Goal: Contribute content: Contribute content

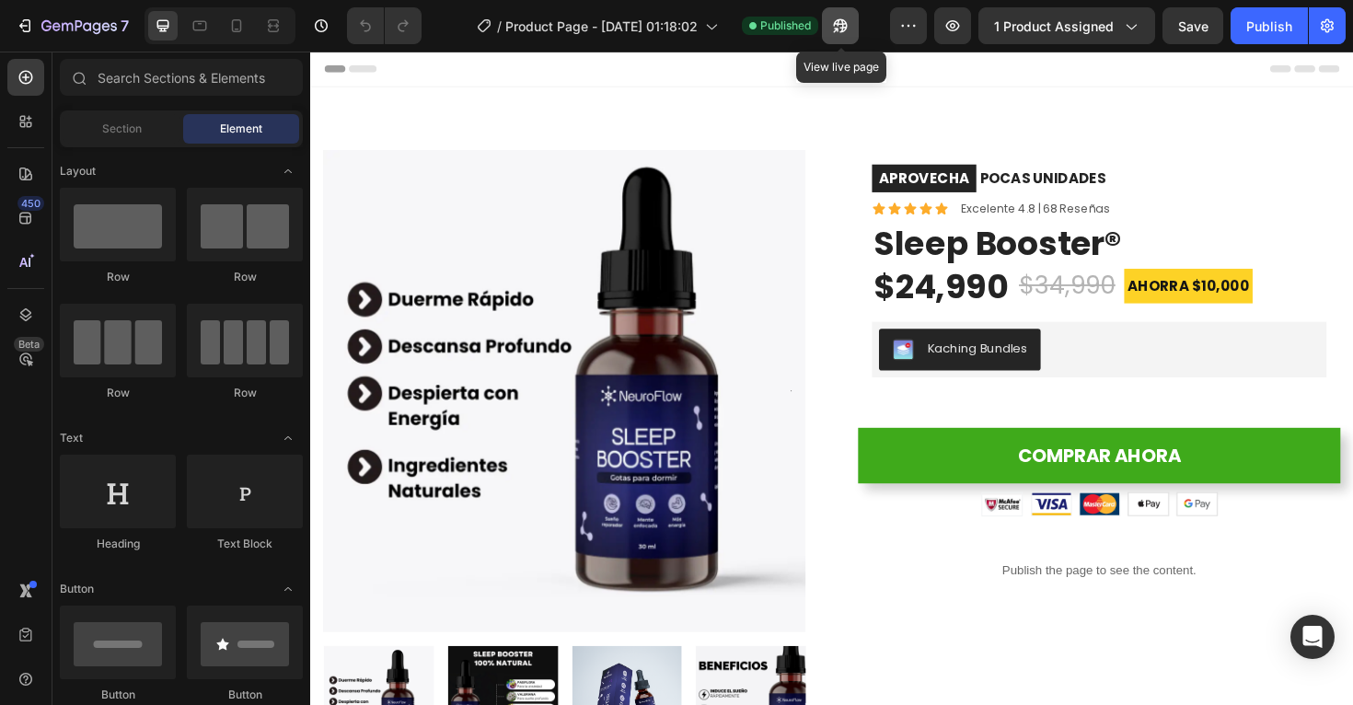
click at [847, 30] on icon "button" at bounding box center [840, 26] width 18 height 18
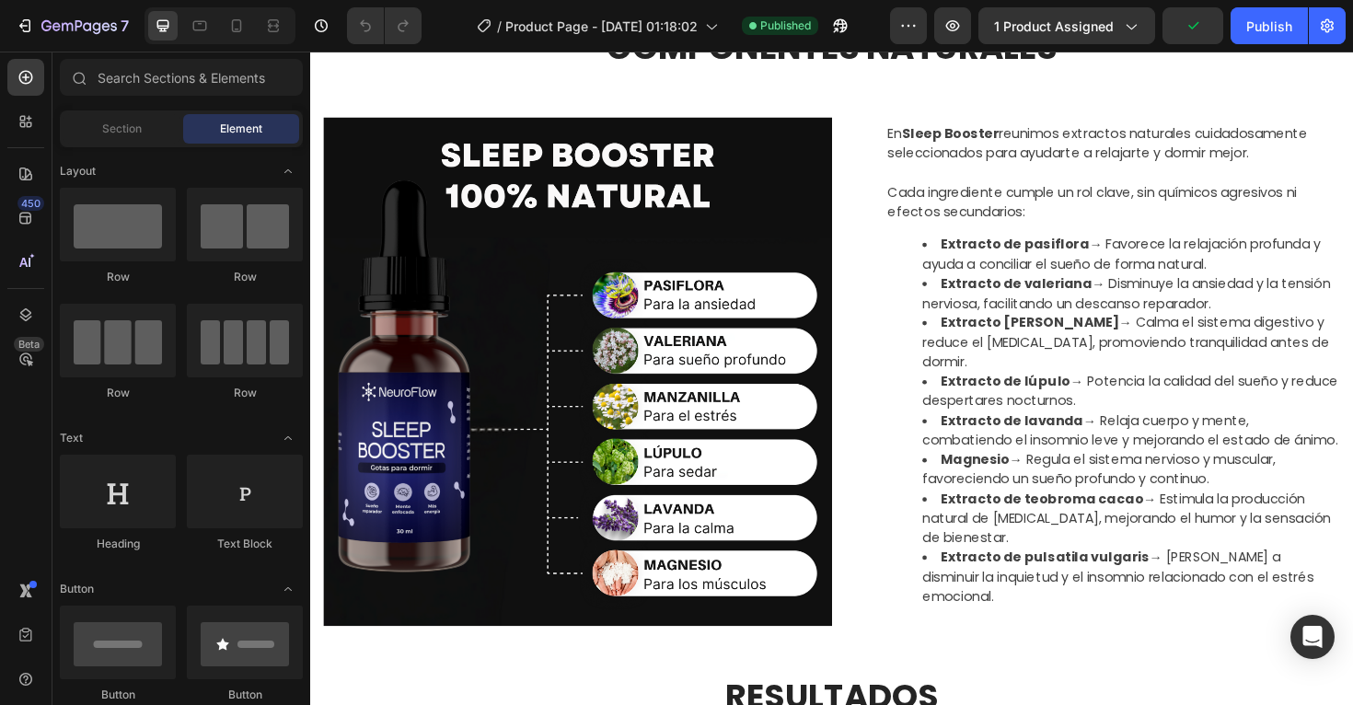
scroll to position [872, 0]
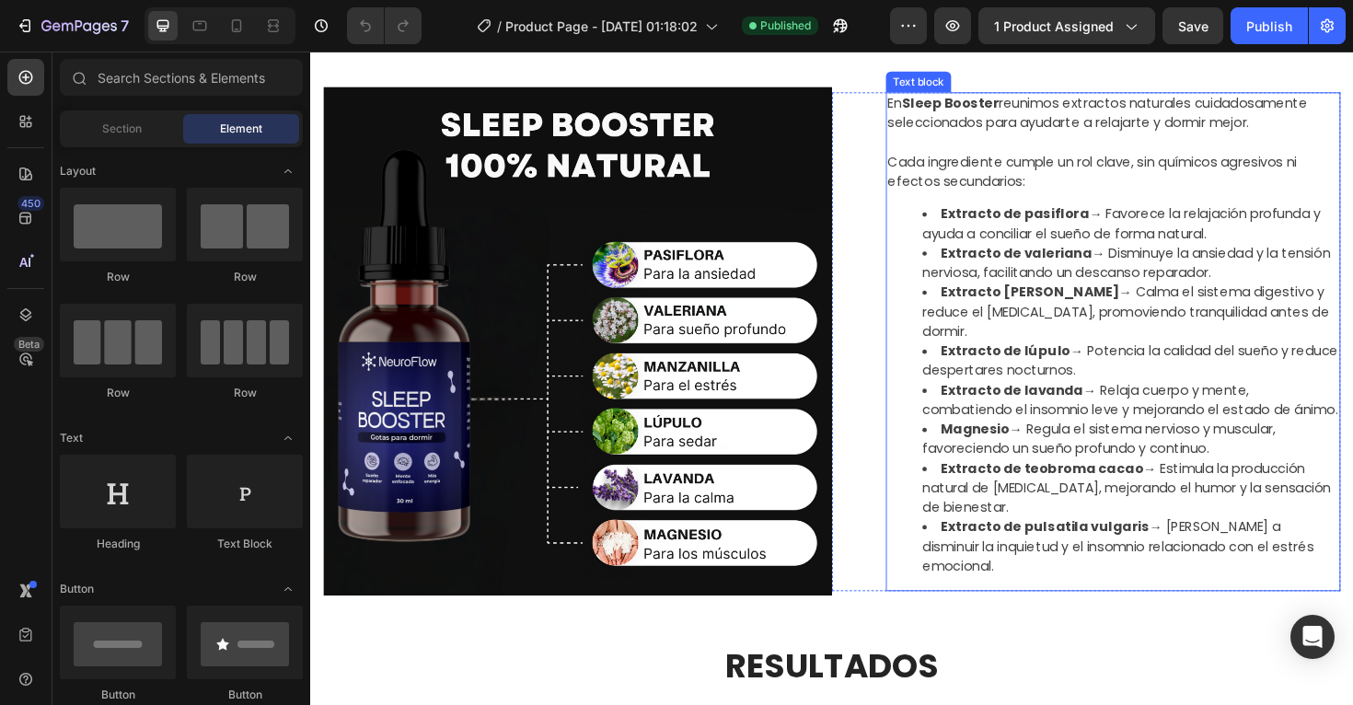
click at [1114, 401] on li "Extracto de lúpulo → Potencia la calidad del sueño y reduce despertares nocturn…" at bounding box center [1178, 379] width 441 height 41
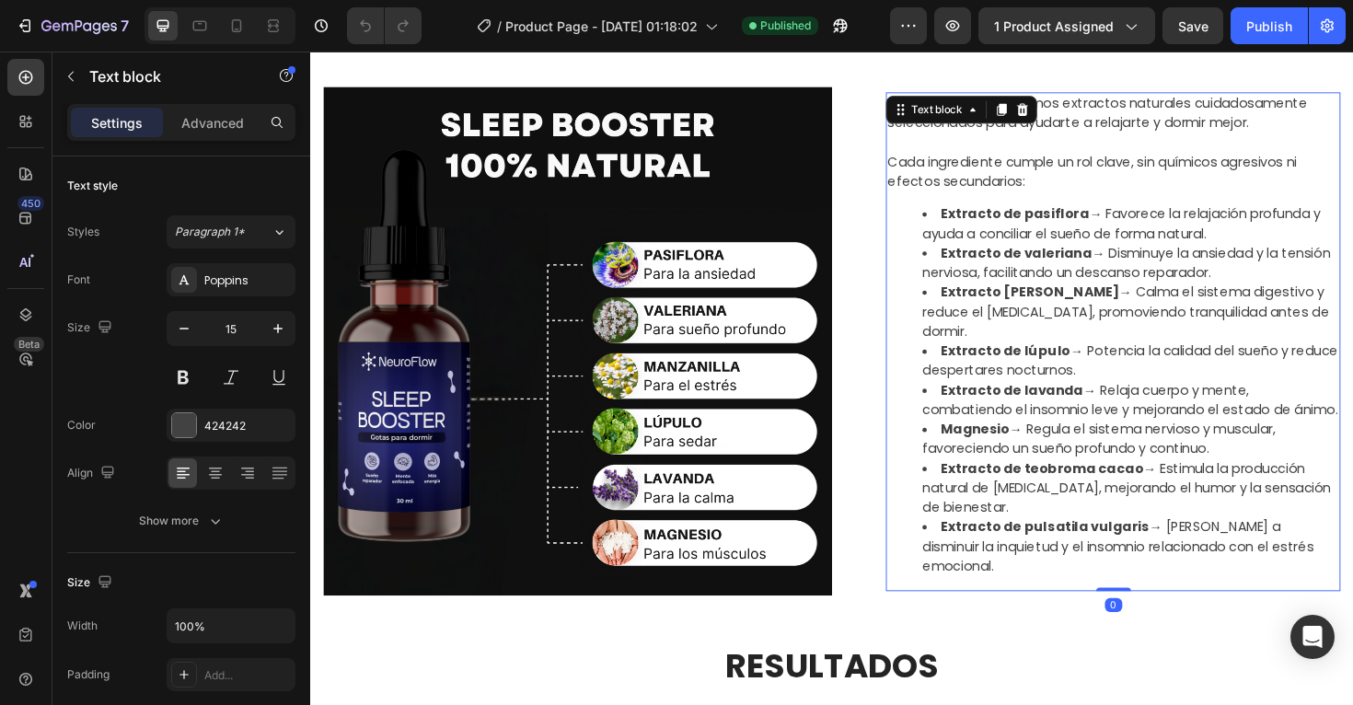
click at [1031, 461] on strong "Magnesio" at bounding box center [1014, 451] width 73 height 19
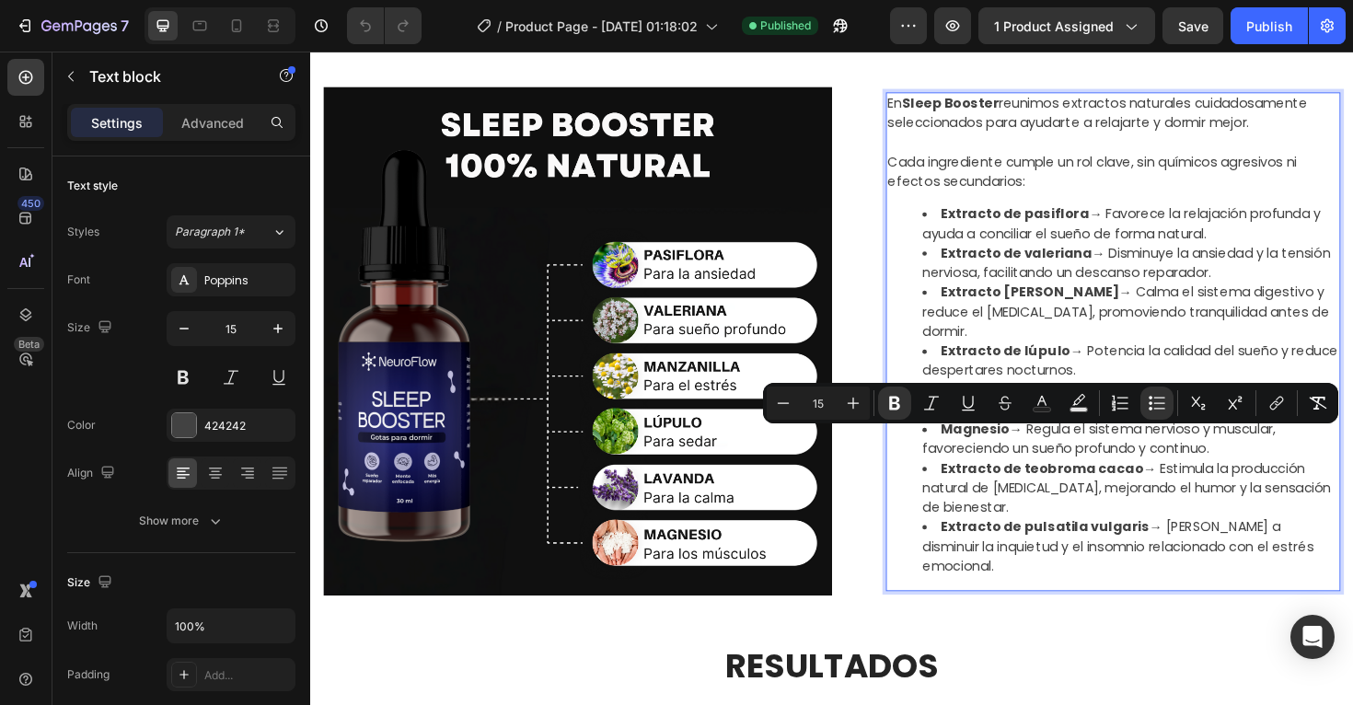
drag, startPoint x: 1286, startPoint y: 488, endPoint x: 969, endPoint y: 460, distance: 317.9
click at [969, 460] on li "Magnesio → Regula el sistema nervioso y muscular, favoreciendo un sueño profund…" at bounding box center [1178, 462] width 441 height 41
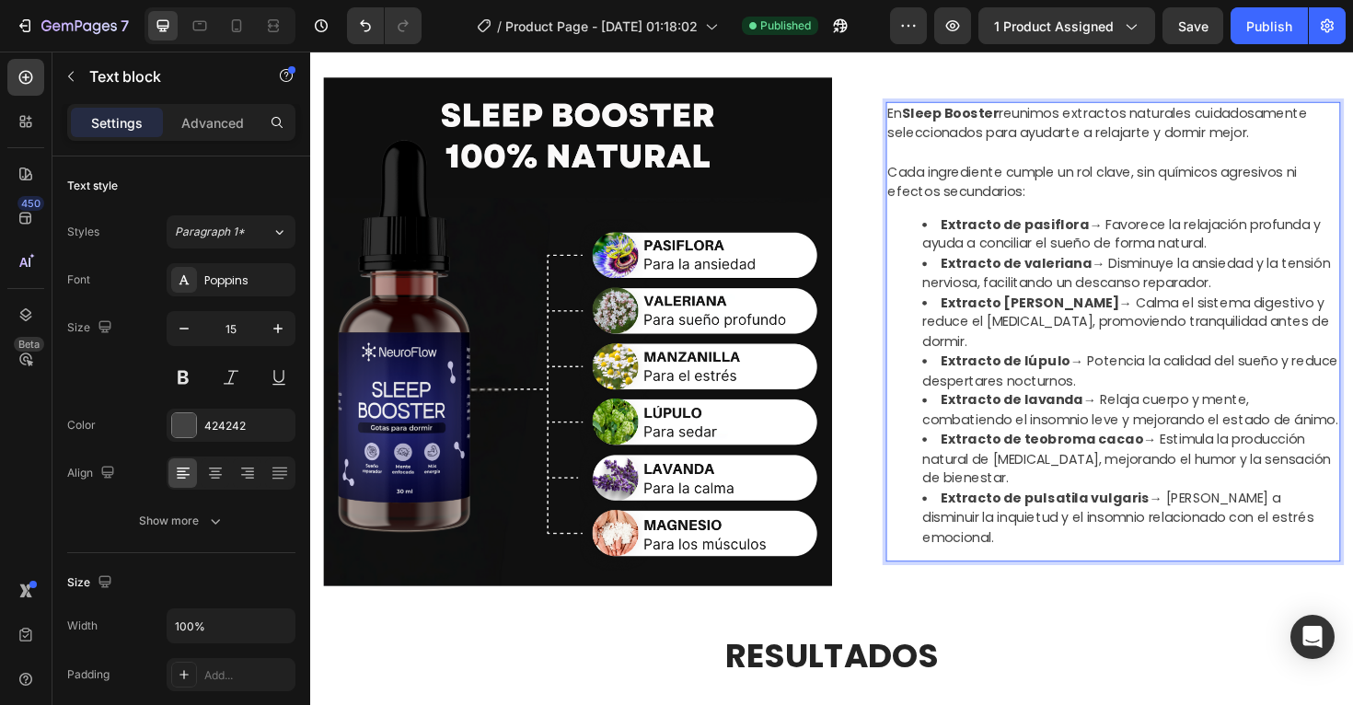
scroll to position [892, 0]
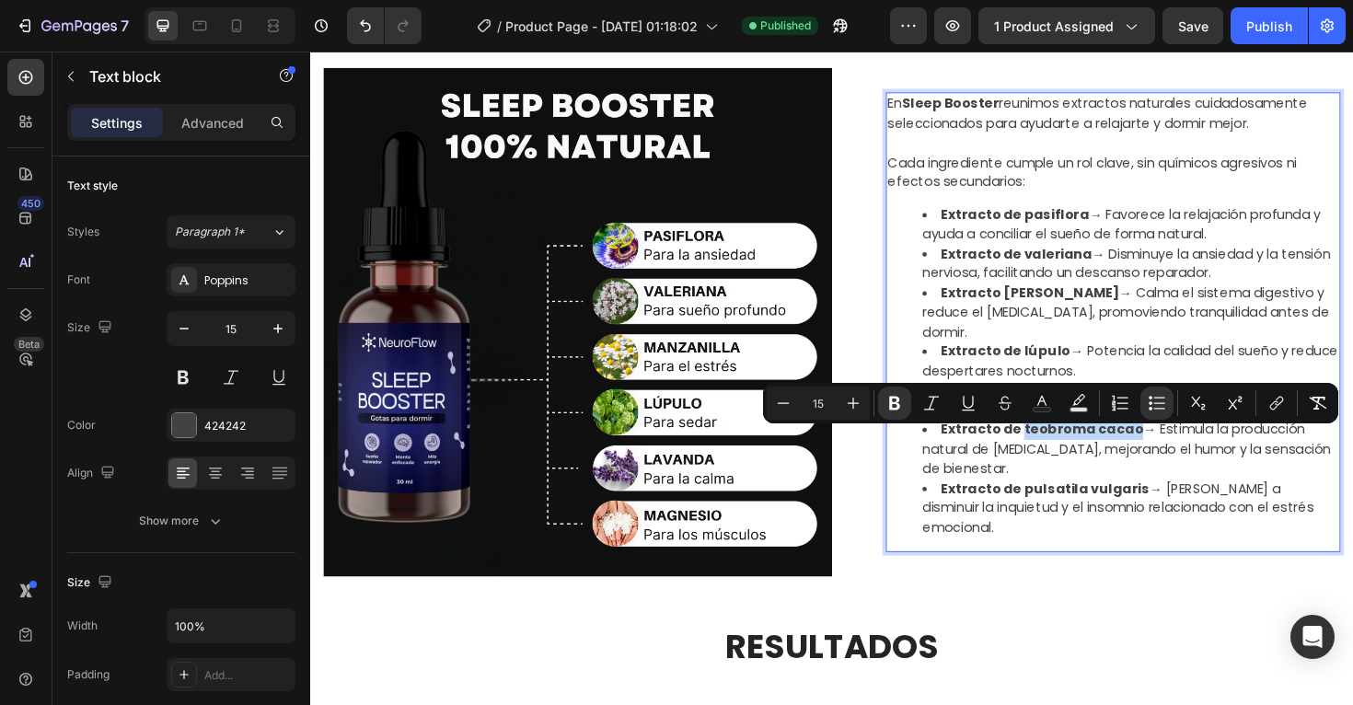
drag, startPoint x: 1062, startPoint y: 462, endPoint x: 1178, endPoint y: 461, distance: 116.0
click at [1178, 461] on li "Extracto de teobroma cacao → Estimula la producción natural de [MEDICAL_DATA], …" at bounding box center [1178, 473] width 441 height 63
copy strong "teobroma cacao"
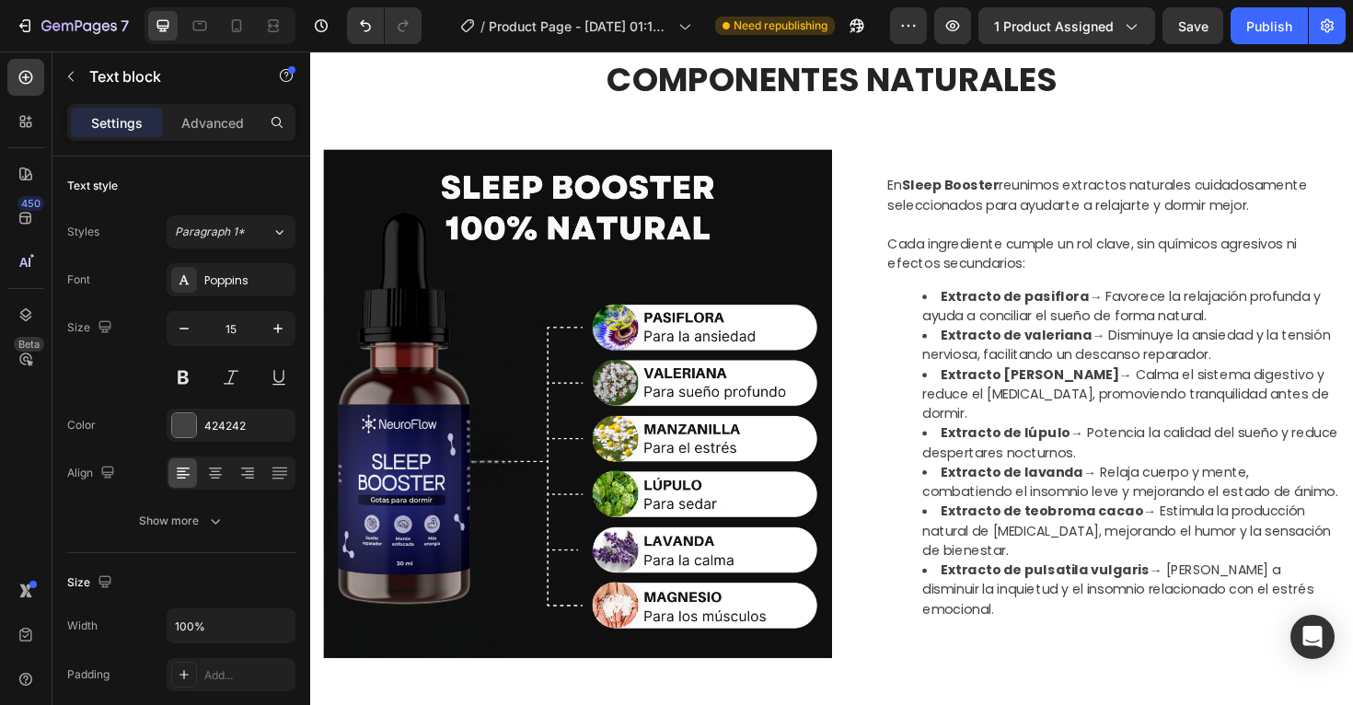
scroll to position [813, 0]
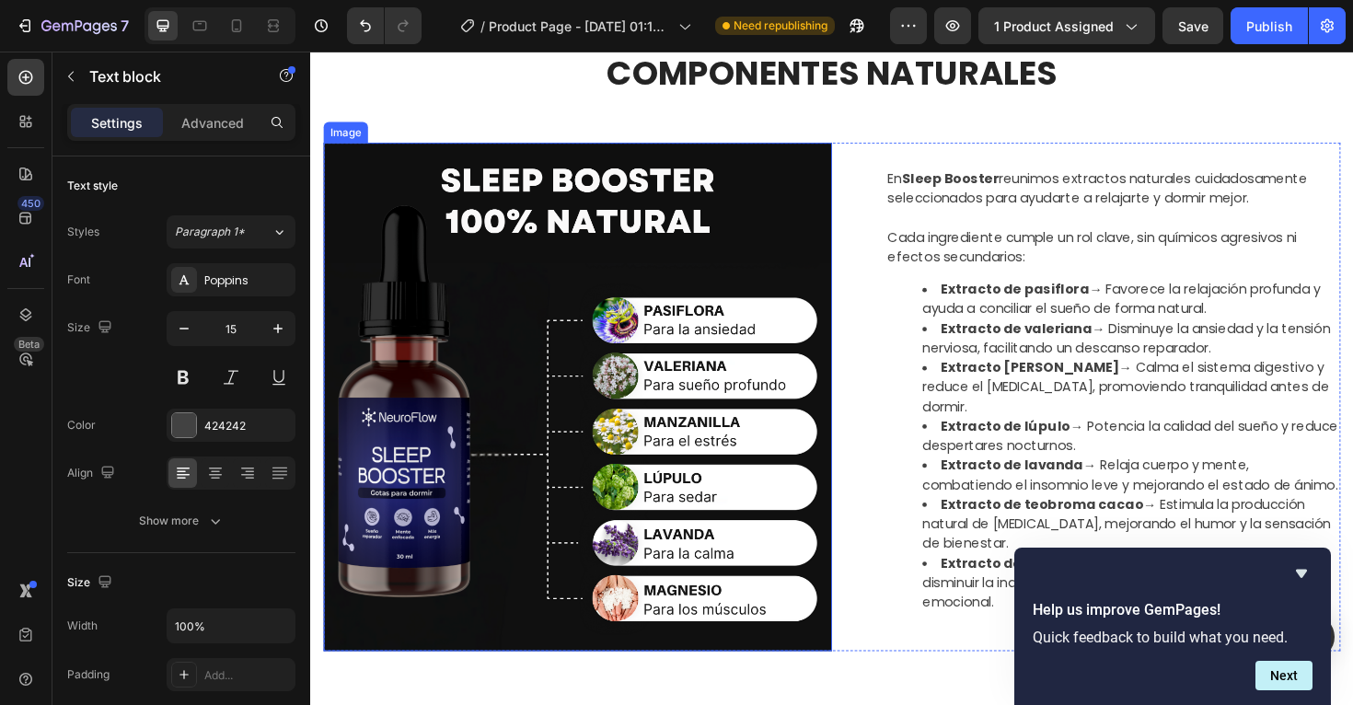
click at [669, 489] on img at bounding box center [593, 417] width 539 height 539
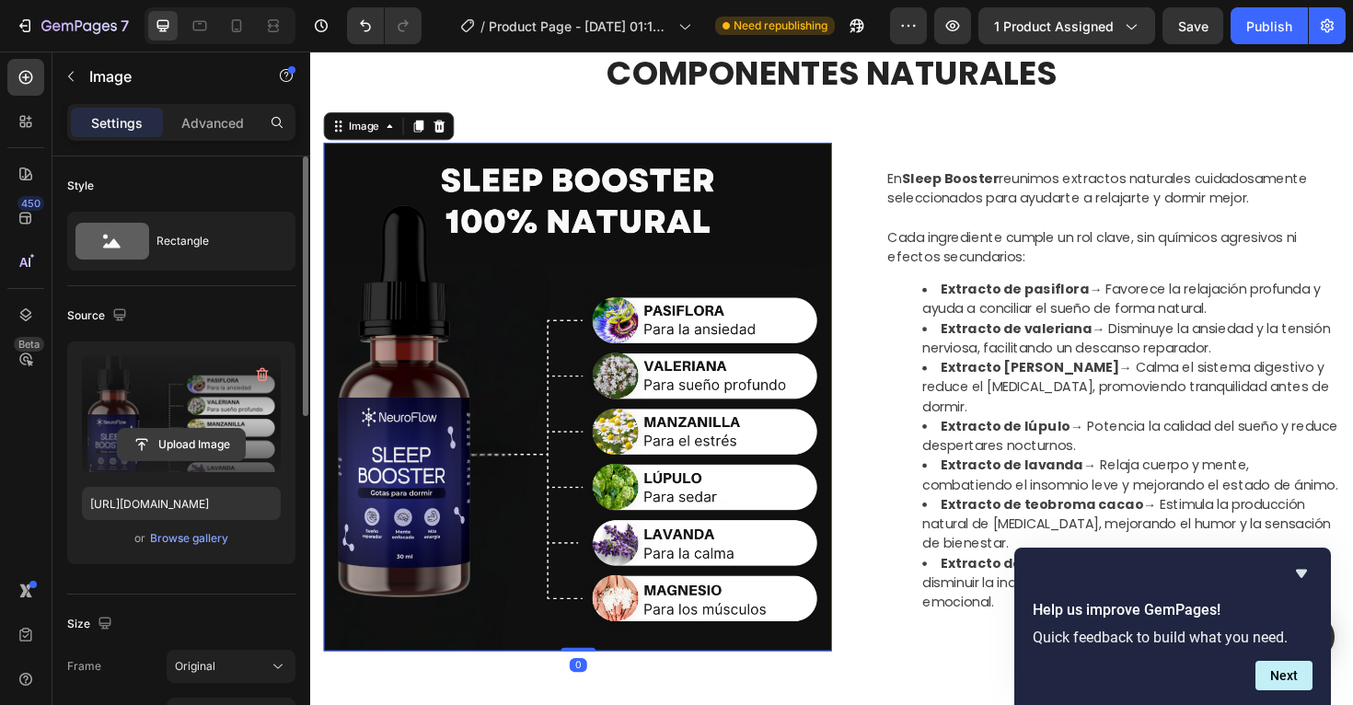
click at [173, 441] on input "file" at bounding box center [181, 444] width 127 height 31
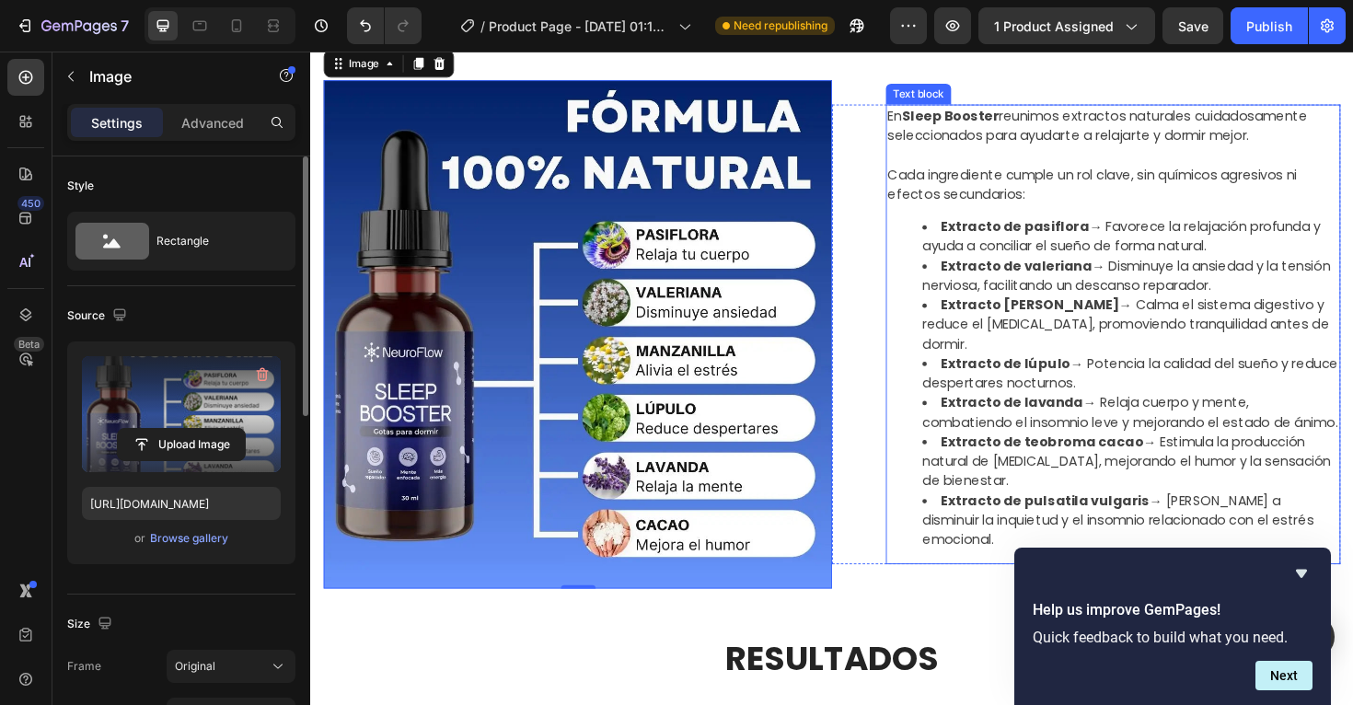
scroll to position [877, 0]
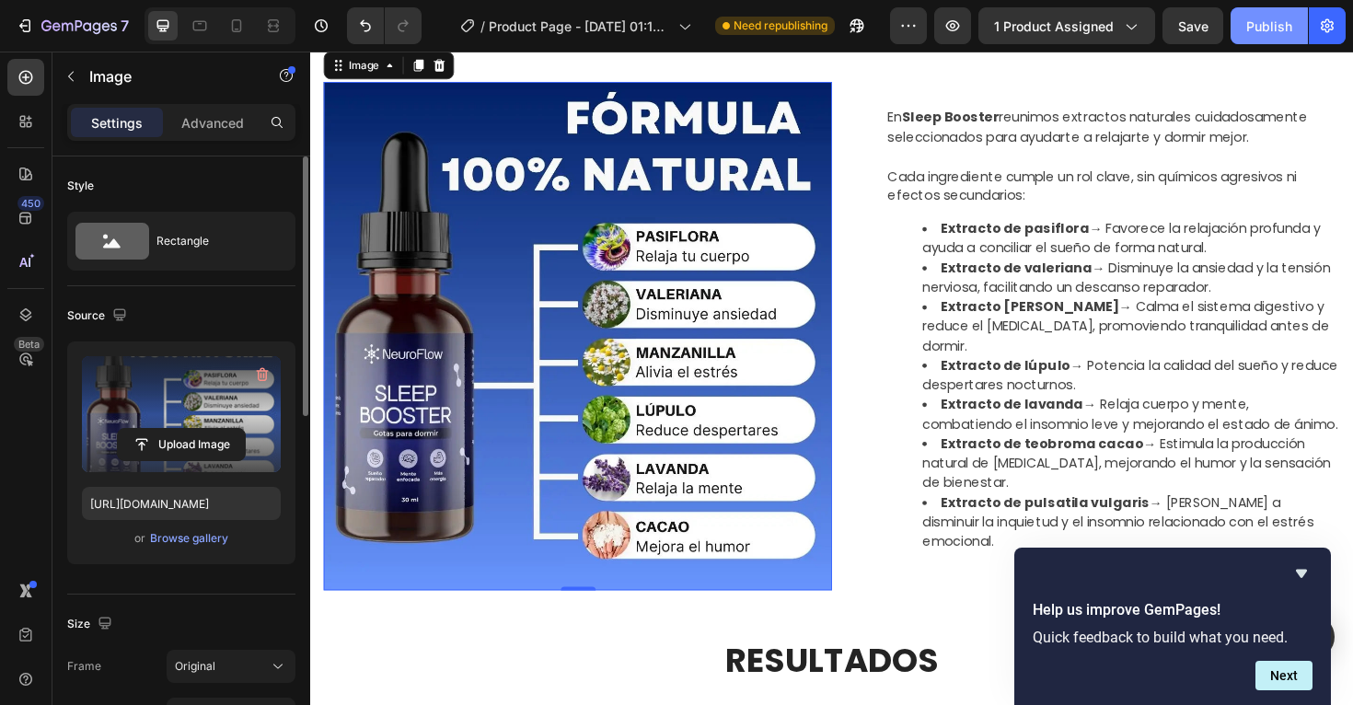
click at [1282, 29] on div "Publish" at bounding box center [1270, 26] width 46 height 19
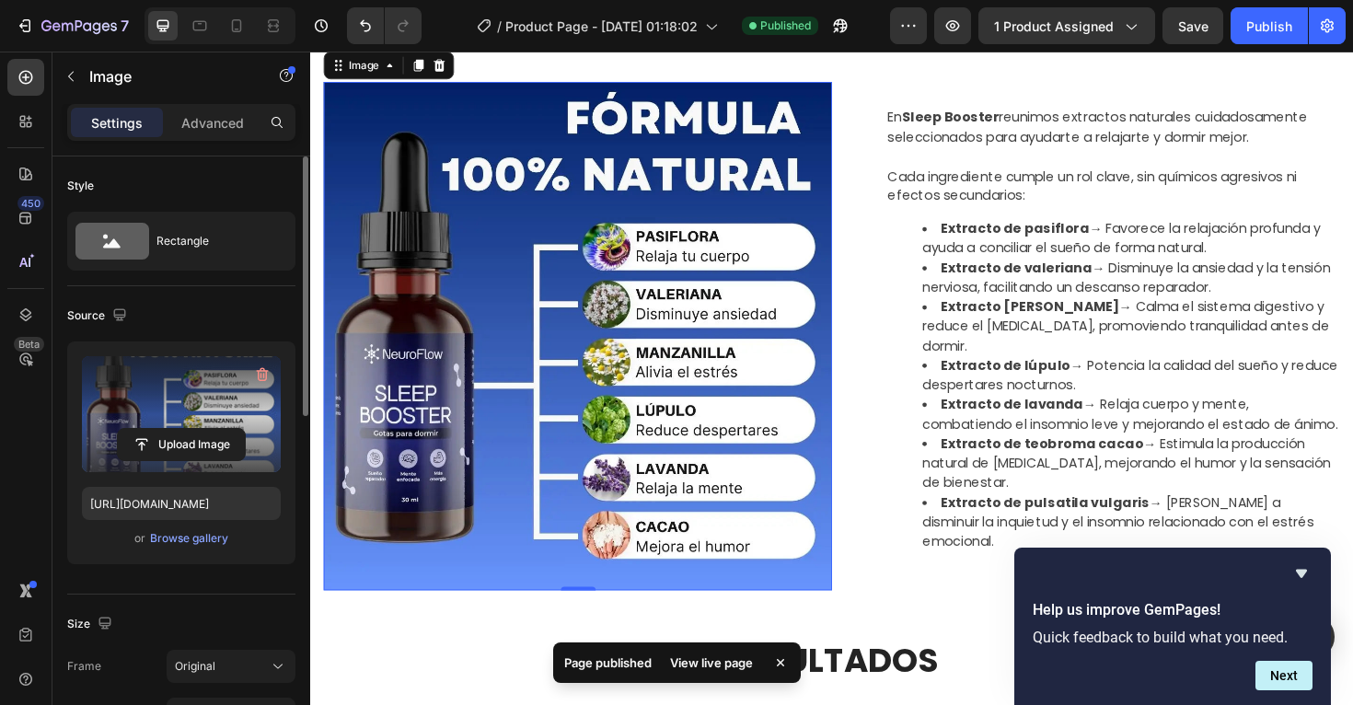
click at [628, 258] on img at bounding box center [593, 353] width 539 height 539
click at [126, 312] on icon "button" at bounding box center [119, 315] width 18 height 18
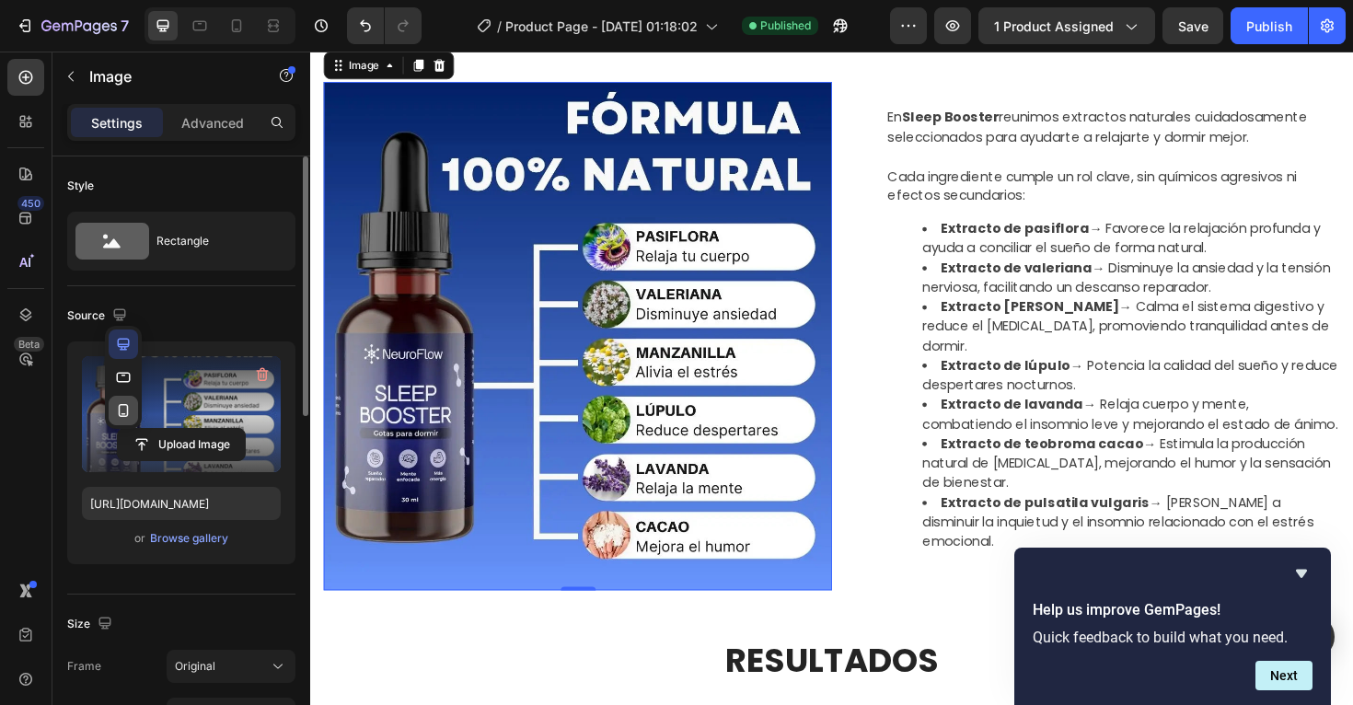
click at [119, 398] on button "button" at bounding box center [123, 410] width 29 height 29
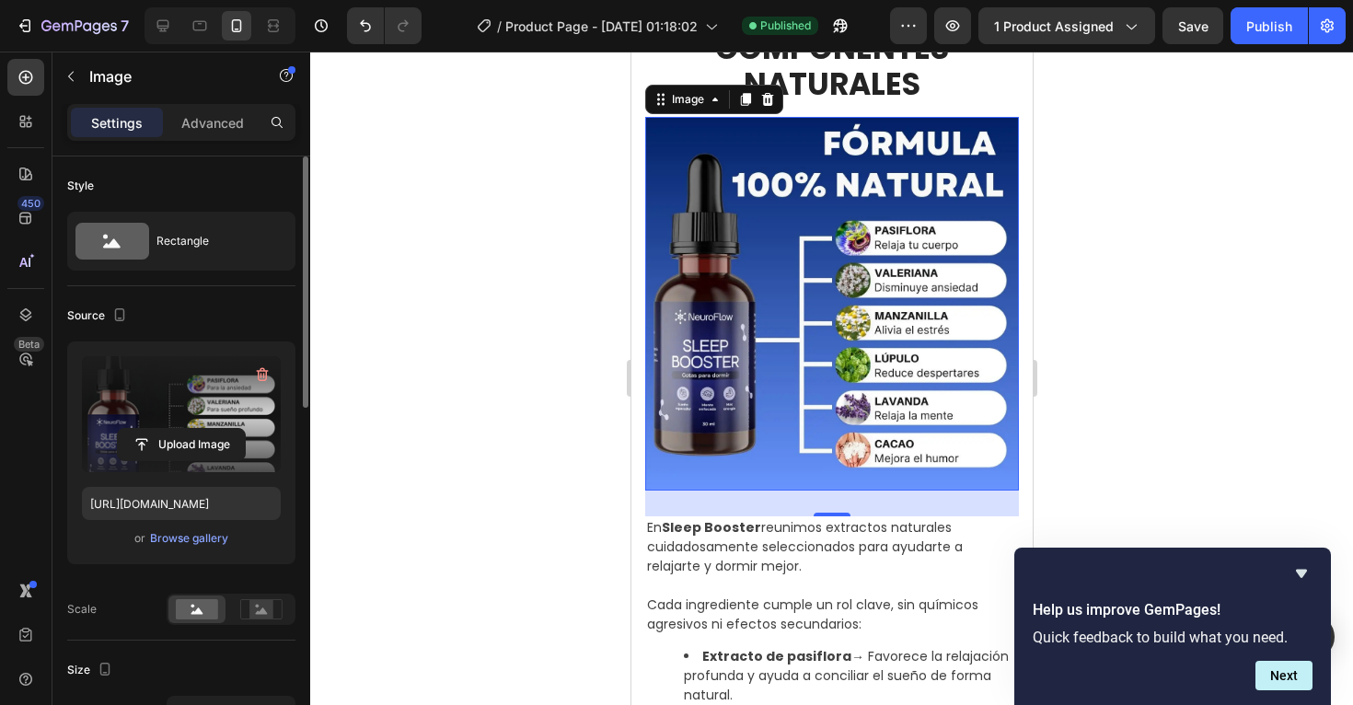
scroll to position [1371, 0]
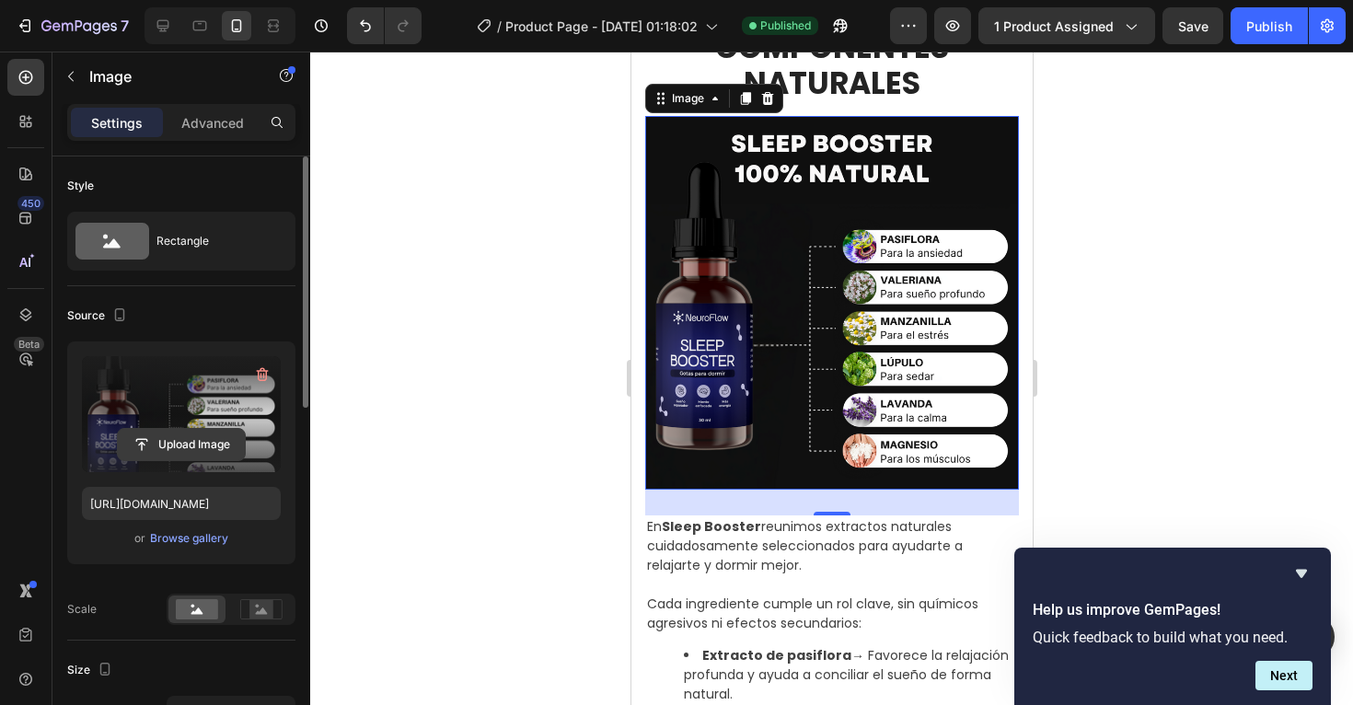
click at [206, 438] on input "file" at bounding box center [181, 444] width 127 height 31
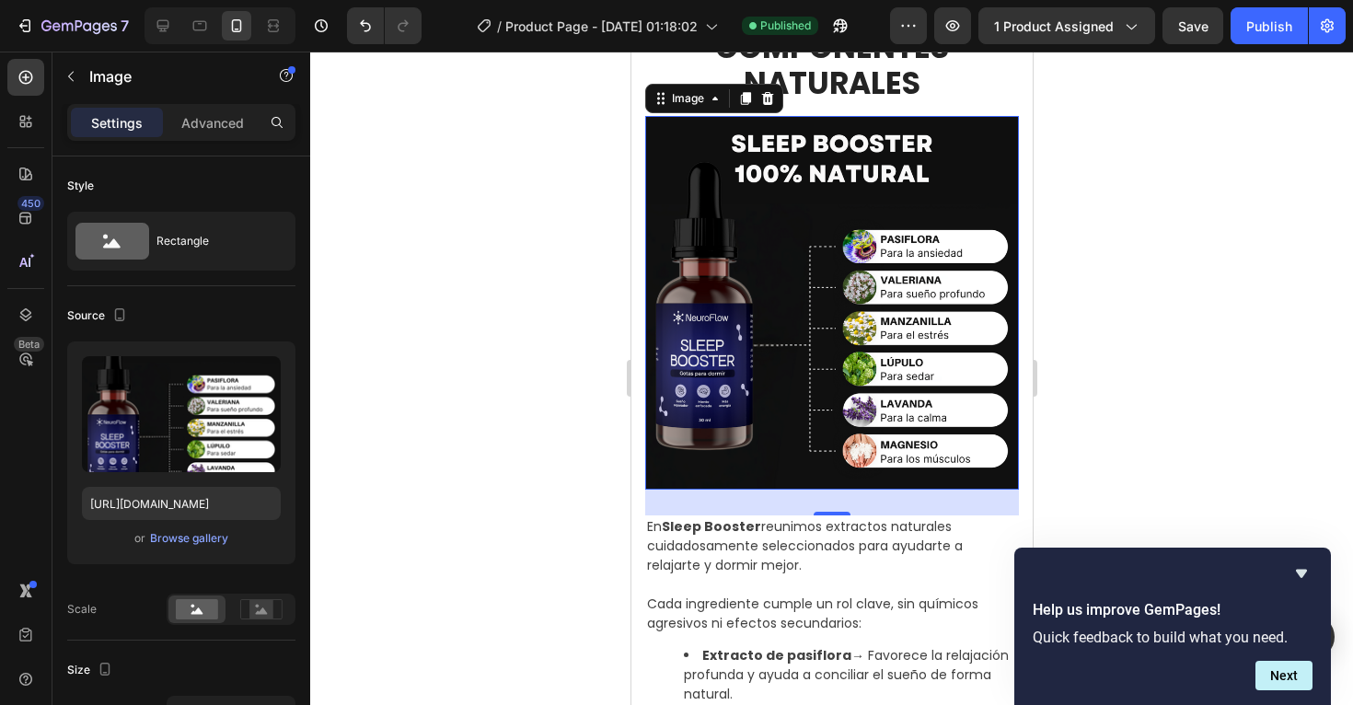
type input "[URL][DOMAIN_NAME]"
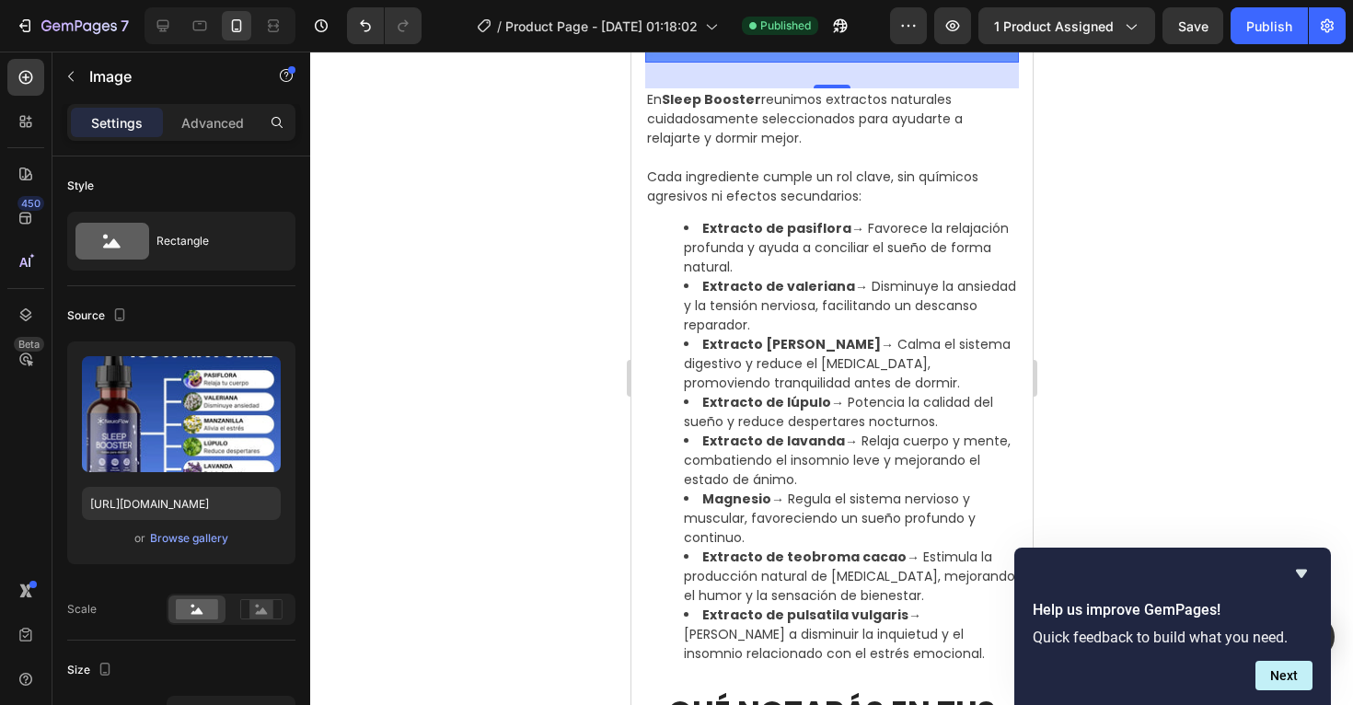
scroll to position [1802, 0]
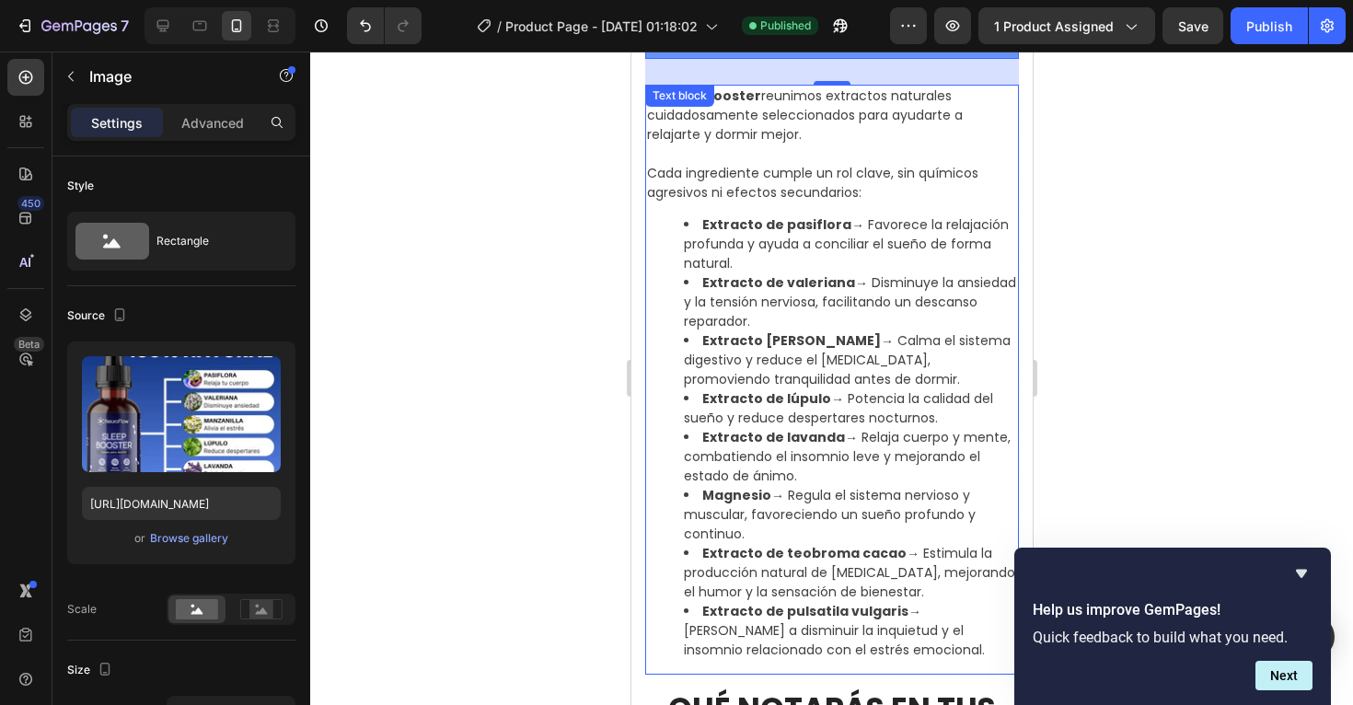
click at [795, 512] on li "Magnesio → Regula el sistema nervioso y muscular, favoreciendo un sueño profund…" at bounding box center [849, 515] width 333 height 58
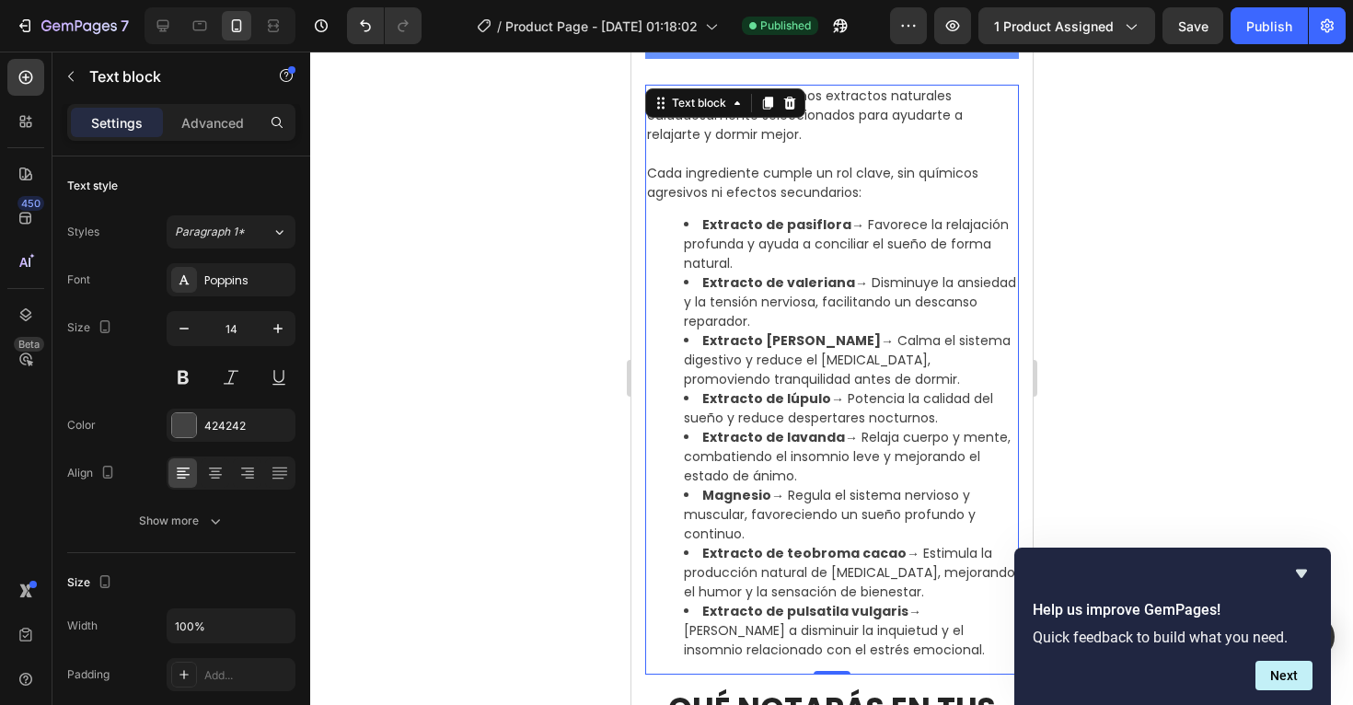
click at [756, 524] on li "Magnesio → Regula el sistema nervioso y muscular, favoreciendo un sueño profund…" at bounding box center [849, 515] width 333 height 58
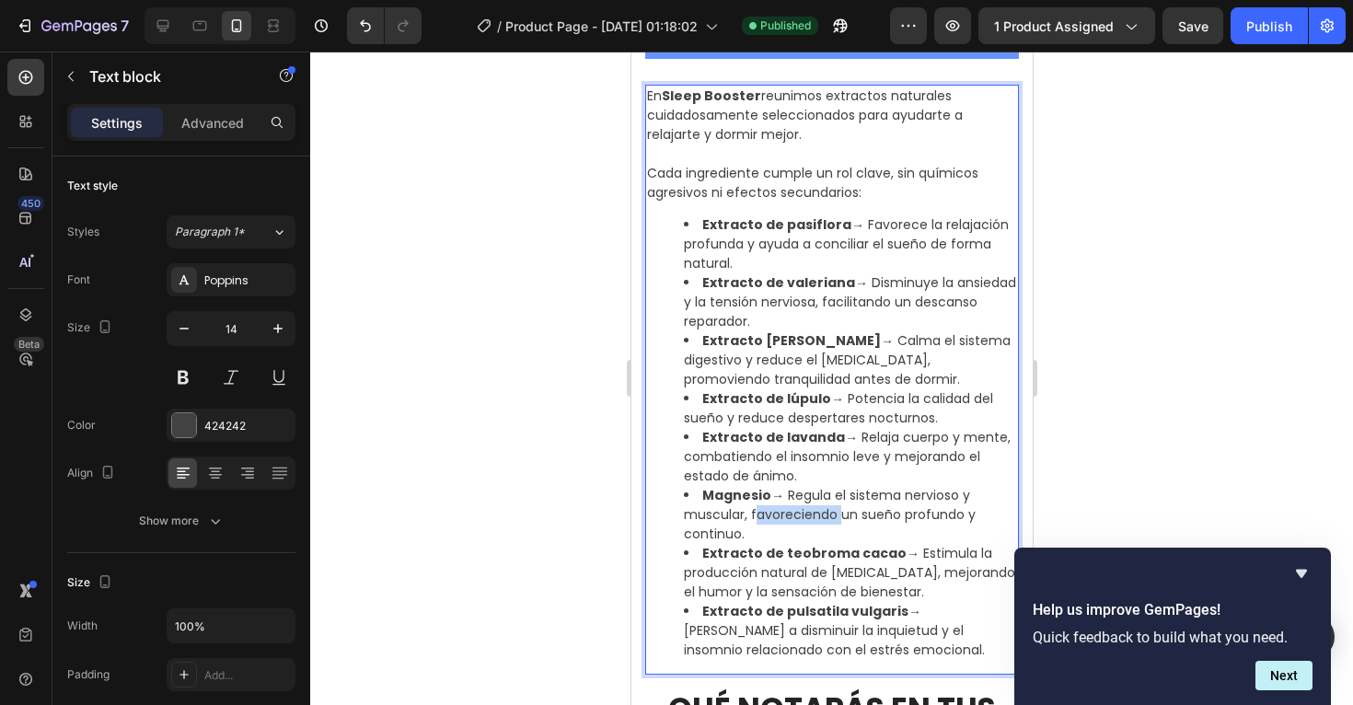
click at [756, 524] on li "Magnesio → Regula el sistema nervioso y muscular, favoreciendo un sueño profund…" at bounding box center [849, 515] width 333 height 58
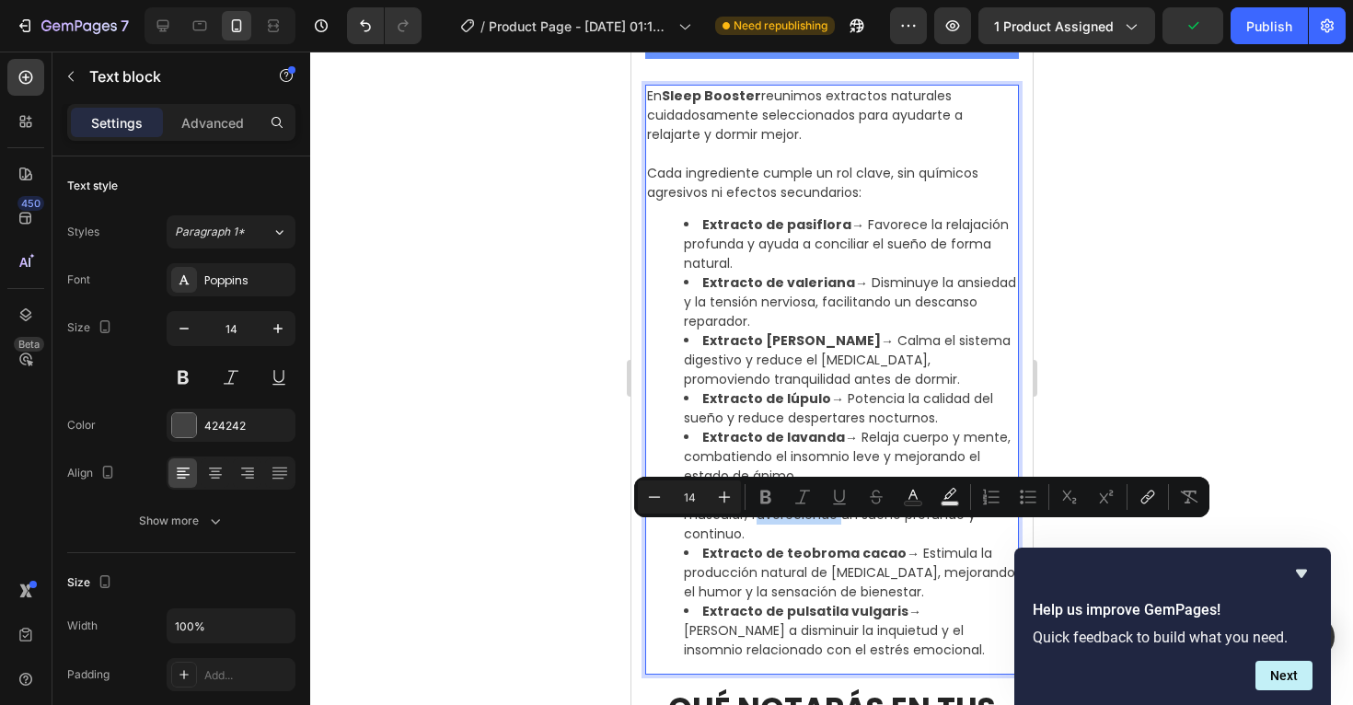
click at [747, 537] on li "Magnesio → Regula el sistema nervioso y muscular, favoreciendo un sueño profund…" at bounding box center [849, 515] width 333 height 58
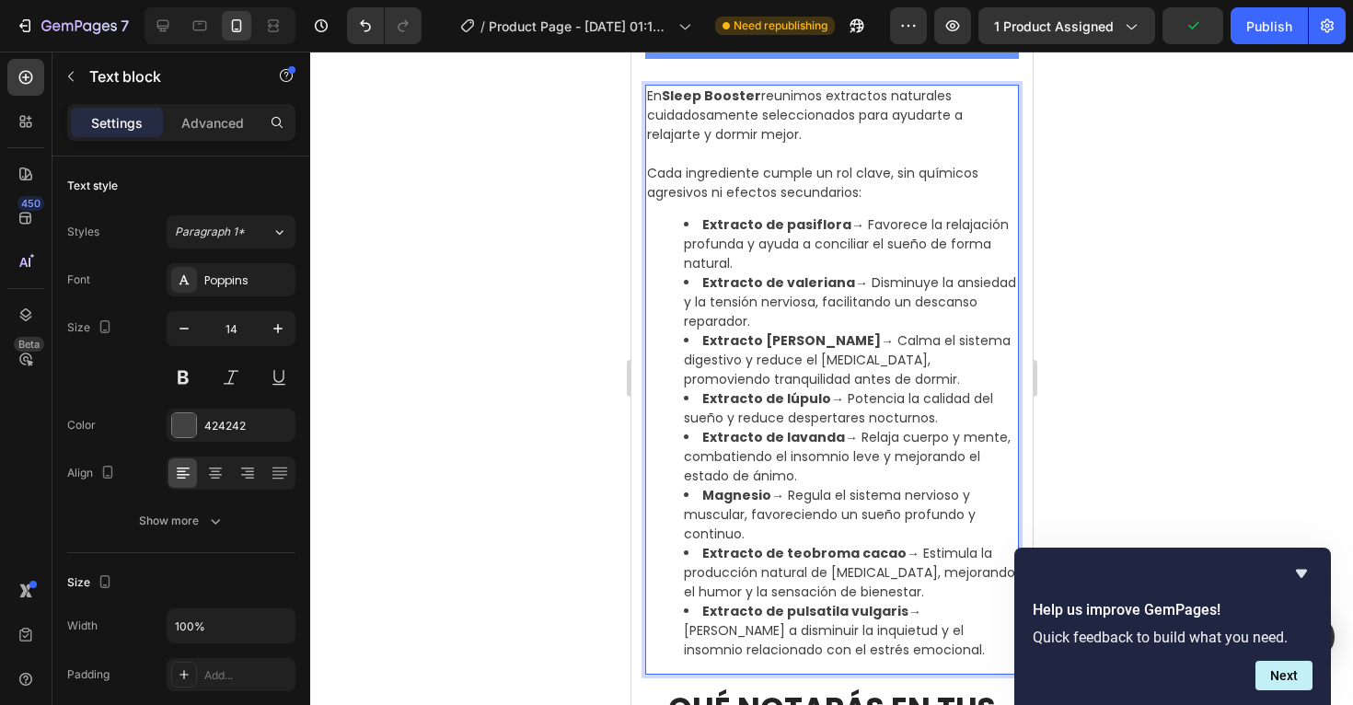
drag, startPoint x: 753, startPoint y: 536, endPoint x: 695, endPoint y: 497, distance: 69.7
click at [695, 497] on li "Magnesio → Regula el sistema nervioso y muscular, favoreciendo un sueño profund…" at bounding box center [849, 515] width 333 height 58
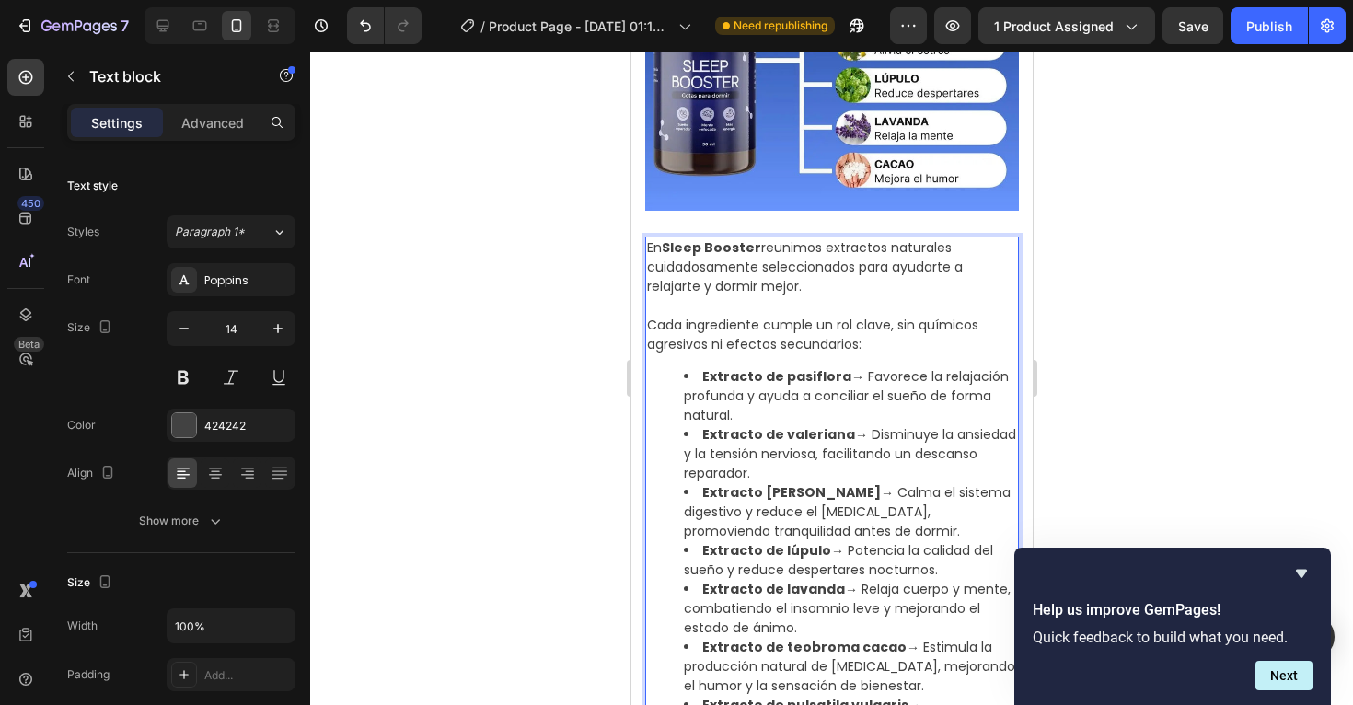
scroll to position [1622, 0]
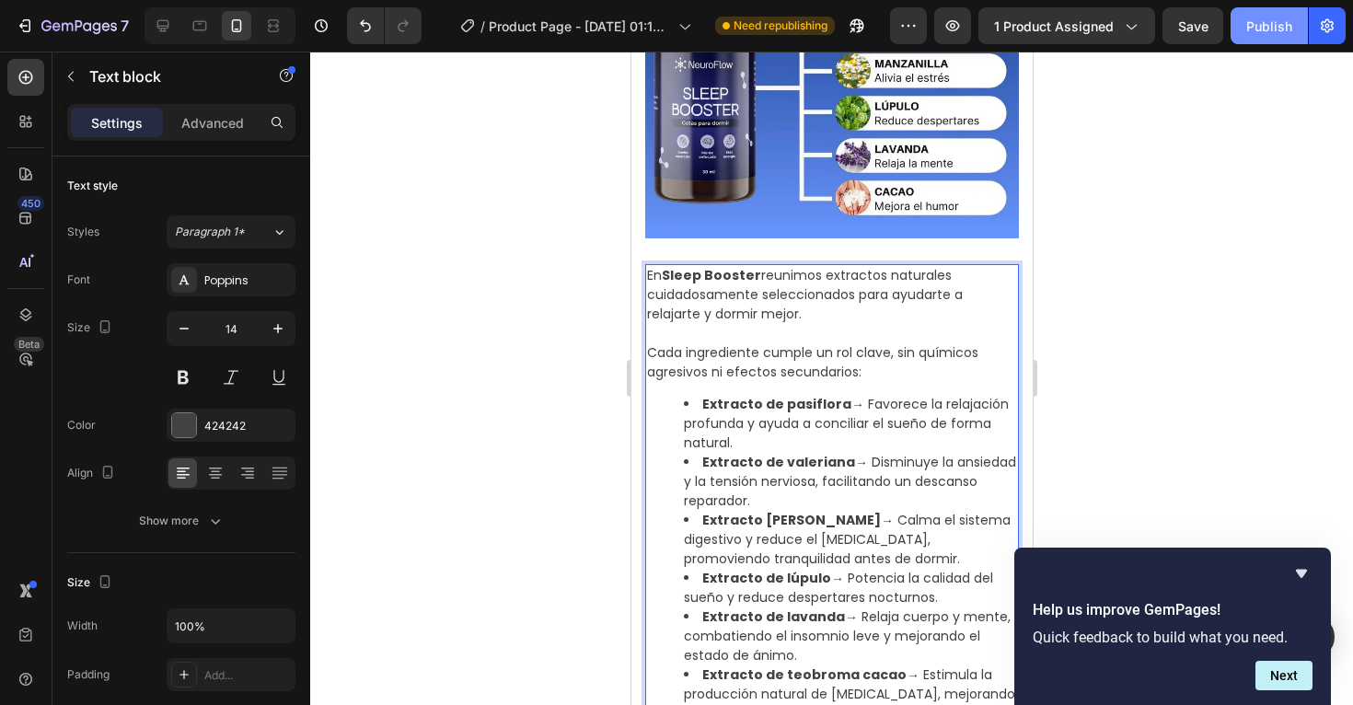
click at [1278, 23] on div "Publish" at bounding box center [1270, 26] width 46 height 19
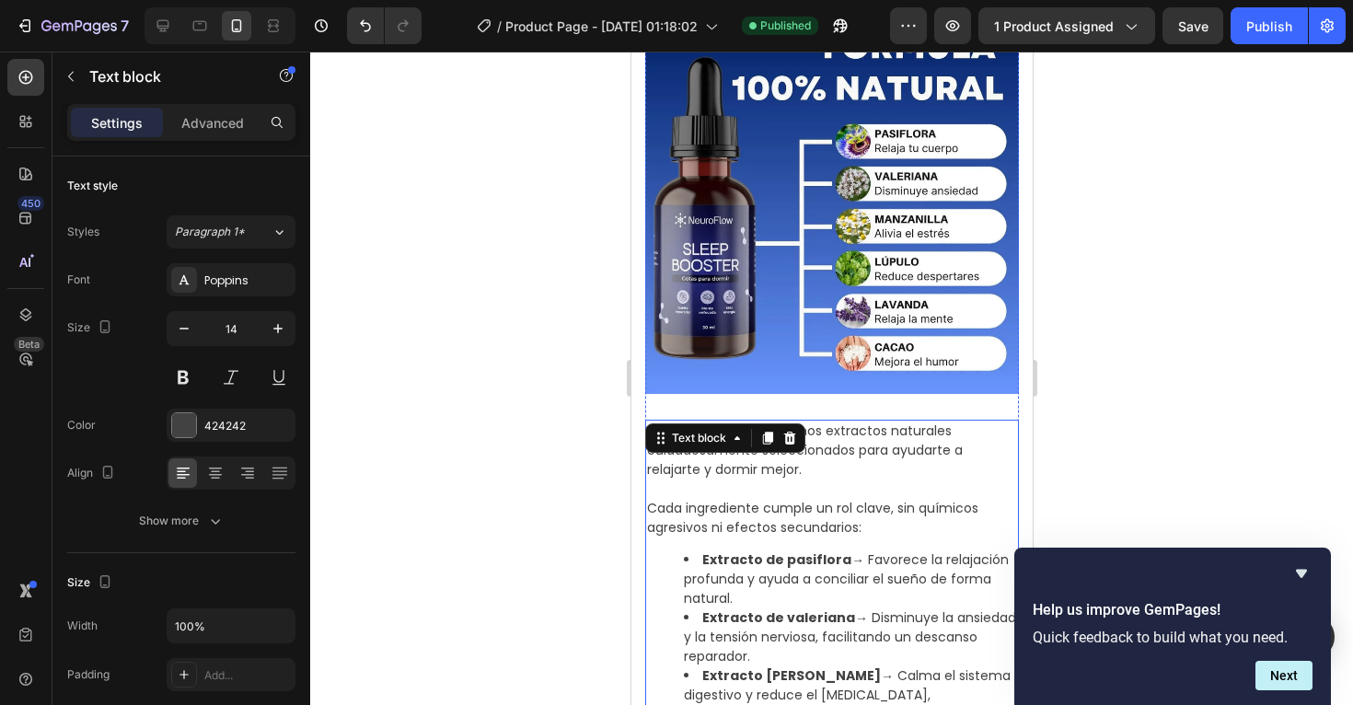
scroll to position [1110, 0]
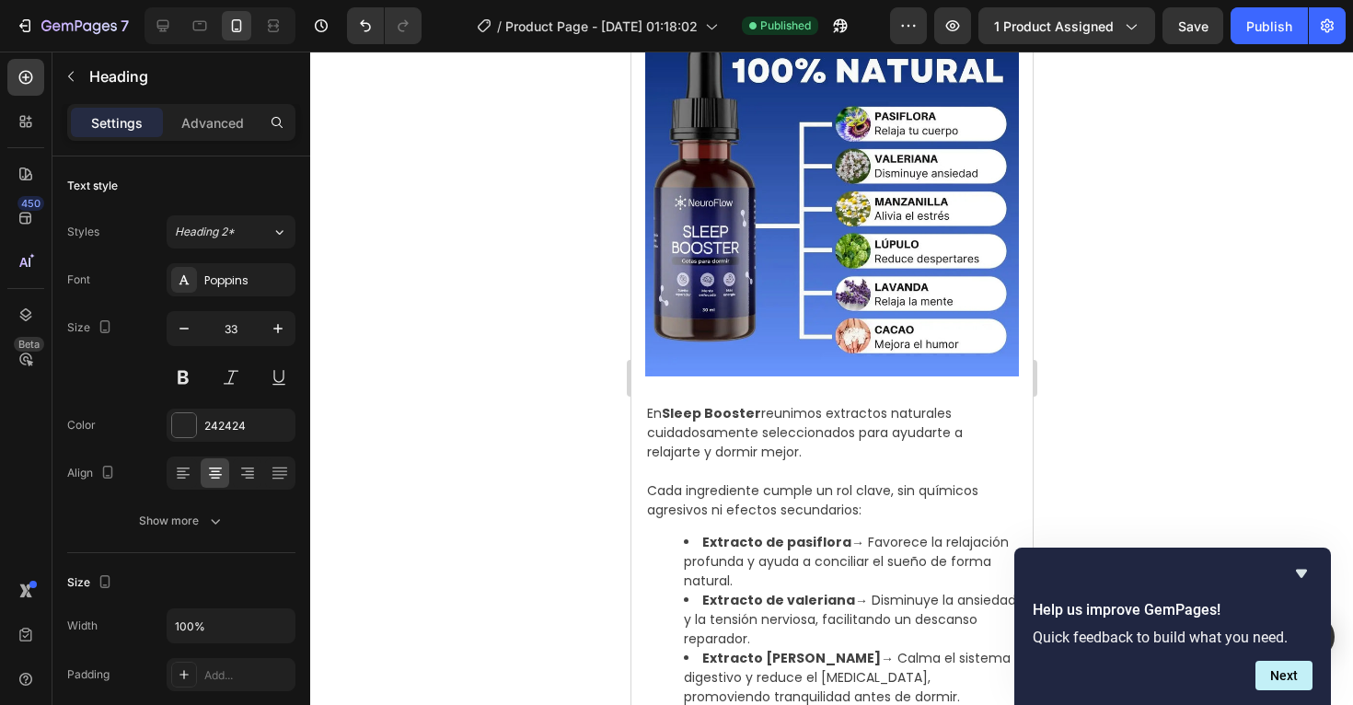
drag, startPoint x: 937, startPoint y: 343, endPoint x: 744, endPoint y: 337, distance: 193.4
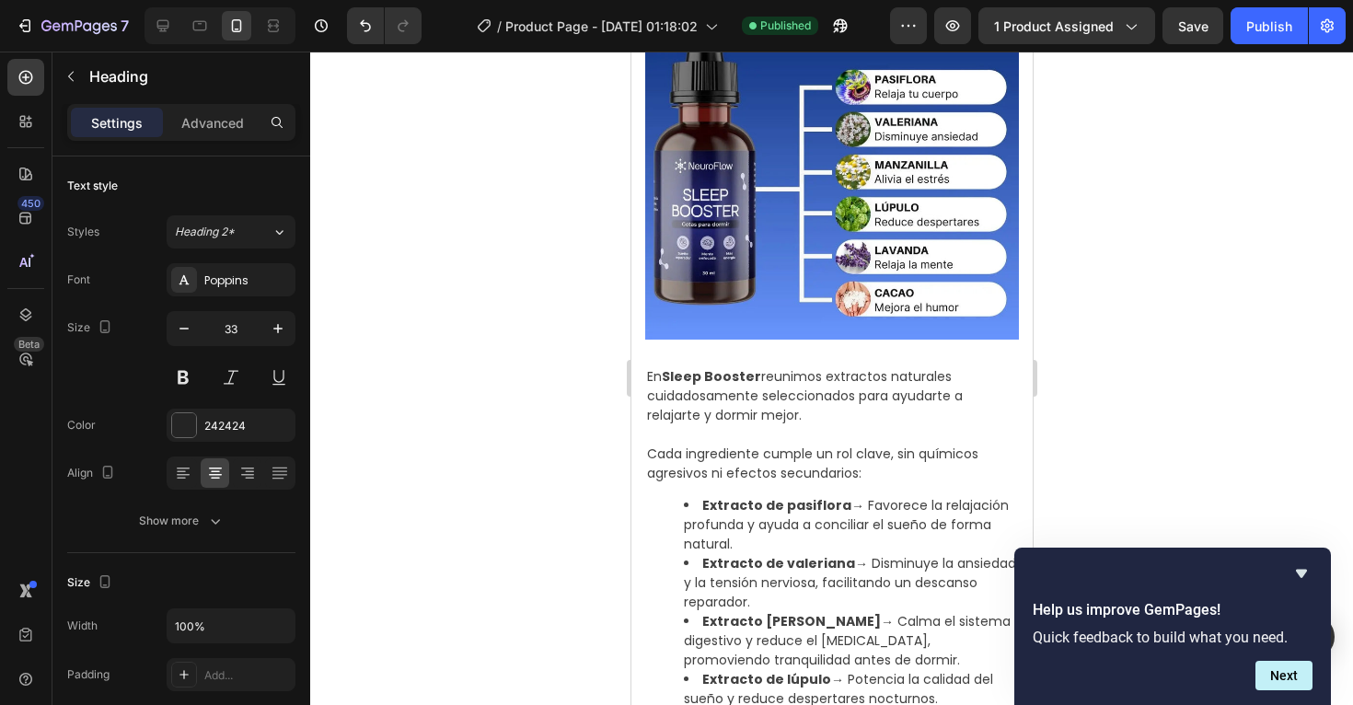
click at [1139, 230] on div at bounding box center [831, 379] width 1043 height 654
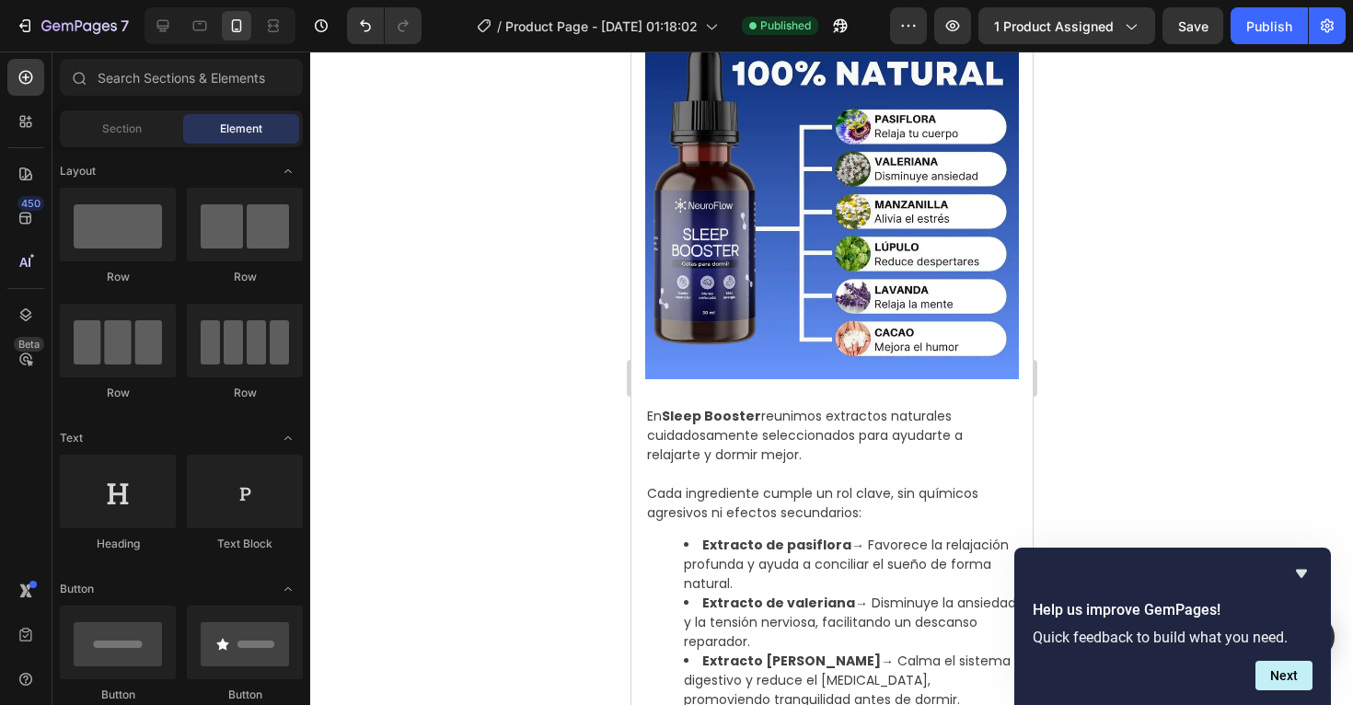
scroll to position [1479, 0]
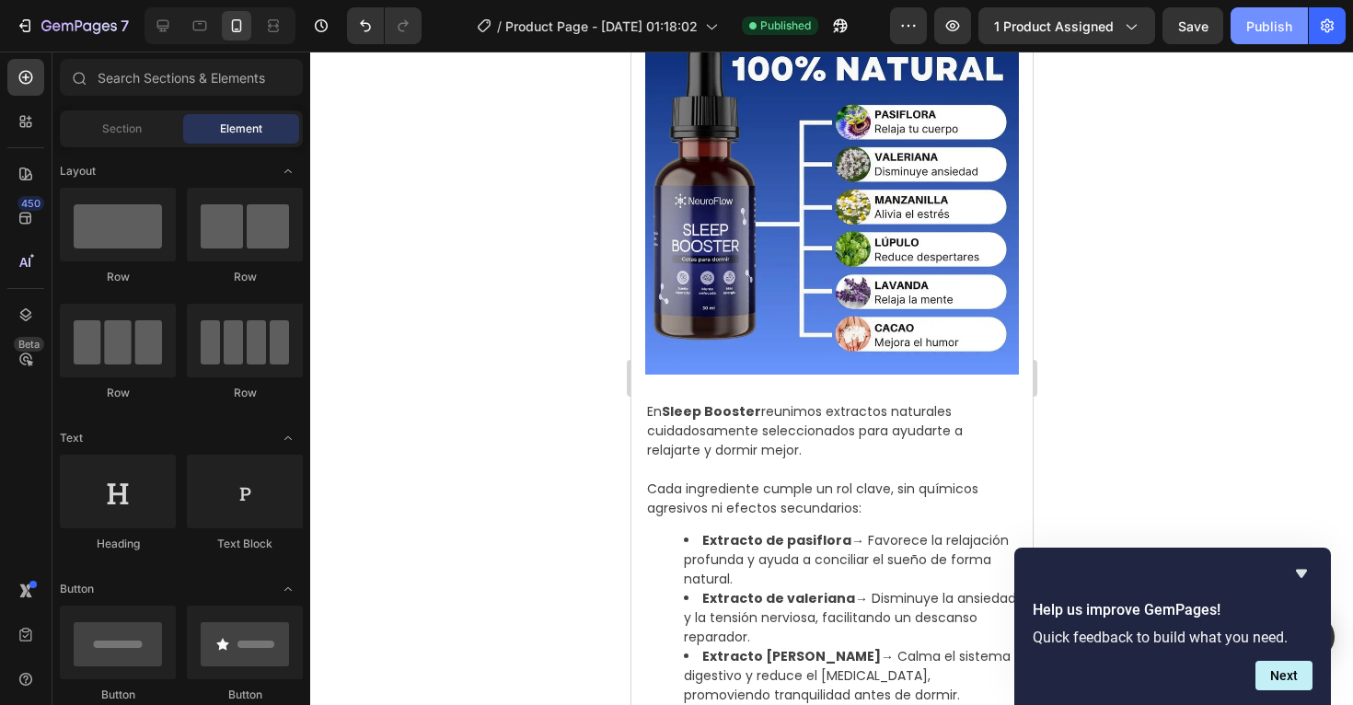
click at [1264, 24] on div "Publish" at bounding box center [1270, 26] width 46 height 19
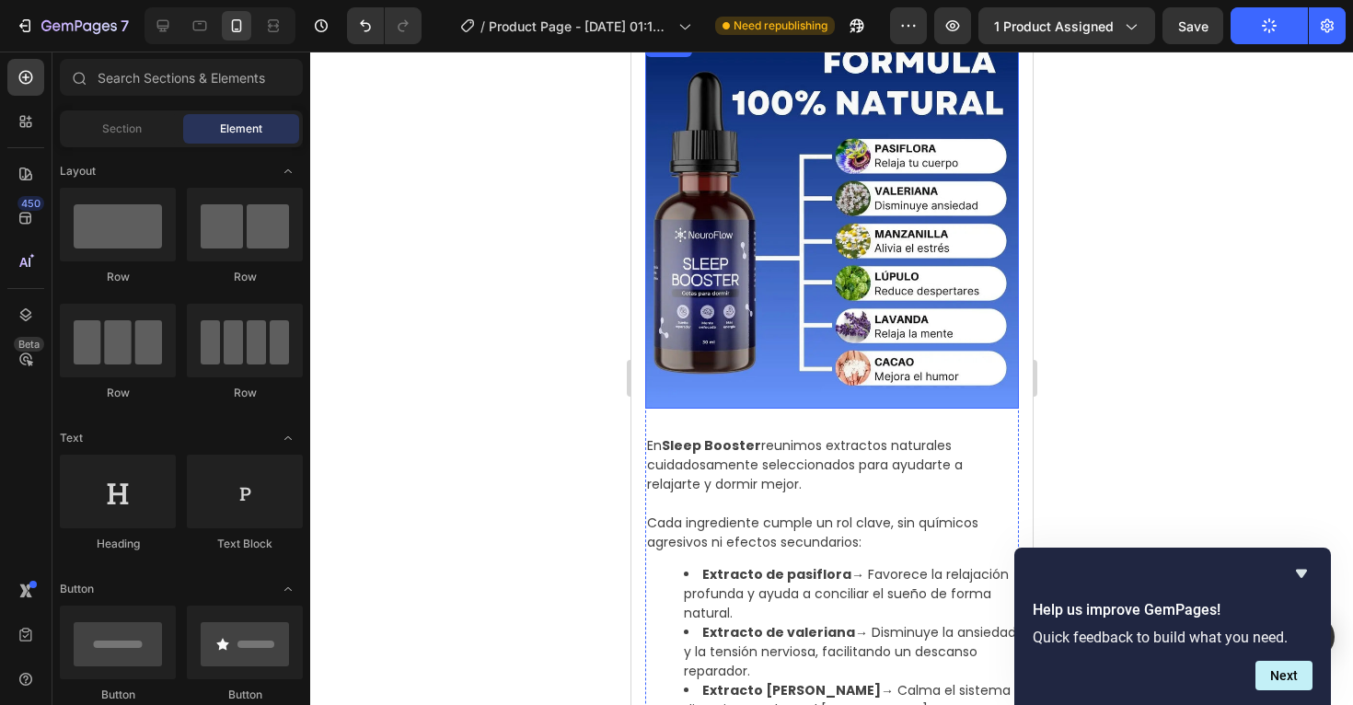
scroll to position [1438, 0]
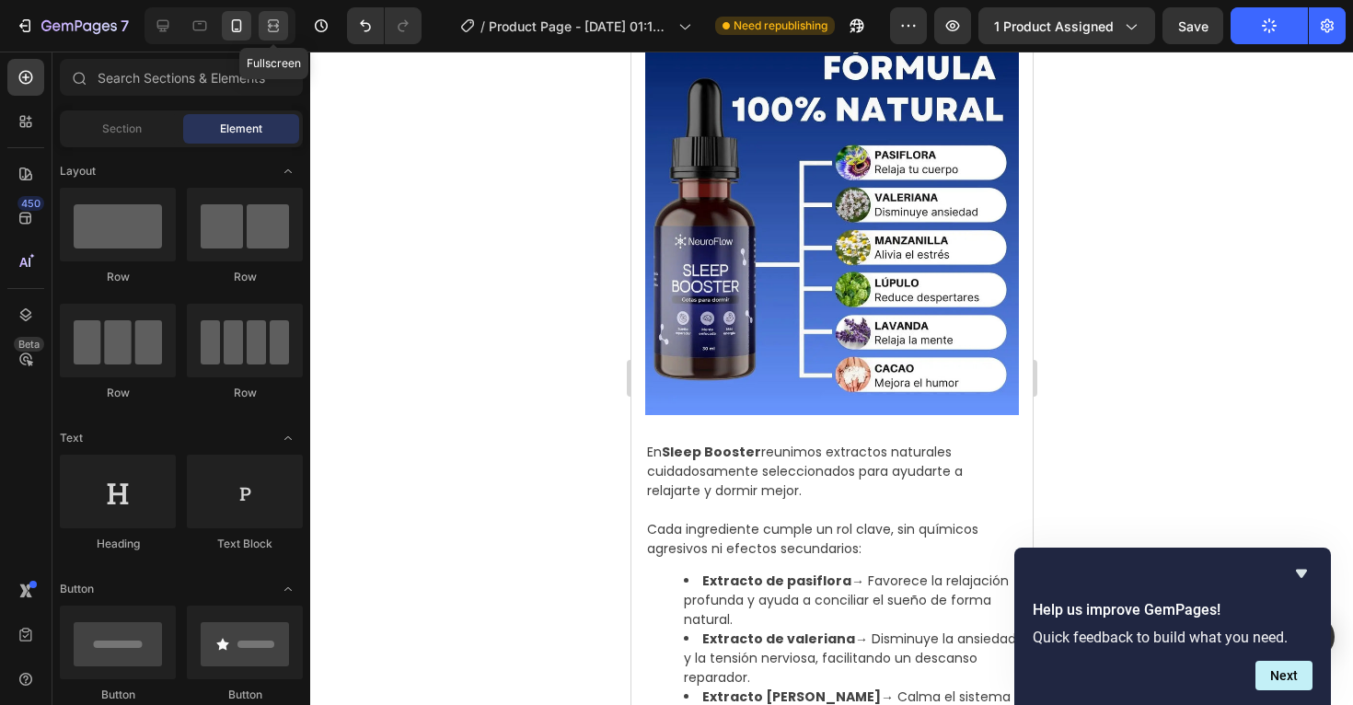
click at [272, 28] on icon at bounding box center [273, 26] width 18 height 18
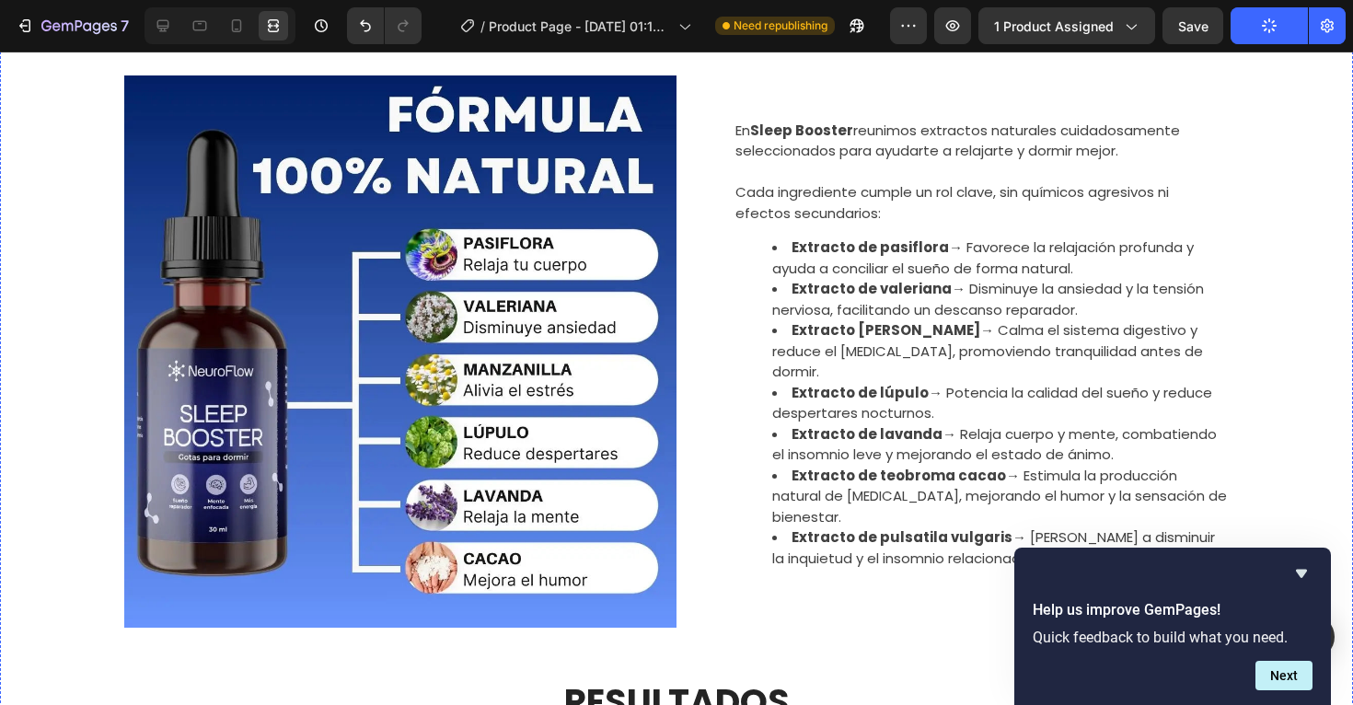
scroll to position [908, 0]
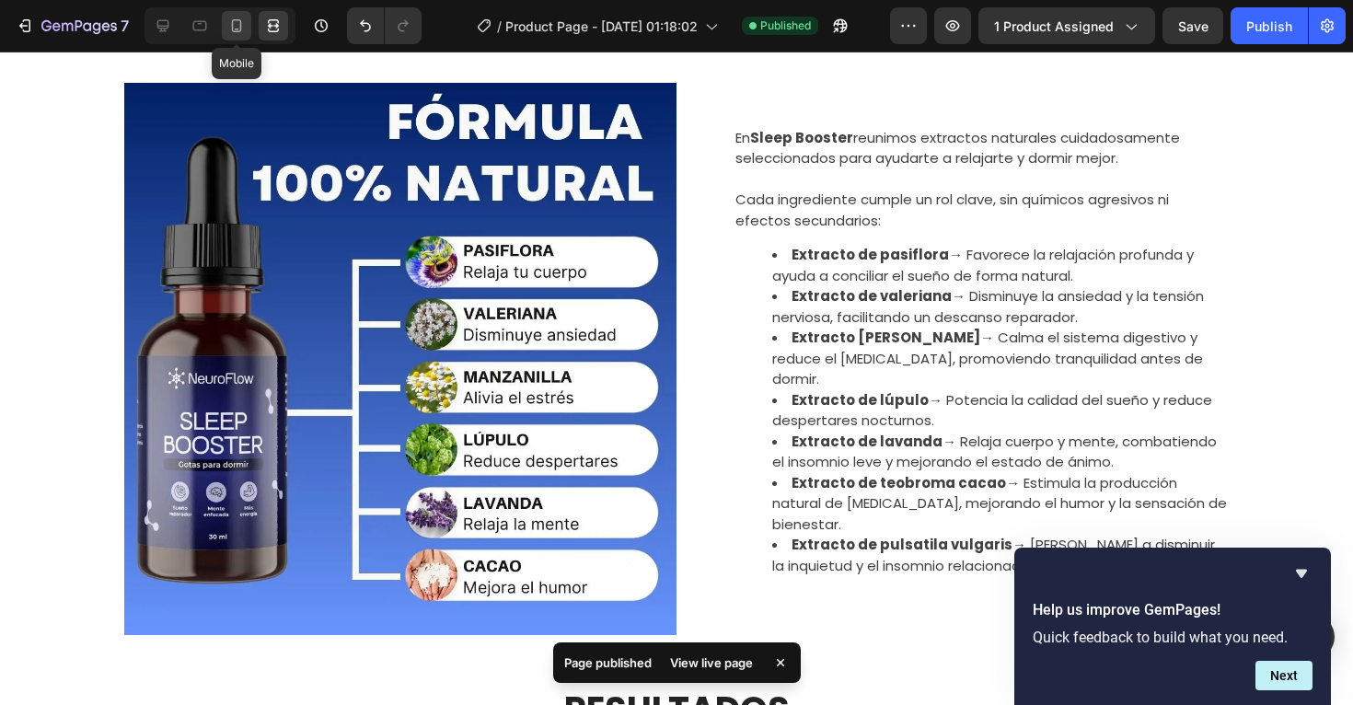
click at [238, 22] on icon at bounding box center [236, 26] width 18 height 18
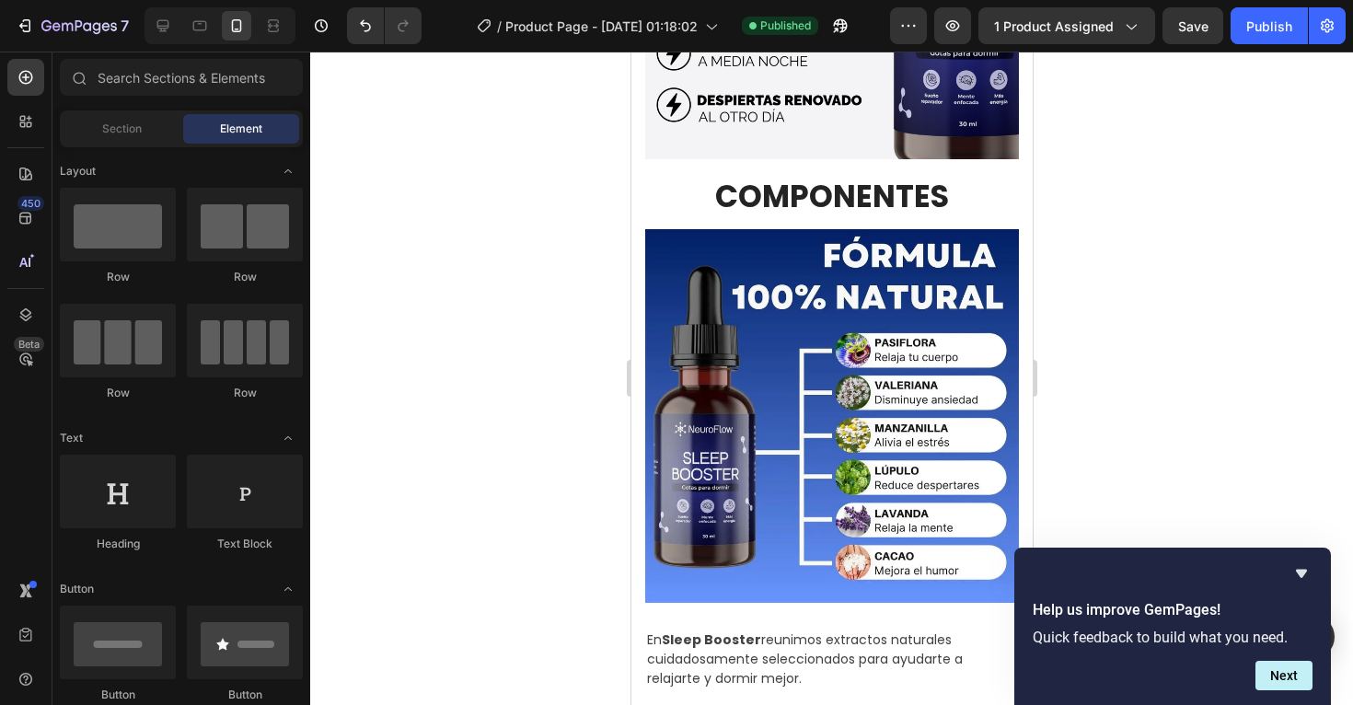
scroll to position [1225, 0]
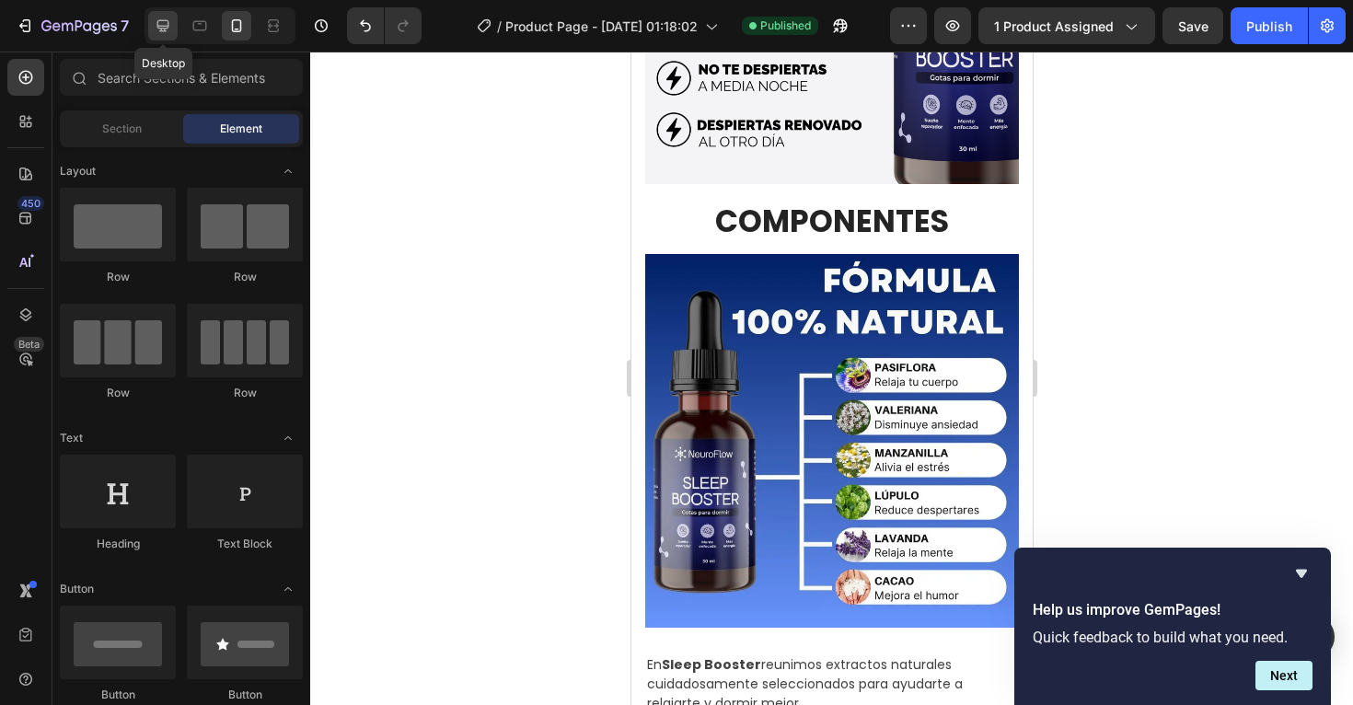
click at [166, 26] on icon at bounding box center [163, 26] width 12 height 12
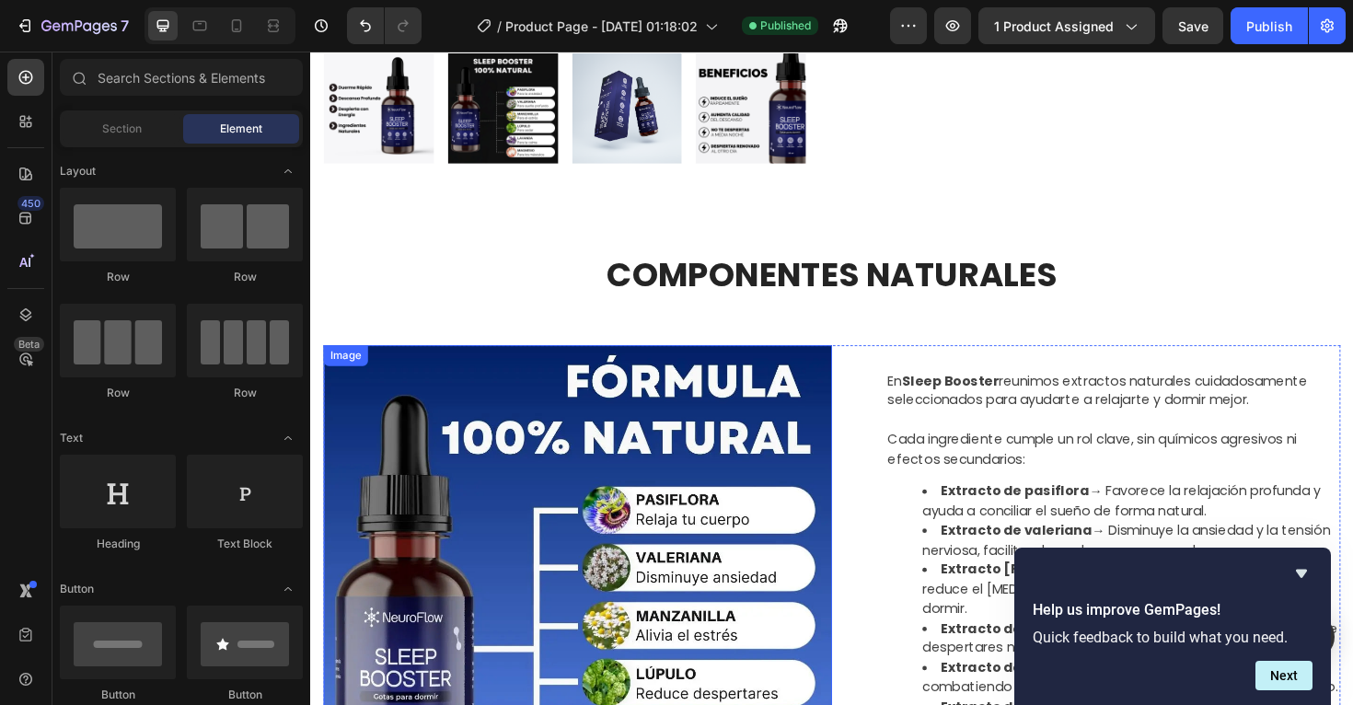
scroll to position [625, 0]
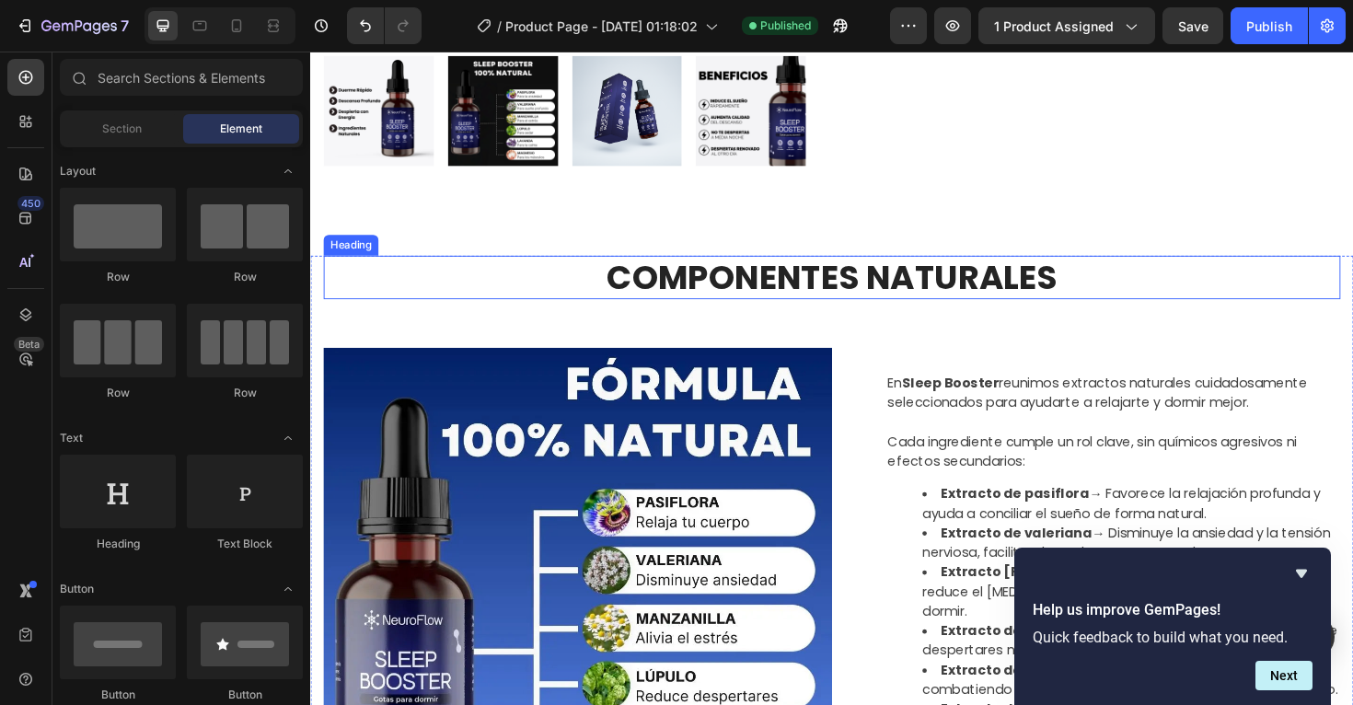
click at [767, 298] on h2 "COMPONENTES NATURALES" at bounding box center [862, 291] width 1077 height 46
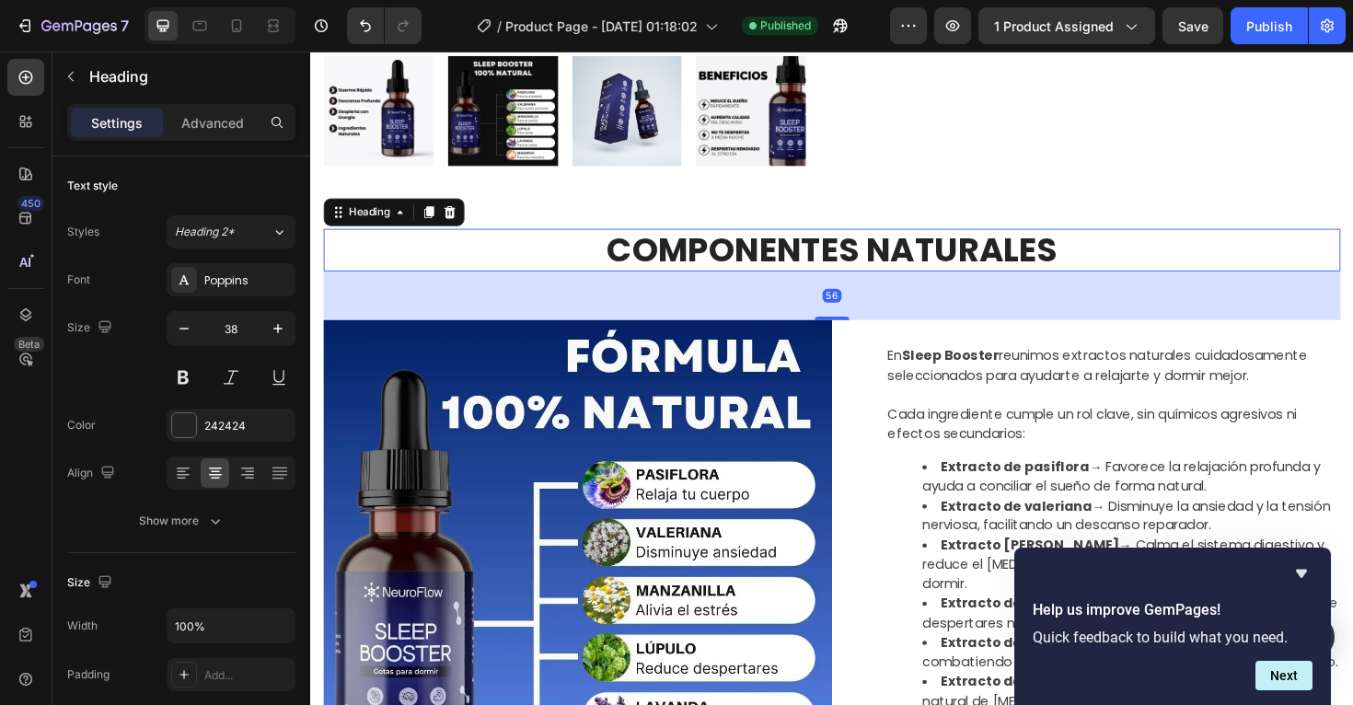
click at [1056, 287] on div "56" at bounding box center [862, 310] width 1077 height 52
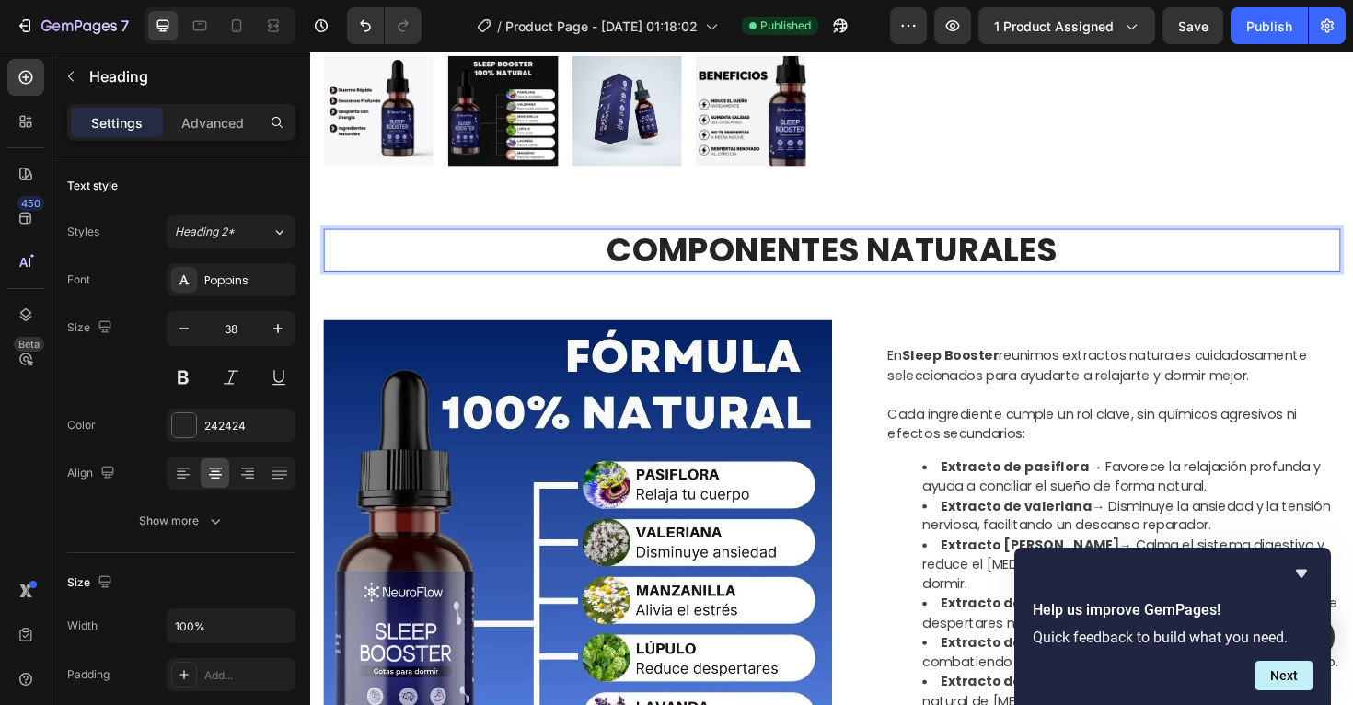
click at [1112, 258] on h2 "COMPONENTES NATURALES" at bounding box center [862, 262] width 1077 height 46
click at [1112, 258] on p "COMPONENTES NATURALES" at bounding box center [863, 262] width 1074 height 42
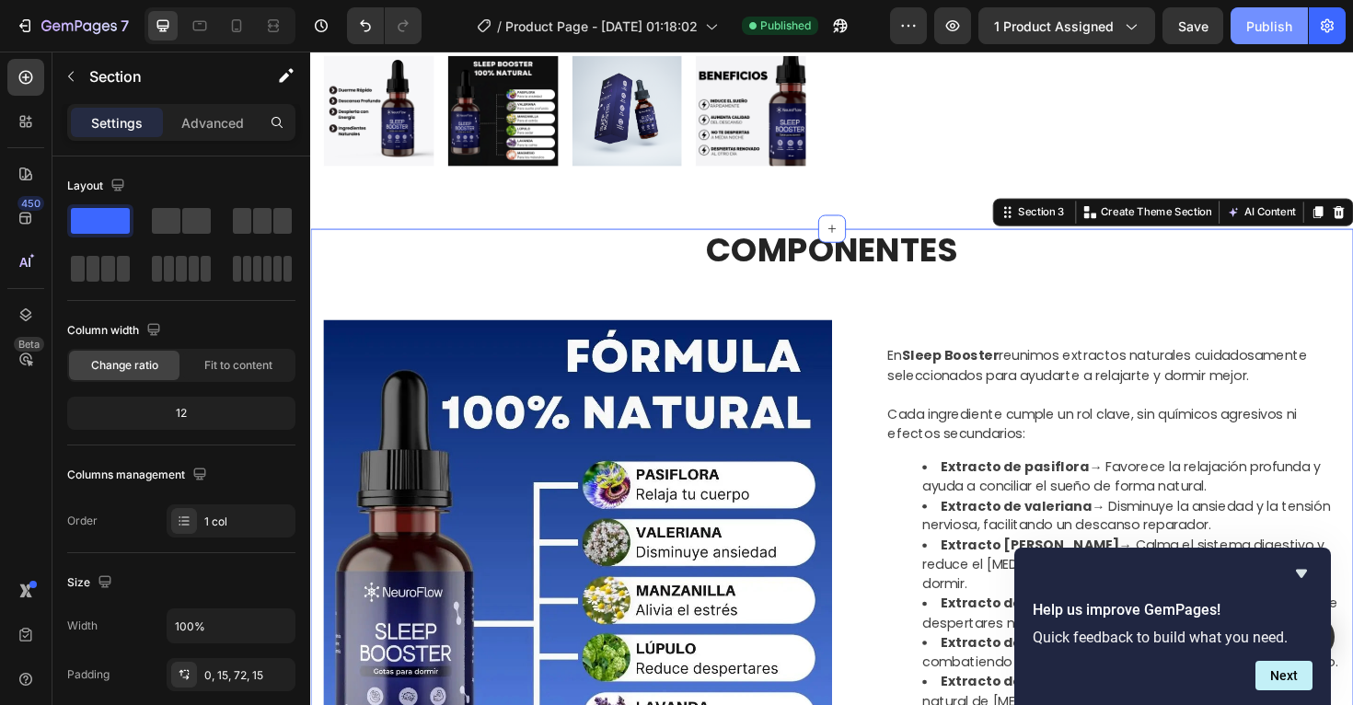
click at [1264, 35] on button "Publish" at bounding box center [1269, 25] width 77 height 37
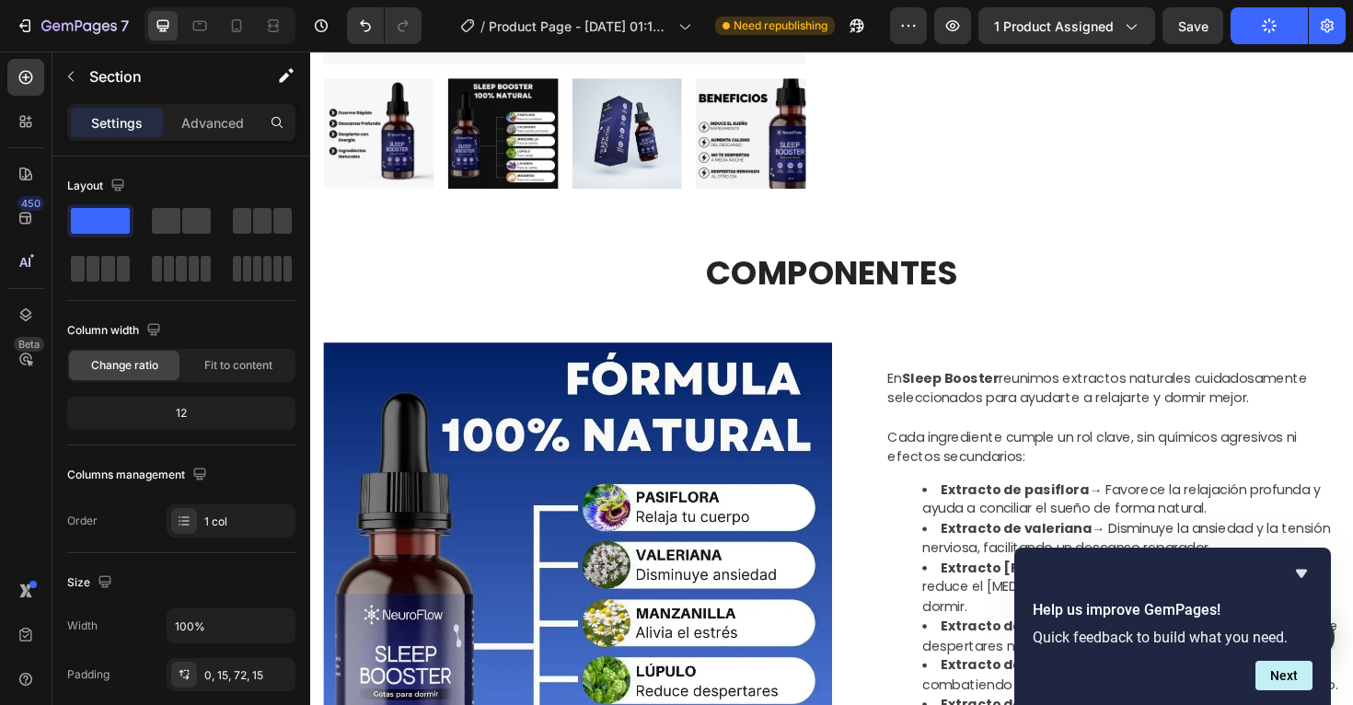
scroll to position [599, 0]
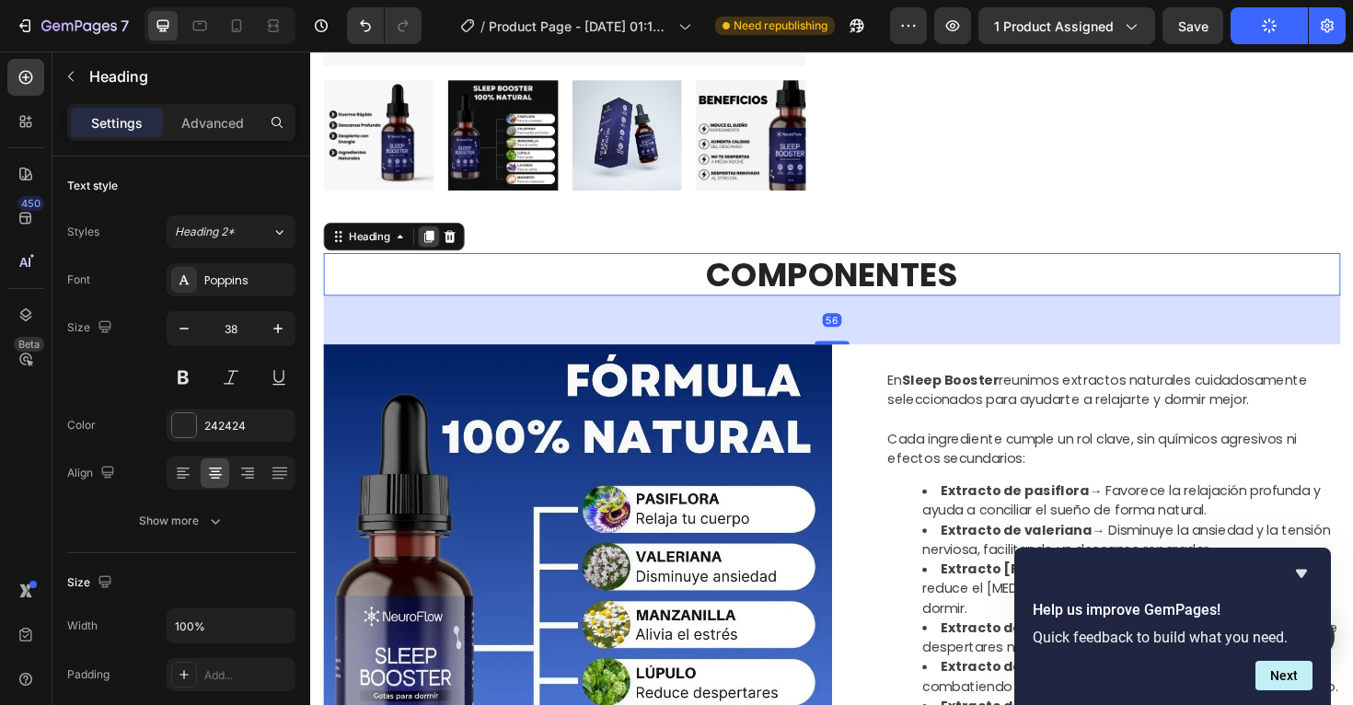
click at [435, 254] on icon at bounding box center [435, 247] width 15 height 15
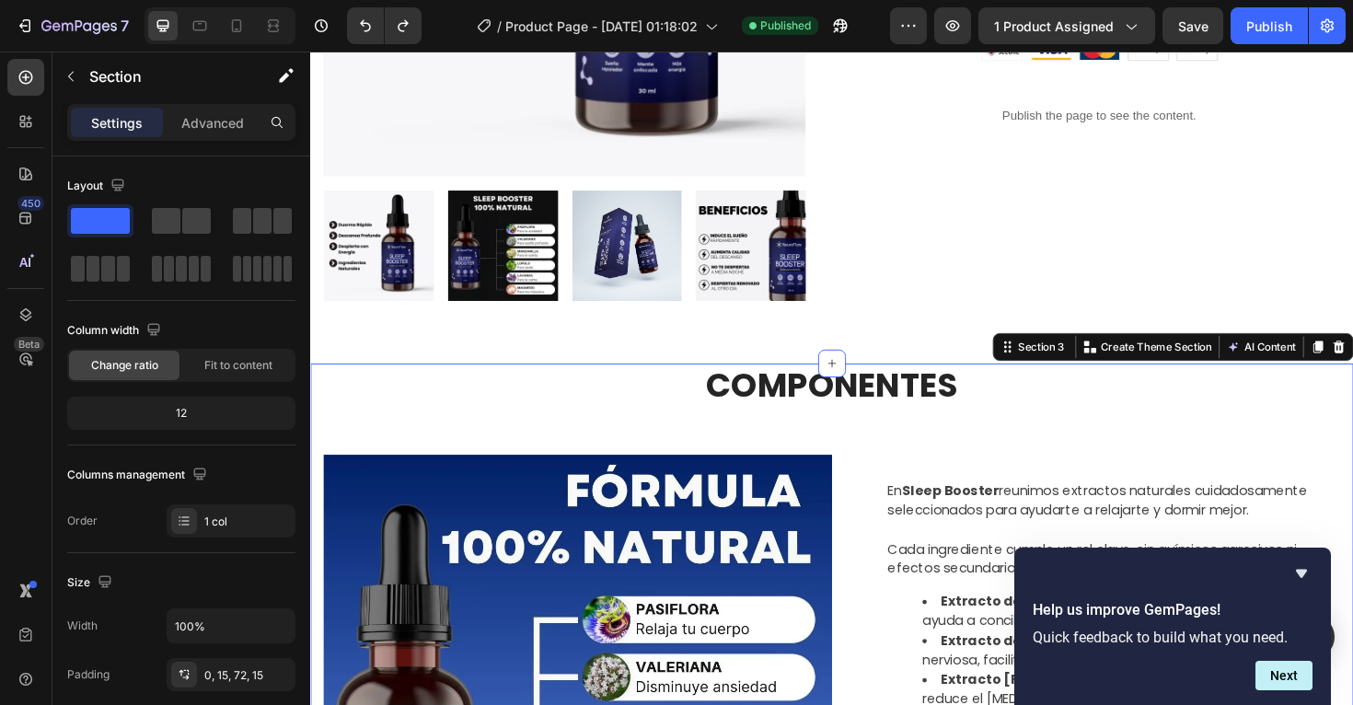
scroll to position [489, 0]
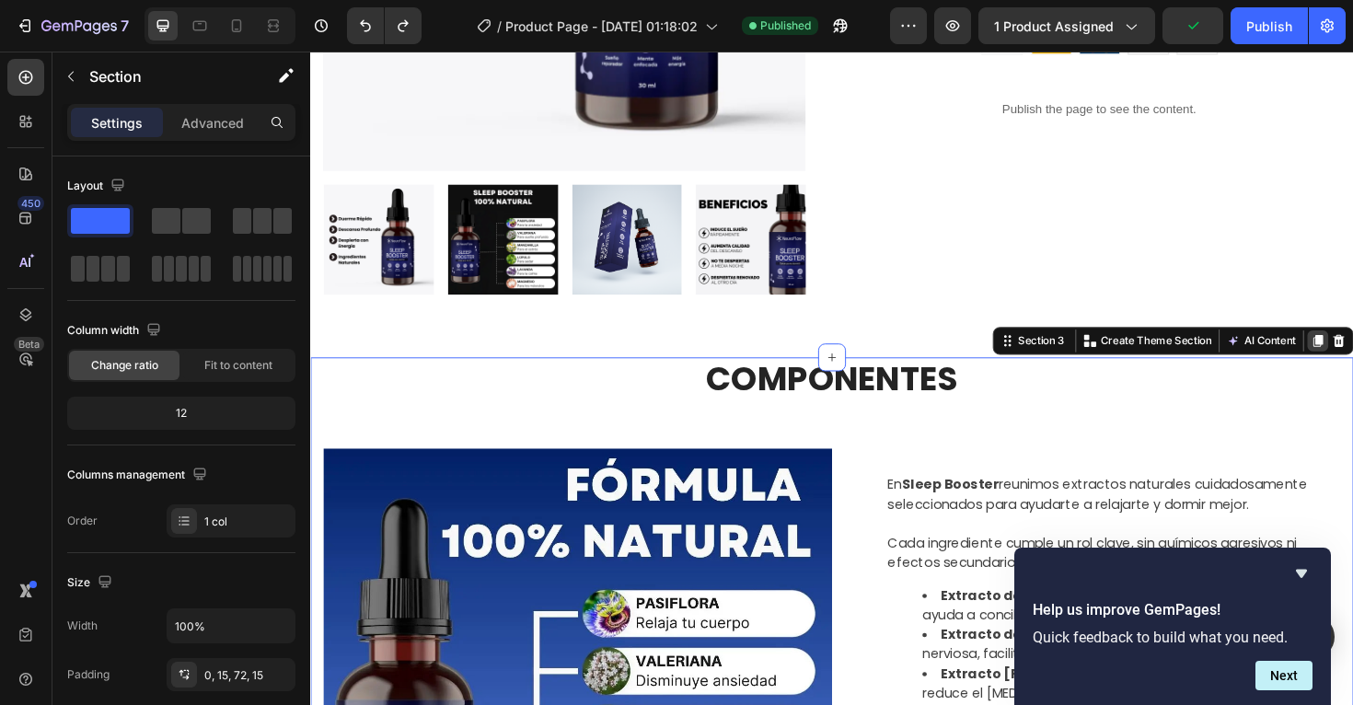
click at [1353, 357] on icon at bounding box center [1378, 358] width 10 height 13
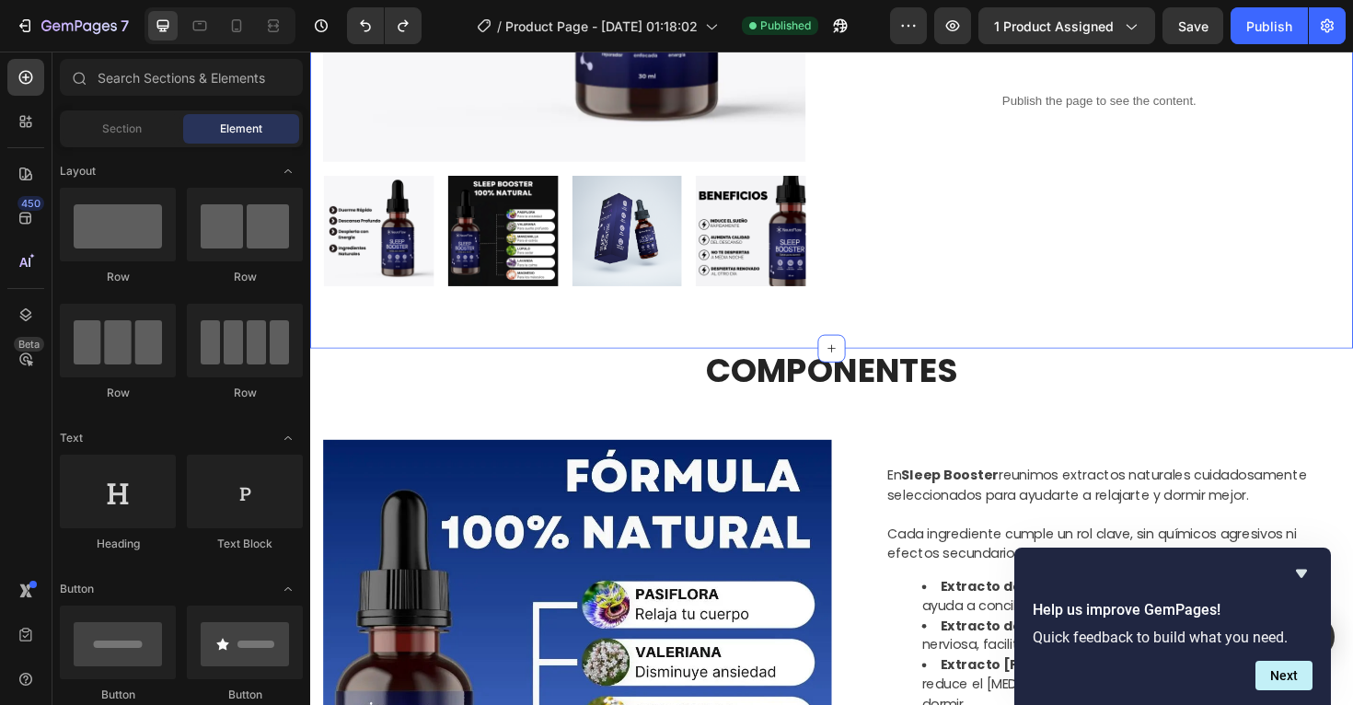
scroll to position [666, 0]
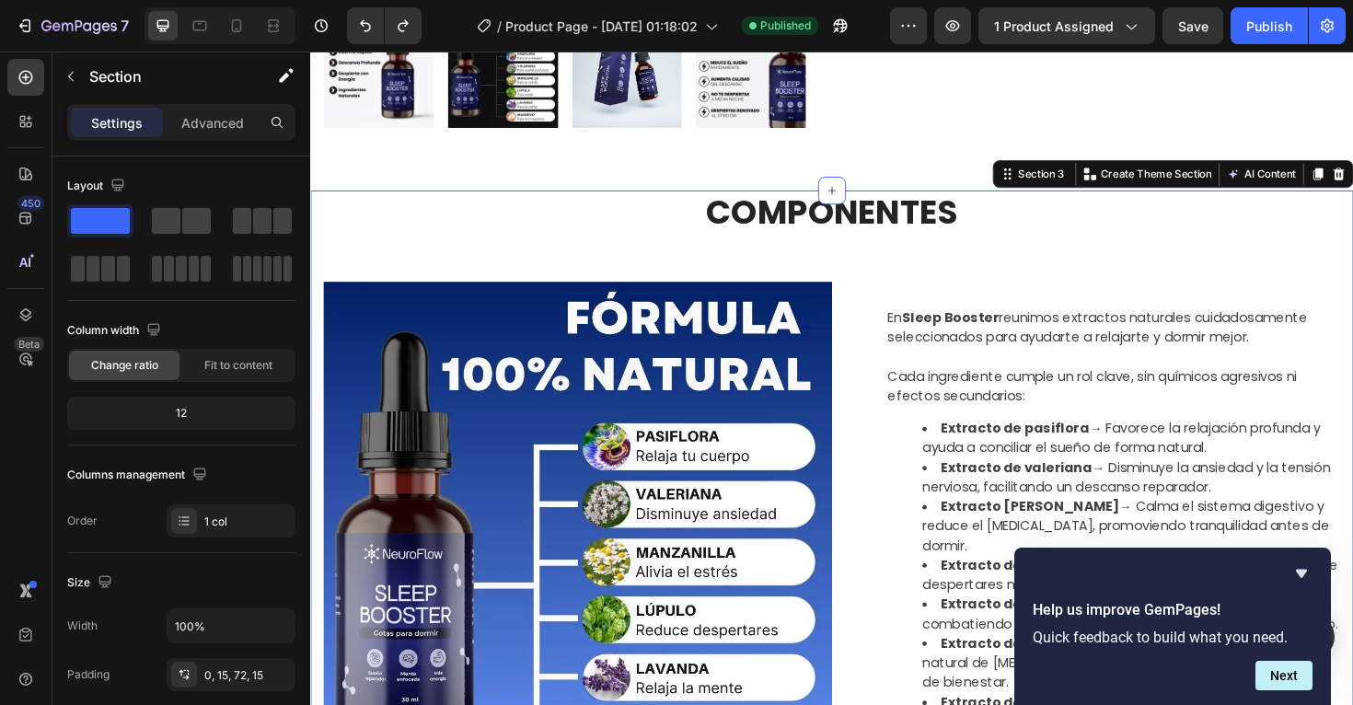
click at [1353, 185] on icon at bounding box center [1377, 181] width 15 height 15
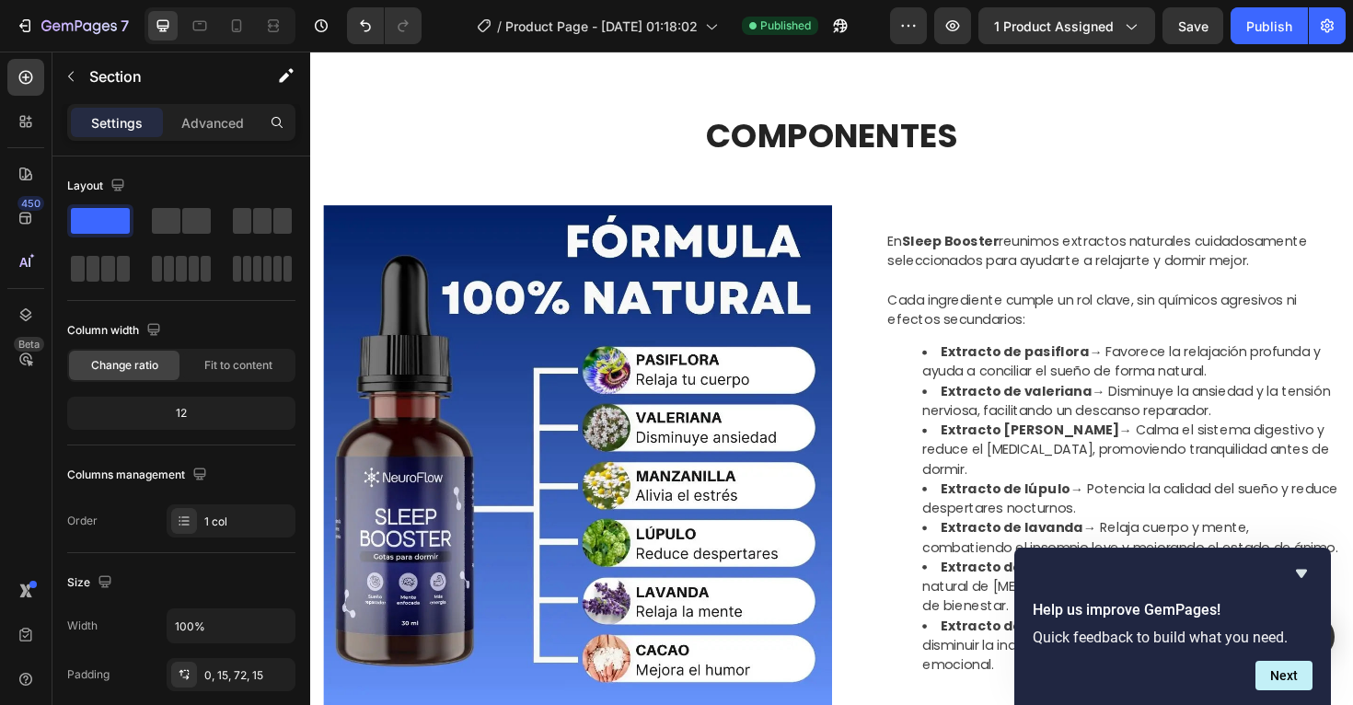
scroll to position [2746, 0]
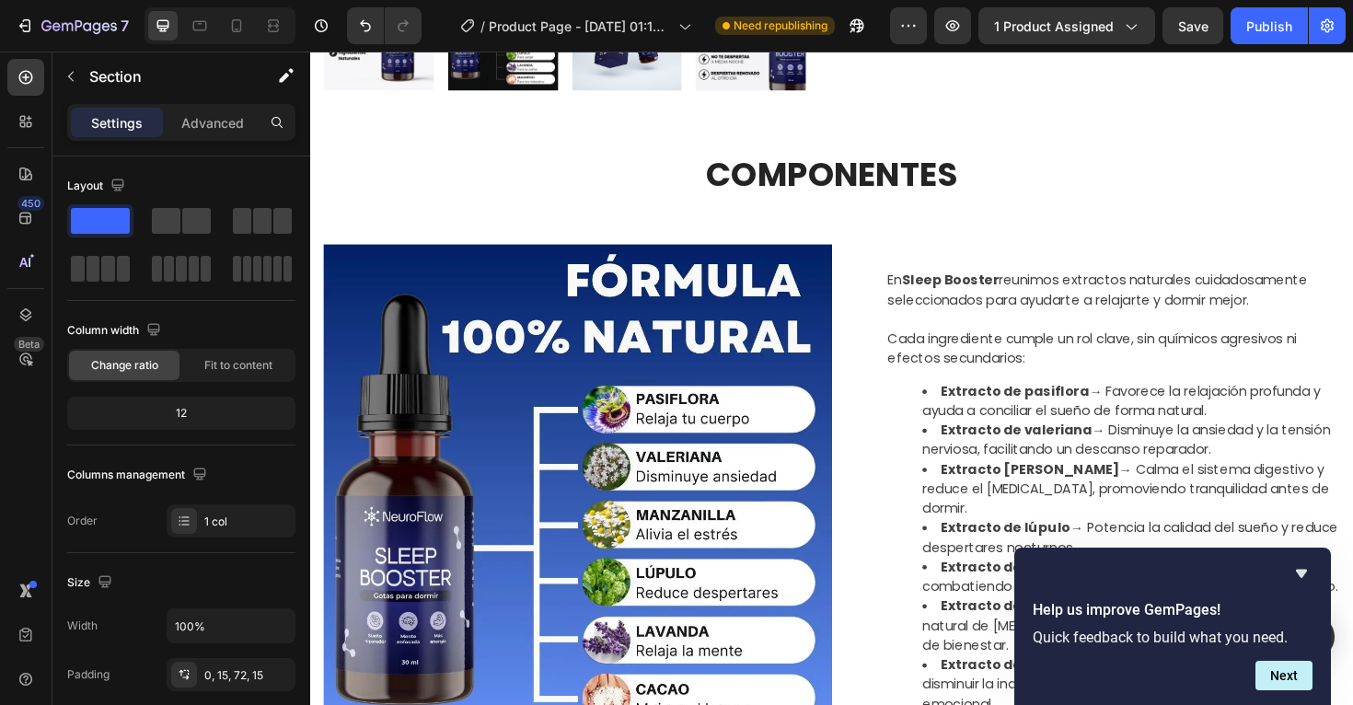
scroll to position [692, 0]
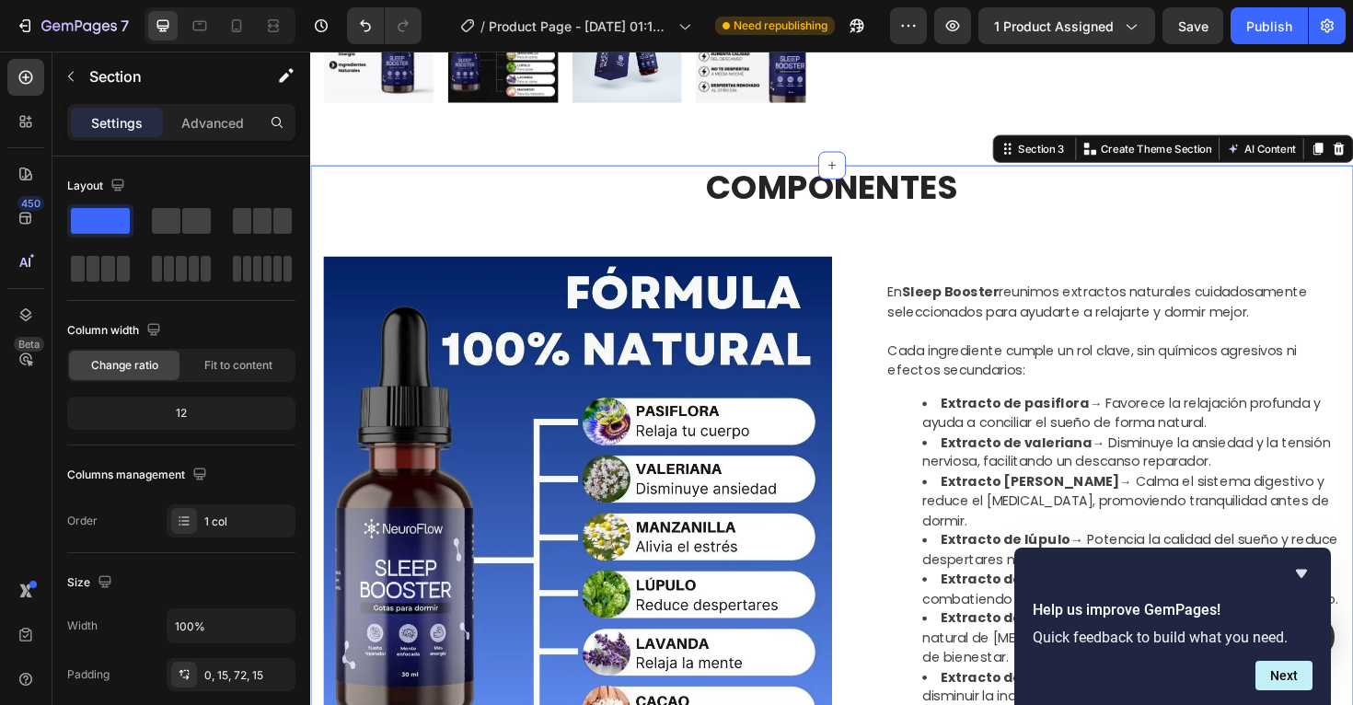
click at [215, 134] on div "Advanced" at bounding box center [213, 122] width 92 height 29
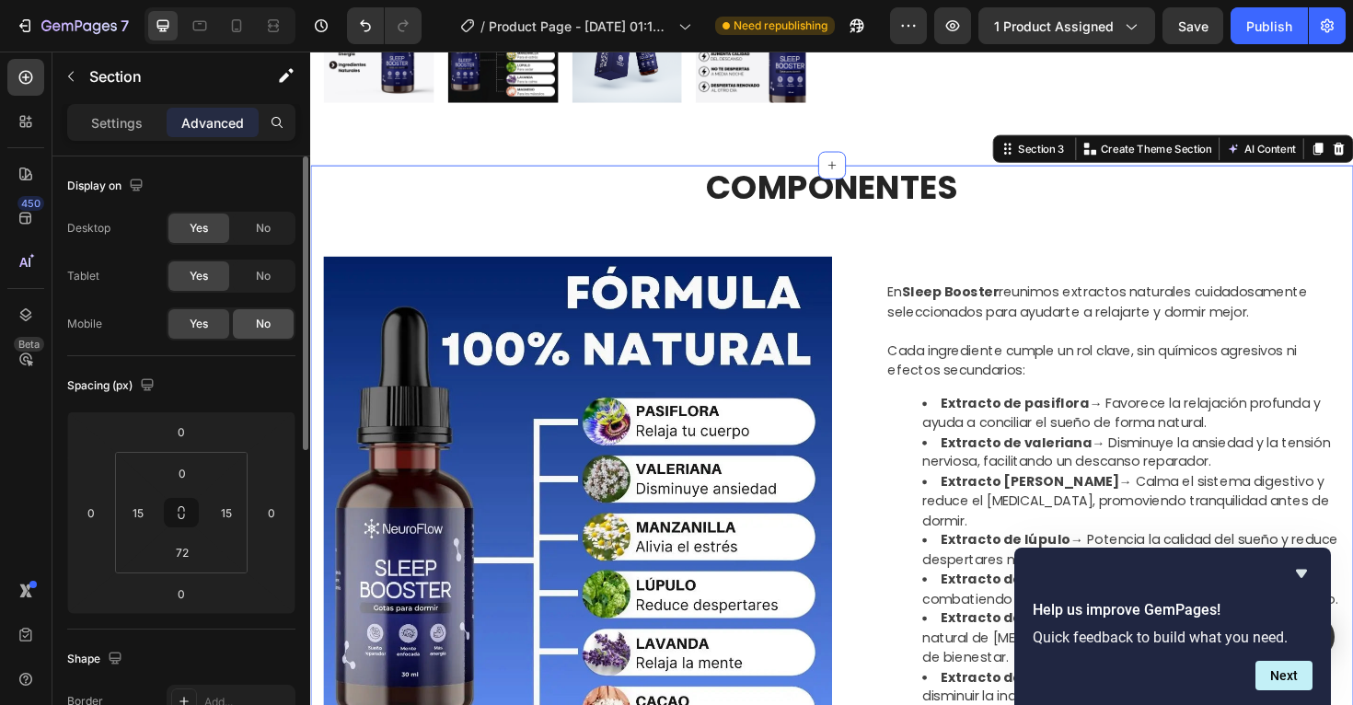
click at [267, 331] on span "No" at bounding box center [263, 324] width 15 height 17
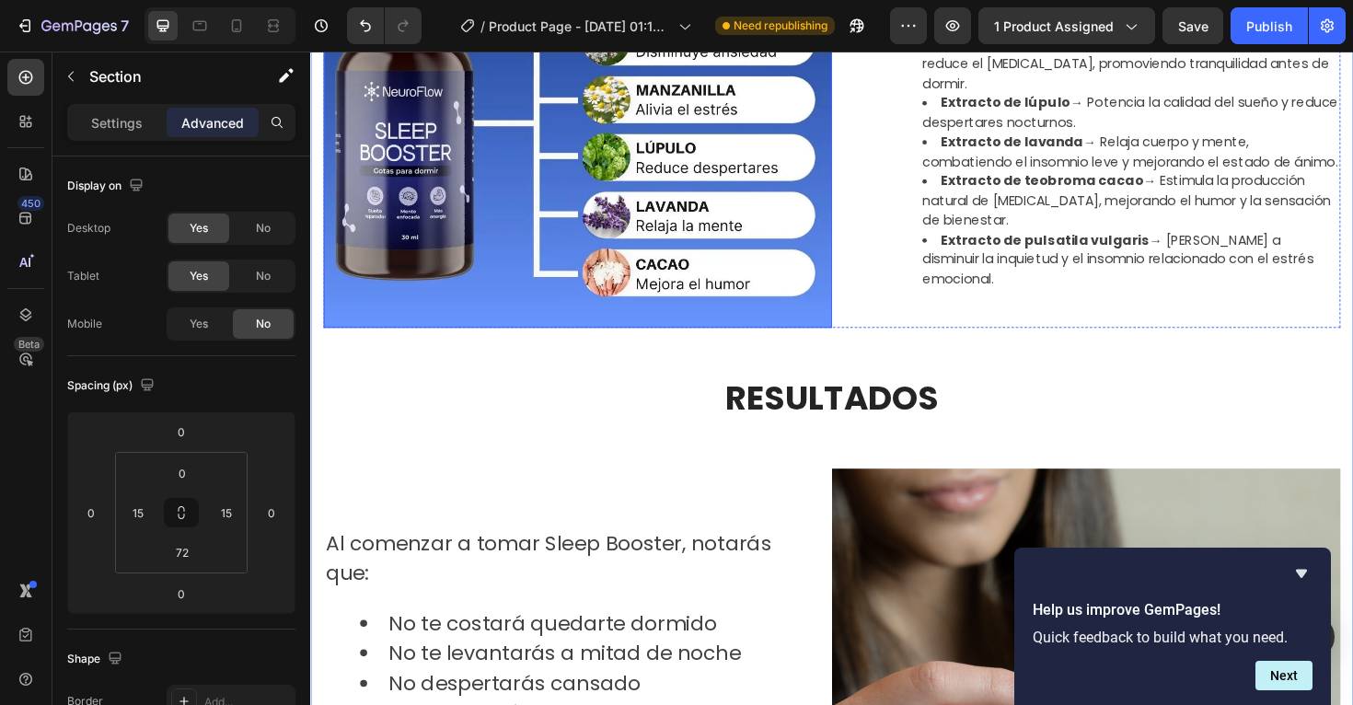
scroll to position [1163, 0]
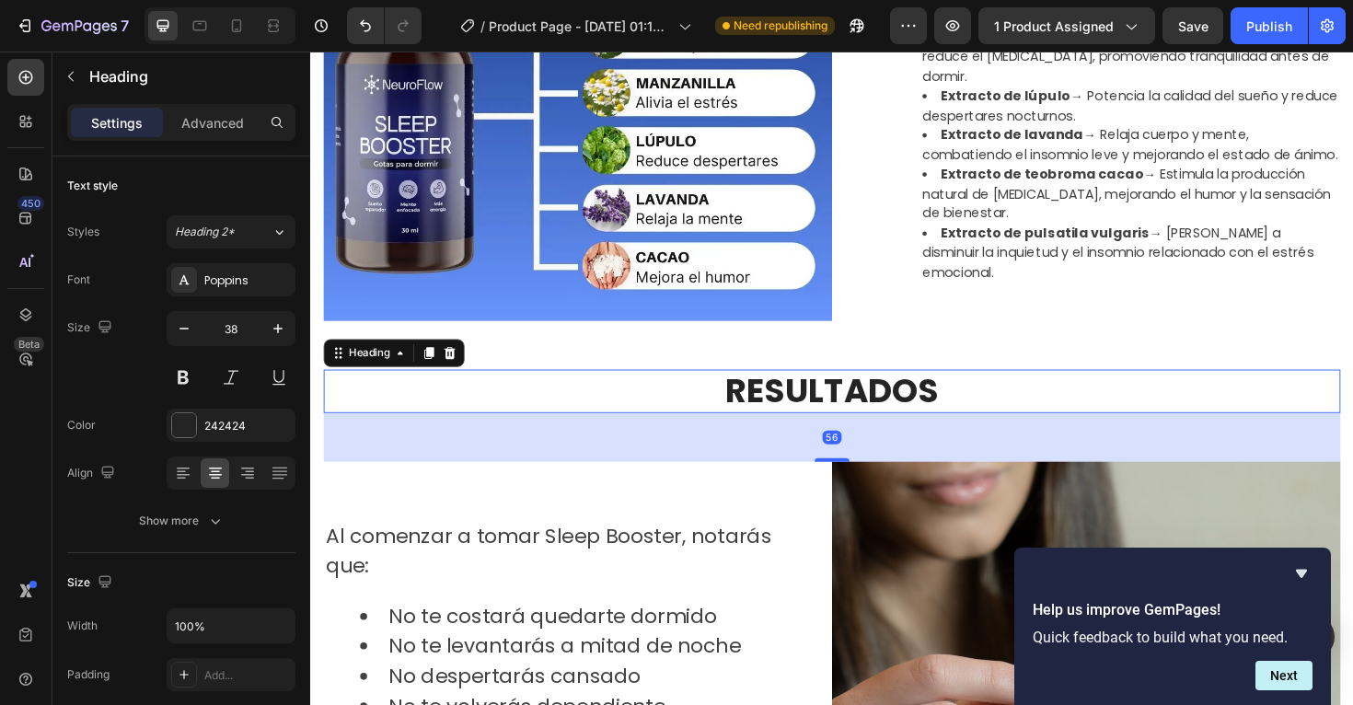
click at [679, 403] on h2 "RESULTADOS" at bounding box center [862, 412] width 1077 height 46
click at [463, 369] on icon at bounding box center [457, 371] width 15 height 15
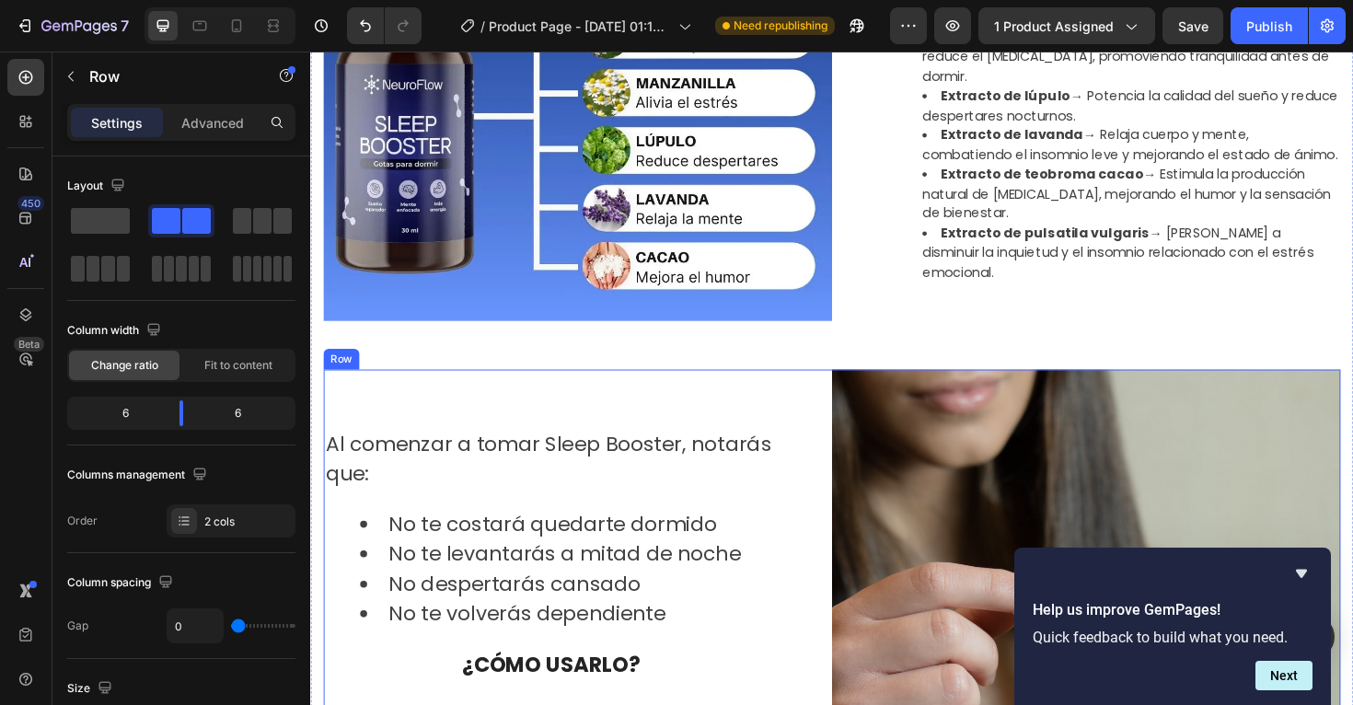
click at [457, 423] on div "Al comenzar a tomar Sleep Booster, notarás que: ✅ Te duermes en 20-30 minutos ✅…" at bounding box center [593, 658] width 539 height 539
click at [440, 375] on icon at bounding box center [438, 371] width 12 height 13
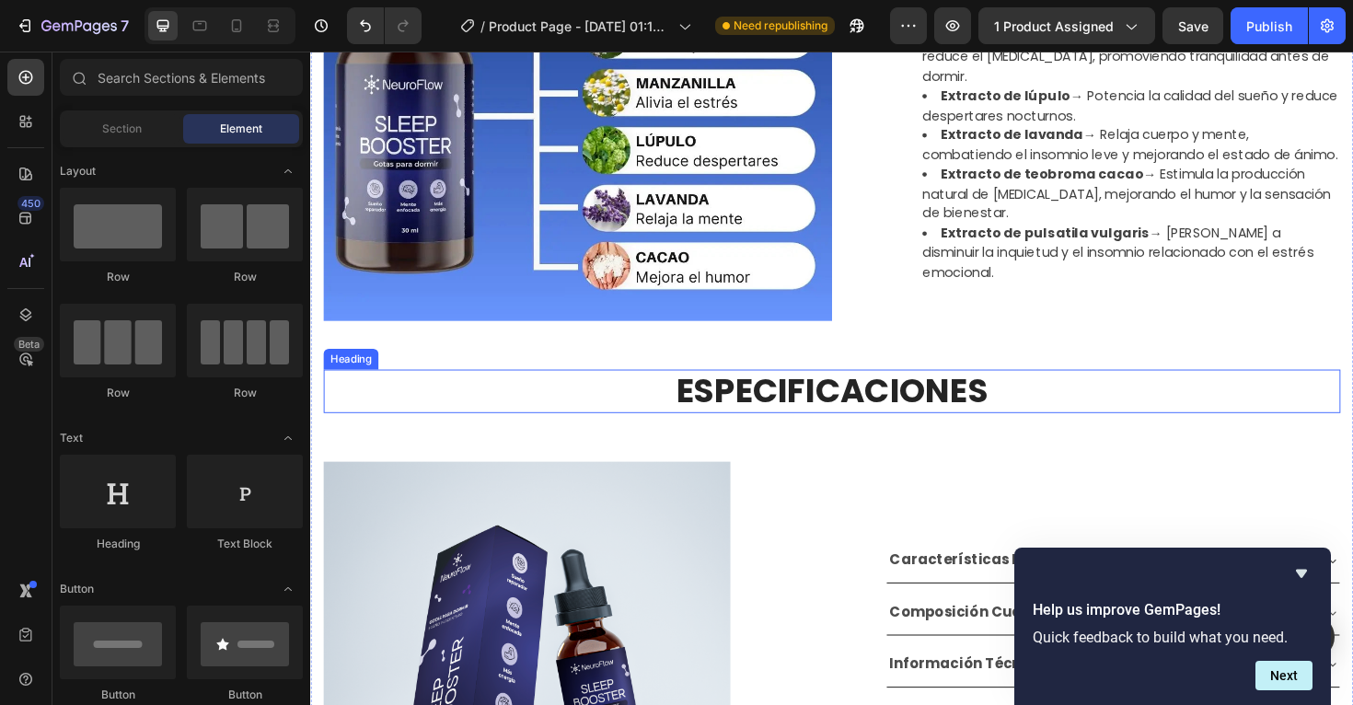
click at [435, 410] on h2 "ESPECIFICACIONES" at bounding box center [862, 412] width 1077 height 46
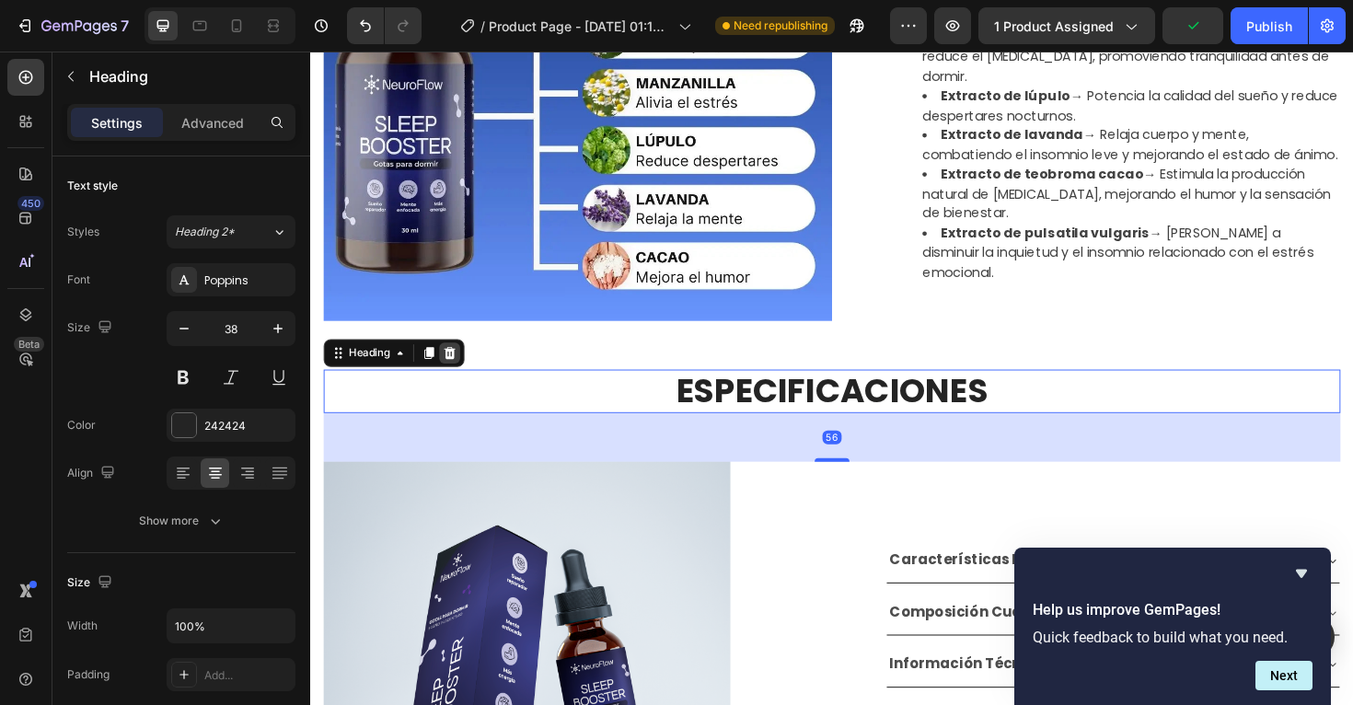
click at [458, 370] on icon at bounding box center [458, 371] width 12 height 13
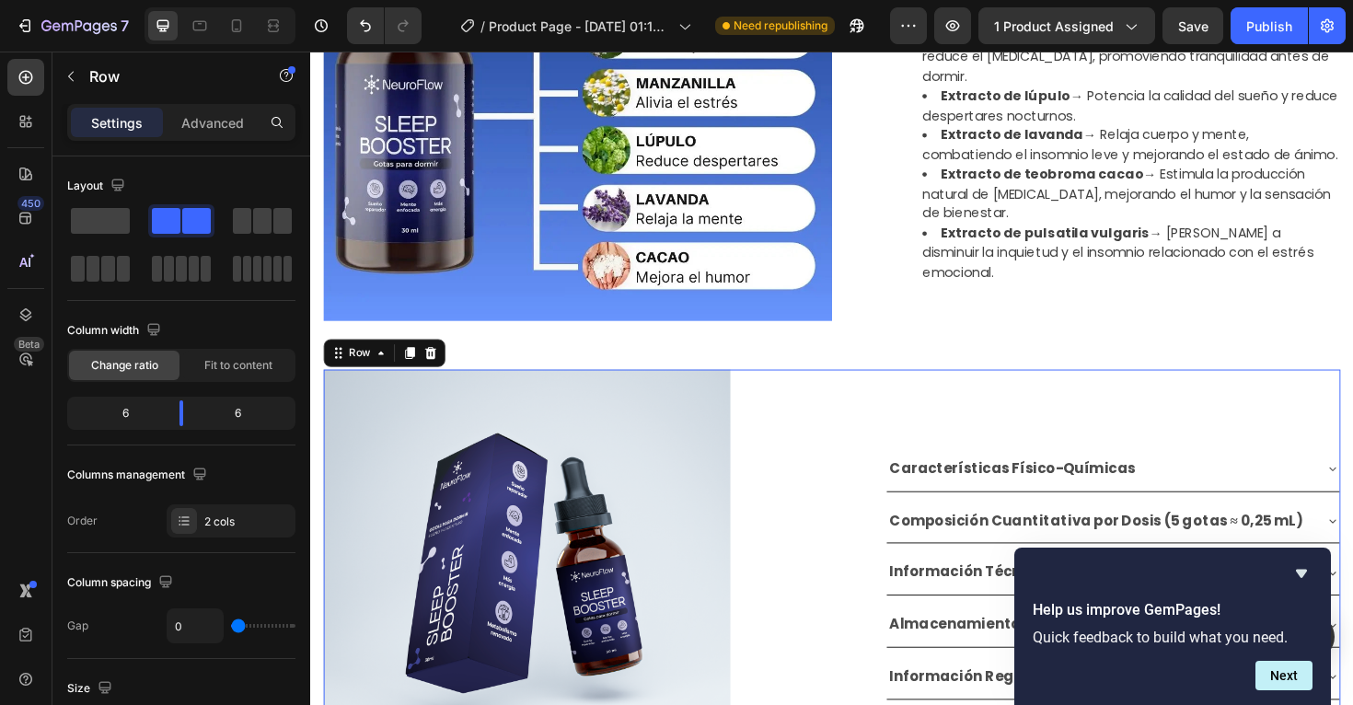
click at [903, 446] on div "Características Físico-Químicas Composición Cuantitativa por Dosis (5 gotas ≈ 0…" at bounding box center [1132, 604] width 539 height 431
click at [443, 371] on icon at bounding box center [437, 371] width 15 height 15
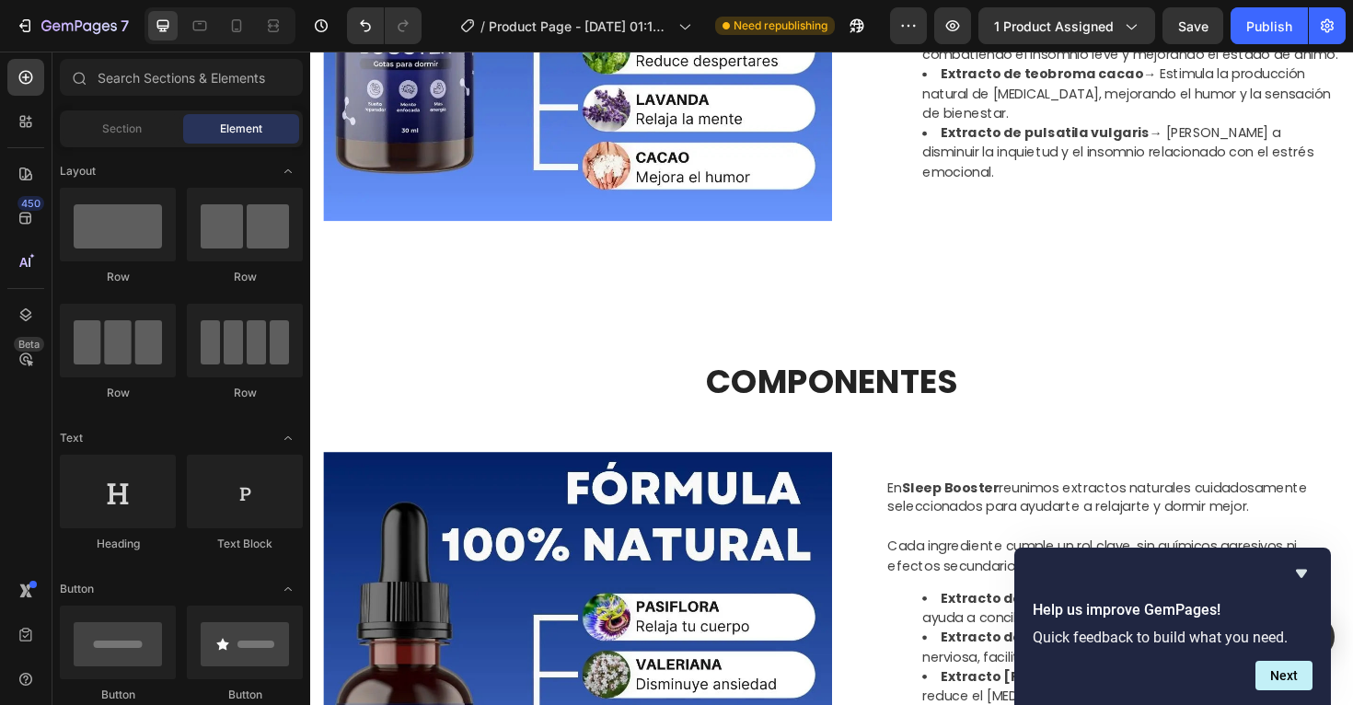
scroll to position [1271, 0]
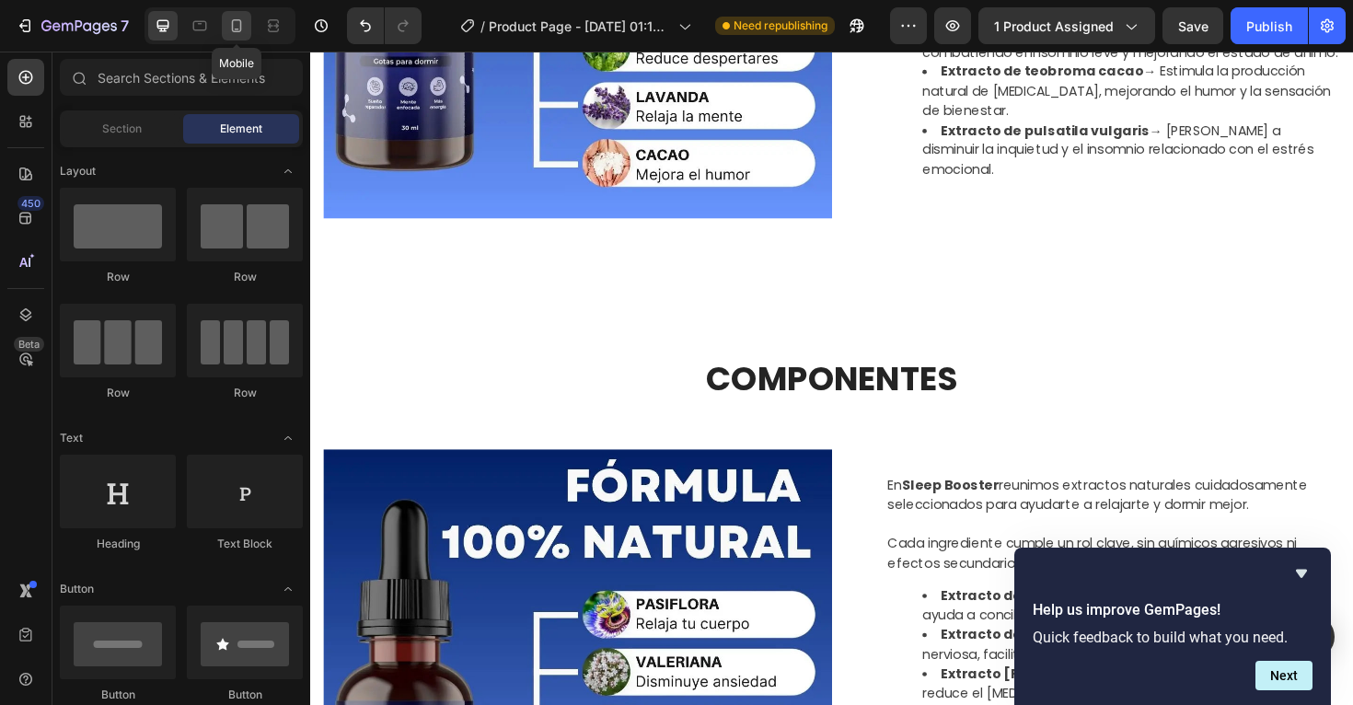
click at [232, 29] on icon at bounding box center [237, 25] width 10 height 13
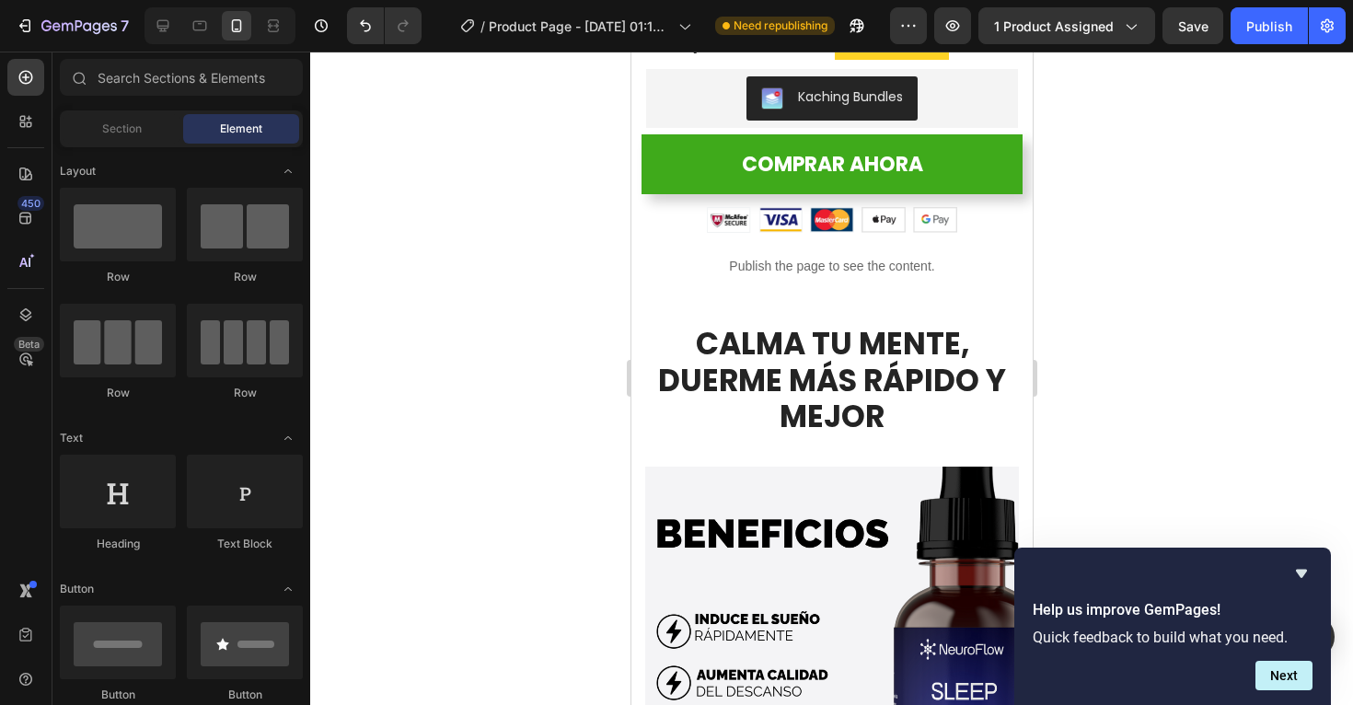
scroll to position [577, 0]
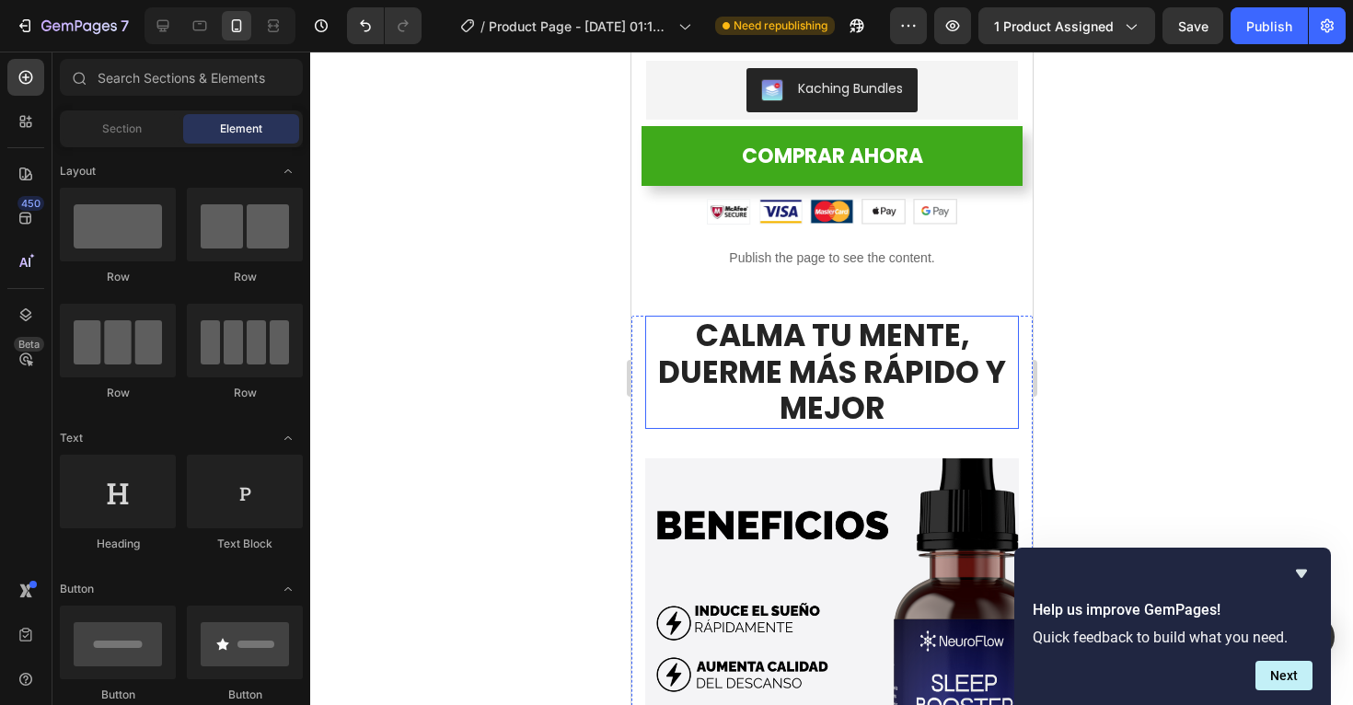
click at [833, 362] on h2 "CALMA TU MENTE, DUERME MÁS RÁPIDO Y MEJOR" at bounding box center [831, 372] width 374 height 113
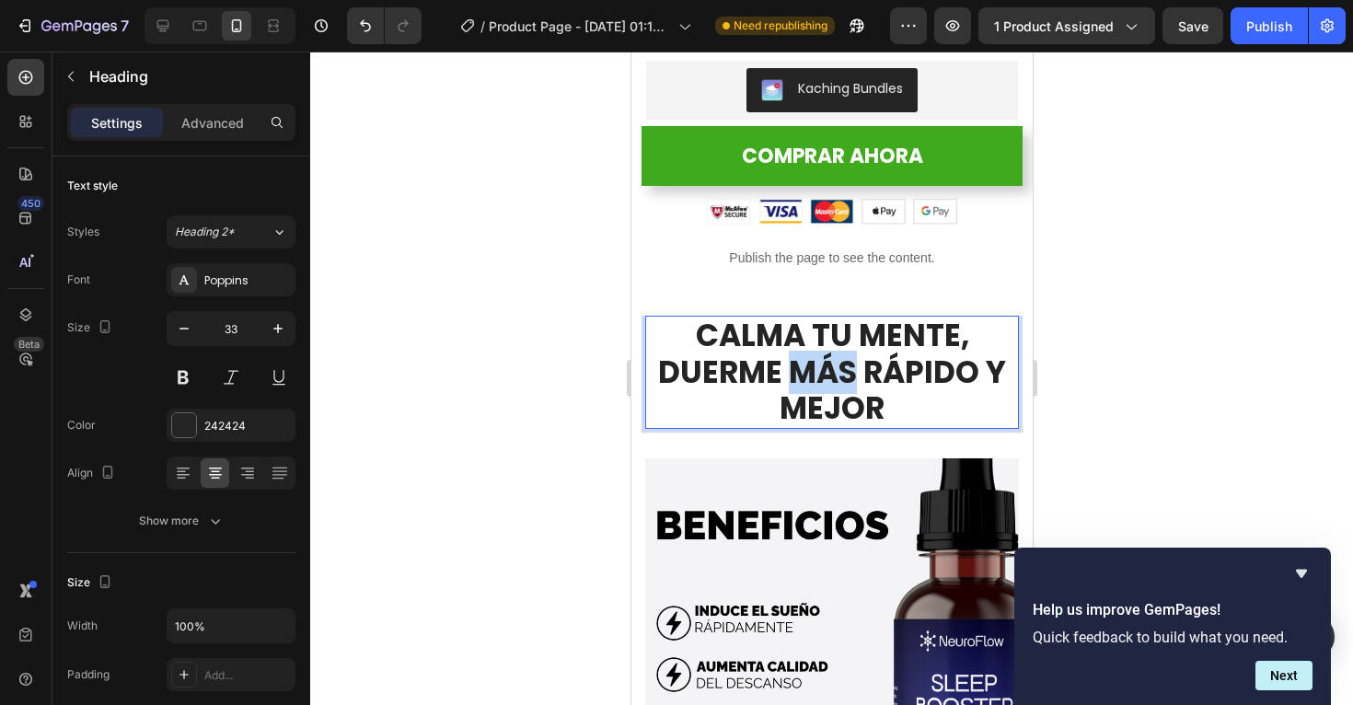
click at [833, 362] on h2 "CALMA TU MENTE, DUERME MÁS RÁPIDO Y MEJOR" at bounding box center [831, 372] width 374 height 113
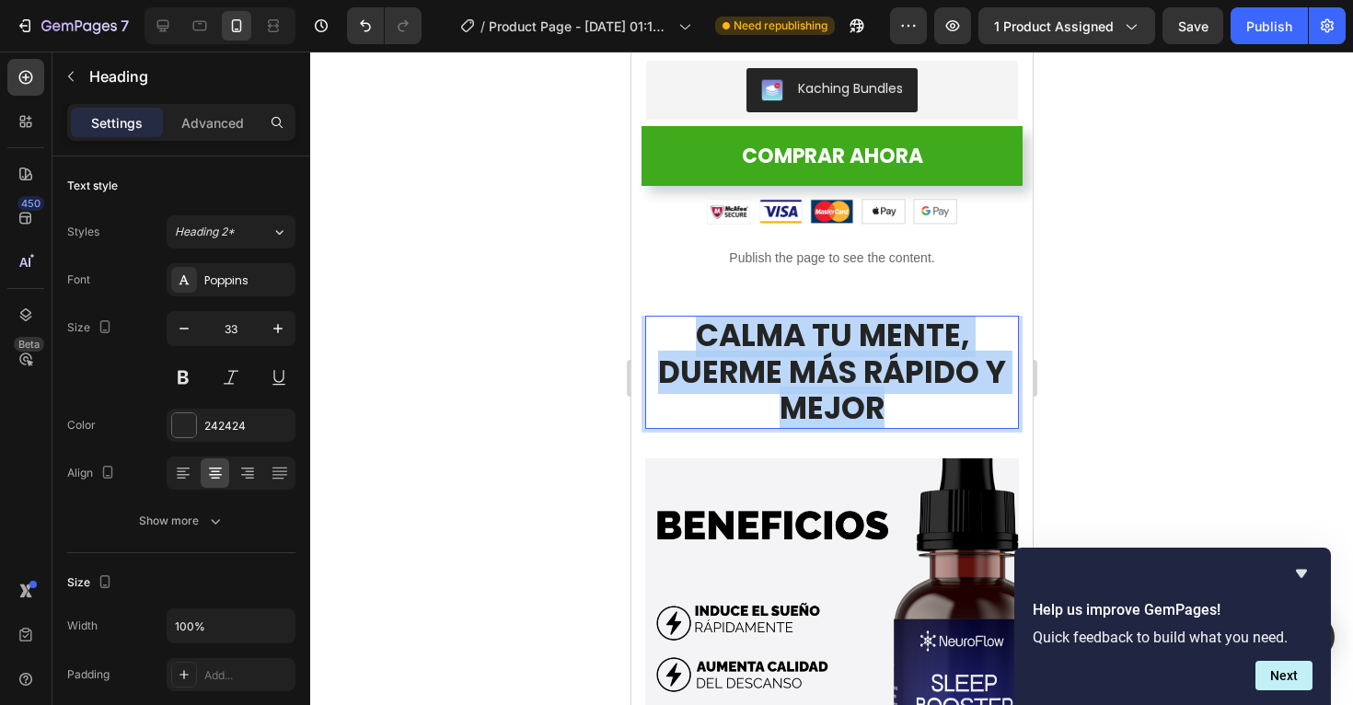
click at [833, 362] on p "CALMA TU MENTE, DUERME MÁS RÁPIDO Y MEJOR" at bounding box center [831, 373] width 370 height 110
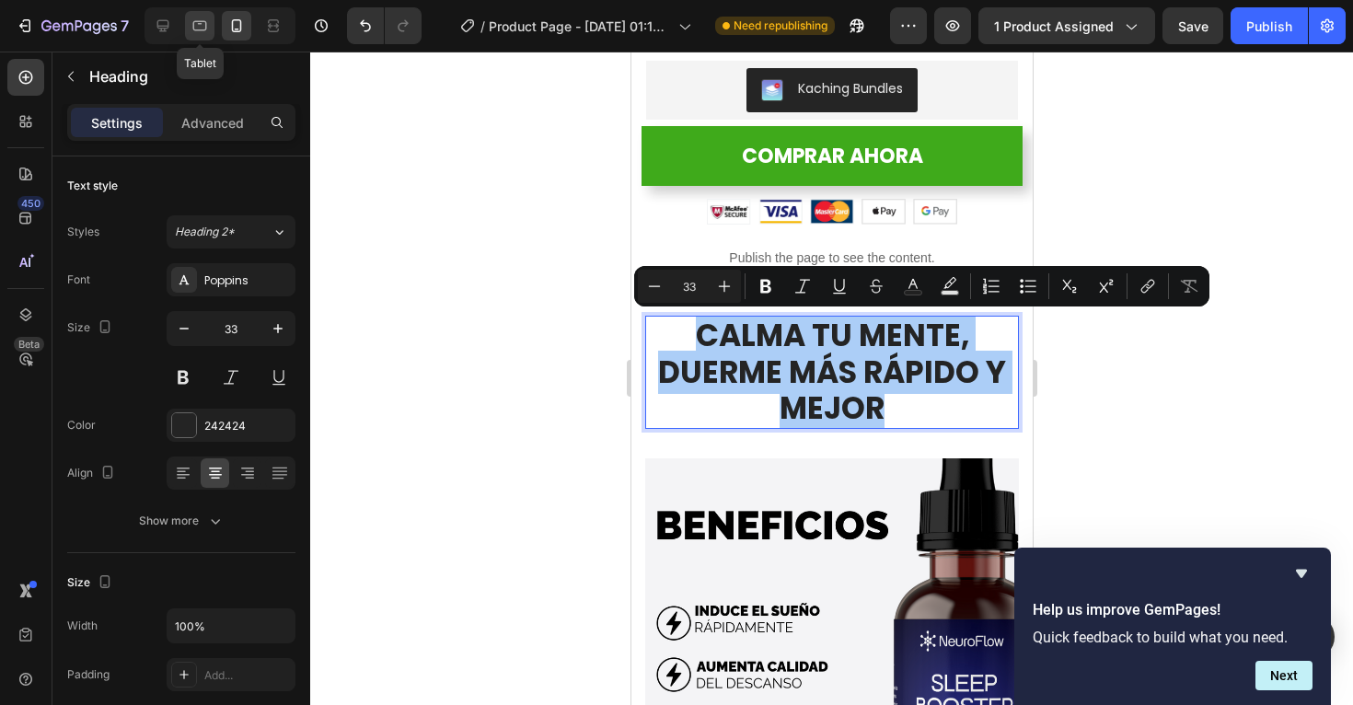
click at [199, 34] on icon at bounding box center [200, 26] width 18 height 18
type input "38"
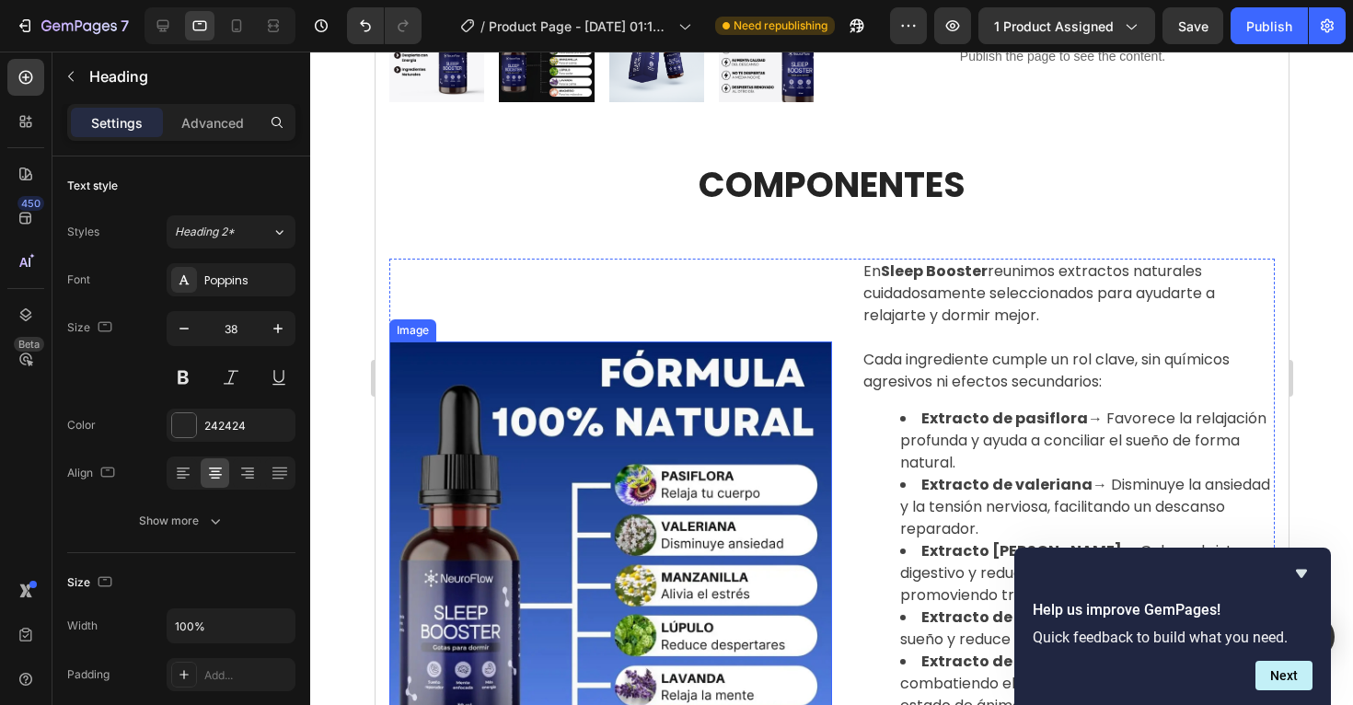
scroll to position [582, 0]
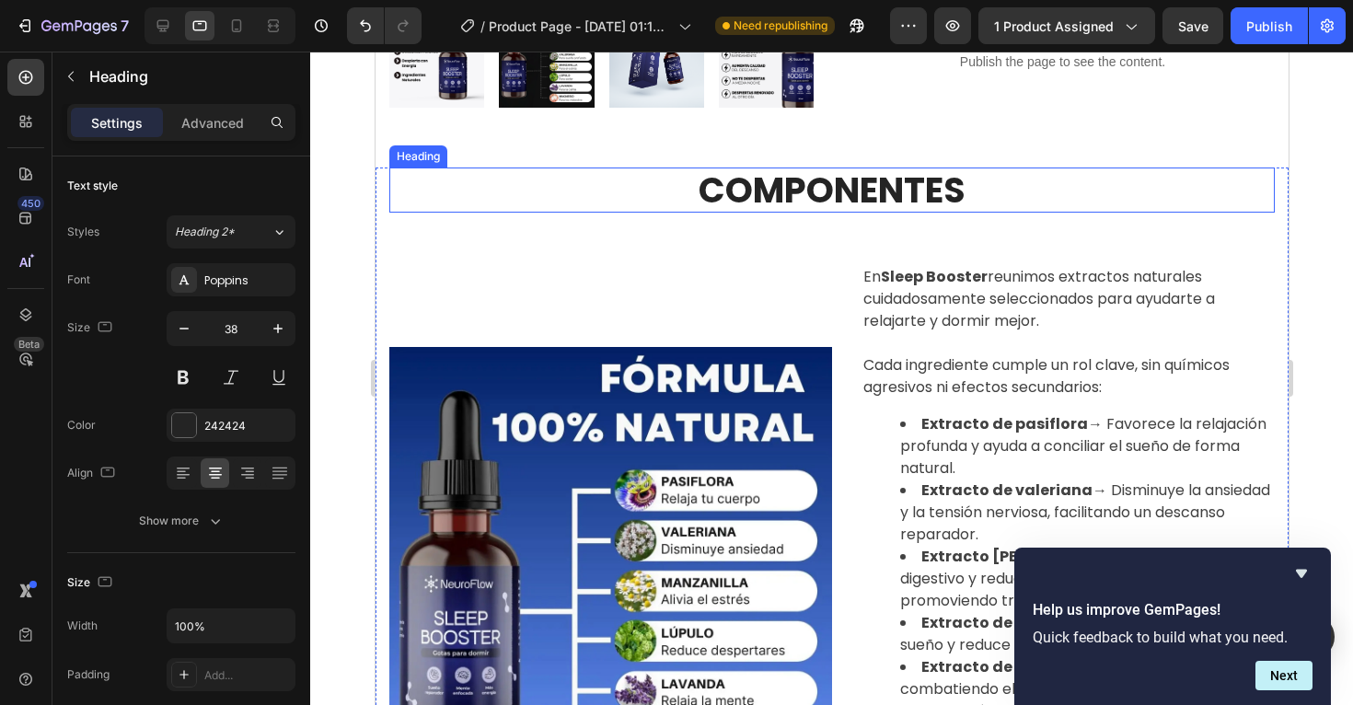
click at [788, 200] on h2 "COMPONENTES" at bounding box center [832, 191] width 886 height 46
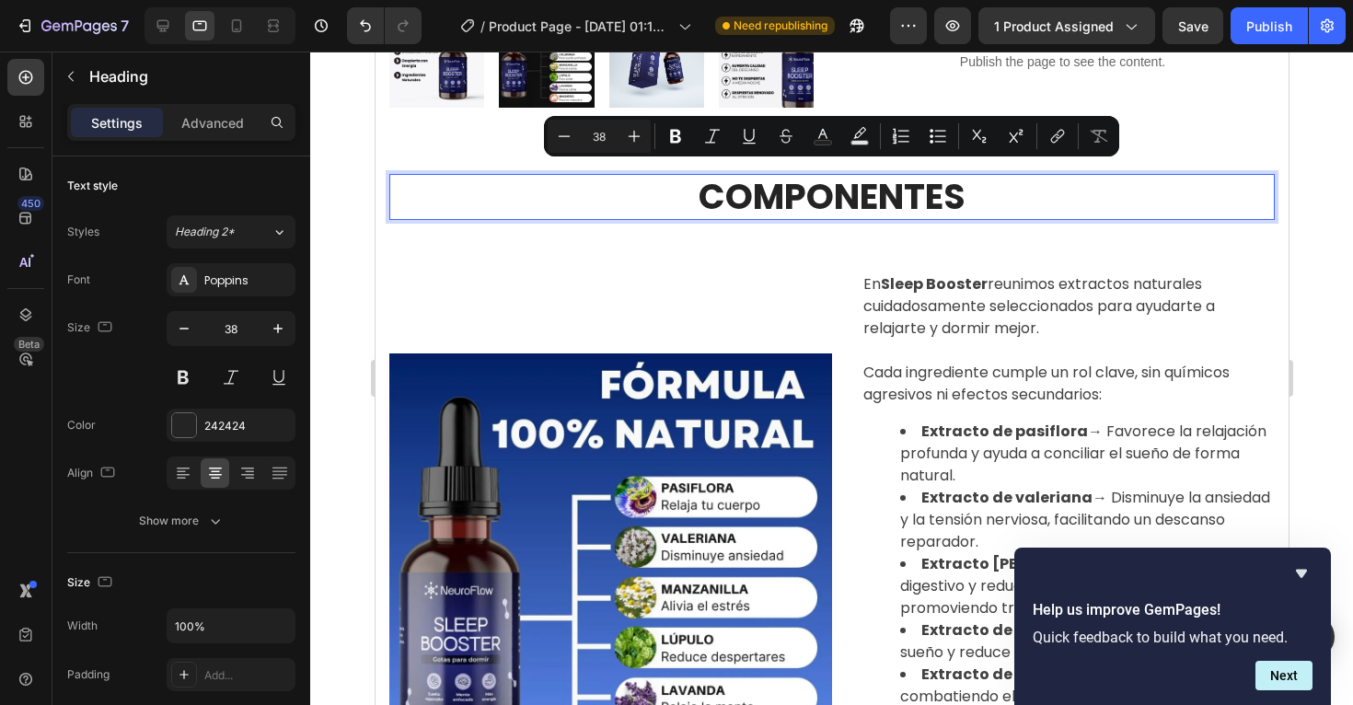
scroll to position [589, 0]
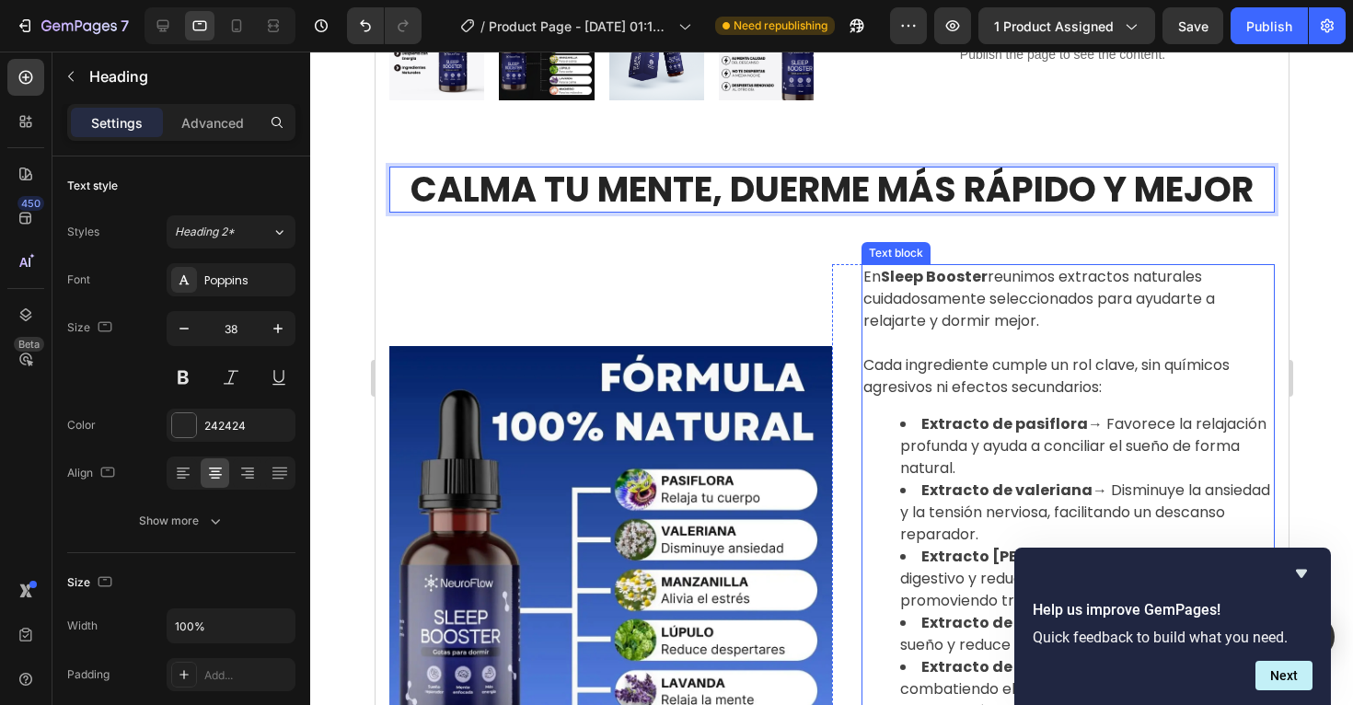
click at [958, 298] on p "En Sleep Booster reunimos extractos naturales cuidadosamente seleccionados para…" at bounding box center [1068, 299] width 410 height 66
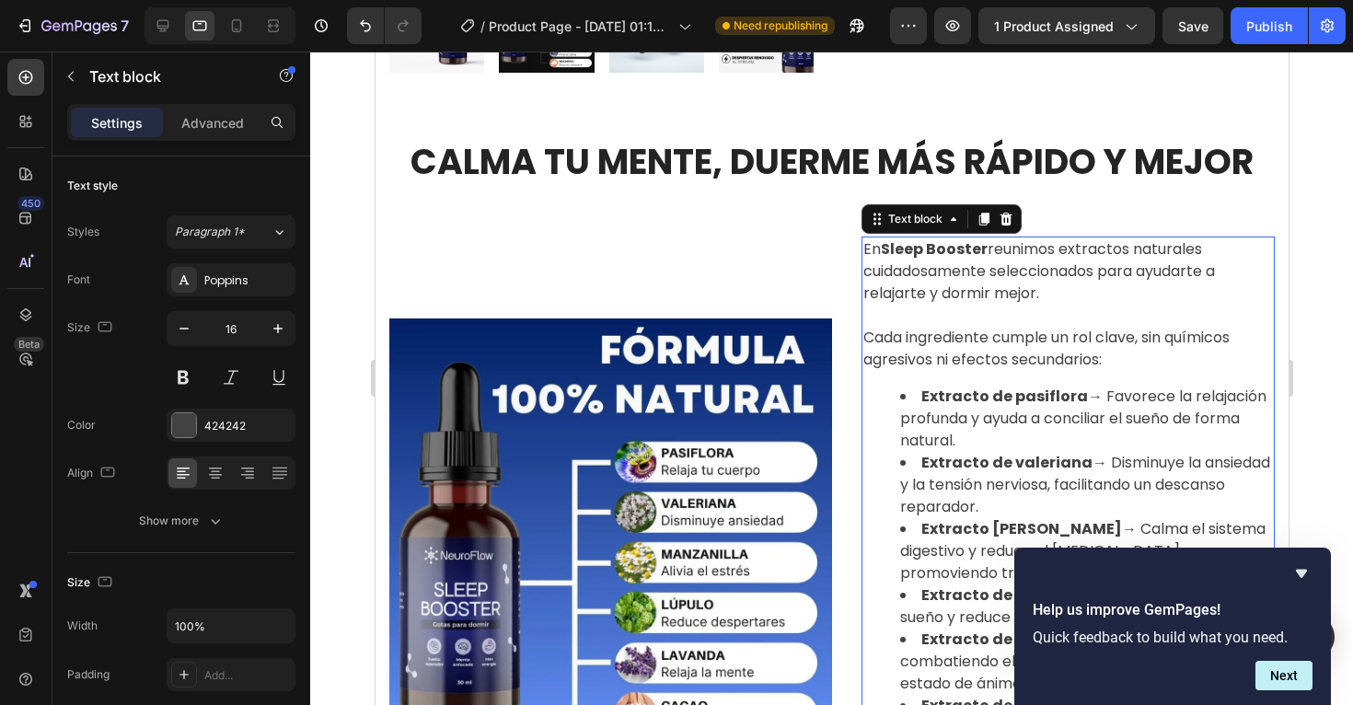
scroll to position [601, 0]
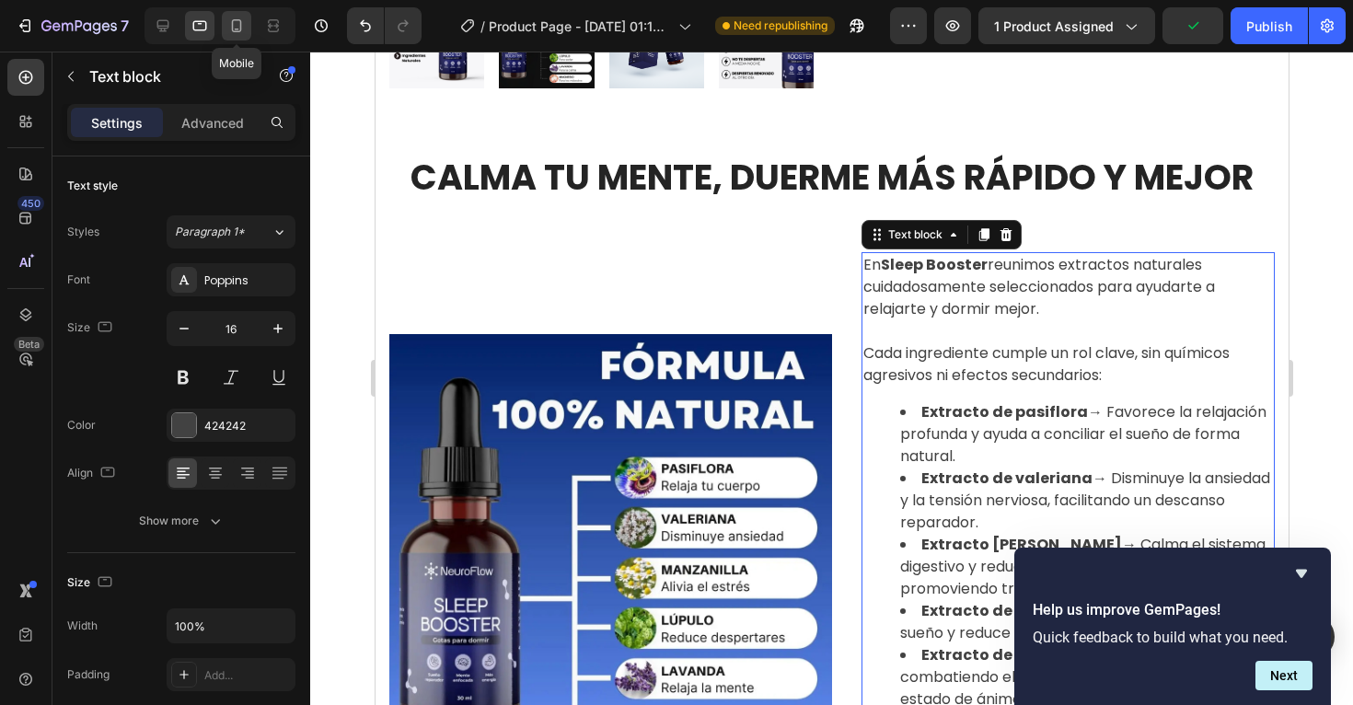
click at [240, 31] on icon at bounding box center [236, 26] width 18 height 18
type input "14"
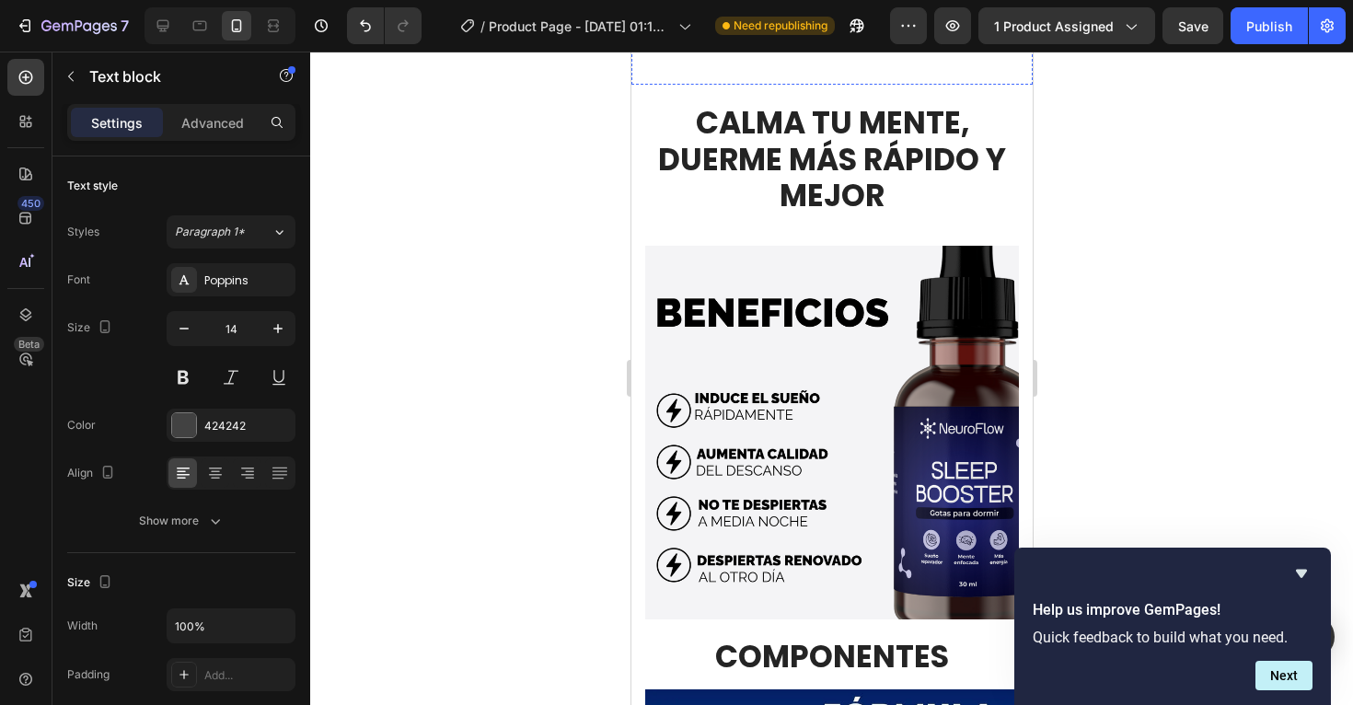
scroll to position [814, 0]
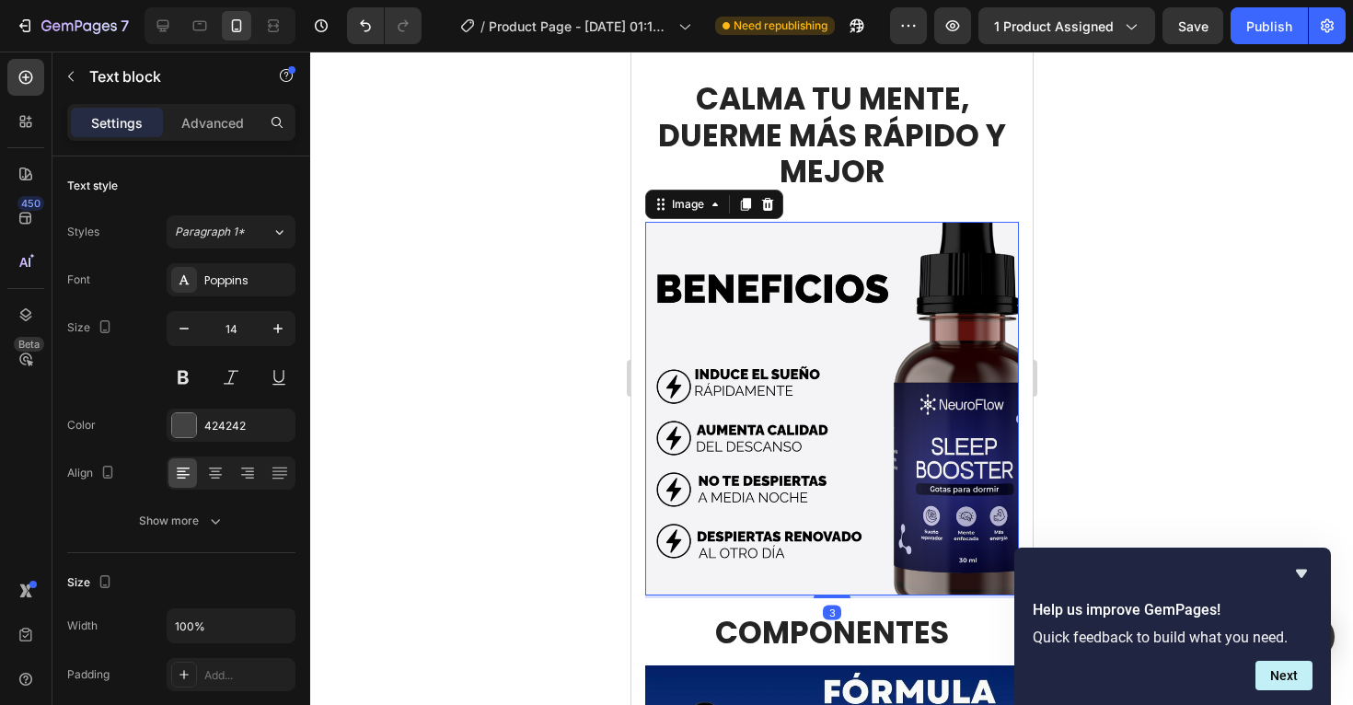
click at [755, 374] on img at bounding box center [831, 409] width 374 height 374
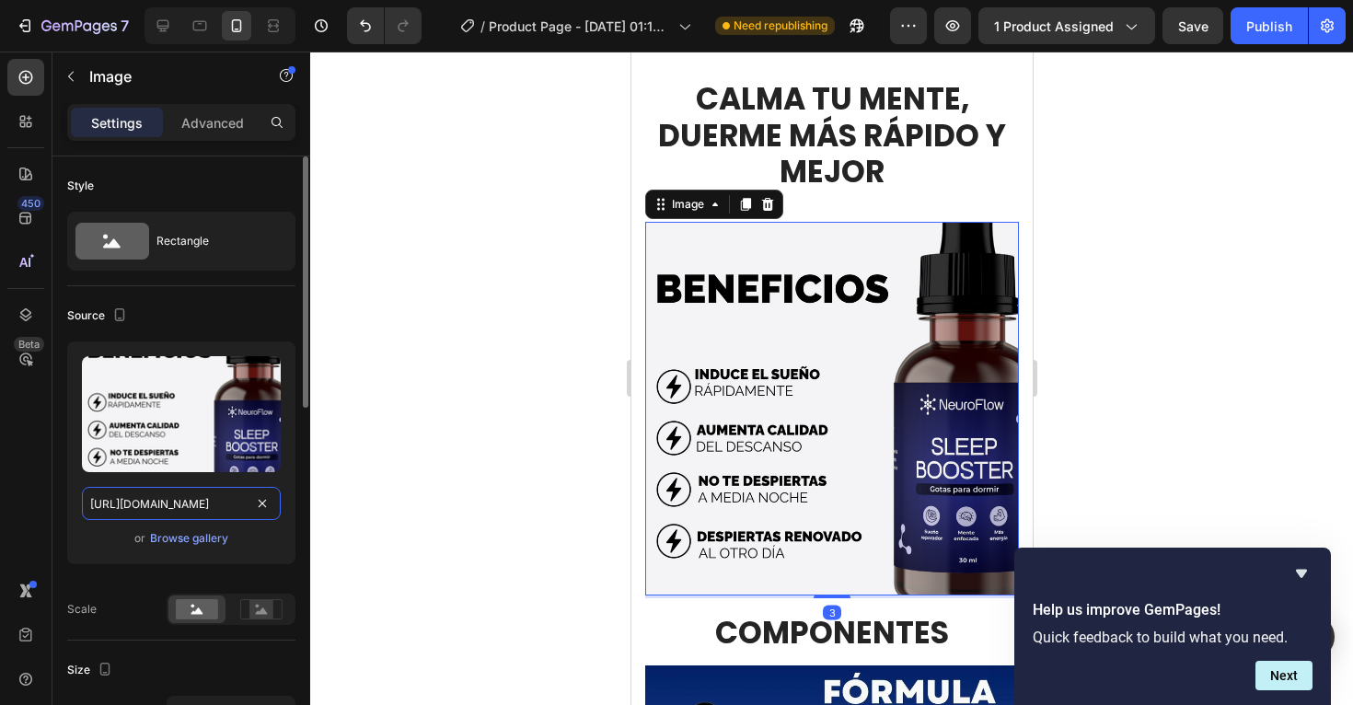
click at [179, 505] on input "[URL][DOMAIN_NAME]" at bounding box center [181, 503] width 199 height 33
click at [162, 32] on icon at bounding box center [163, 26] width 18 height 18
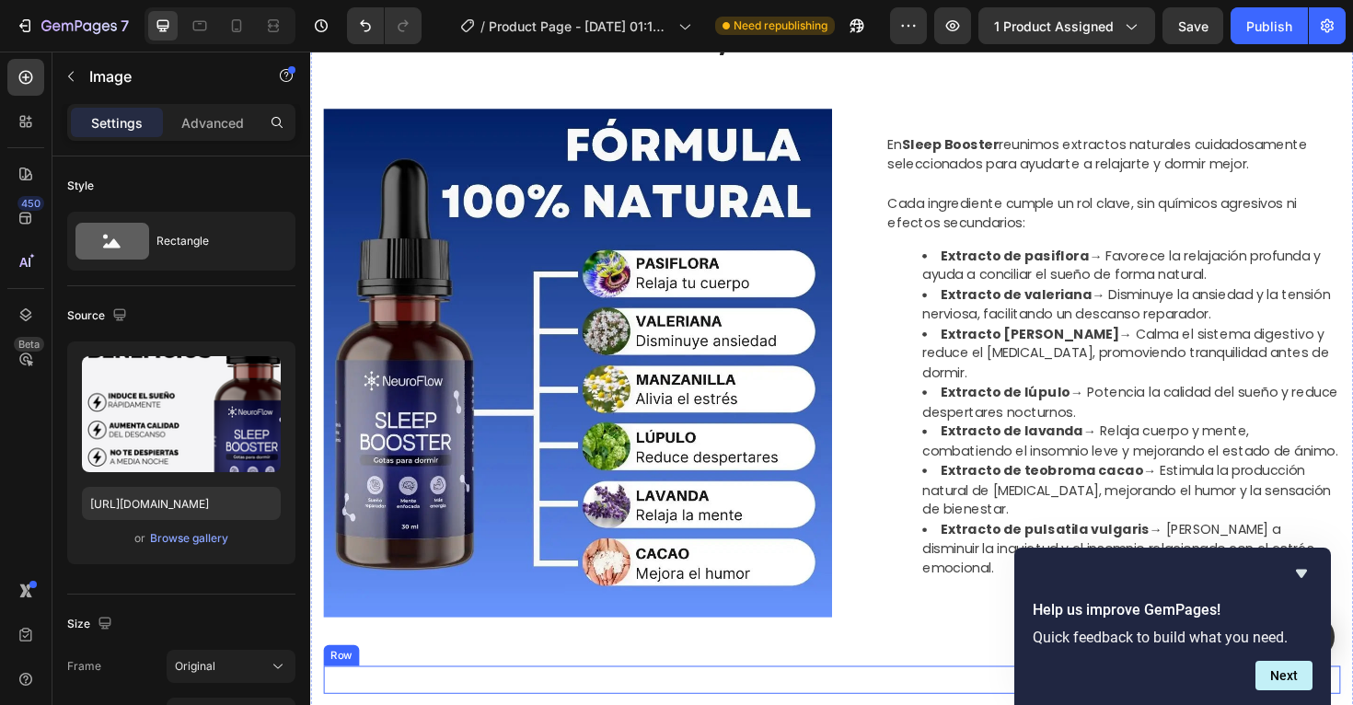
scroll to position [649, 0]
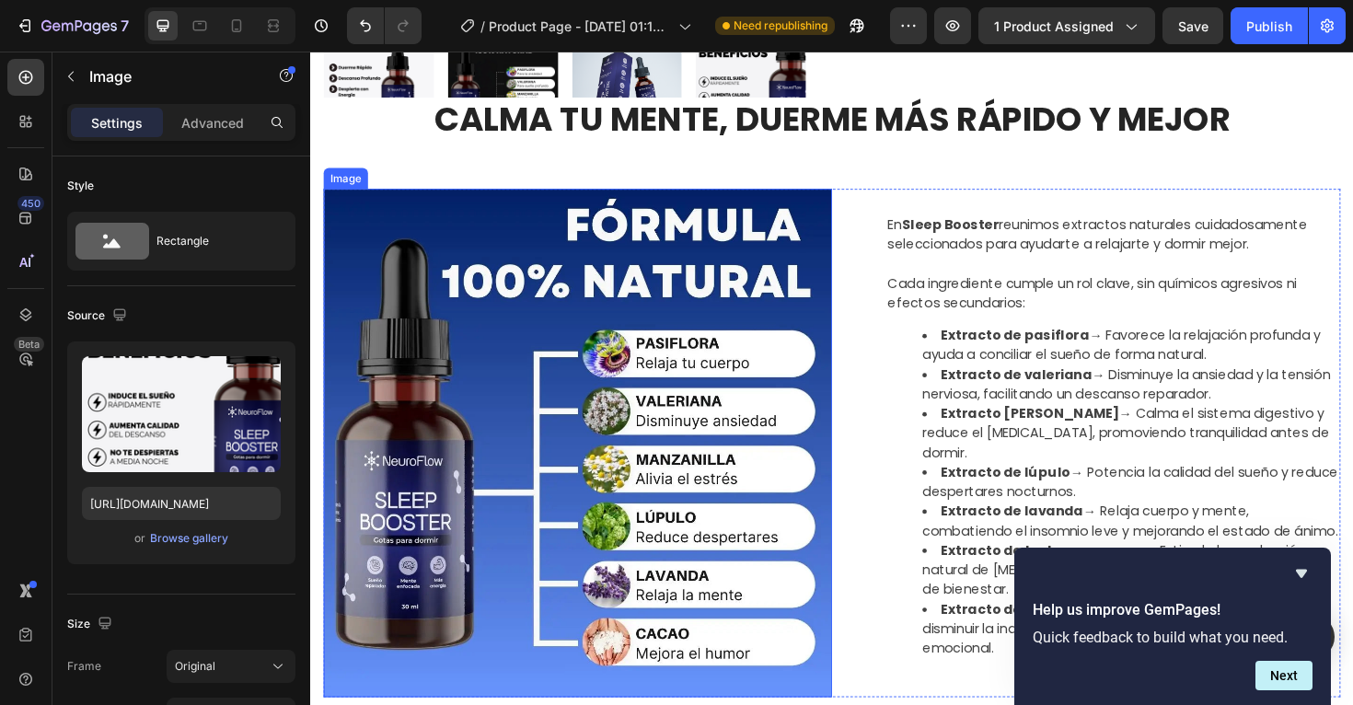
click at [719, 416] on img at bounding box center [593, 466] width 539 height 539
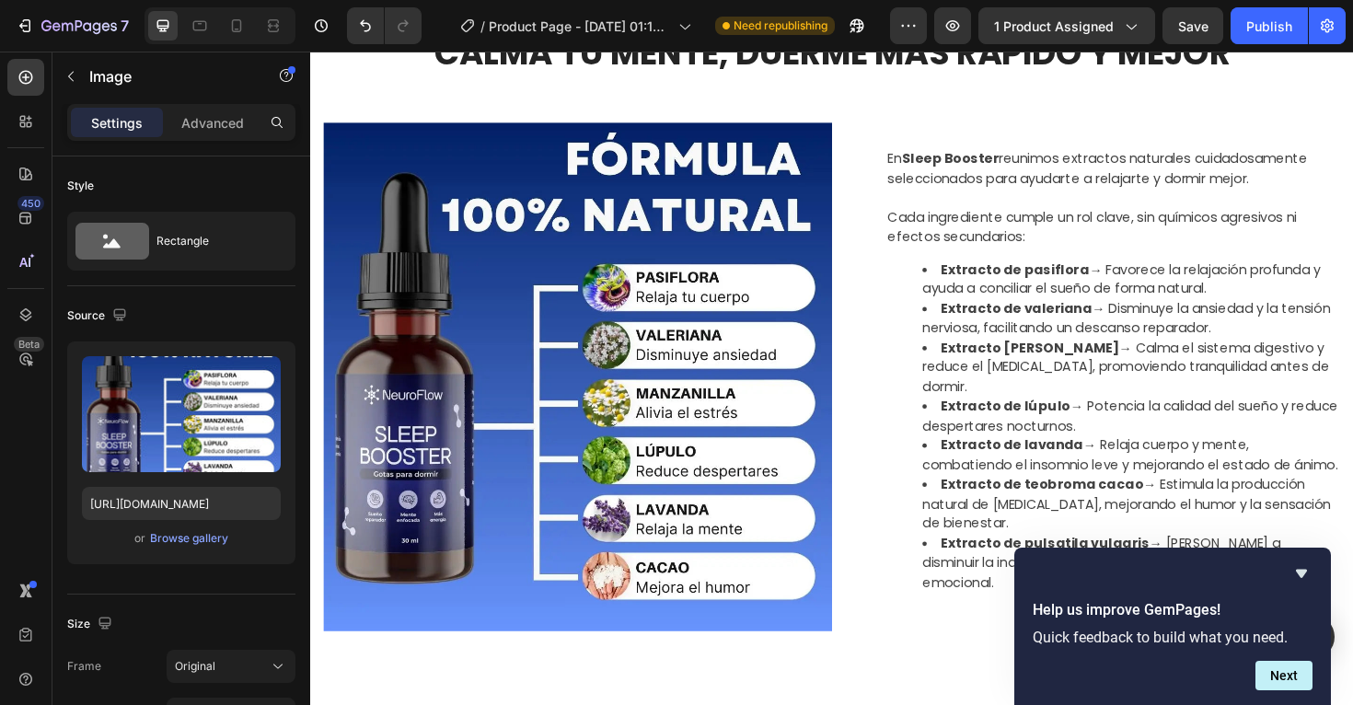
scroll to position [836, 0]
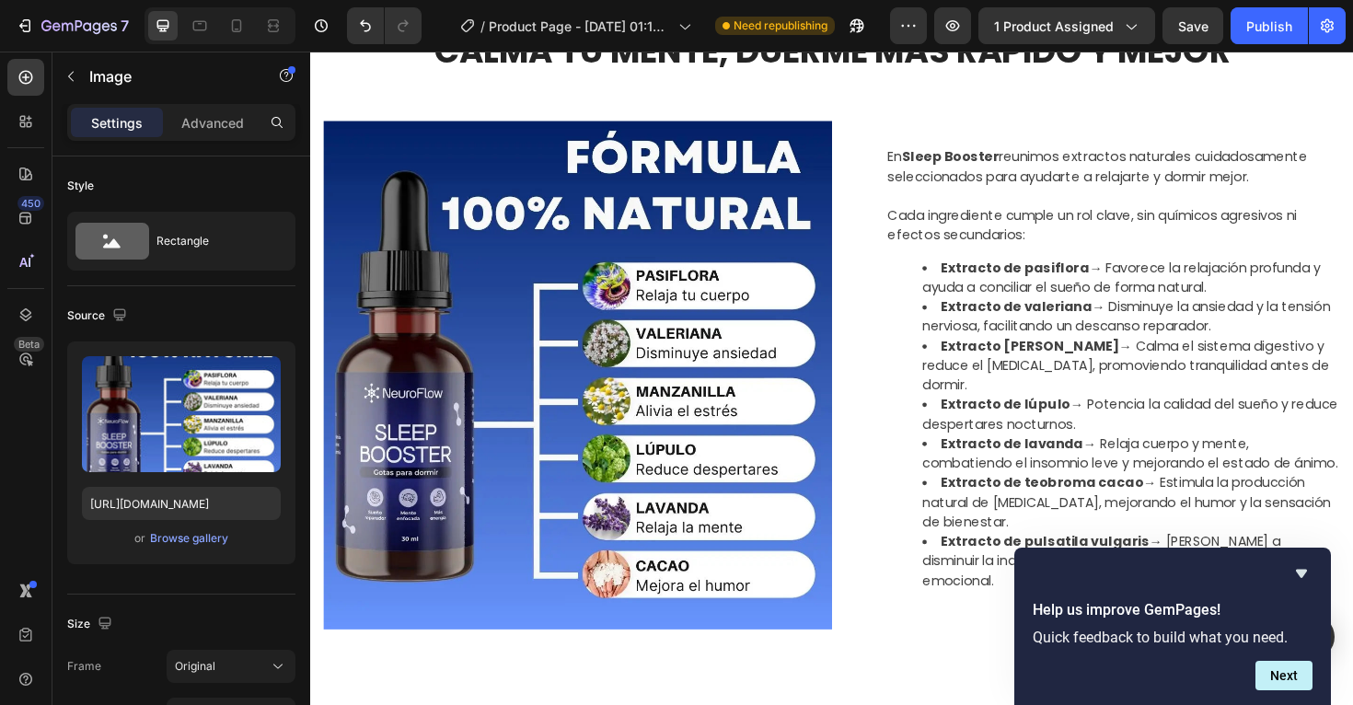
click at [563, 401] on img at bounding box center [593, 394] width 539 height 539
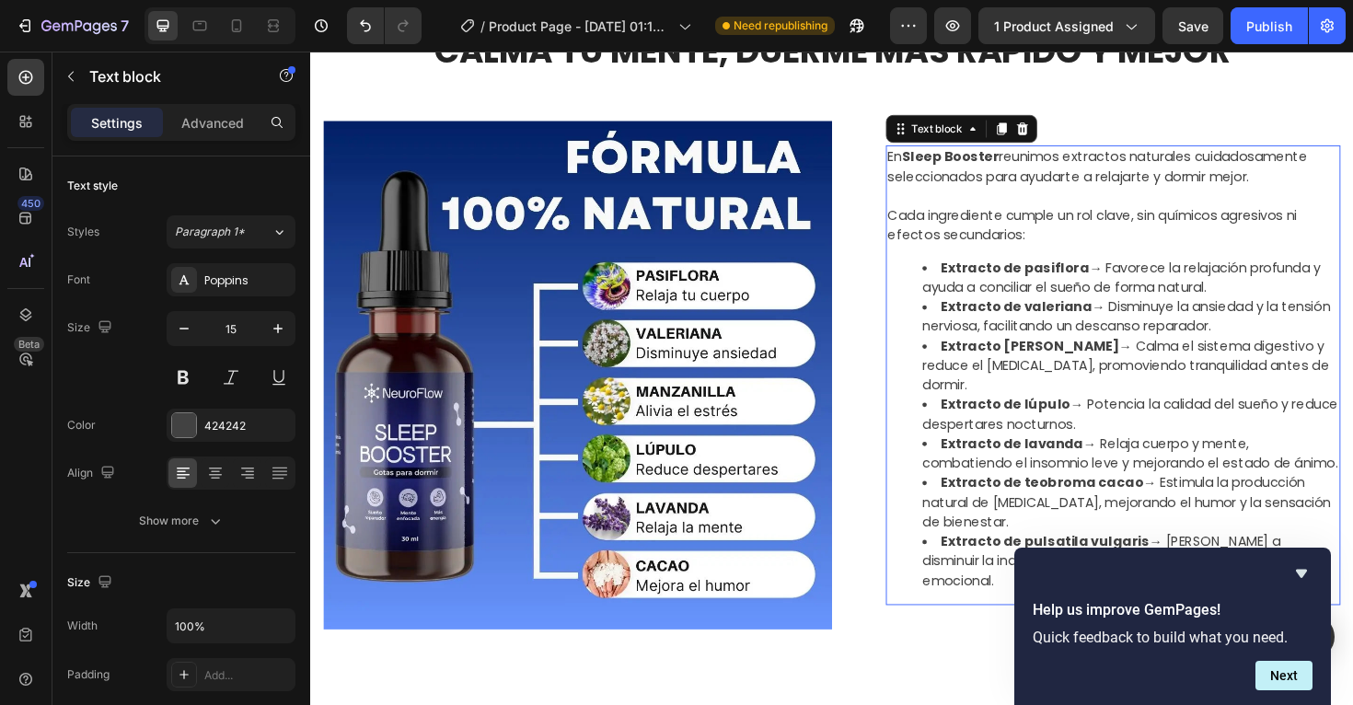
click at [1117, 371] on strong "Extracto [PERSON_NAME]" at bounding box center [1072, 363] width 189 height 19
click at [693, 375] on img at bounding box center [593, 394] width 539 height 539
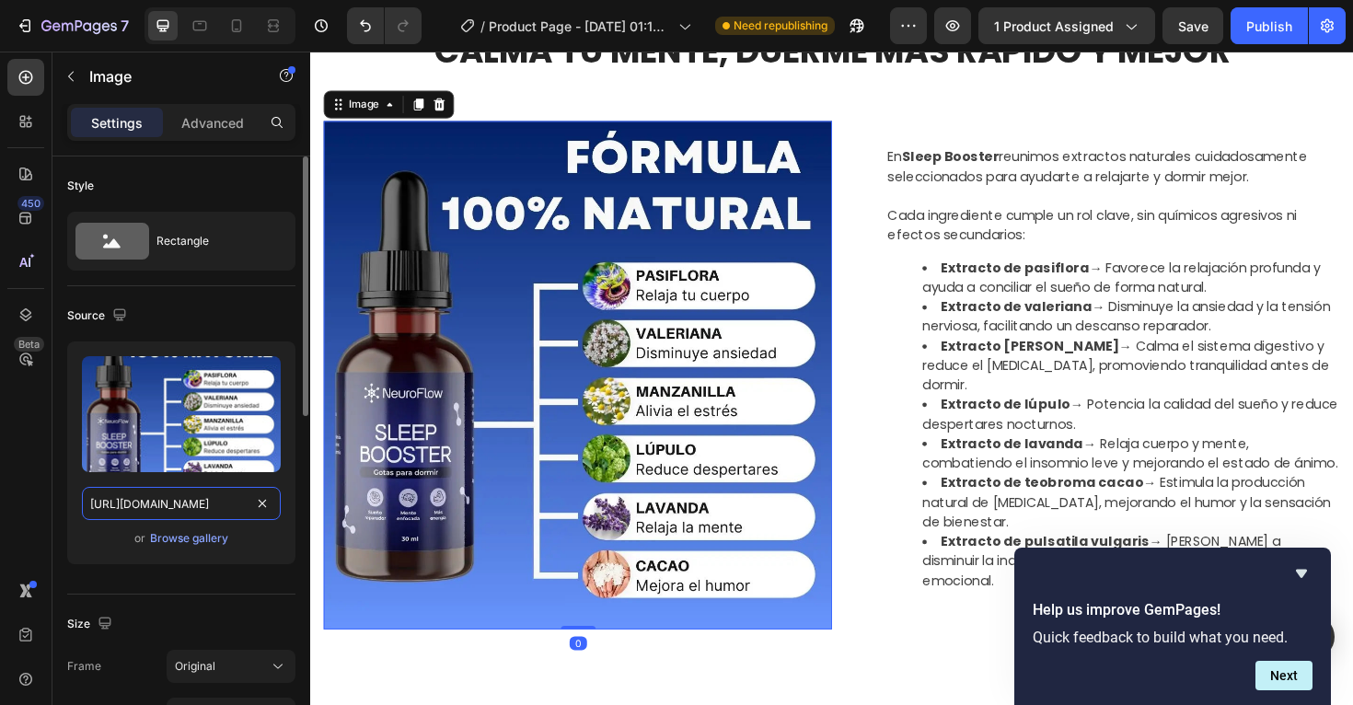
click at [168, 510] on input "[URL][DOMAIN_NAME]" at bounding box center [181, 503] width 199 height 33
paste input "d4f374ed-e0eb-4fa0-a652-862b8f993555.png"
type input "[URL][DOMAIN_NAME]"
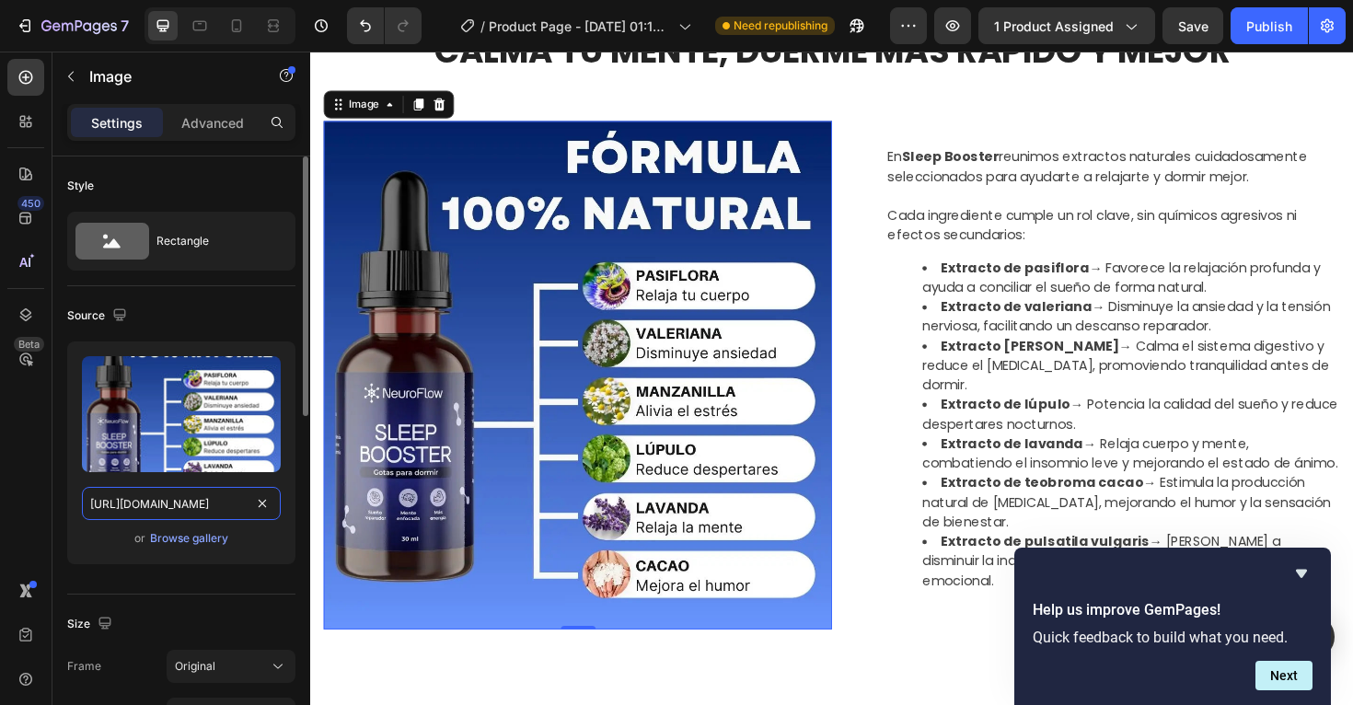
scroll to position [0, 568]
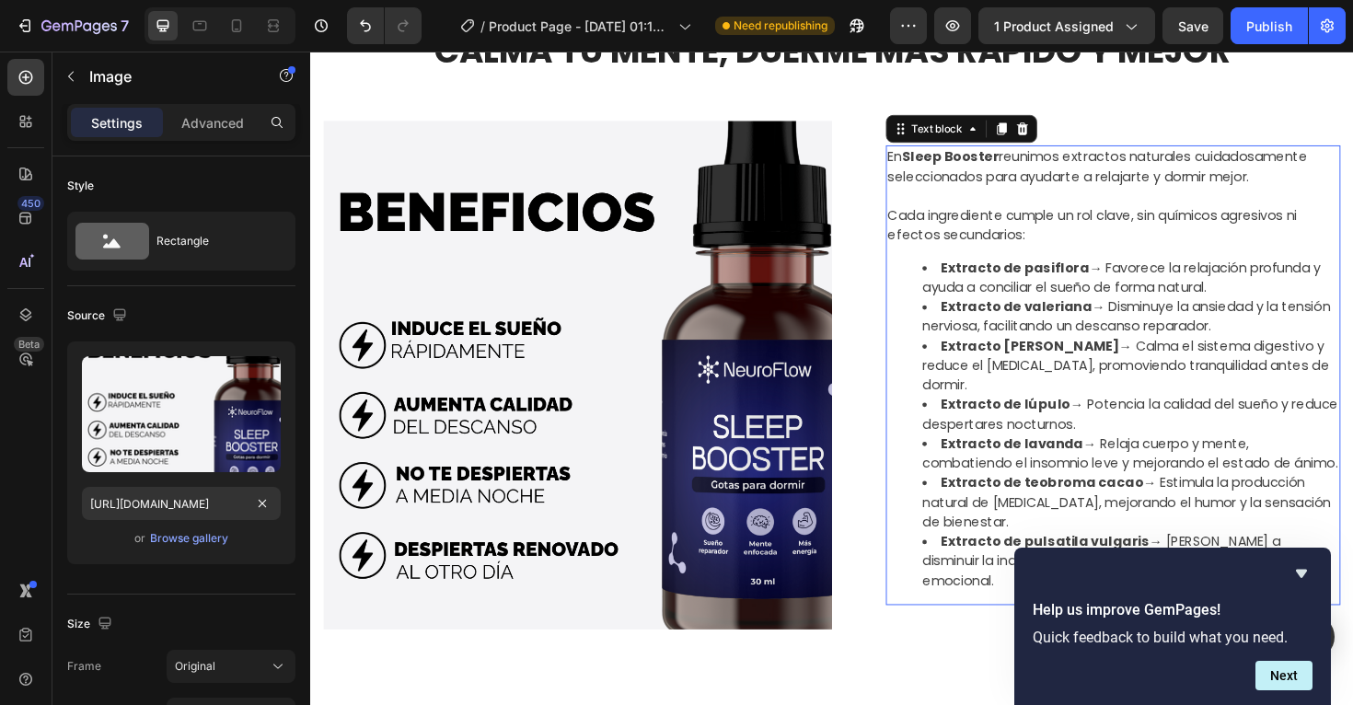
click at [1042, 254] on p "Cada ingrediente cumple un rol clave, sin químicos agresivos ni efectos secunda…" at bounding box center [1161, 225] width 478 height 63
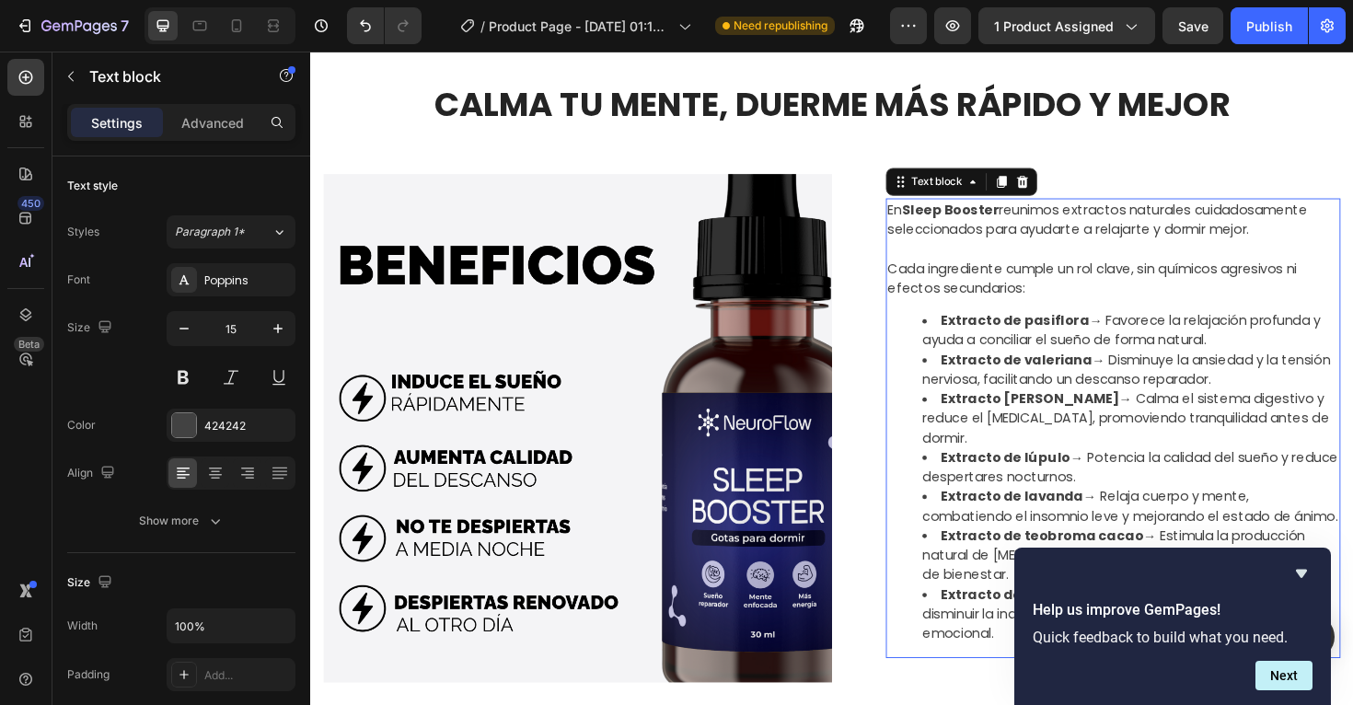
scroll to position [778, 0]
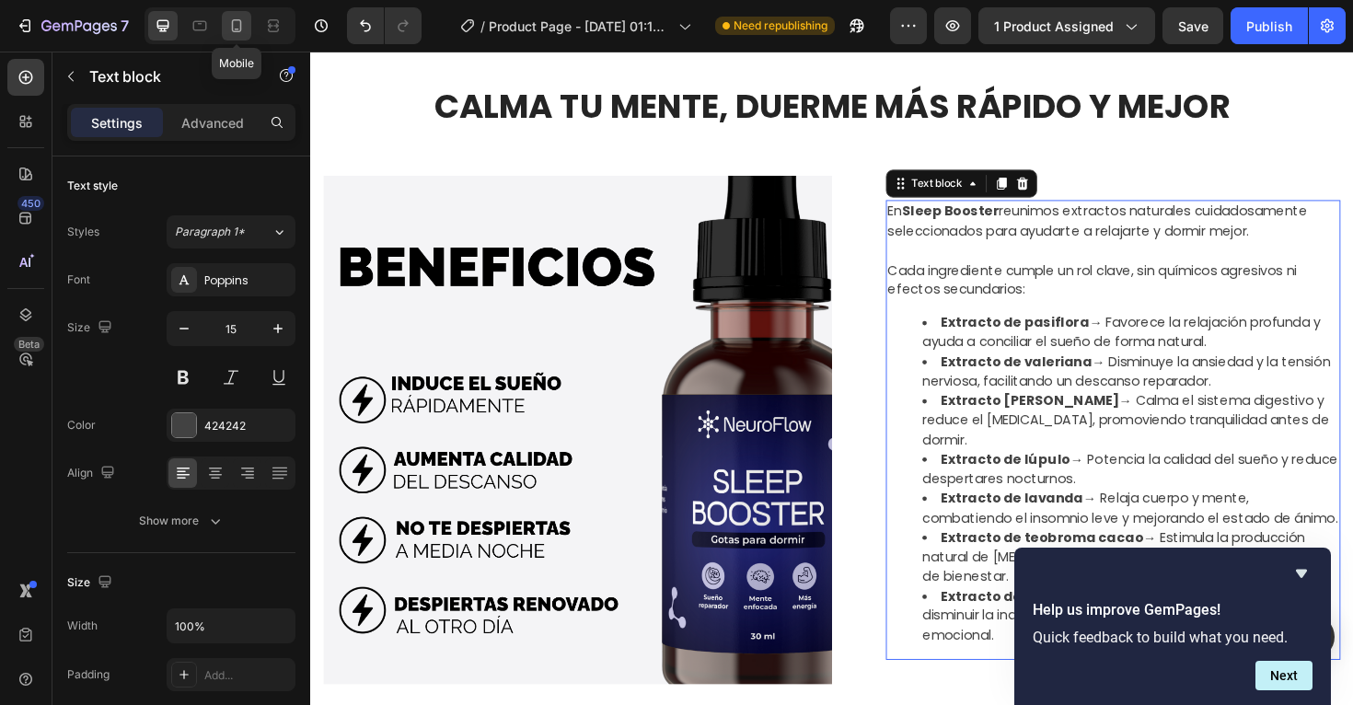
click at [239, 29] on icon at bounding box center [236, 26] width 18 height 18
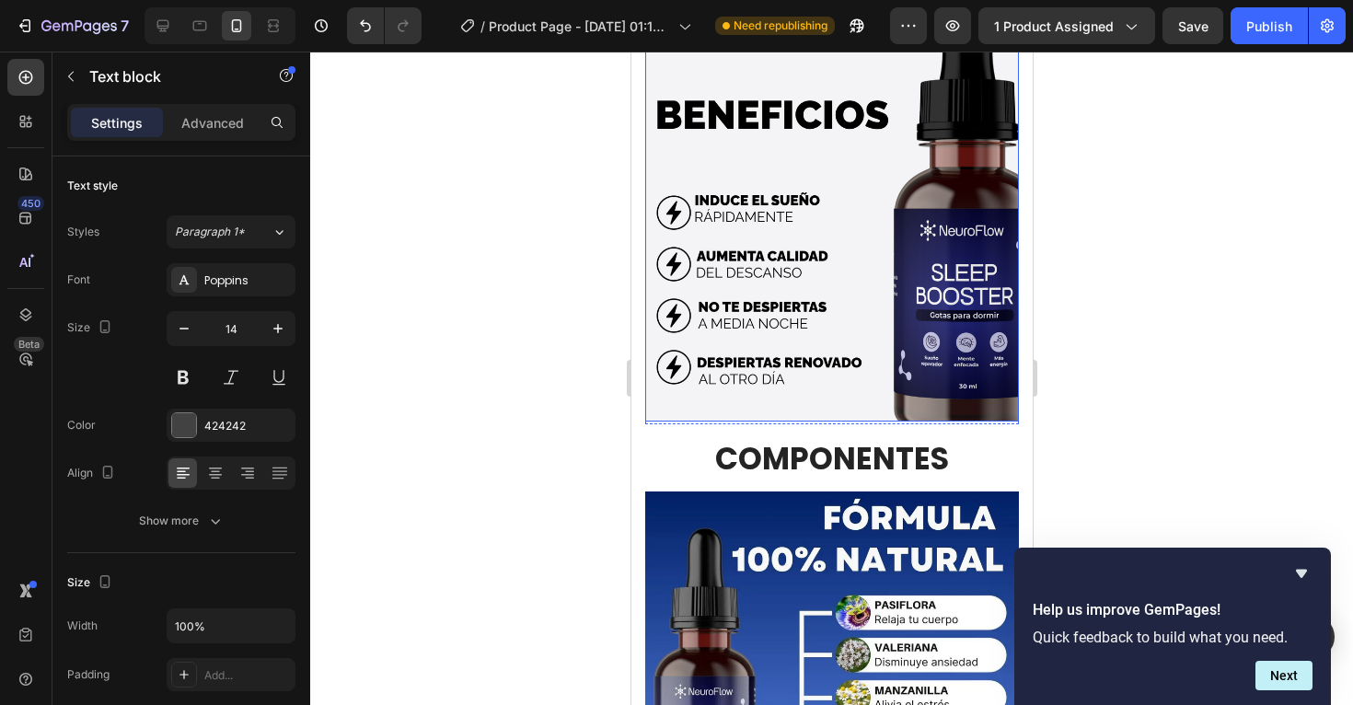
scroll to position [870, 0]
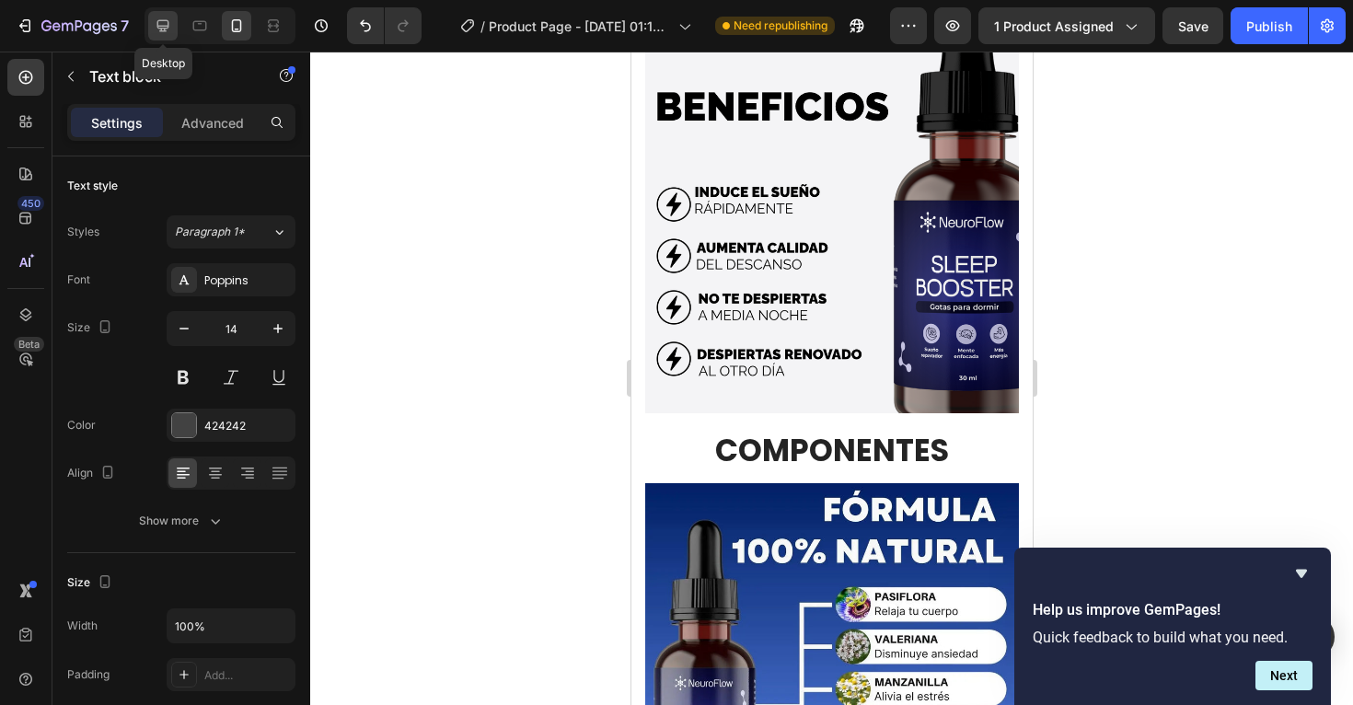
click at [171, 35] on div at bounding box center [162, 25] width 29 height 29
type input "15"
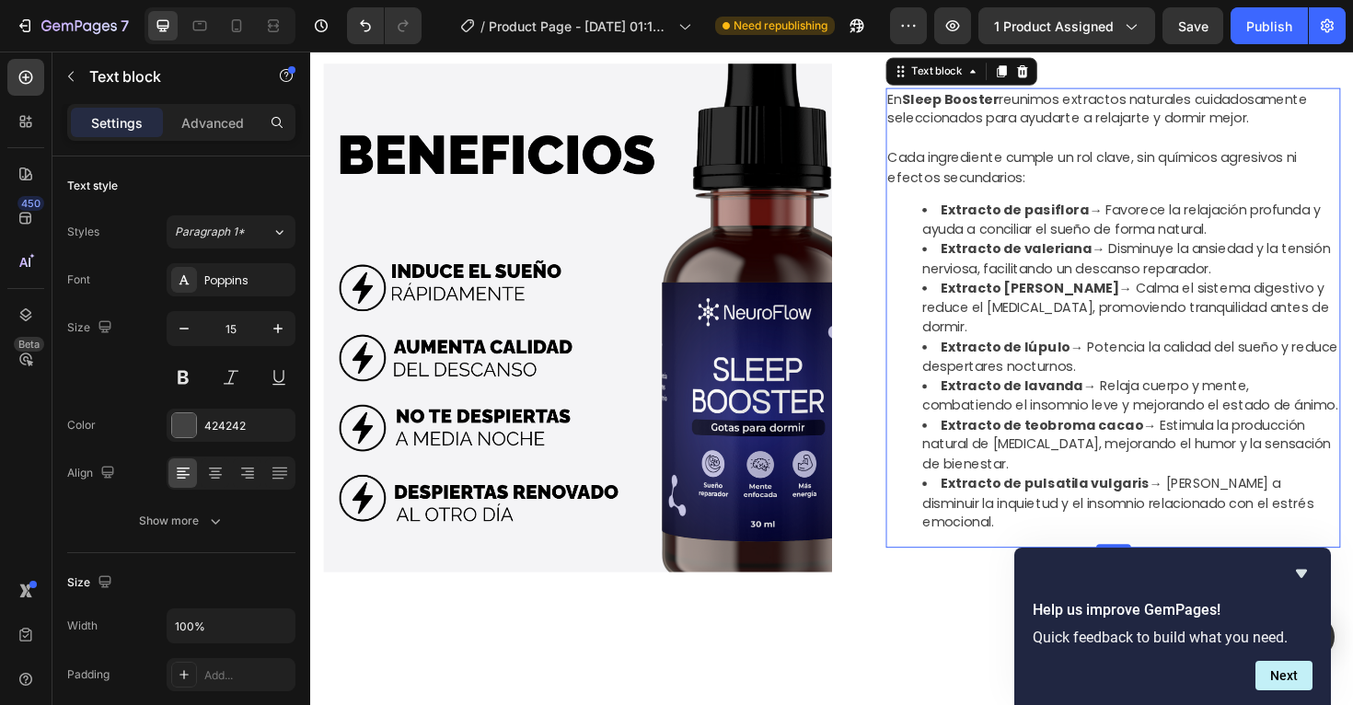
scroll to position [762, 0]
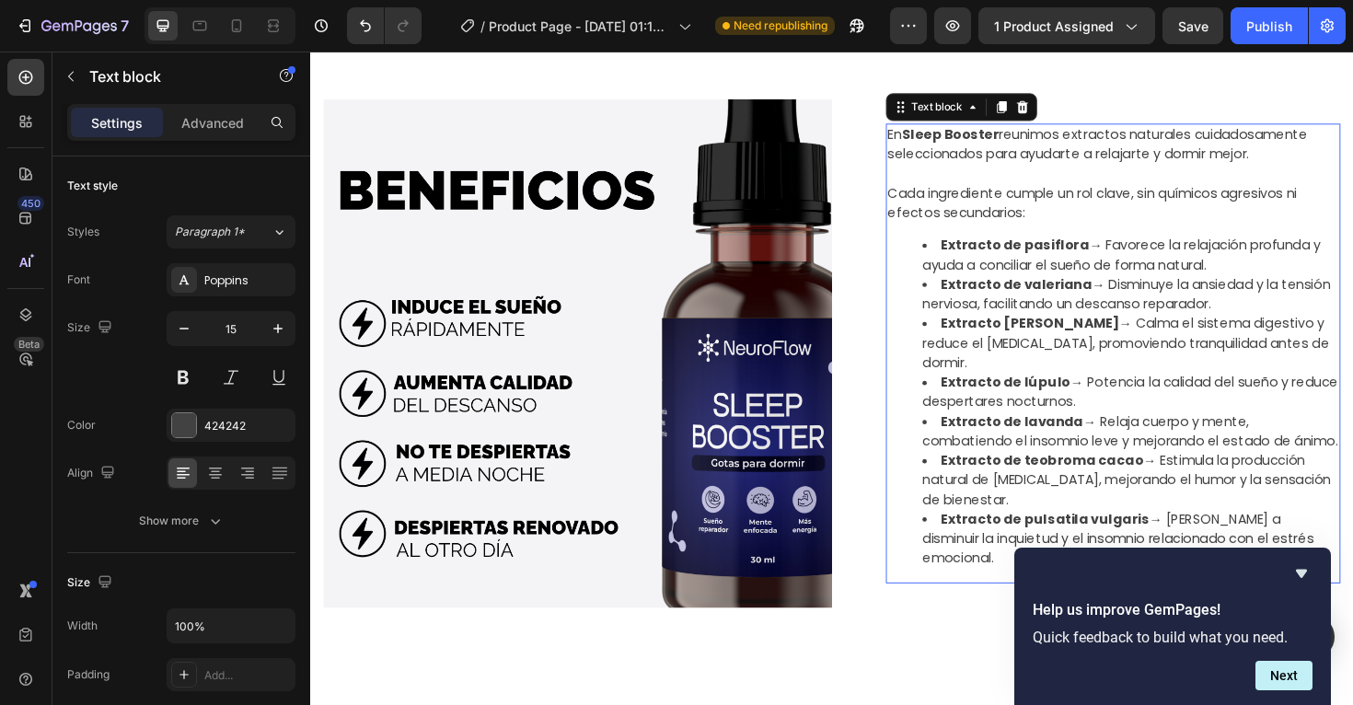
click at [972, 267] on li "Extracto de pasiflora → Favorece la relajación profunda y ayuda a conciliar el …" at bounding box center [1178, 267] width 441 height 41
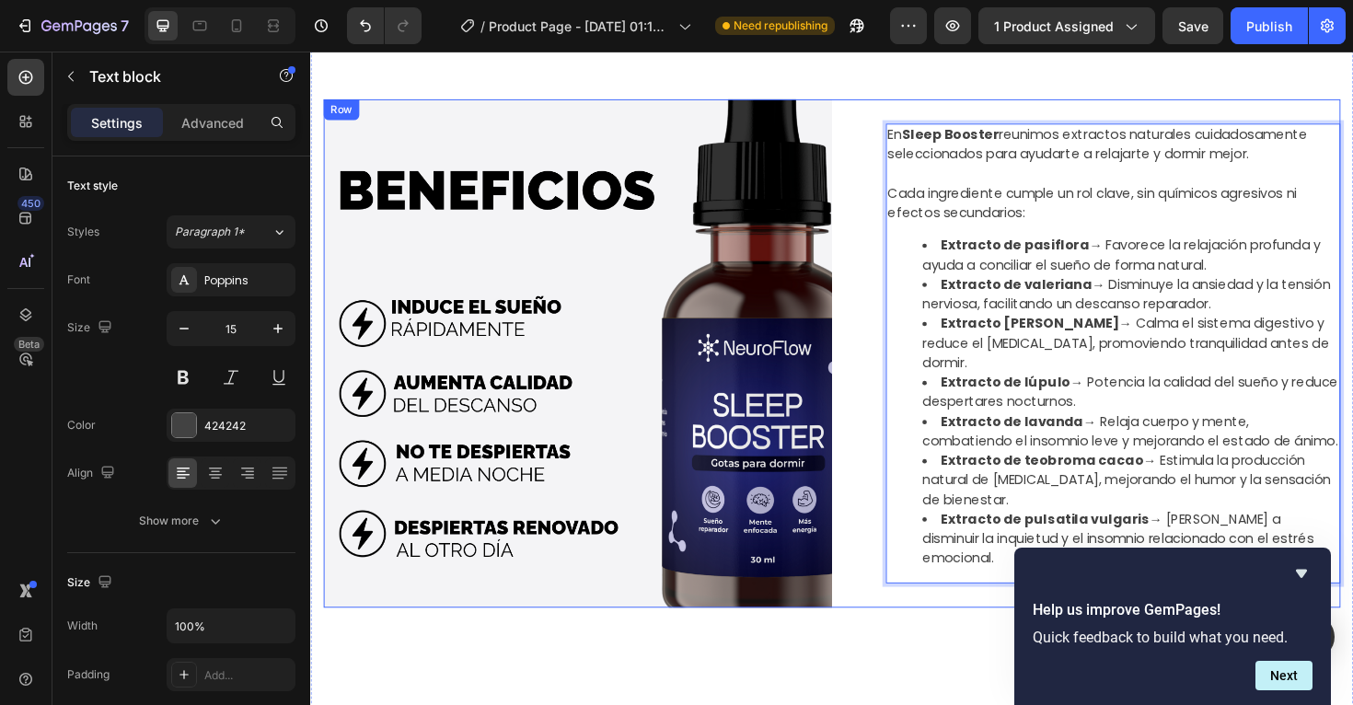
click at [937, 115] on div "En Sleep Booster reunimos extractos naturales cuidadosamente seleccionados para…" at bounding box center [1132, 371] width 539 height 539
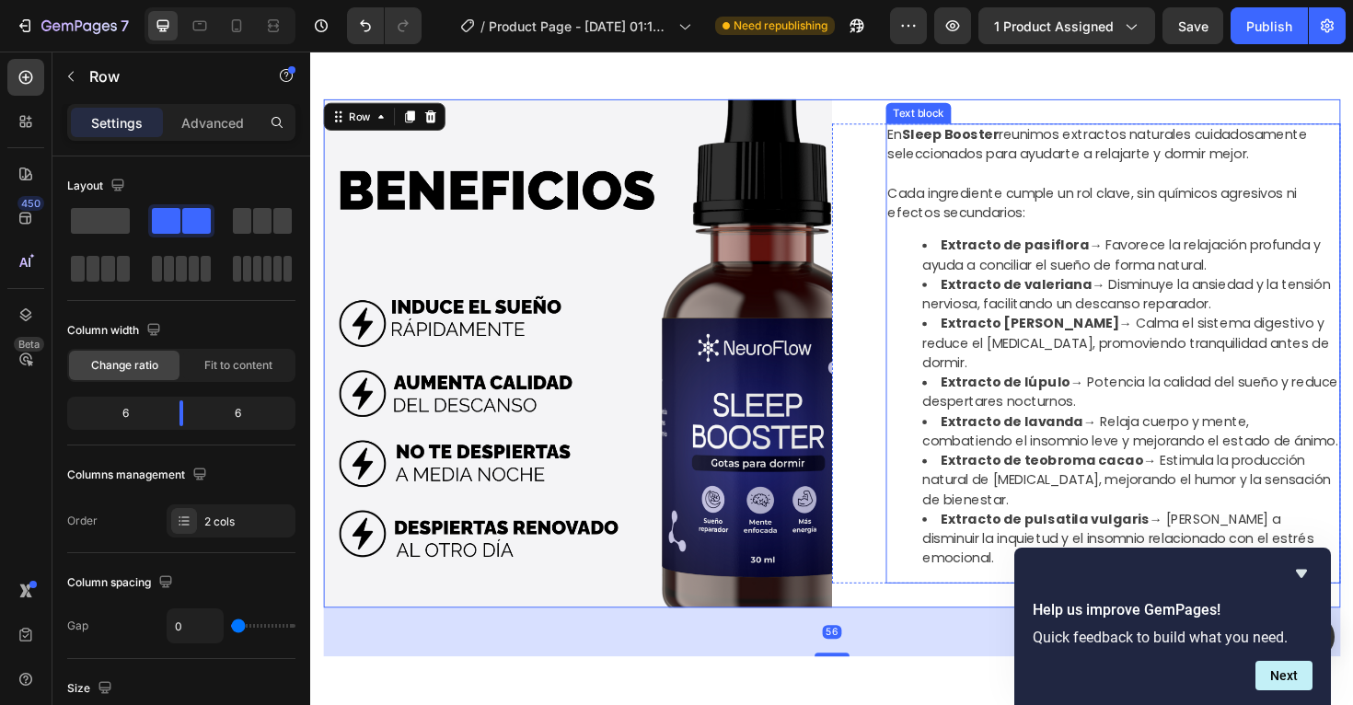
click at [957, 198] on p "Cada ingrediente cumple un rol clave, sin químicos agresivos ni efectos secunda…" at bounding box center [1161, 202] width 478 height 63
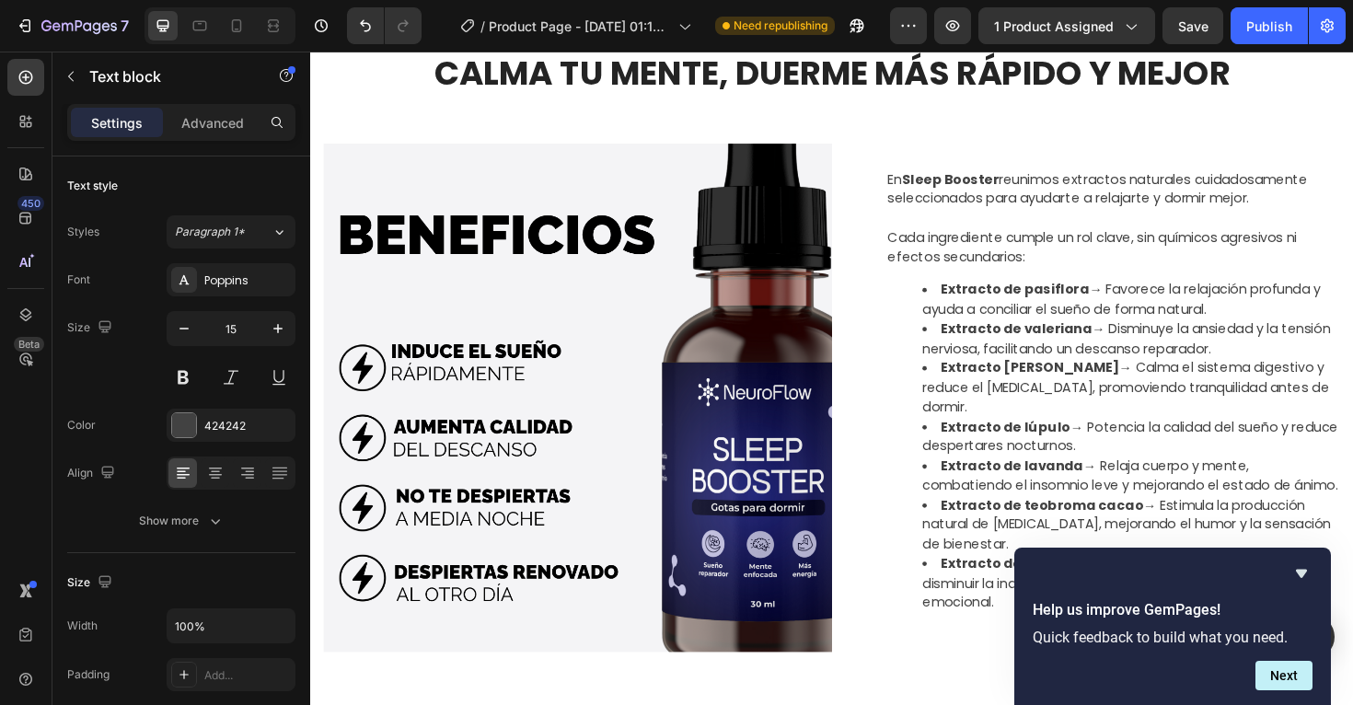
scroll to position [695, 0]
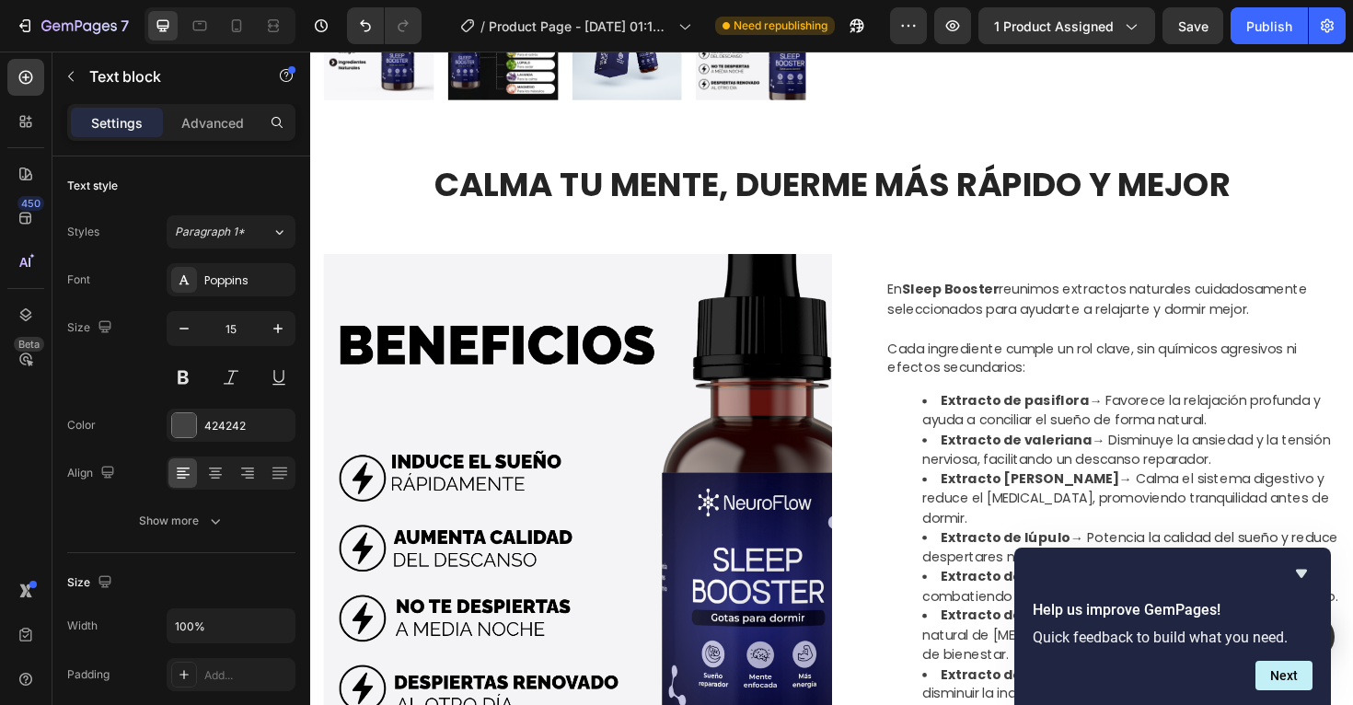
click at [958, 349] on p "Cada ingrediente cumple un rol clave, sin químicos agresivos ni efectos secunda…" at bounding box center [1161, 366] width 478 height 63
click at [999, 386] on p "⁠⁠⁠⁠⁠⁠⁠ Cada ingrediente cumple un rol clave, sin químicos agresivos ni efectos…" at bounding box center [1161, 366] width 478 height 63
click at [836, 337] on img at bounding box center [593, 535] width 539 height 539
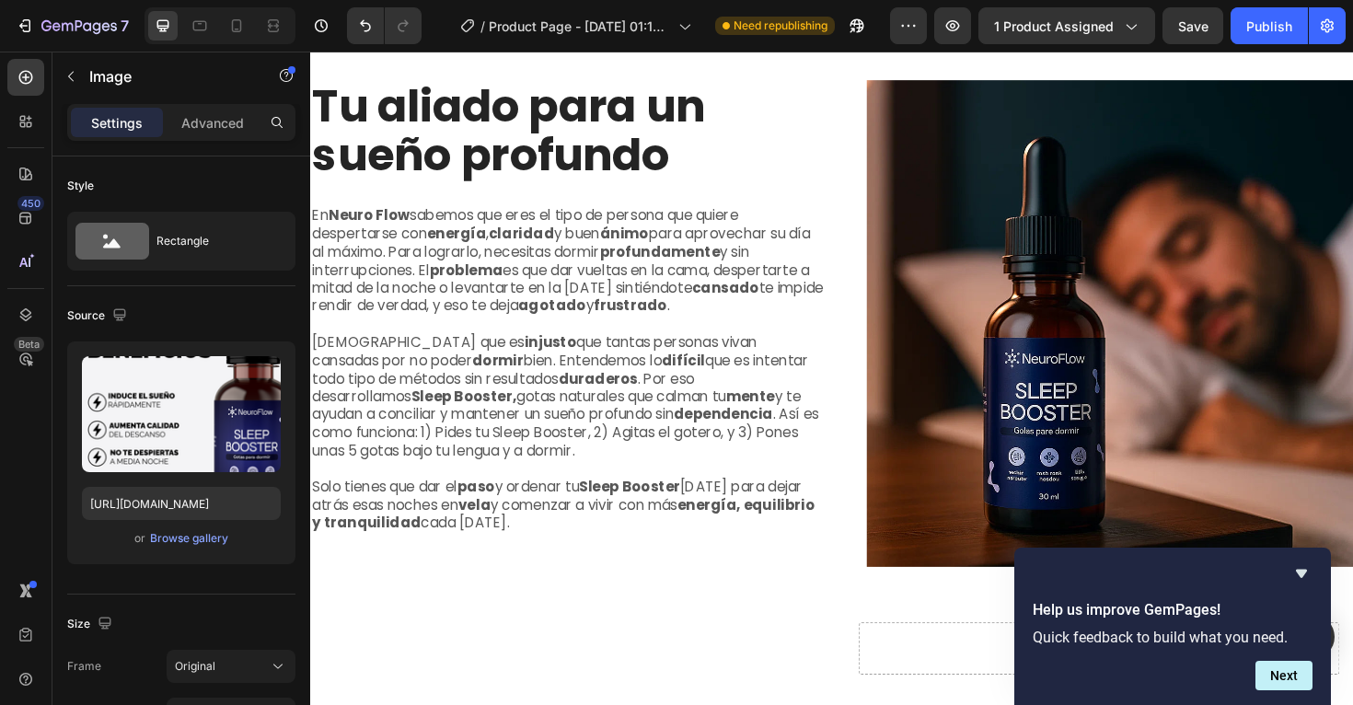
scroll to position [4151, 0]
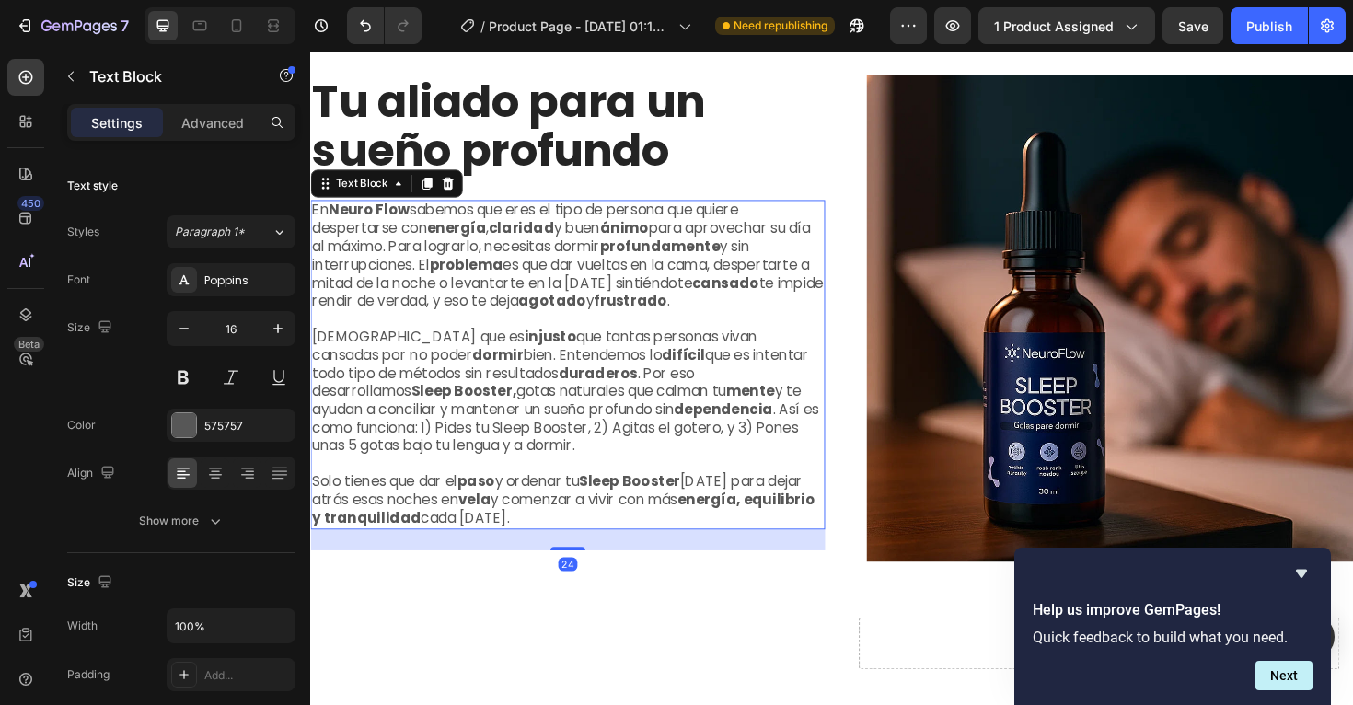
click at [687, 388] on p "[DEMOGRAPHIC_DATA] que es injusto que tantas personas vivan cansadas por no pod…" at bounding box center [582, 412] width 541 height 134
click at [624, 548] on p "Solo tienes que dar el paso y ordenar tu Sleep Booster [DATE] para dejar atrás …" at bounding box center [582, 526] width 541 height 57
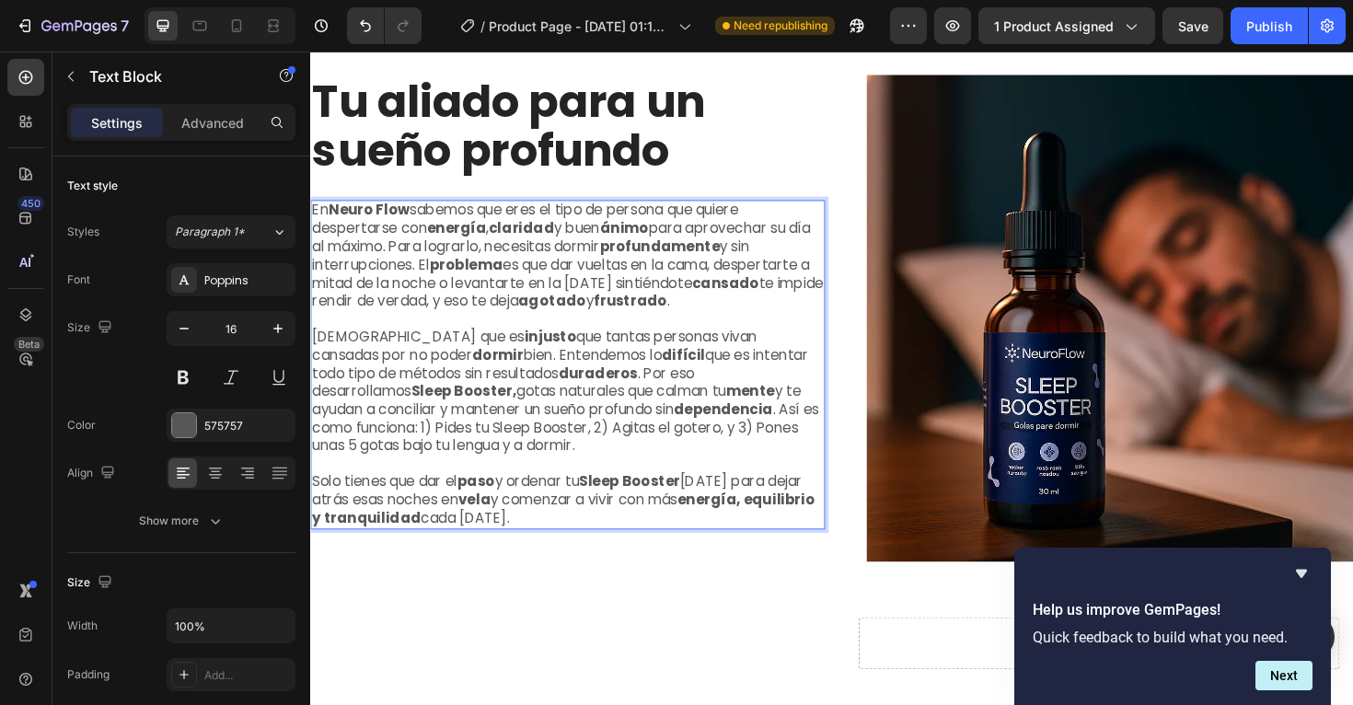
click at [624, 548] on p "Solo tienes que dar el paso y ordenar tu Sleep Booster [DATE] para dejar atrás …" at bounding box center [582, 526] width 541 height 57
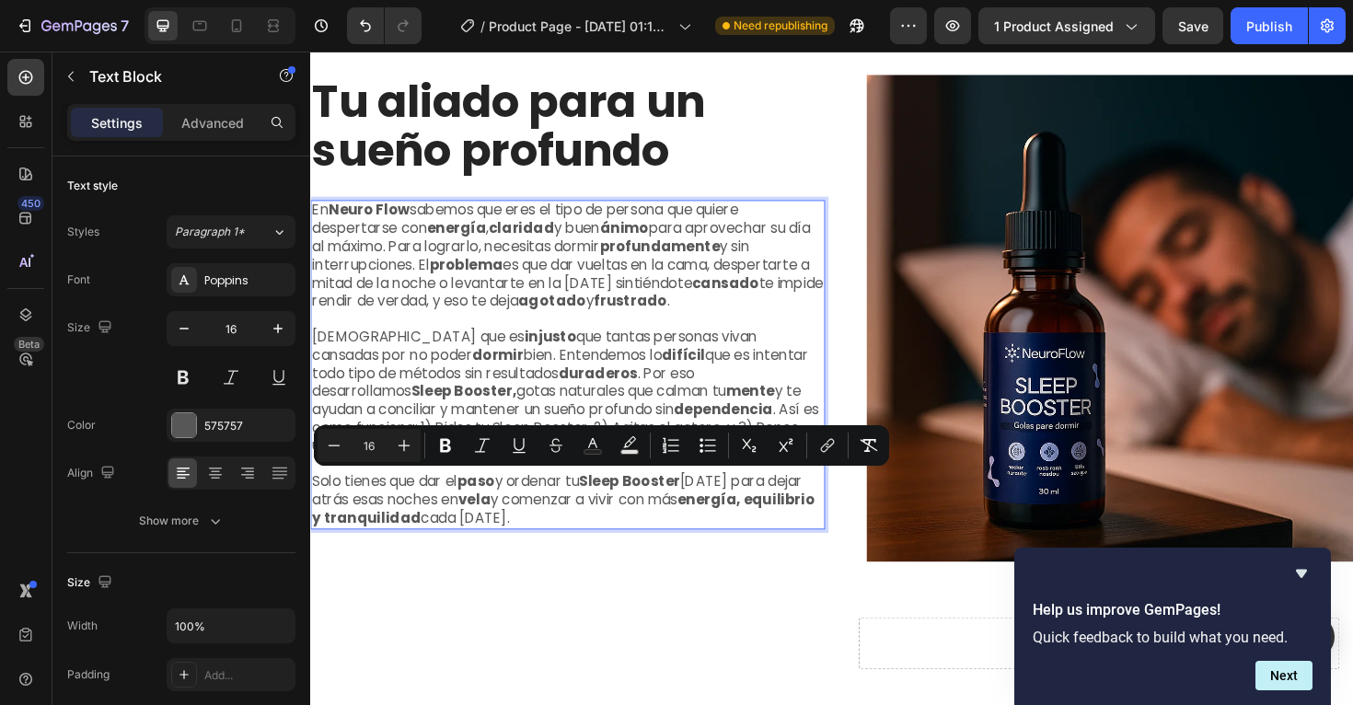
click at [629, 544] on p "Solo tienes que dar el paso y ordenar tu Sleep Booster [DATE] para dejar atrás …" at bounding box center [582, 526] width 541 height 57
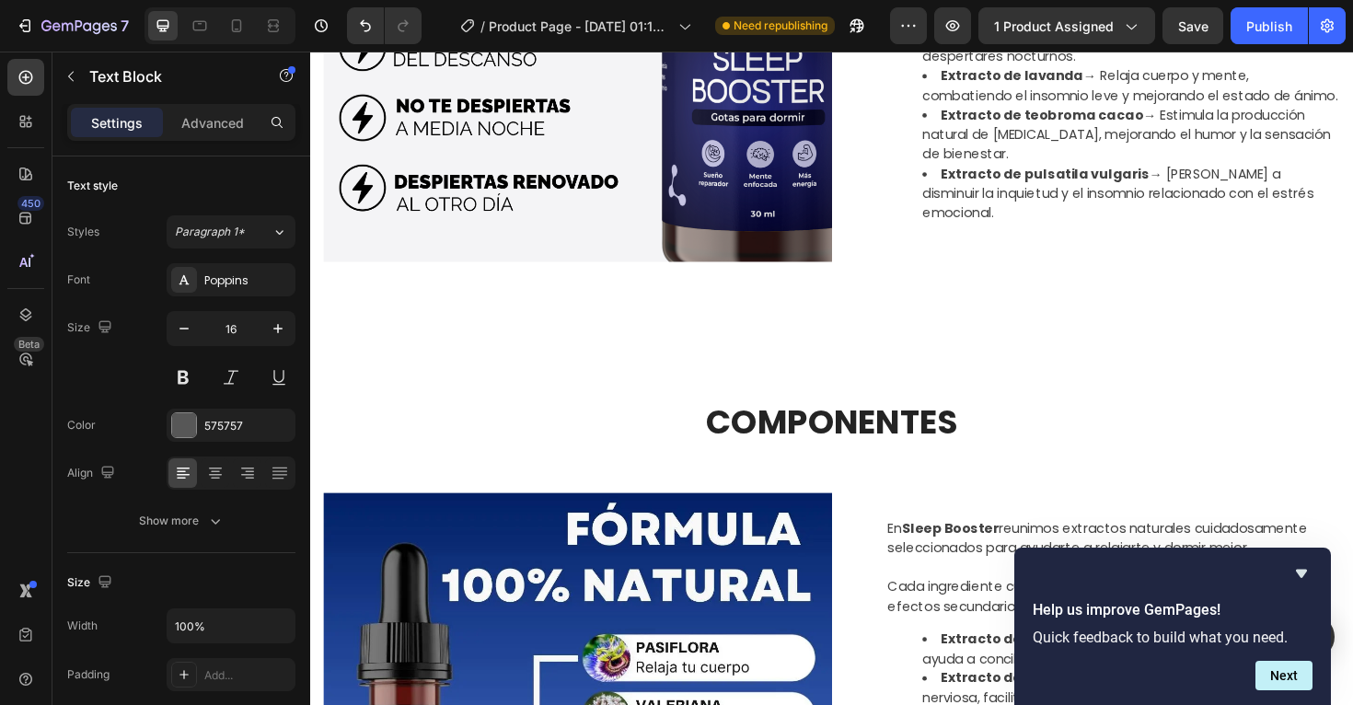
scroll to position [1221, 0]
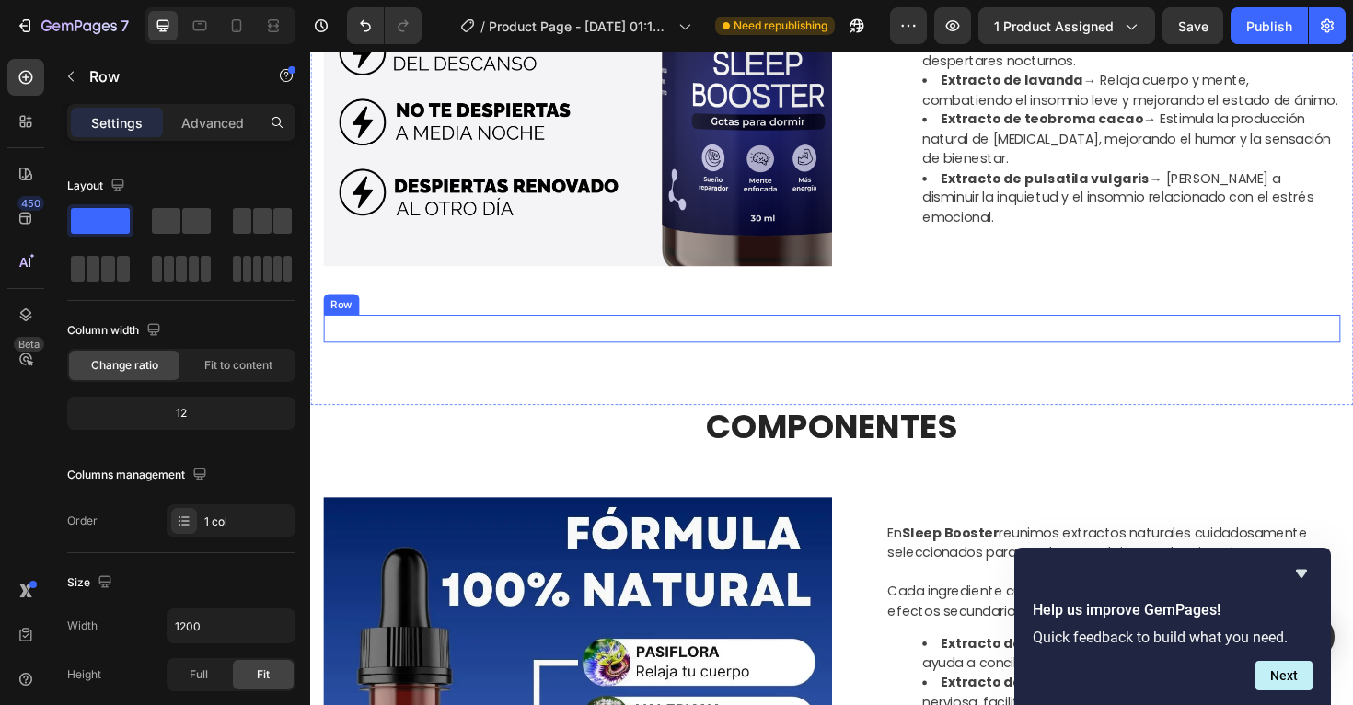
click at [762, 348] on div "SABEMOS LO QUE SE SIENTE MIRAR EL RELOJ Y VER PASAR LAS HORAS Heading Row" at bounding box center [862, 345] width 1077 height 29
click at [438, 314] on icon at bounding box center [437, 313] width 15 height 15
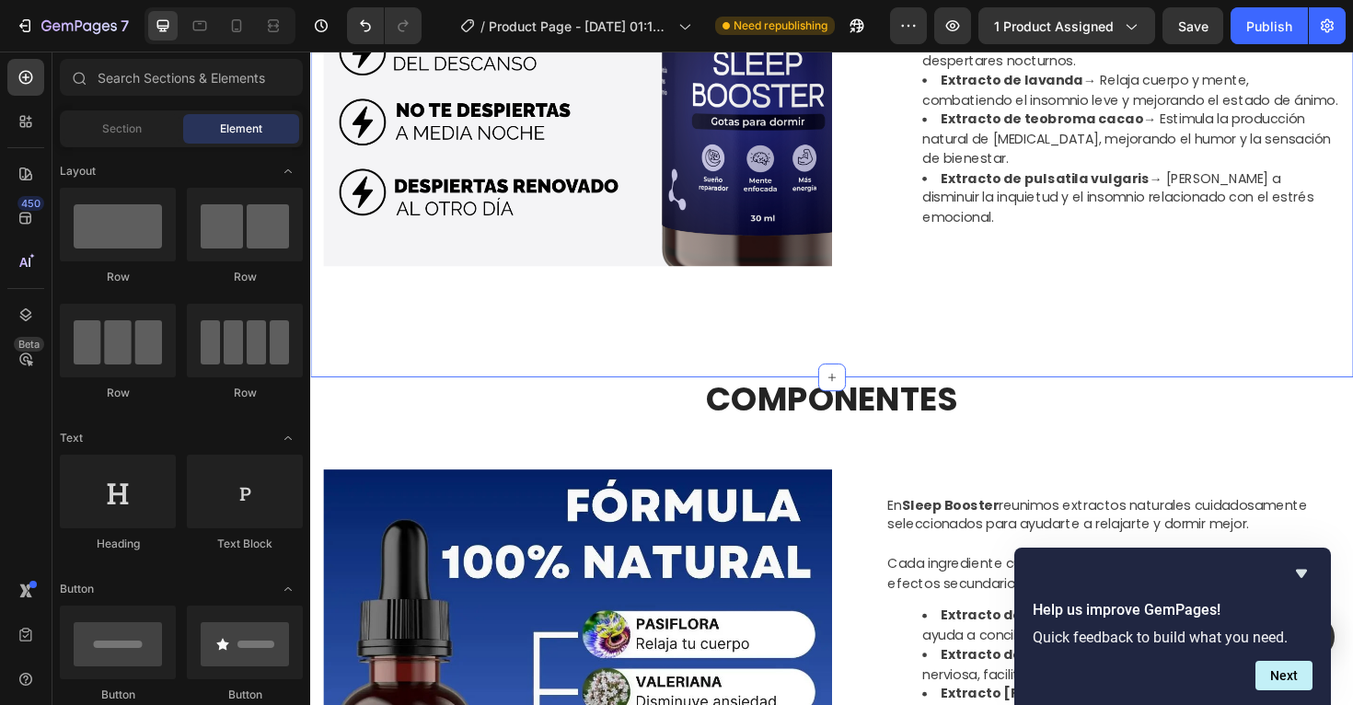
click at [524, 352] on div "CALMA TU MENTE, DUERME MÁS RÁPIDO Y MEJOR Heading COMPONENTES Heading Image En …" at bounding box center [862, 21] width 1105 height 754
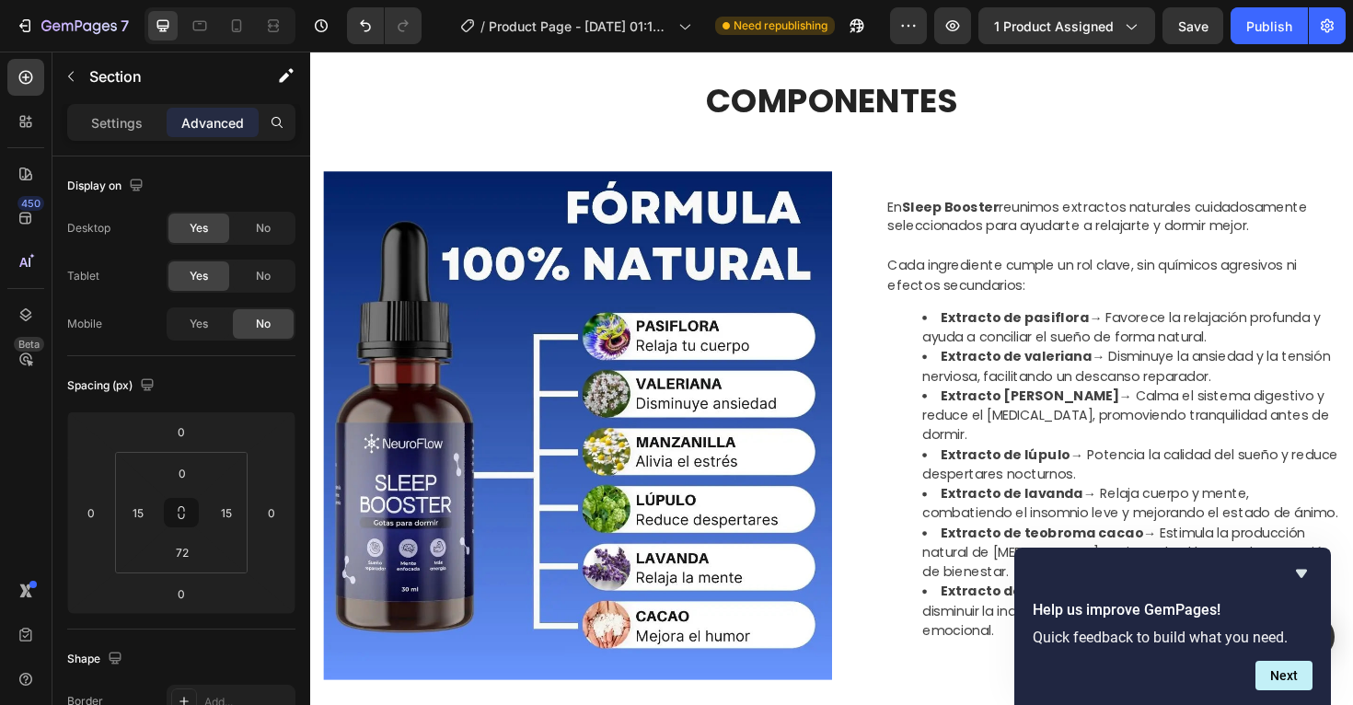
scroll to position [1529, 0]
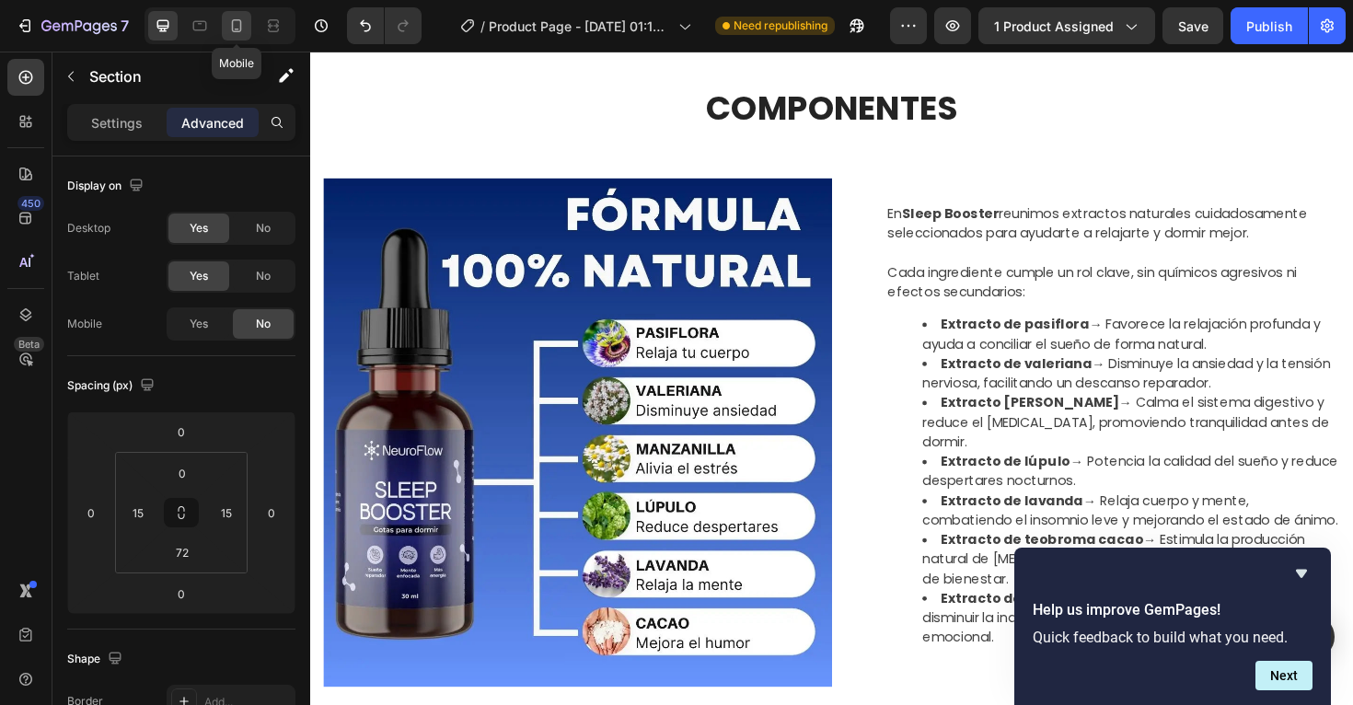
click at [246, 36] on div at bounding box center [236, 25] width 29 height 29
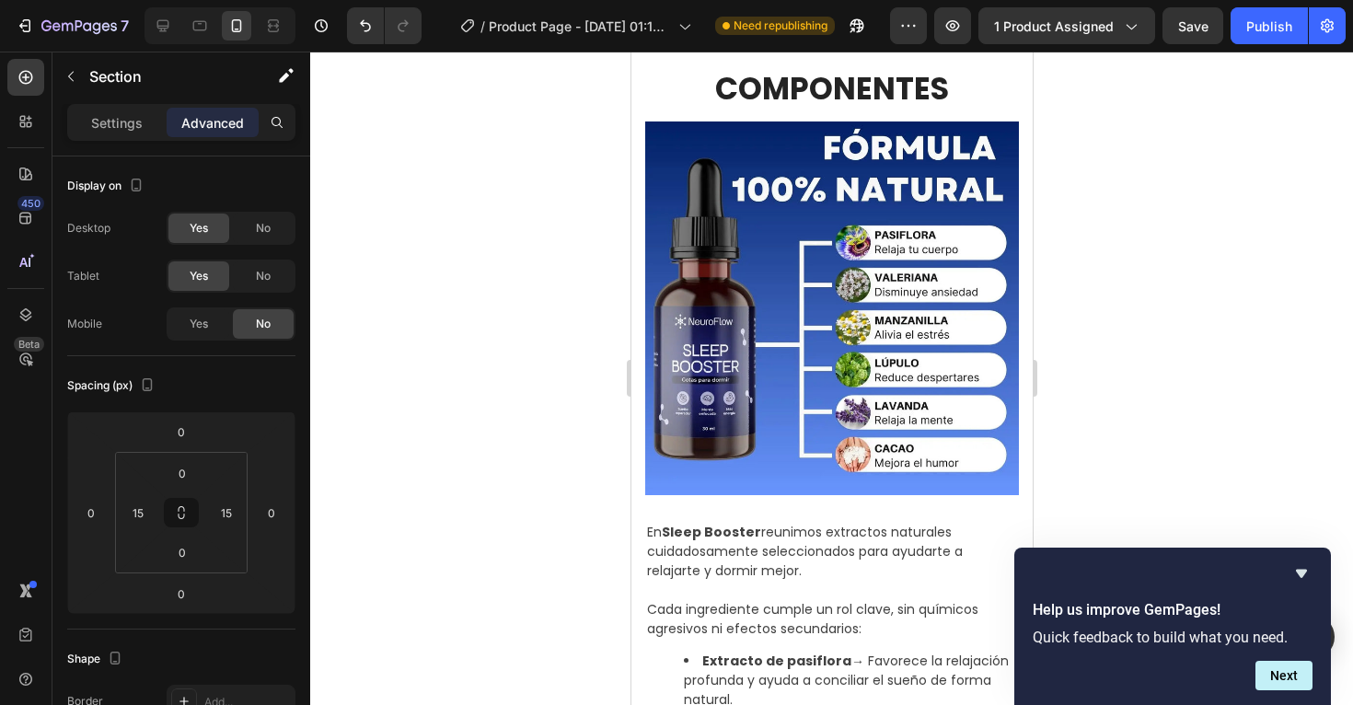
scroll to position [1357, 0]
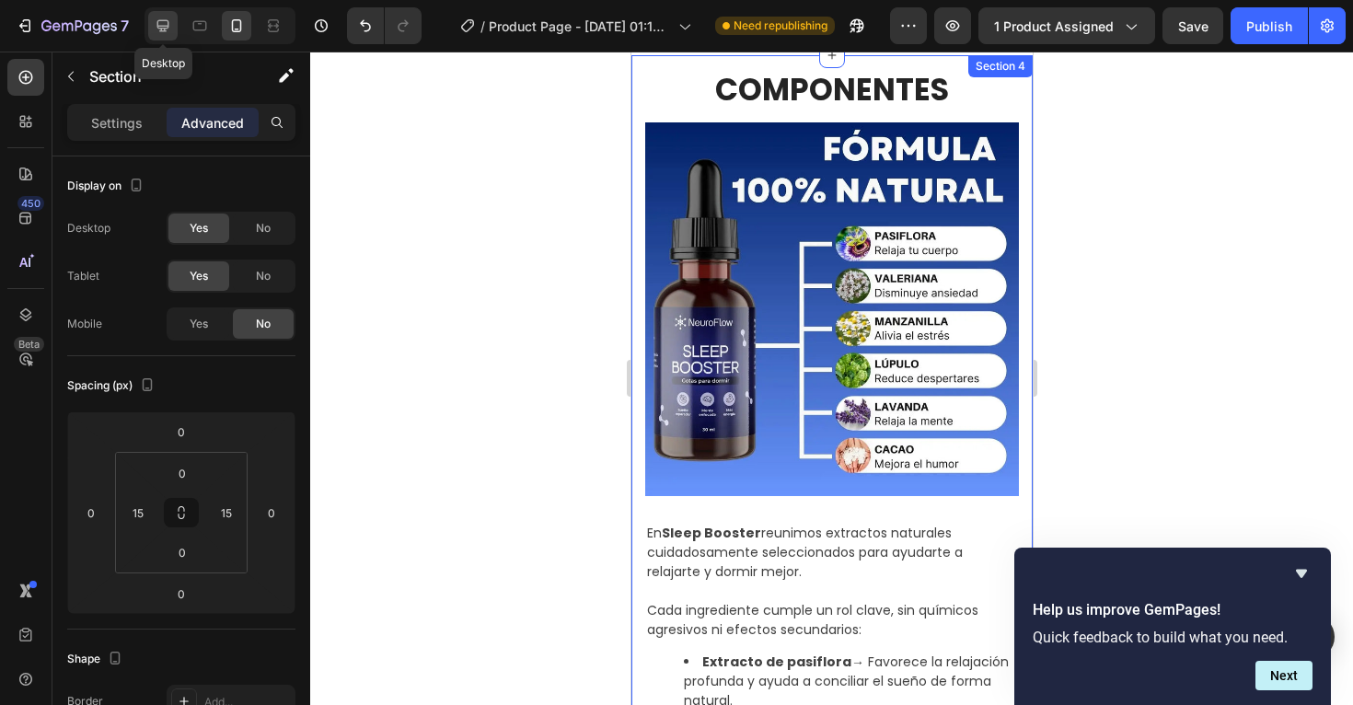
click at [168, 18] on icon at bounding box center [163, 26] width 18 height 18
type input "72"
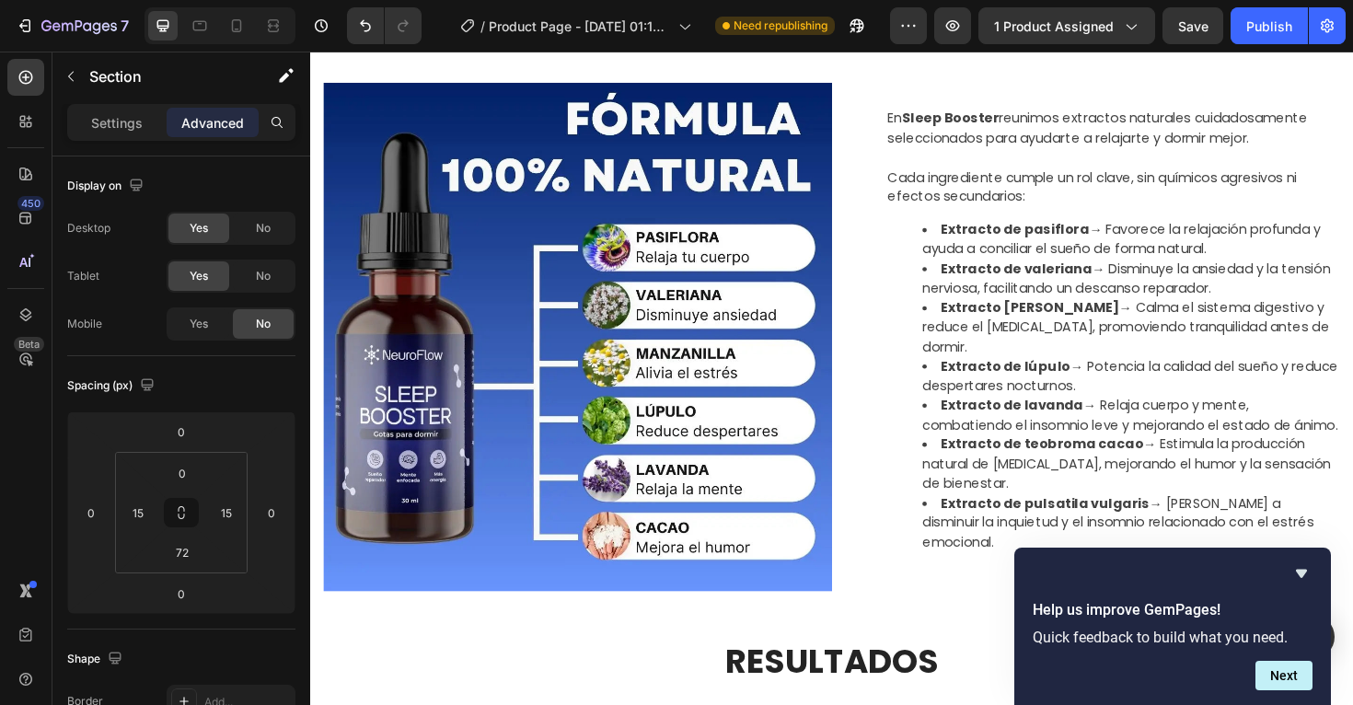
scroll to position [1673, 0]
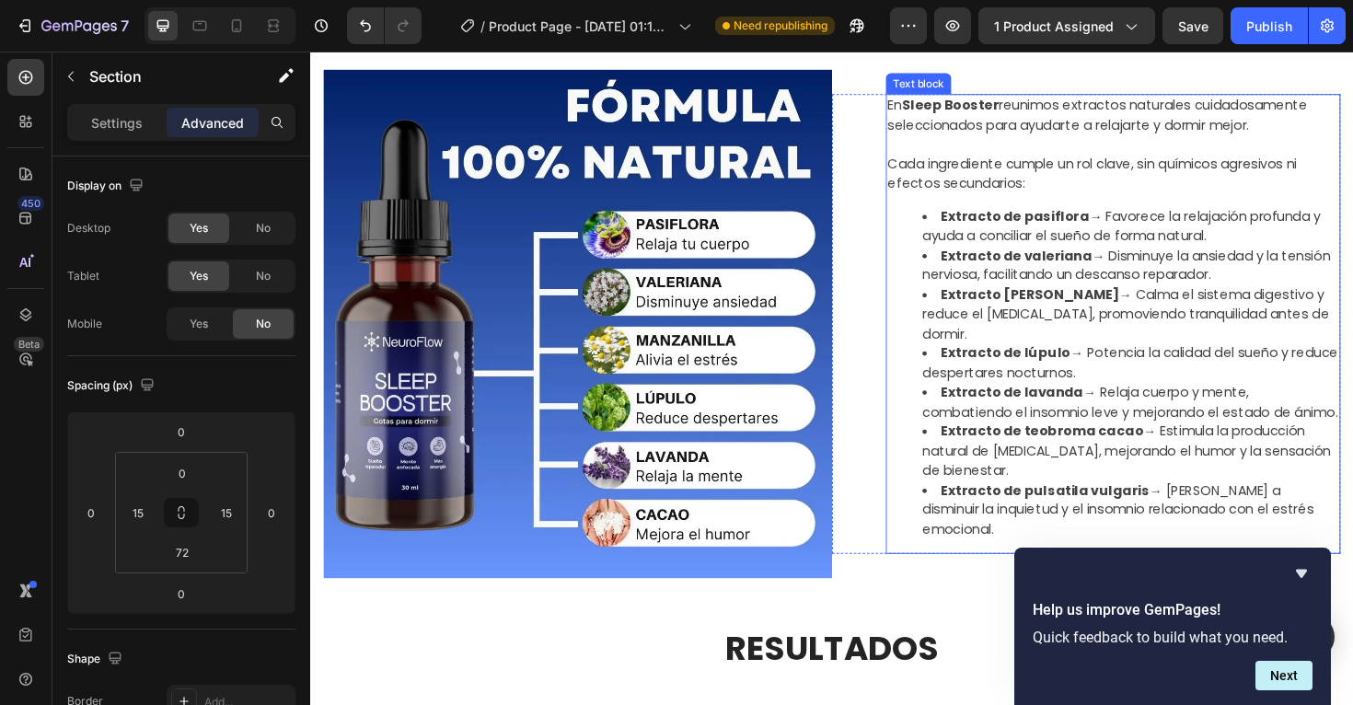
click at [978, 380] on strong "Extracto de lúpulo" at bounding box center [1046, 370] width 137 height 19
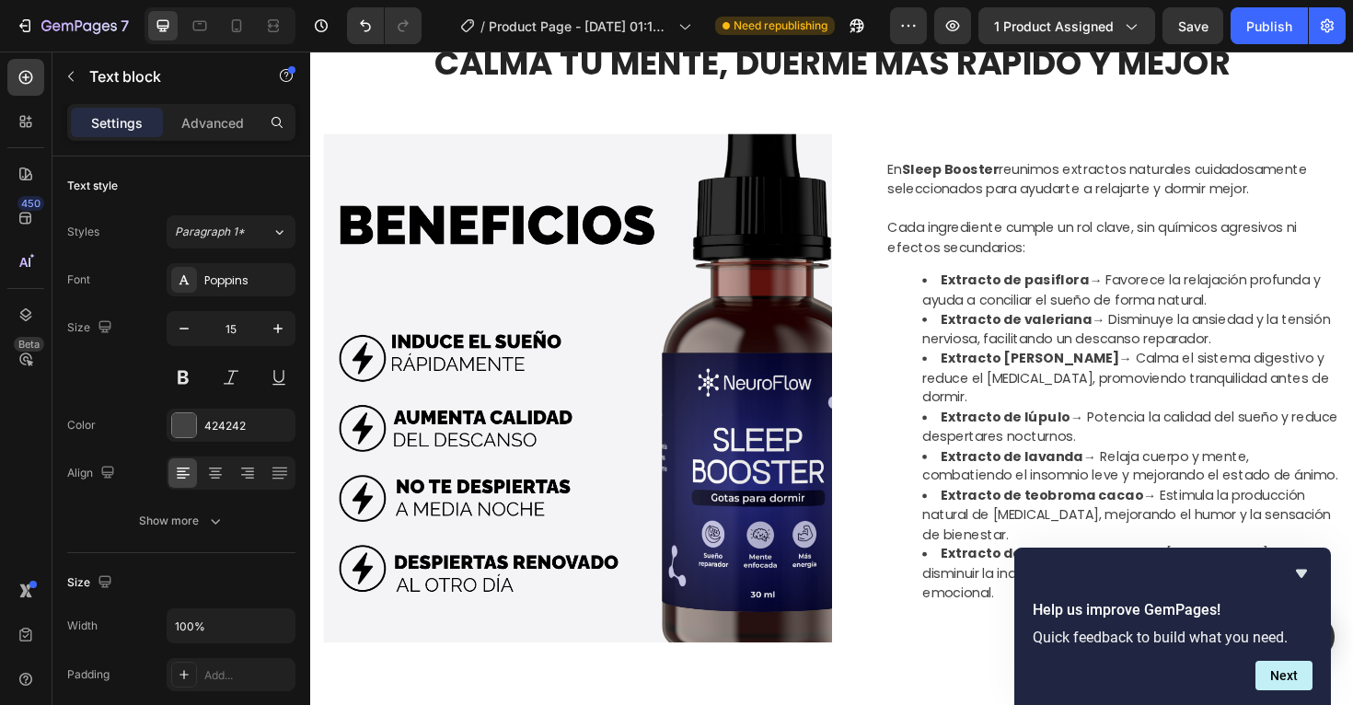
scroll to position [835, 0]
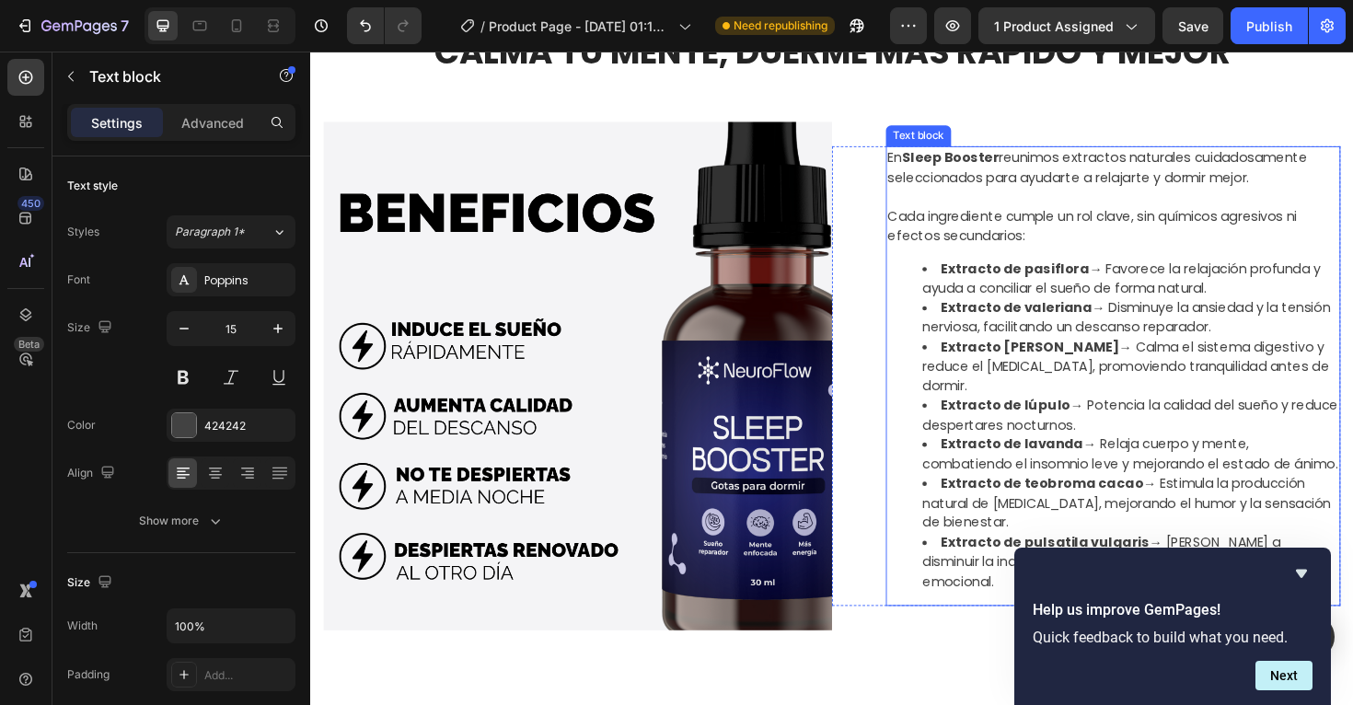
click at [1054, 354] on li "Extracto de valeriana → Disminuye la ansiedad y la tensión nerviosa, facilitand…" at bounding box center [1178, 333] width 441 height 41
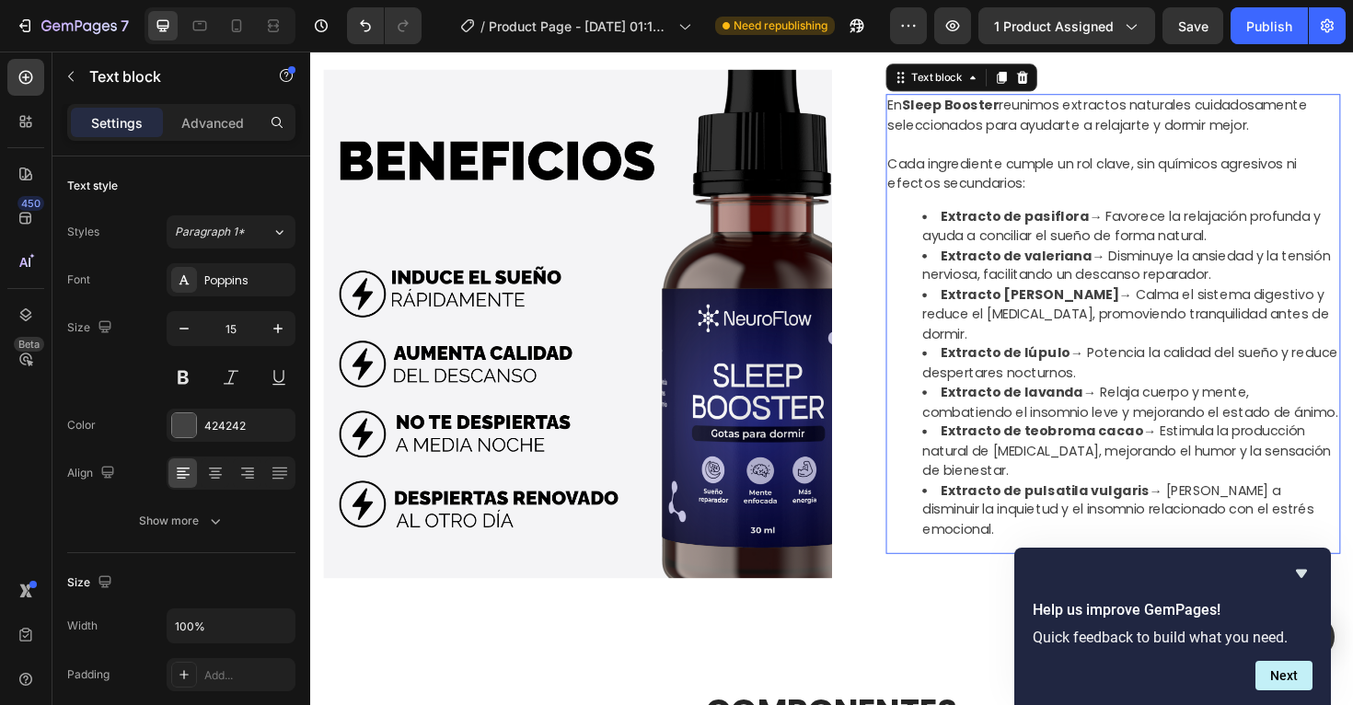
scroll to position [898, 0]
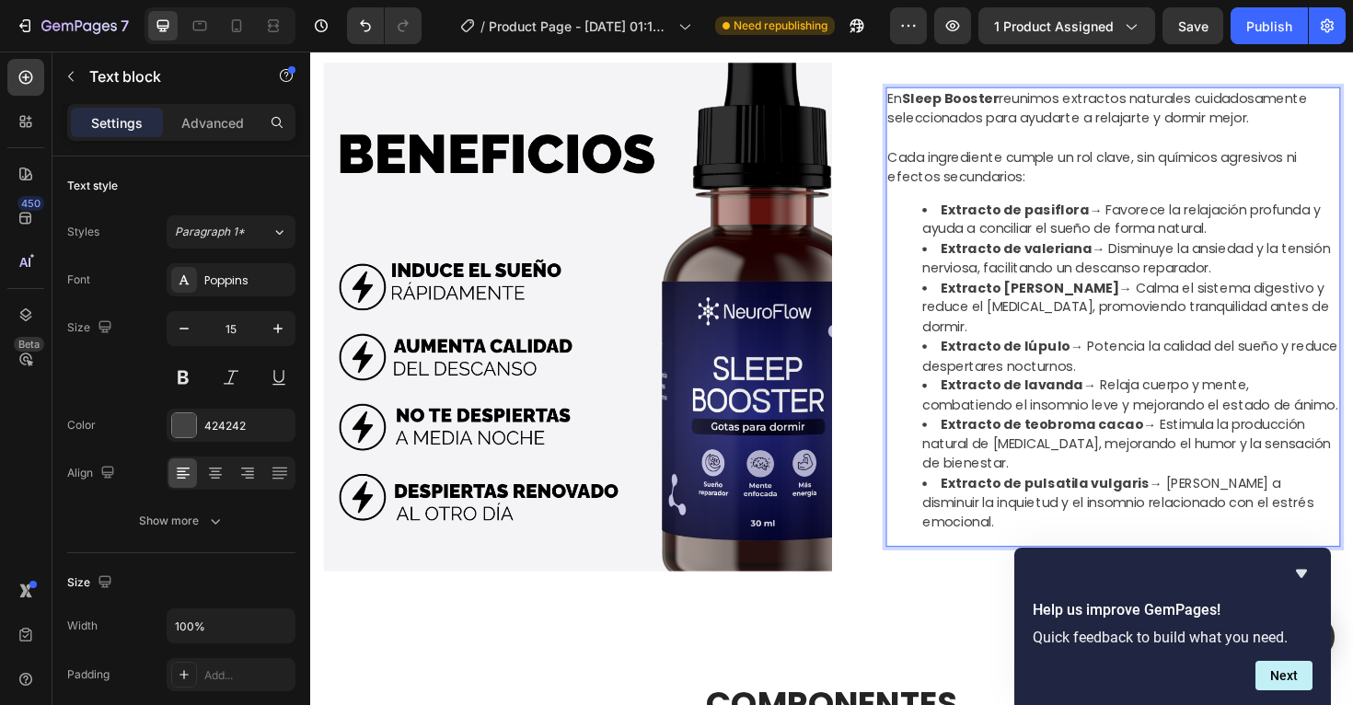
click at [1316, 538] on li "Extracto de pulsatila vulgaris → Ayuda a disminuir la inquietud y el insomnio r…" at bounding box center [1178, 530] width 441 height 63
click at [1353, 543] on li "Extracto de pulsatila vulgaris → Ayuda a disminuir la inquietud y el insomnio r…" at bounding box center [1178, 530] width 441 height 63
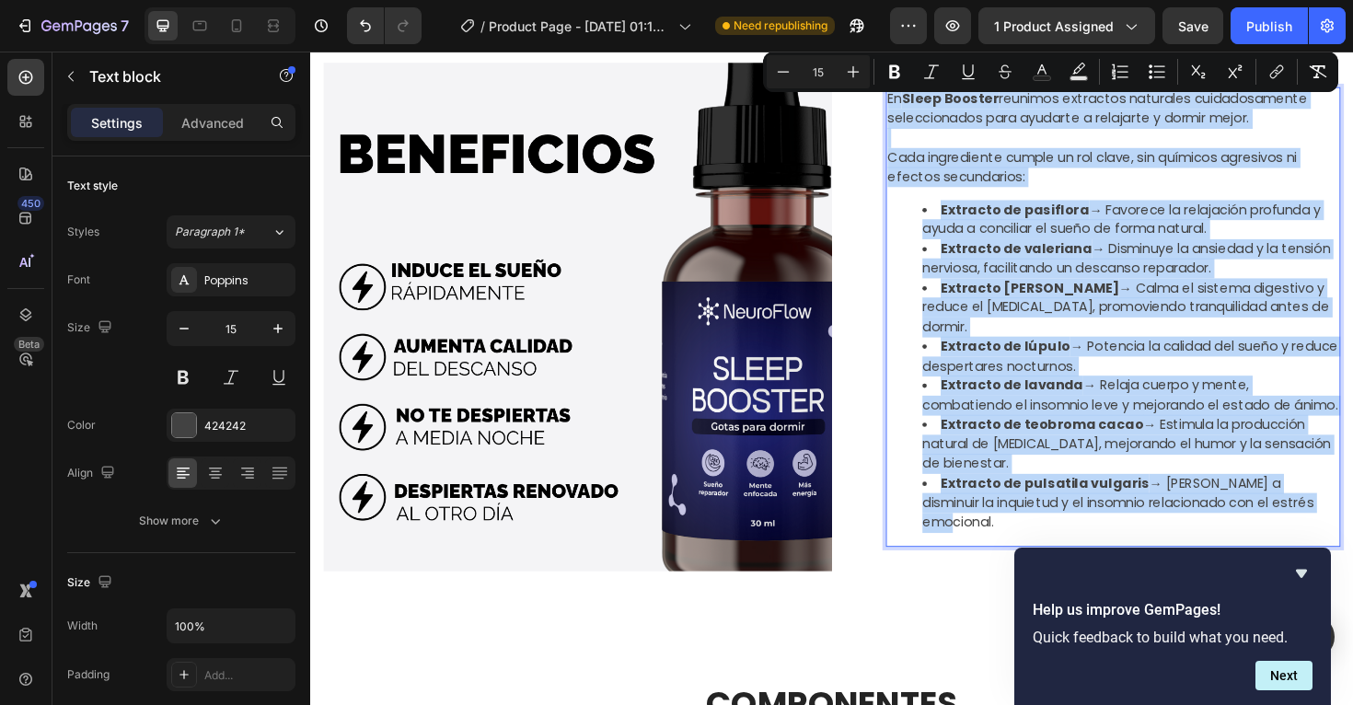
drag, startPoint x: 1385, startPoint y: 542, endPoint x: 923, endPoint y: 118, distance: 626.8
click at [923, 118] on div "En Sleep Booster reunimos extractos naturales cuidadosamente seleccionados para…" at bounding box center [1161, 332] width 482 height 487
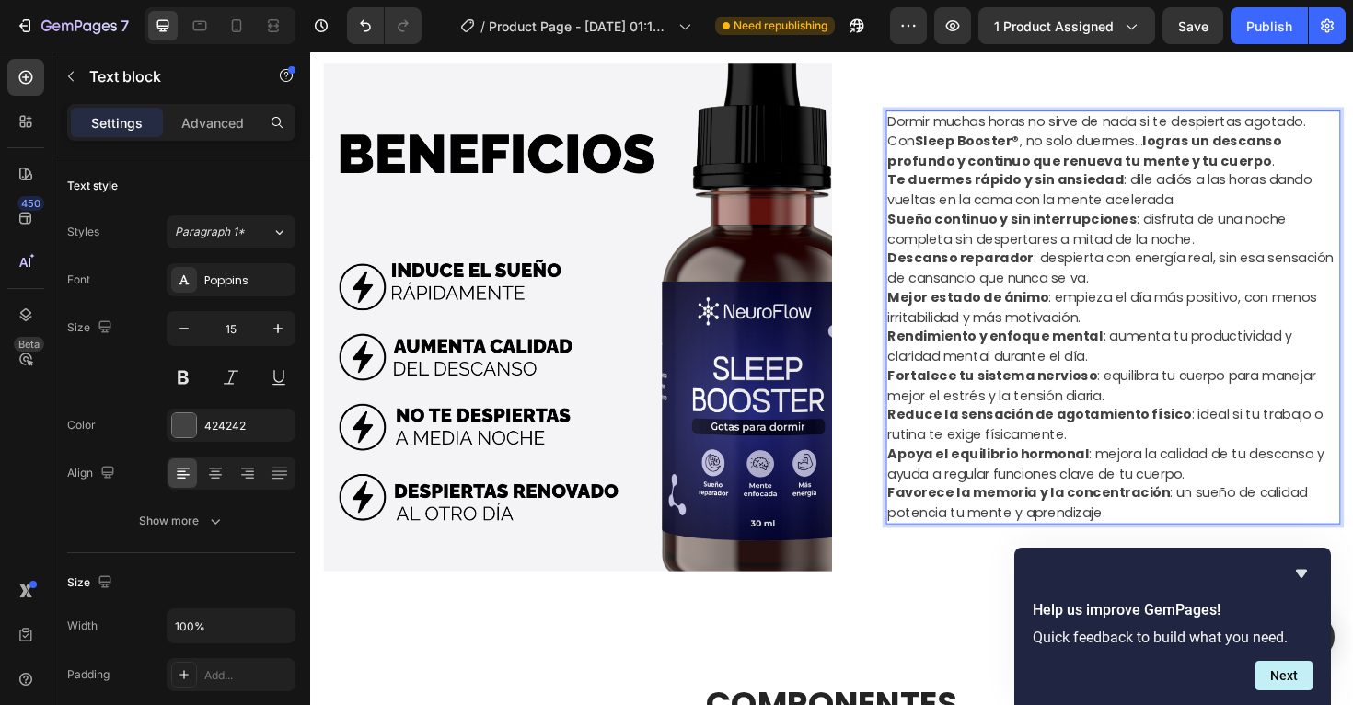
scroll to position [911, 0]
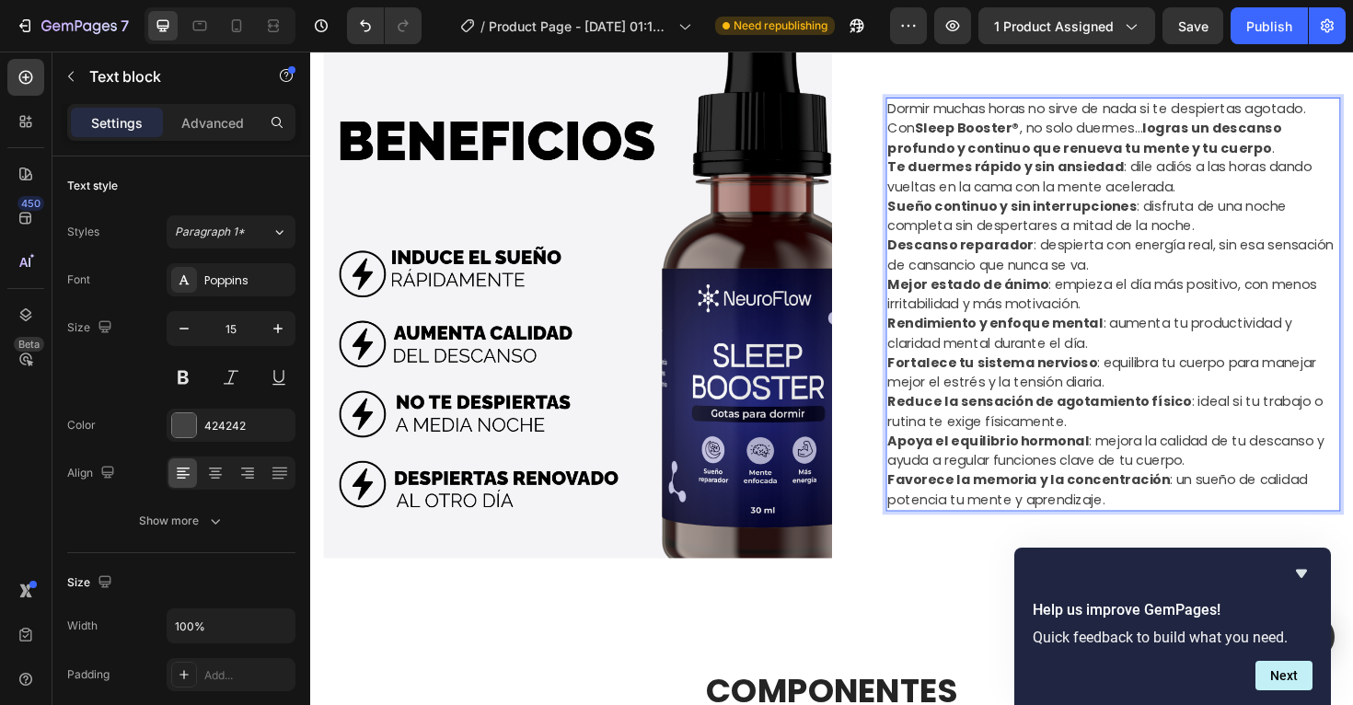
click at [1271, 190] on p "Te duermes rápido y sin ansiedad : dile adiós a las horas dando vueltas en la c…" at bounding box center [1161, 184] width 478 height 41
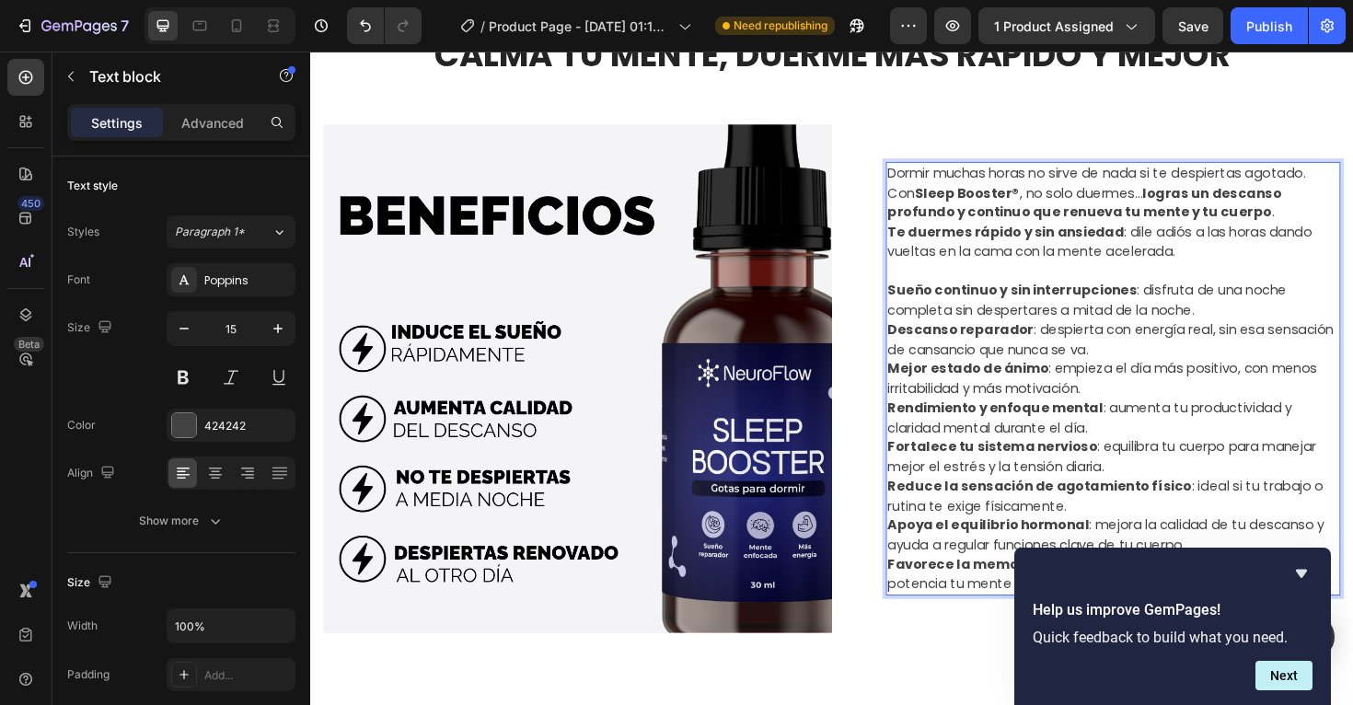
scroll to position [829, 0]
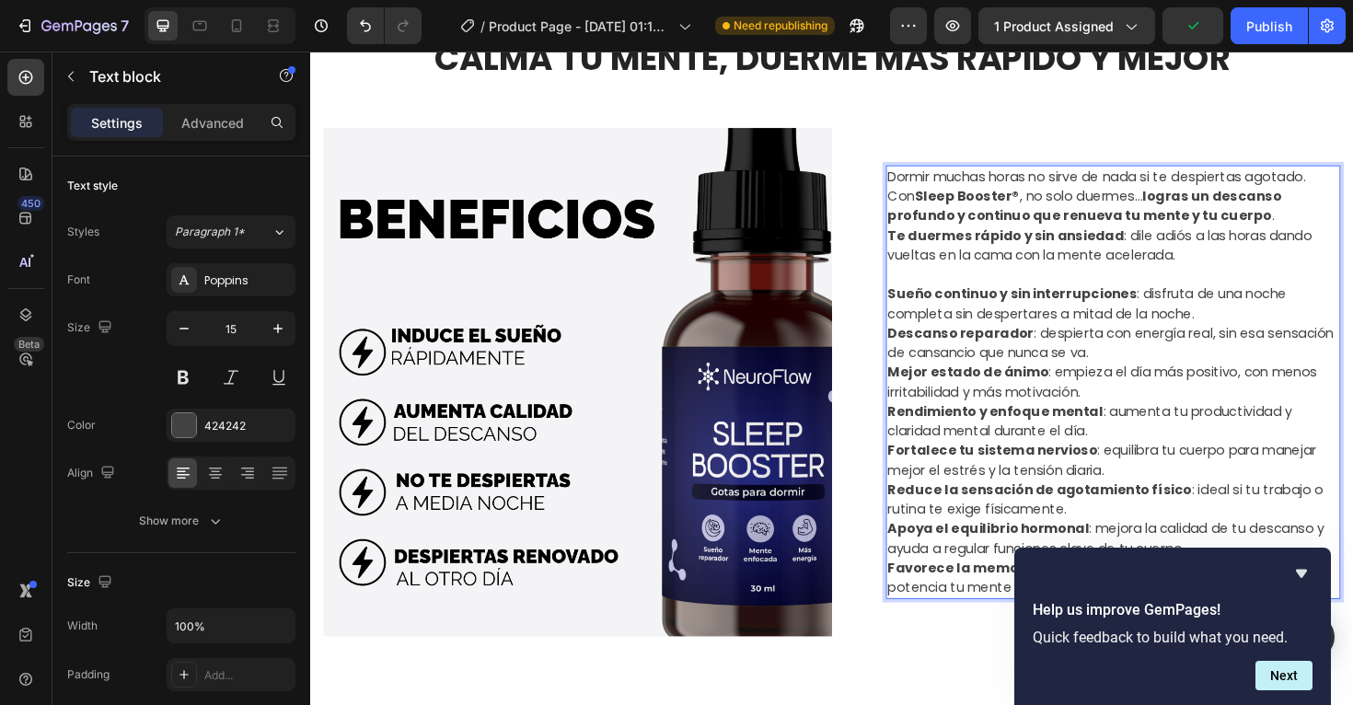
click at [925, 203] on p "Dormir muchas horas no sirve de nada si te despiertas agotado. Con Sleep Booste…" at bounding box center [1161, 205] width 478 height 63
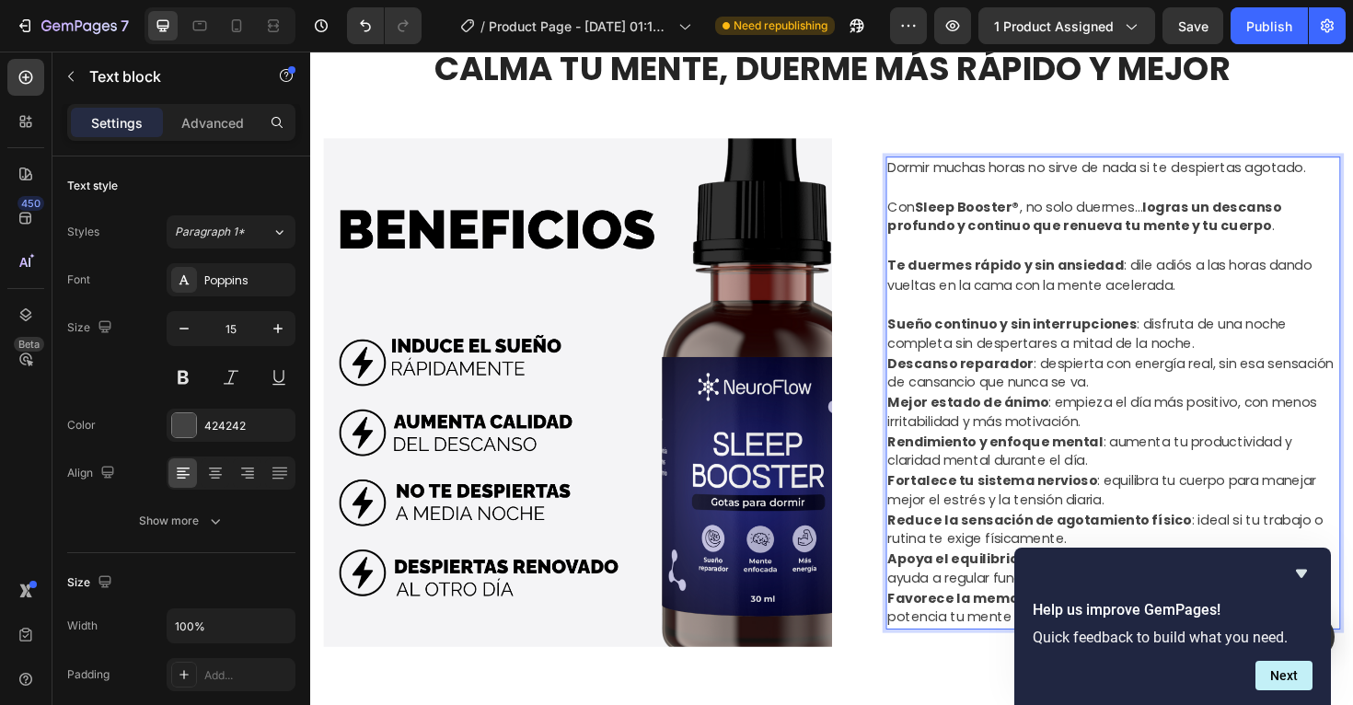
scroll to position [807, 0]
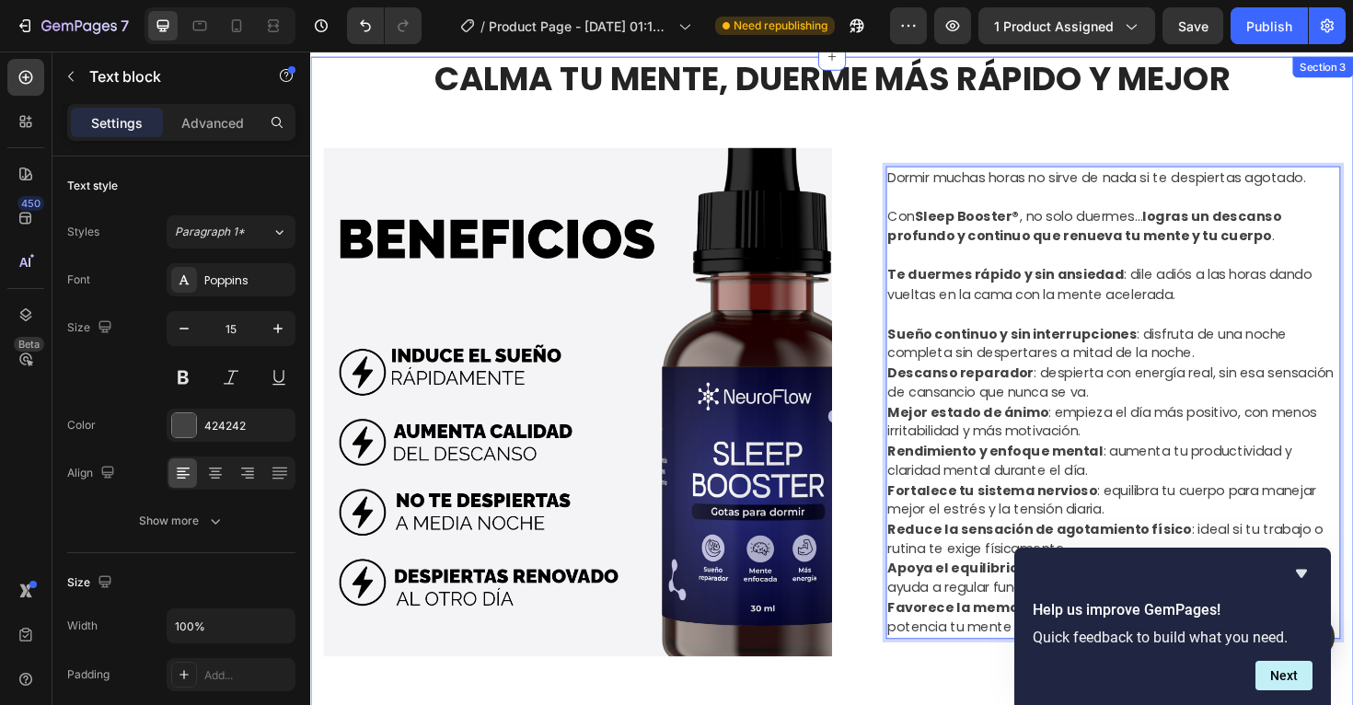
click at [958, 118] on div "CALMA TU MENTE, DUERME MÁS RÁPIDO Y MEJOR Heading COMPONENTES Heading Image En …" at bounding box center [862, 401] width 1077 height 688
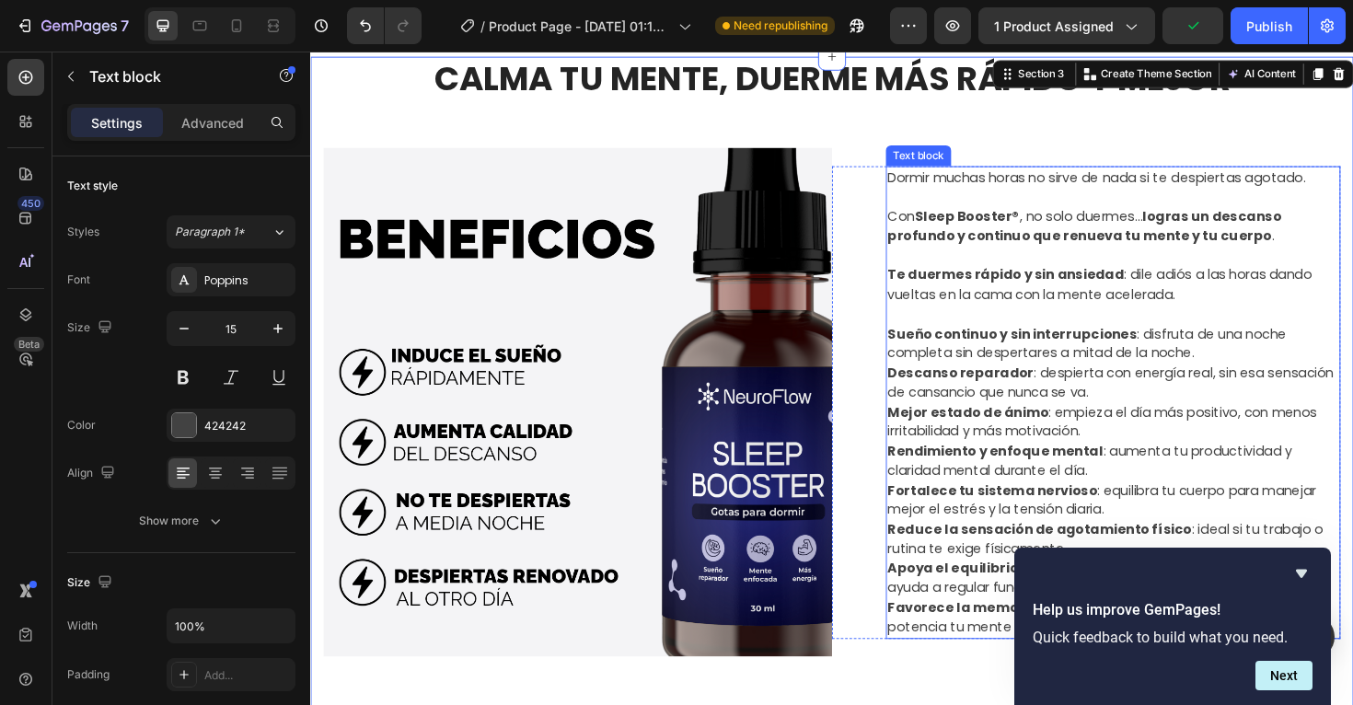
click at [1139, 318] on p "Te duermes rápido y sin ansiedad : dile adiós a las horas dando vueltas en la c…" at bounding box center [1161, 298] width 478 height 41
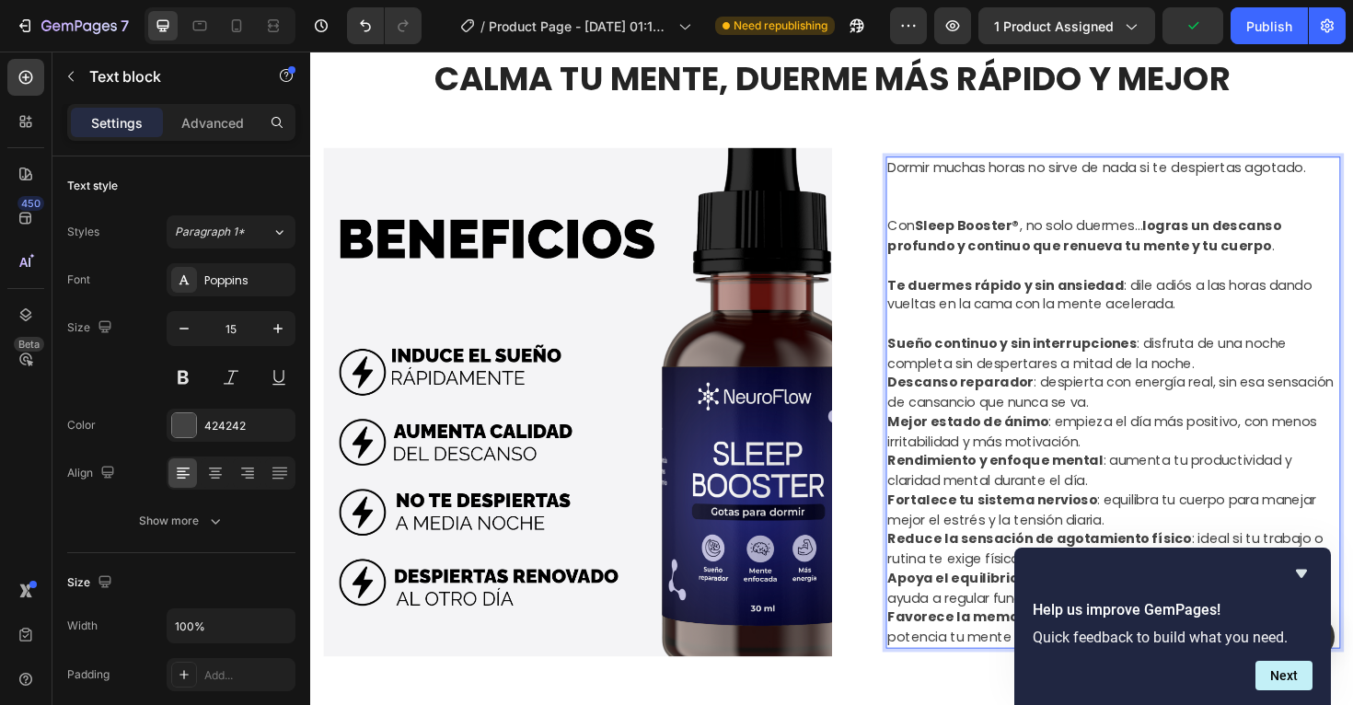
click at [1063, 323] on p "Te duermes rápido y sin ansiedad : dile adiós a las horas dando vueltas en la c…" at bounding box center [1161, 309] width 478 height 41
click at [1038, 334] on p "Rich Text Editor. Editing area: main" at bounding box center [1161, 341] width 478 height 21
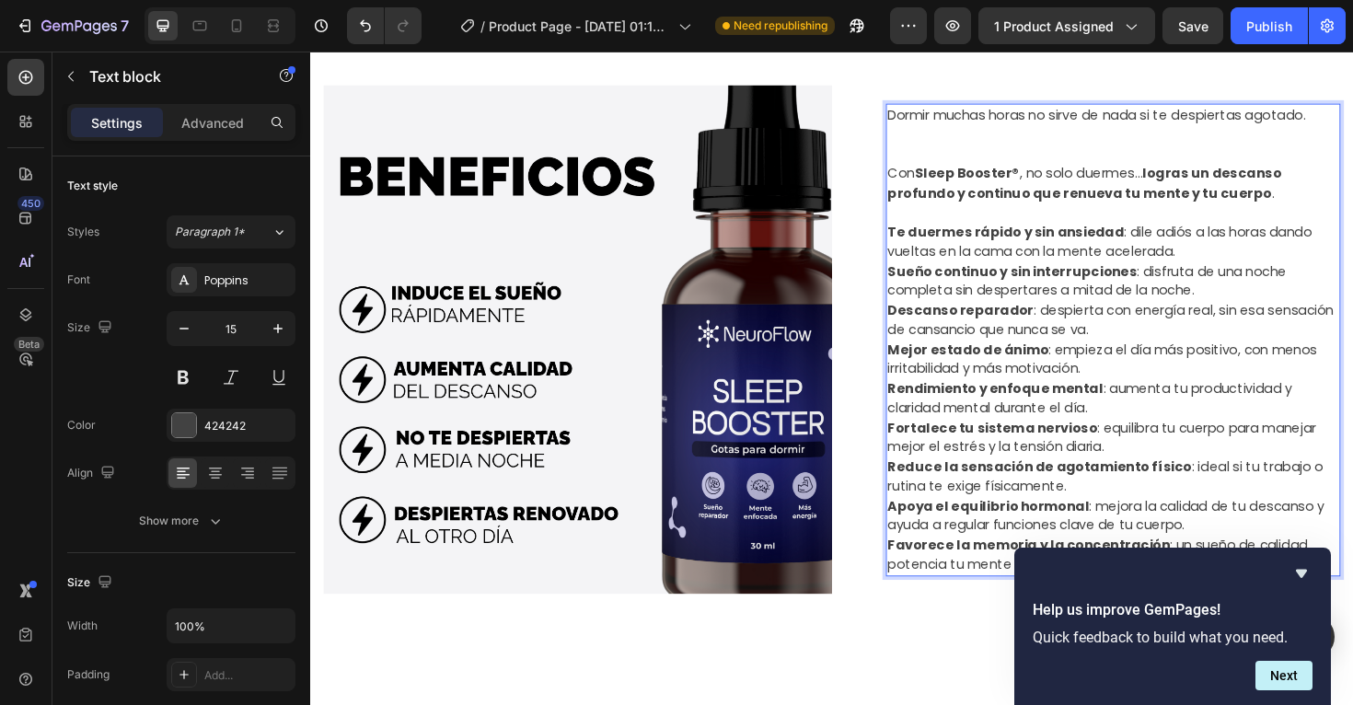
scroll to position [861, 0]
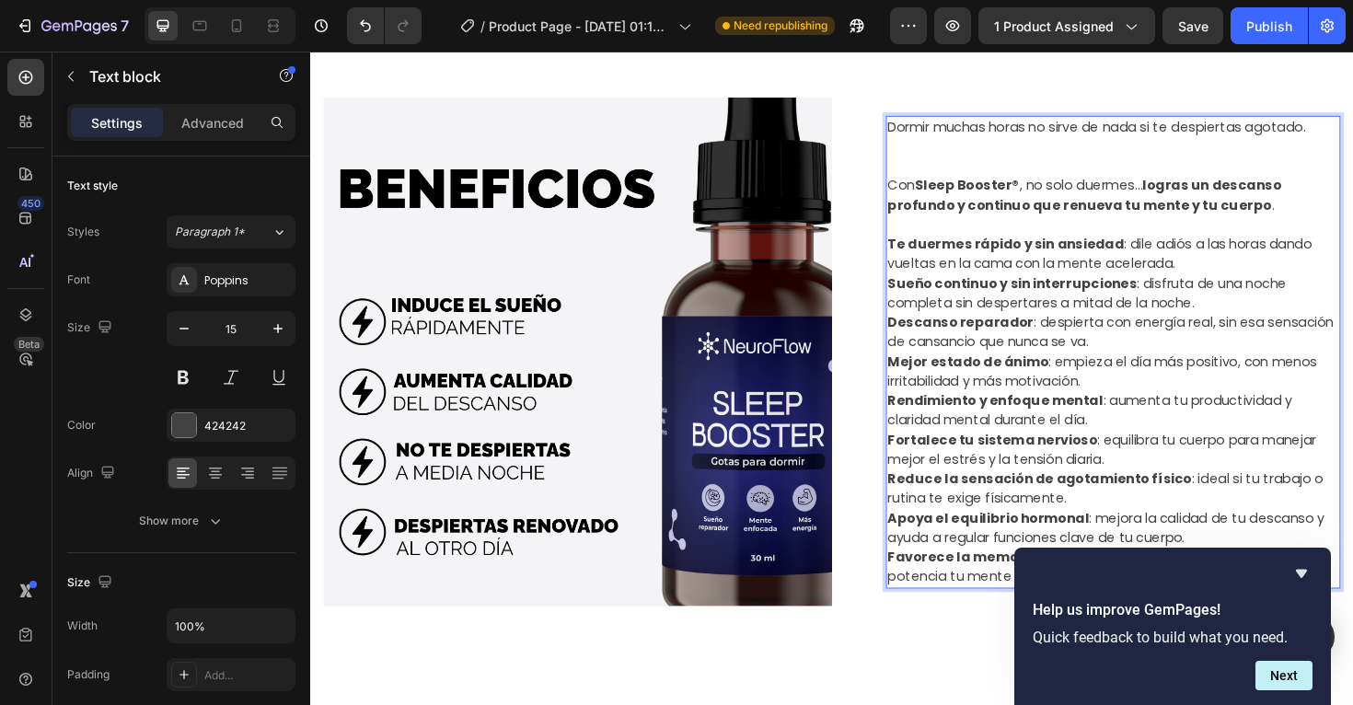
click at [1021, 175] on p "Dormir muchas horas no sirve de nada si te despiertas agotado." at bounding box center [1161, 153] width 478 height 63
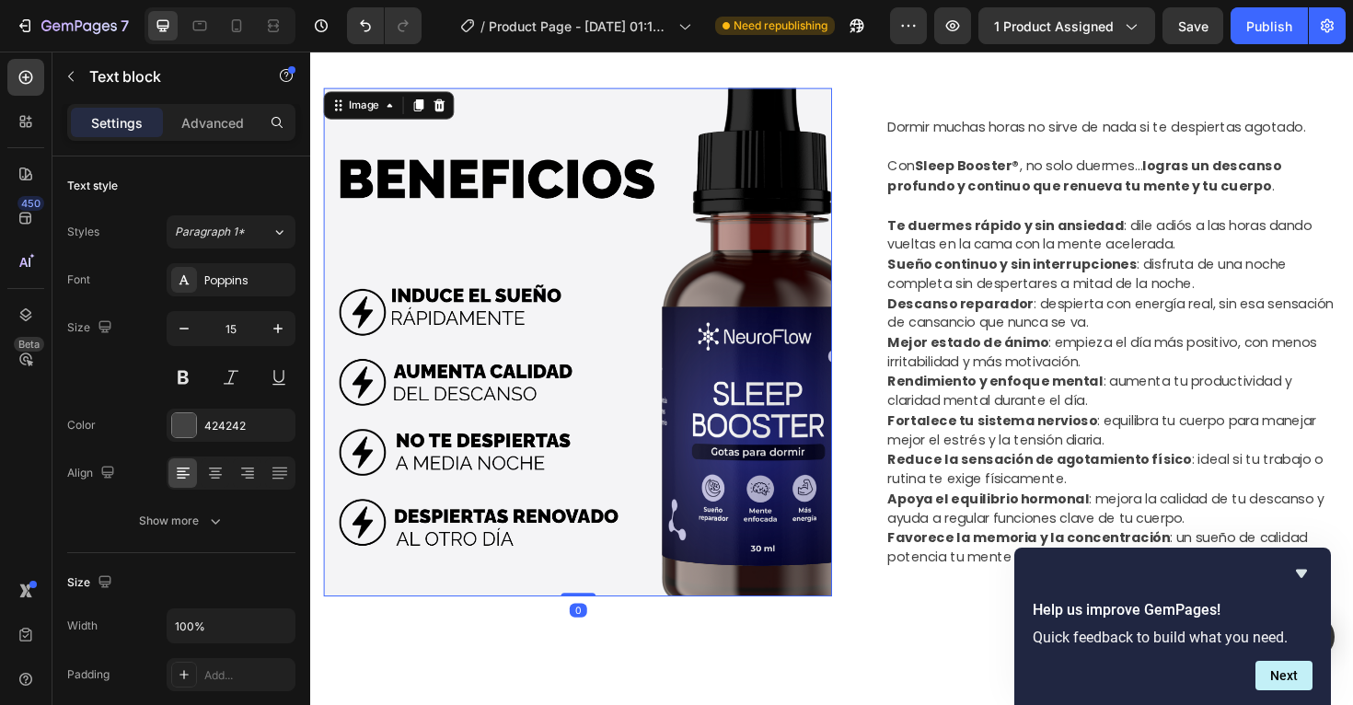
click at [707, 308] on img at bounding box center [593, 359] width 539 height 539
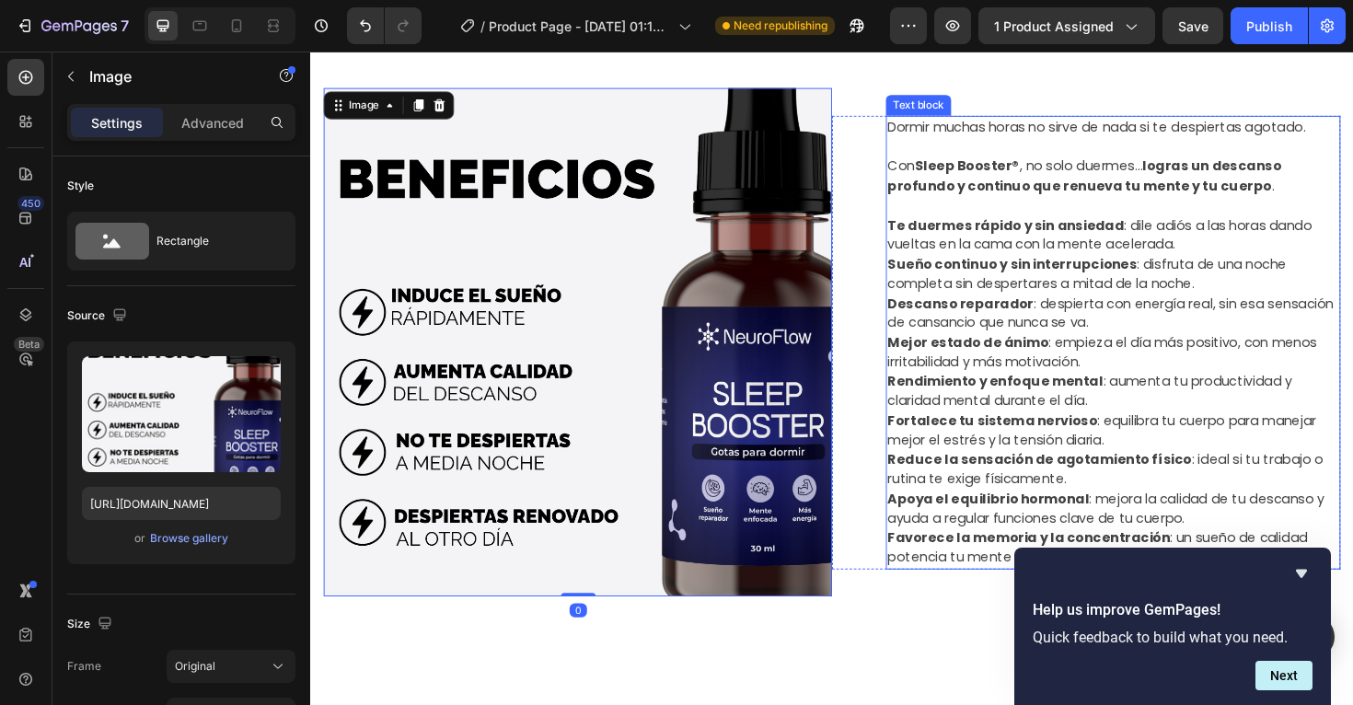
click at [1036, 278] on strong "Sueño continuo y sin interrupciones" at bounding box center [1054, 276] width 264 height 19
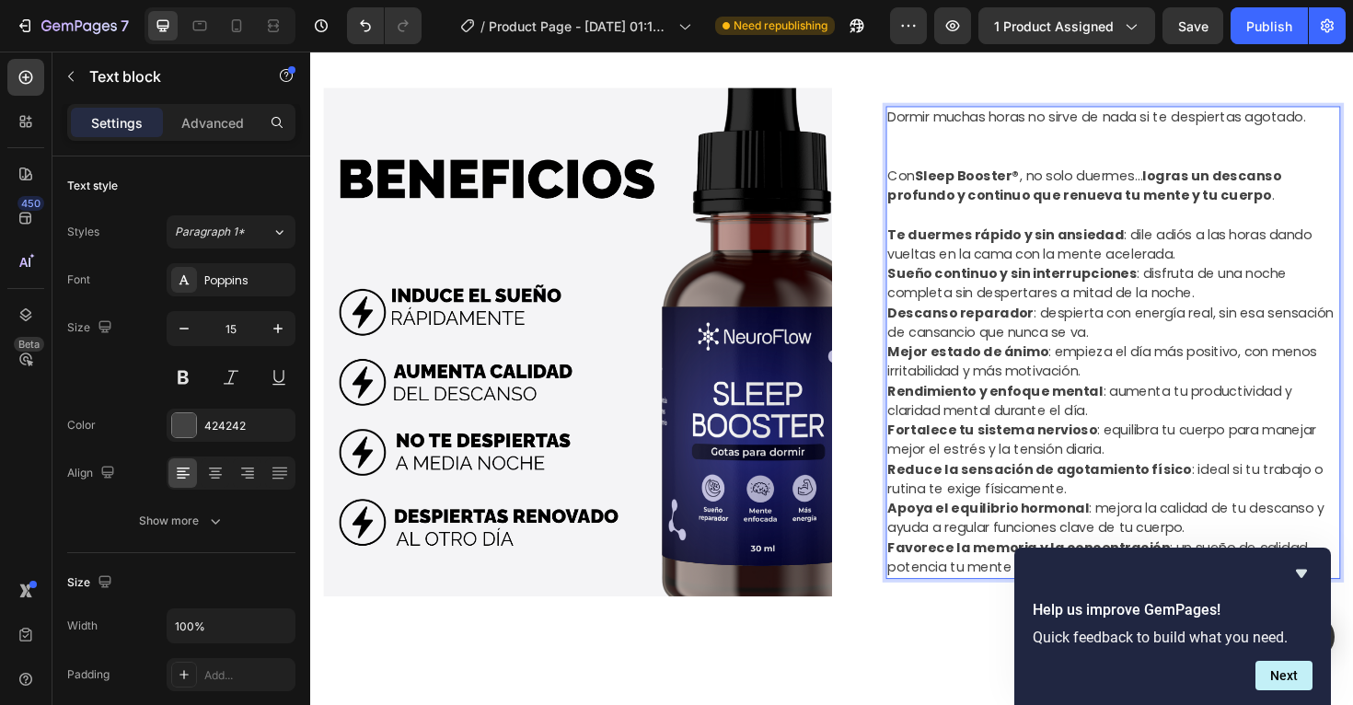
click at [1166, 342] on p "Descanso reparador : despierta con energía real, sin esa sensación de cansancio…" at bounding box center [1161, 339] width 478 height 41
click at [971, 232] on p "Rich Text Editor. Editing area: main" at bounding box center [1161, 225] width 478 height 21
click at [927, 243] on strong "Te duermes rápido y sin ansiedad" at bounding box center [1047, 245] width 250 height 19
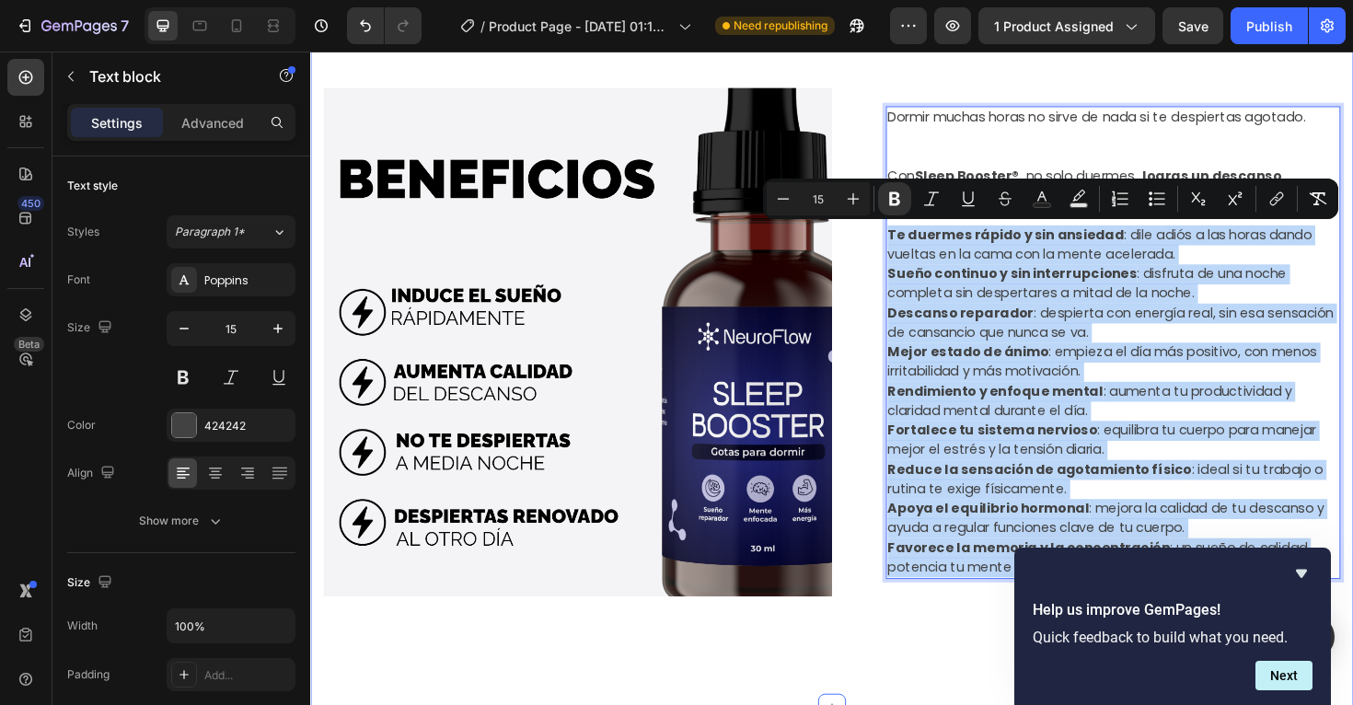
drag, startPoint x: 923, startPoint y: 243, endPoint x: 1411, endPoint y: 639, distance: 628.4
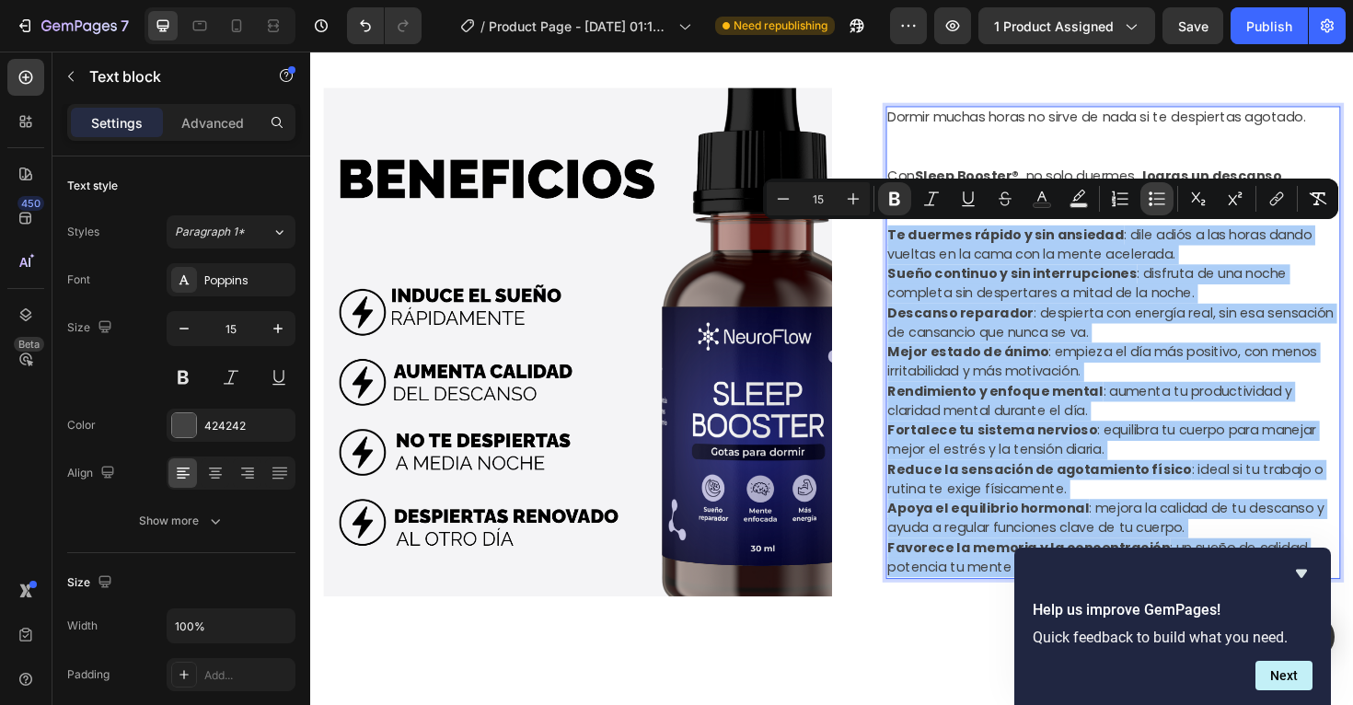
click at [1155, 196] on icon "Editor contextual toolbar" at bounding box center [1157, 199] width 18 height 18
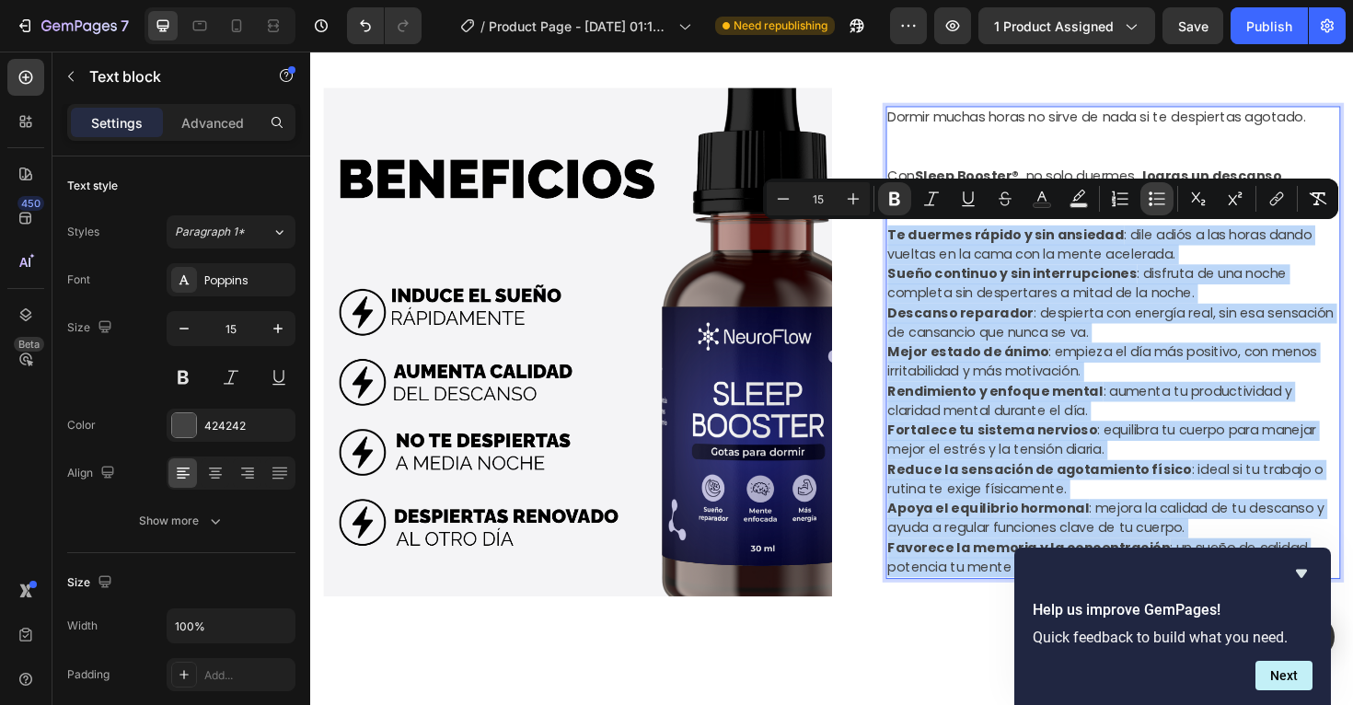
type input "15"
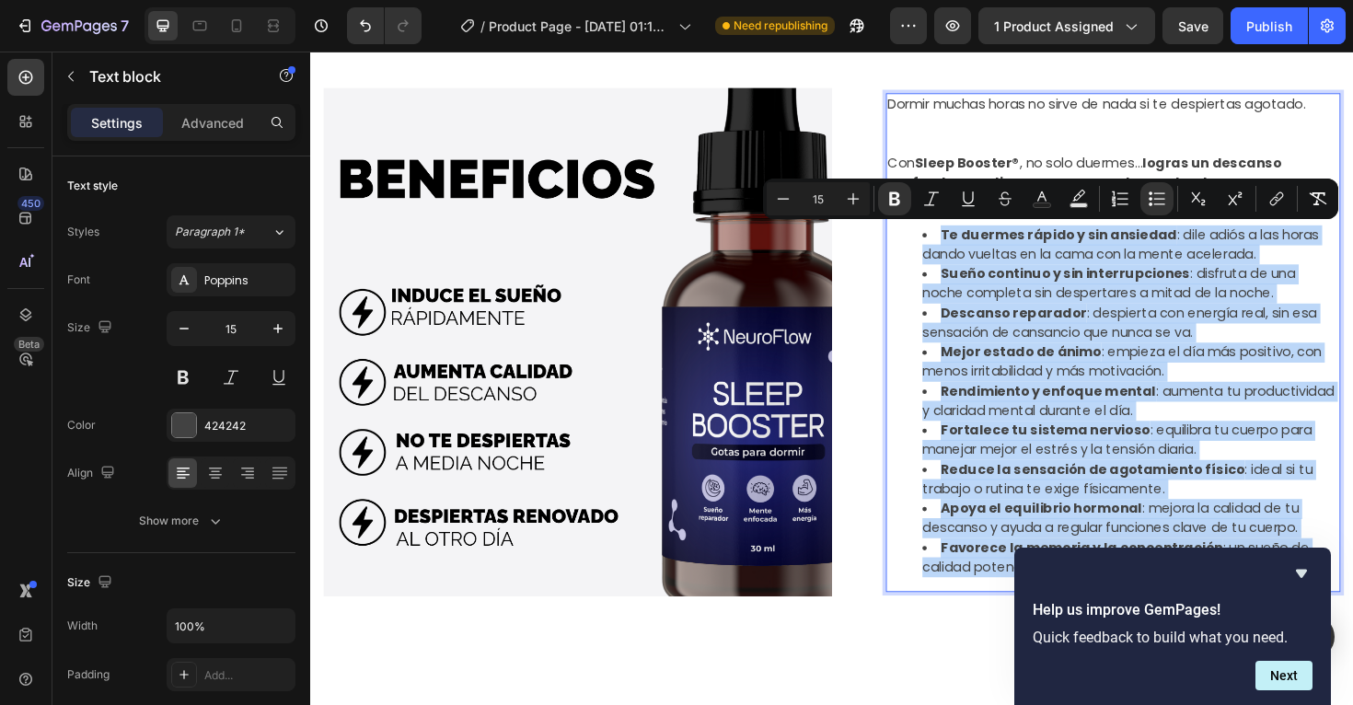
click at [1034, 323] on strong "Descanso reparador" at bounding box center [1055, 328] width 155 height 19
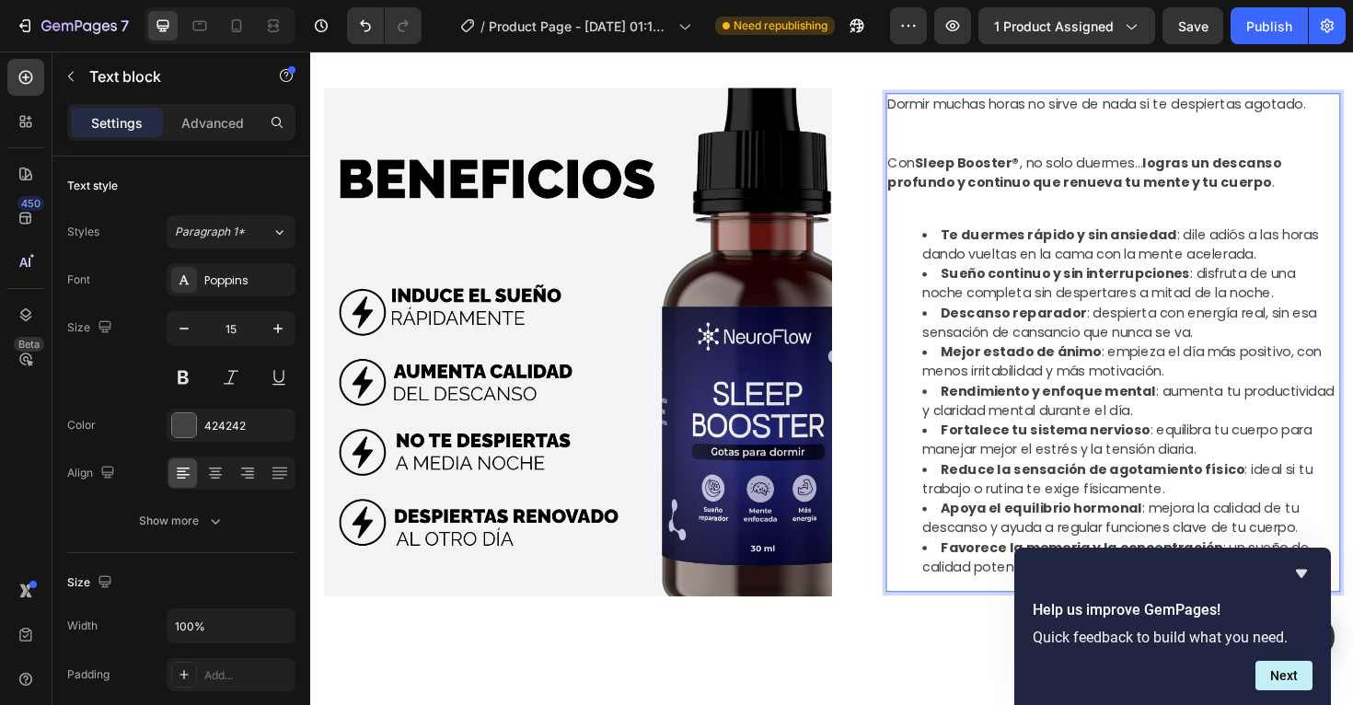
click at [999, 144] on p "Dormir muchas horas no sirve de nada si te despiertas agotado." at bounding box center [1161, 129] width 478 height 63
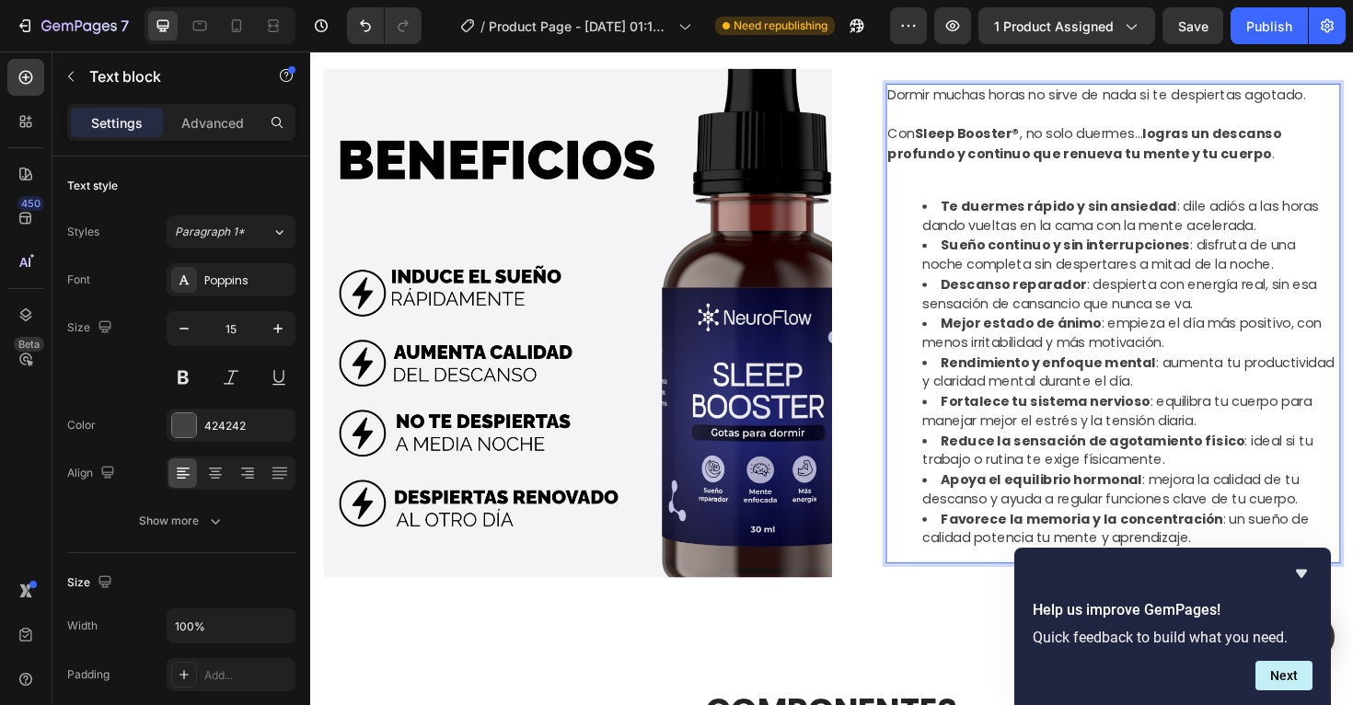
scroll to position [881, 0]
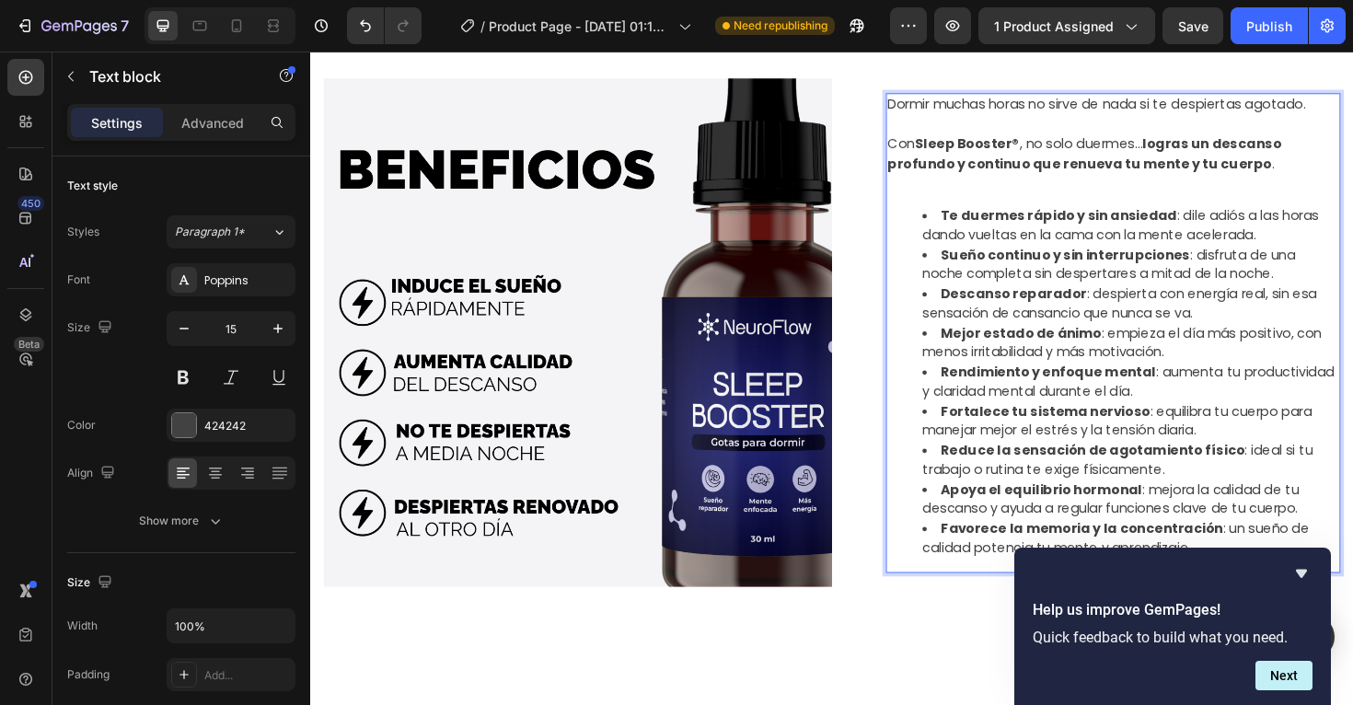
click at [973, 195] on p "Rich Text Editor. Editing area: main" at bounding box center [1161, 190] width 478 height 21
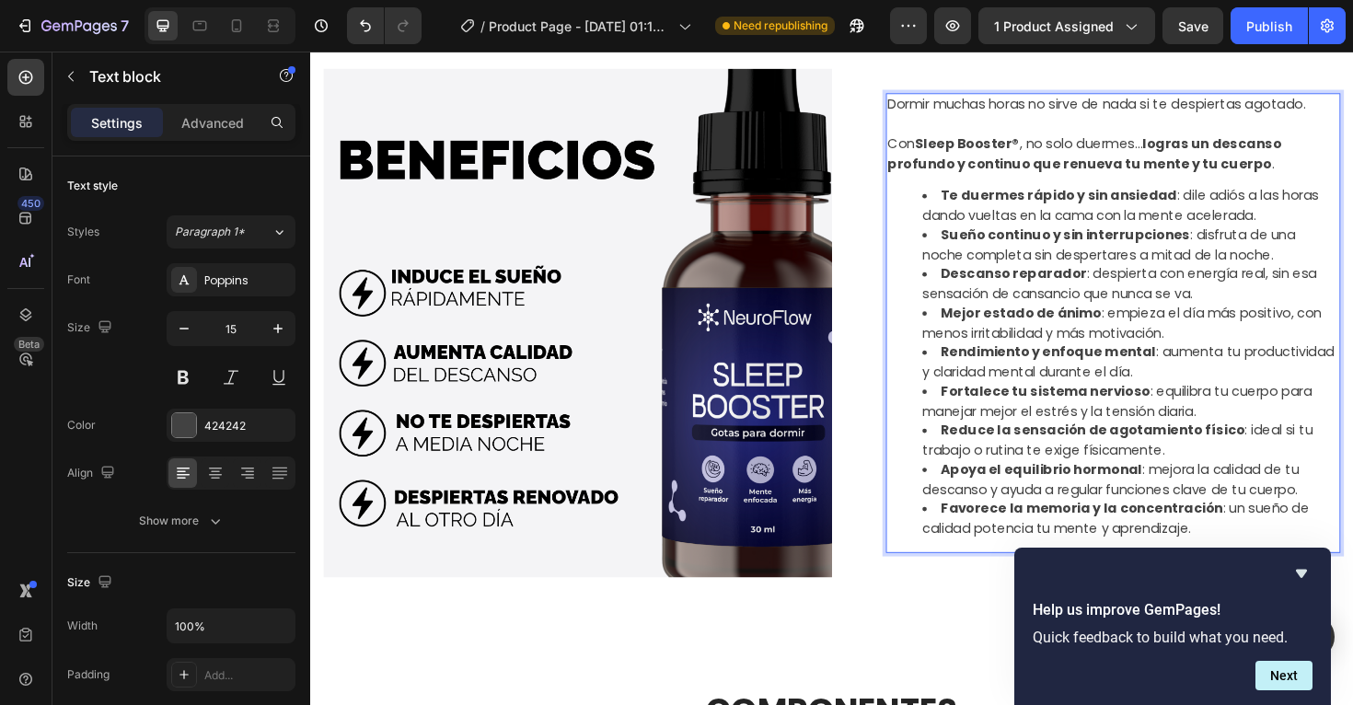
scroll to position [911, 0]
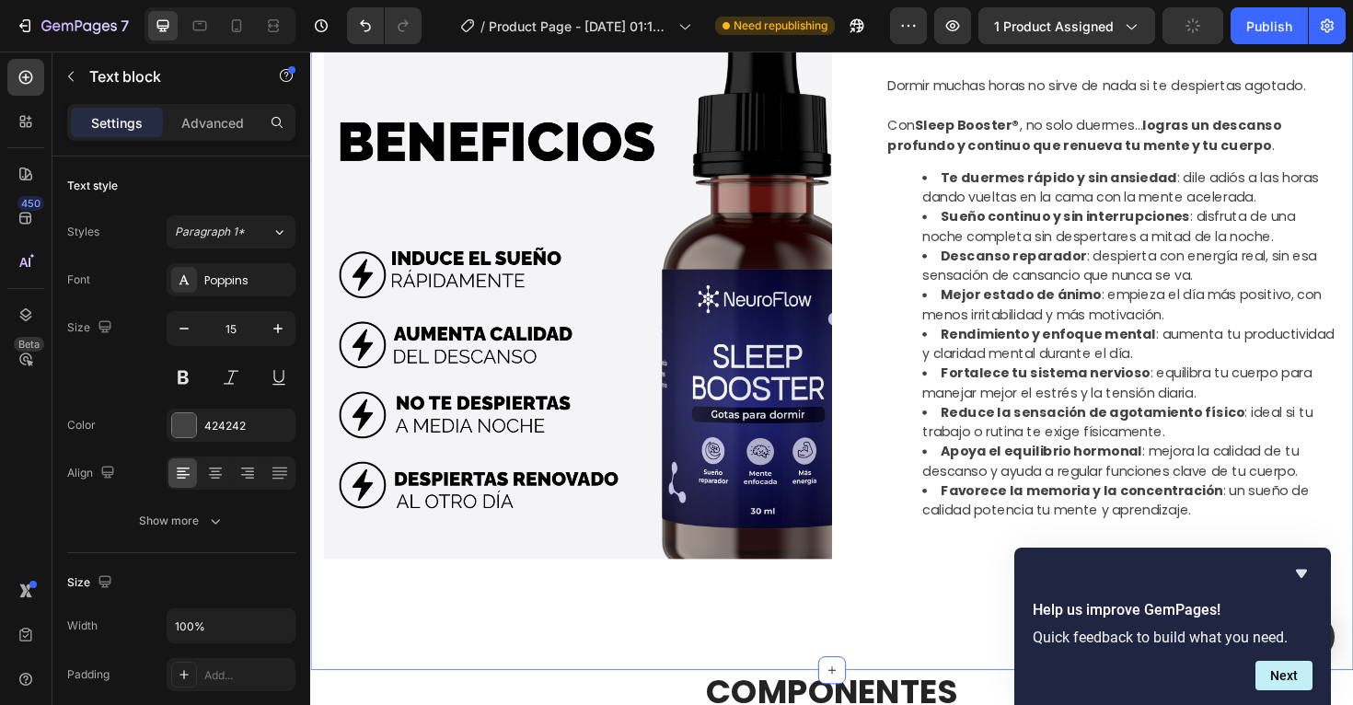
click at [917, 618] on div "CALMA TU MENTE, DUERME MÁS RÁPIDO Y MEJOR Heading COMPONENTES Heading Image En …" at bounding box center [862, 298] width 1077 height 688
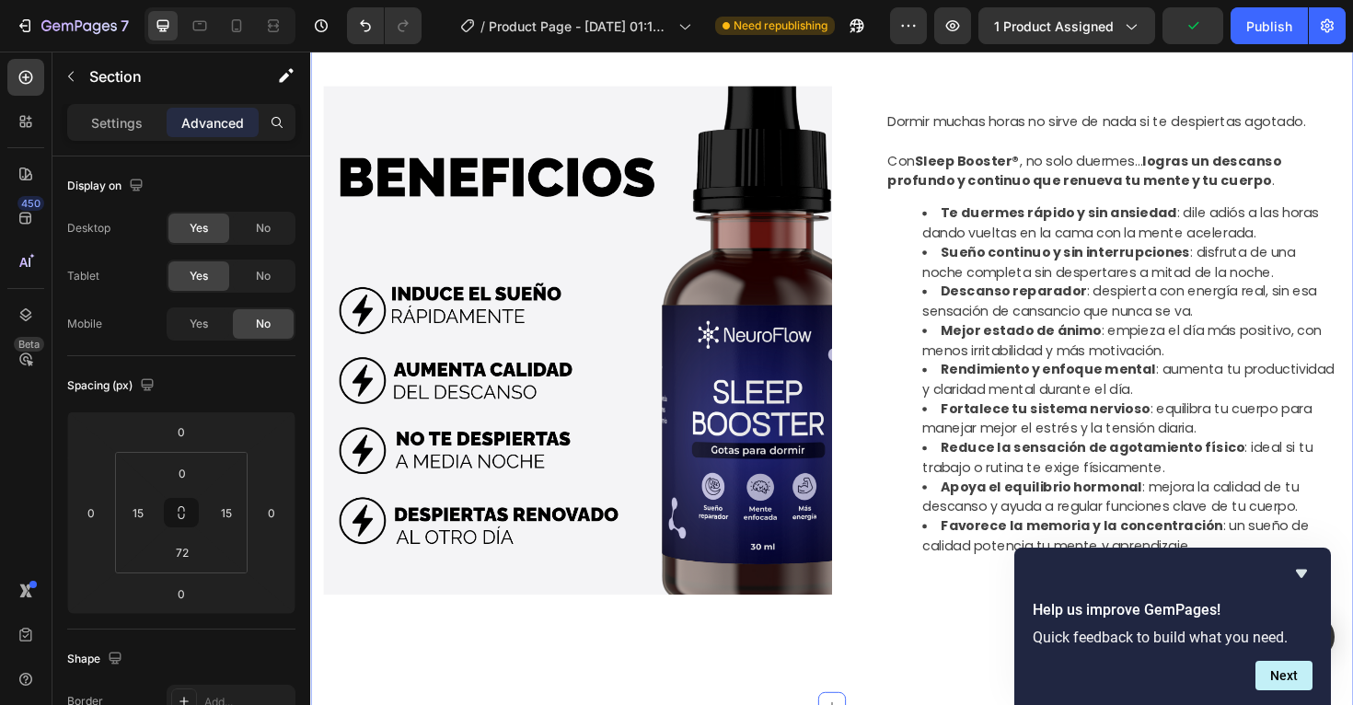
scroll to position [869, 0]
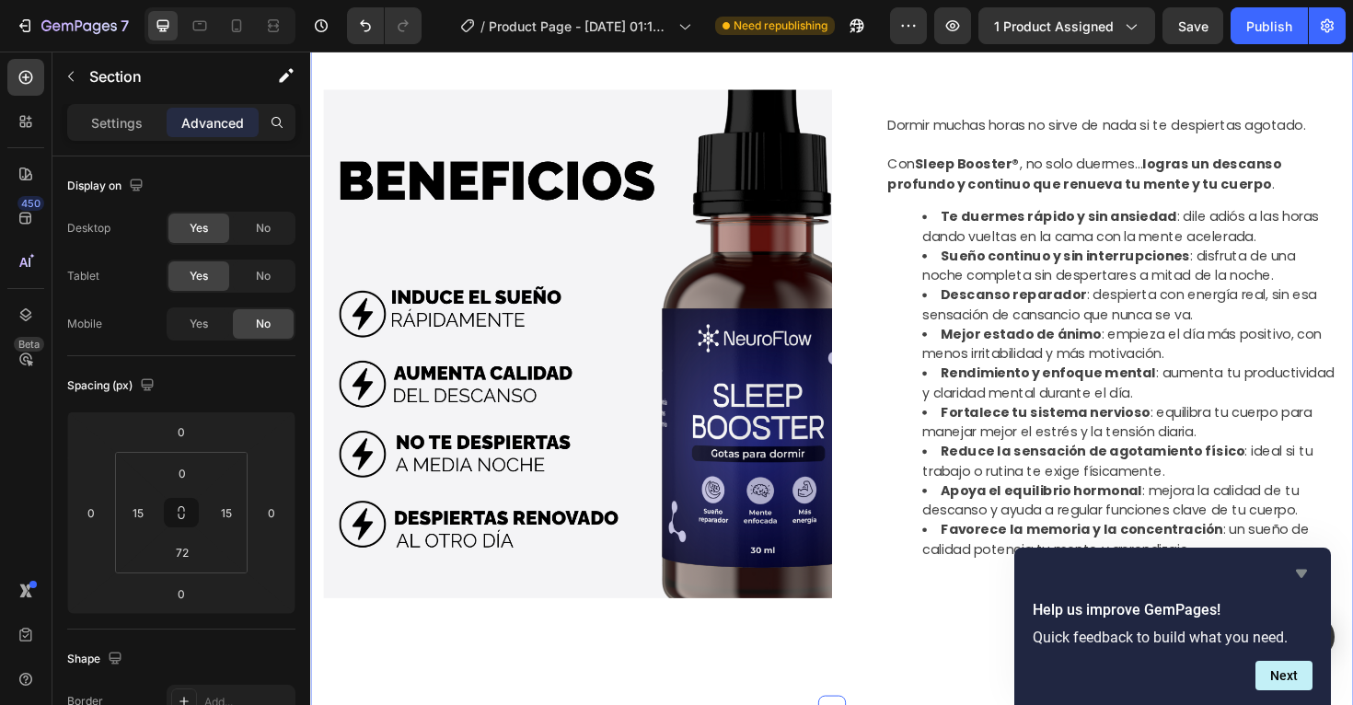
click at [1301, 575] on icon "Hide survey" at bounding box center [1301, 574] width 11 height 8
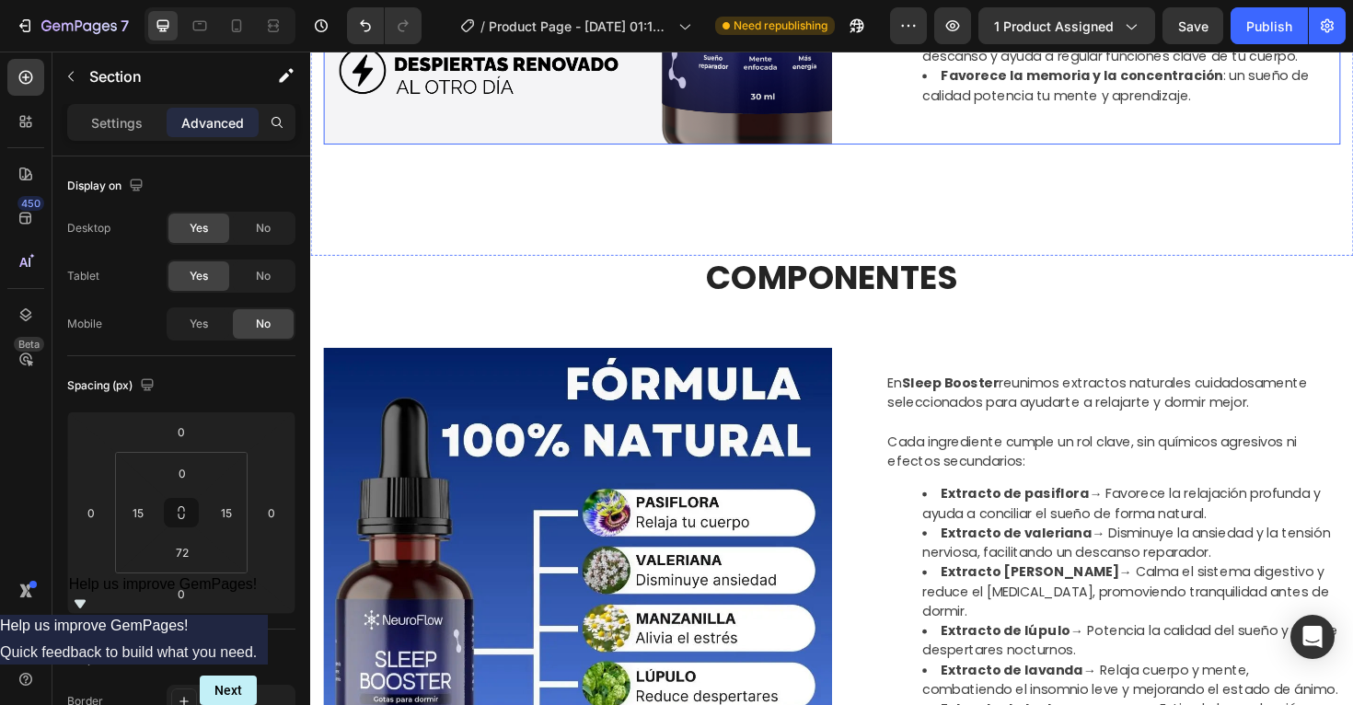
scroll to position [1321, 0]
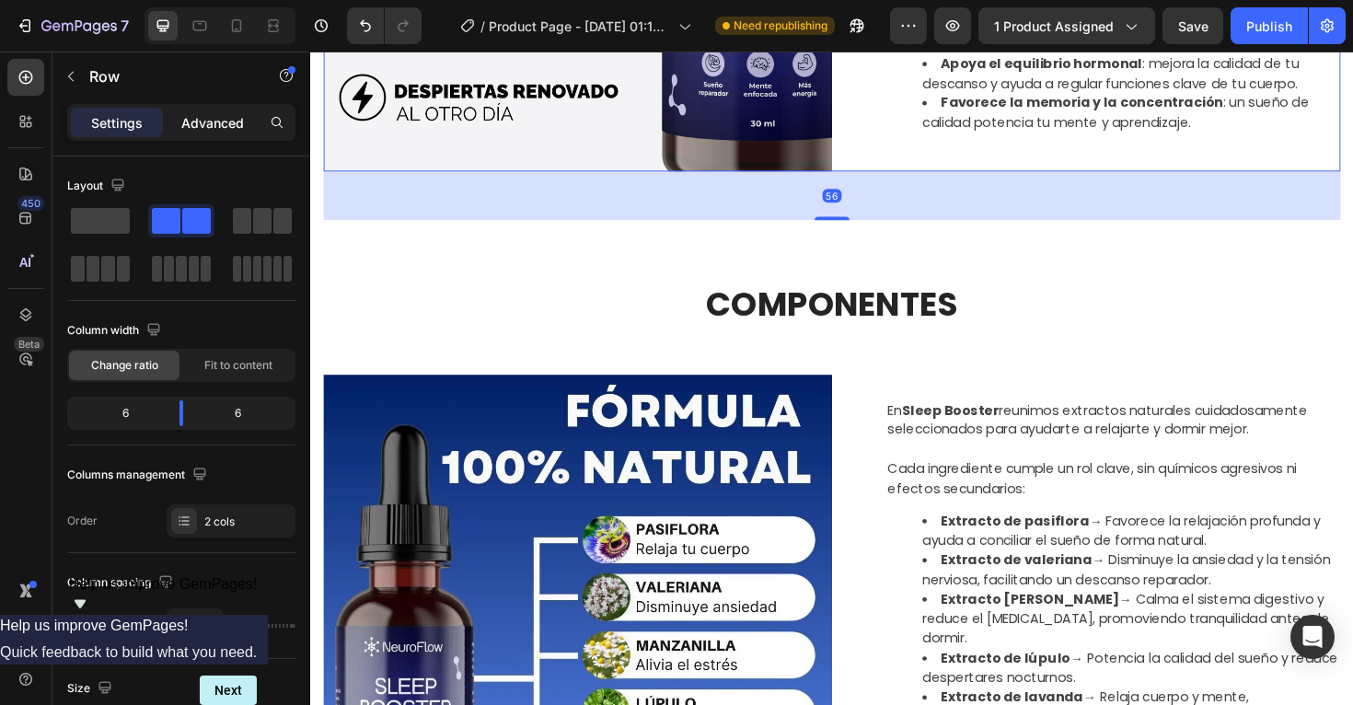
click at [216, 134] on div "Advanced" at bounding box center [213, 122] width 92 height 29
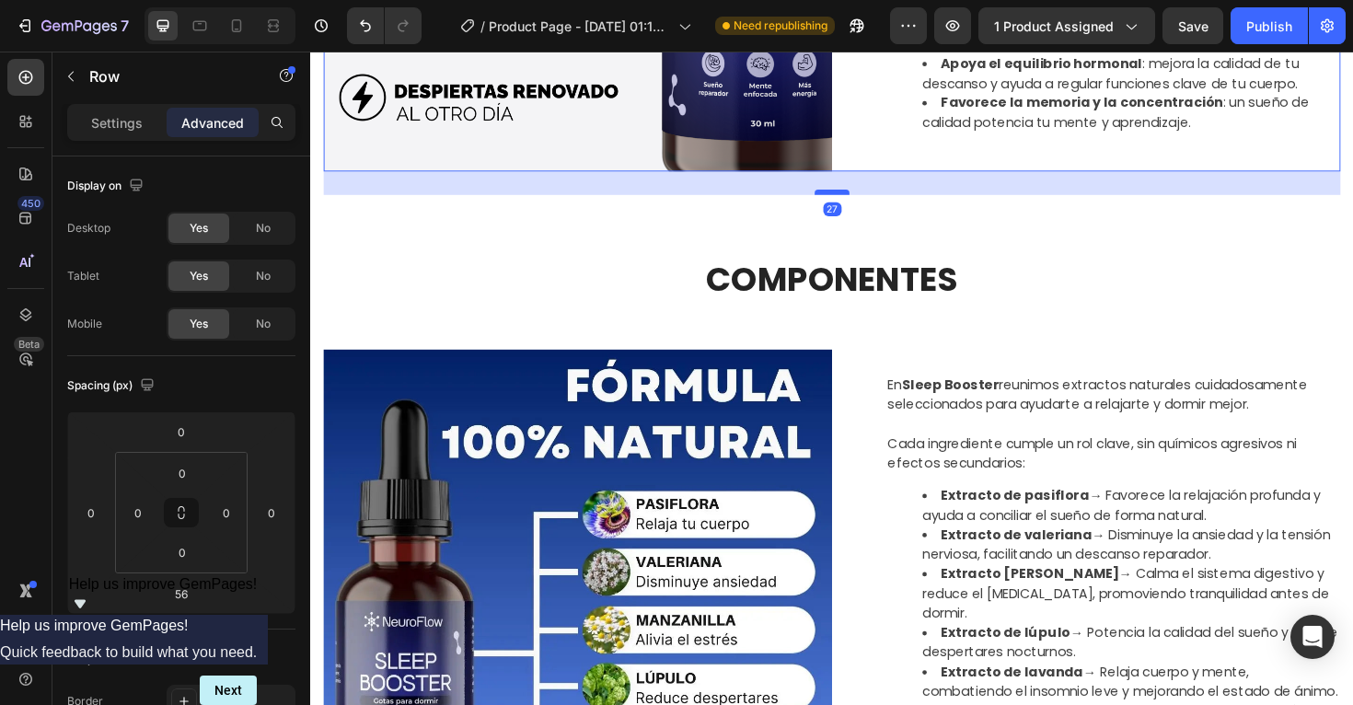
drag, startPoint x: 857, startPoint y: 227, endPoint x: 857, endPoint y: 201, distance: 26.7
click at [857, 201] on div at bounding box center [862, 201] width 37 height 6
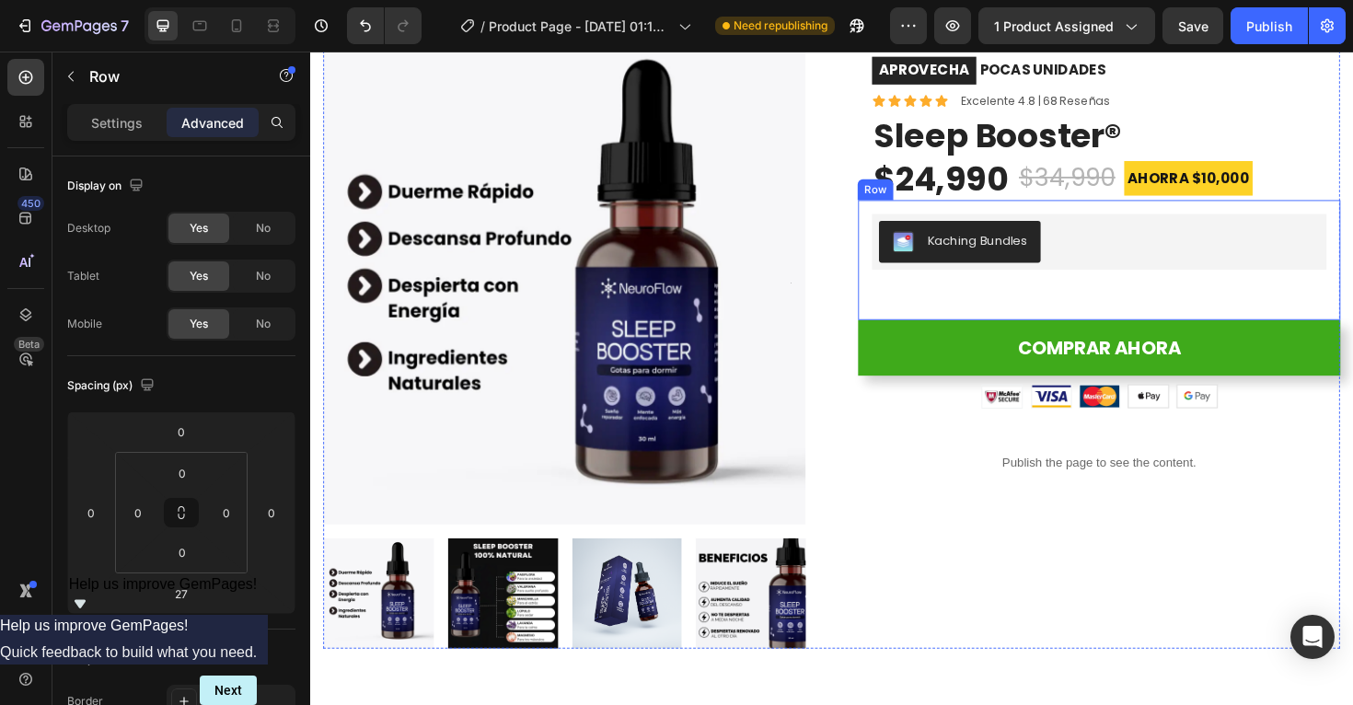
scroll to position [97, 0]
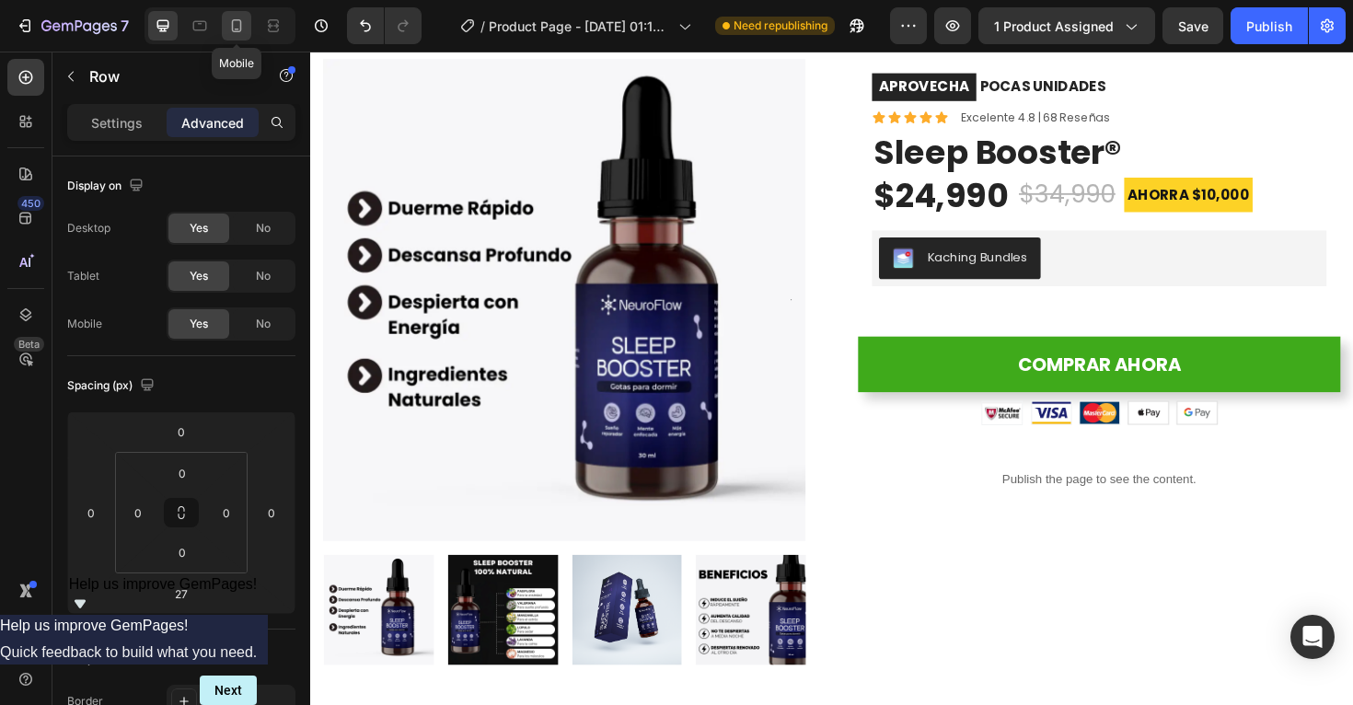
click at [235, 39] on div at bounding box center [236, 25] width 29 height 29
type input "0"
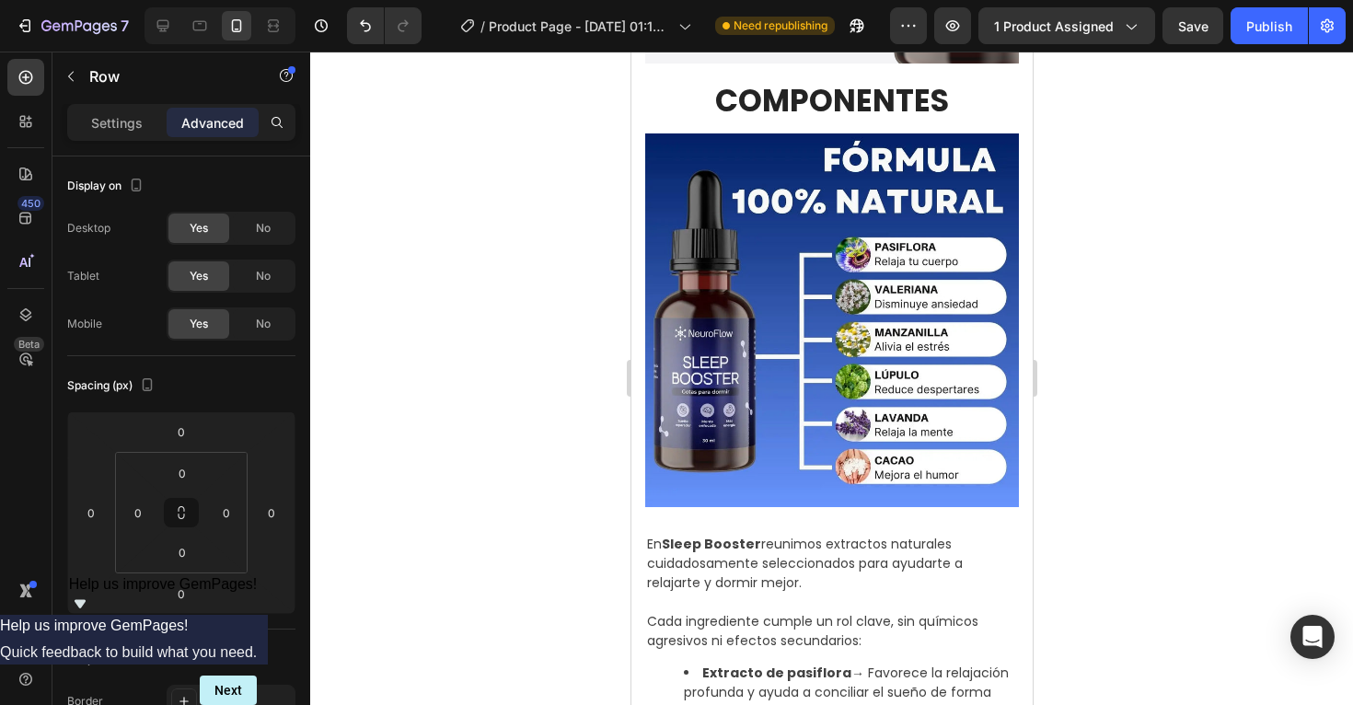
scroll to position [1408, 0]
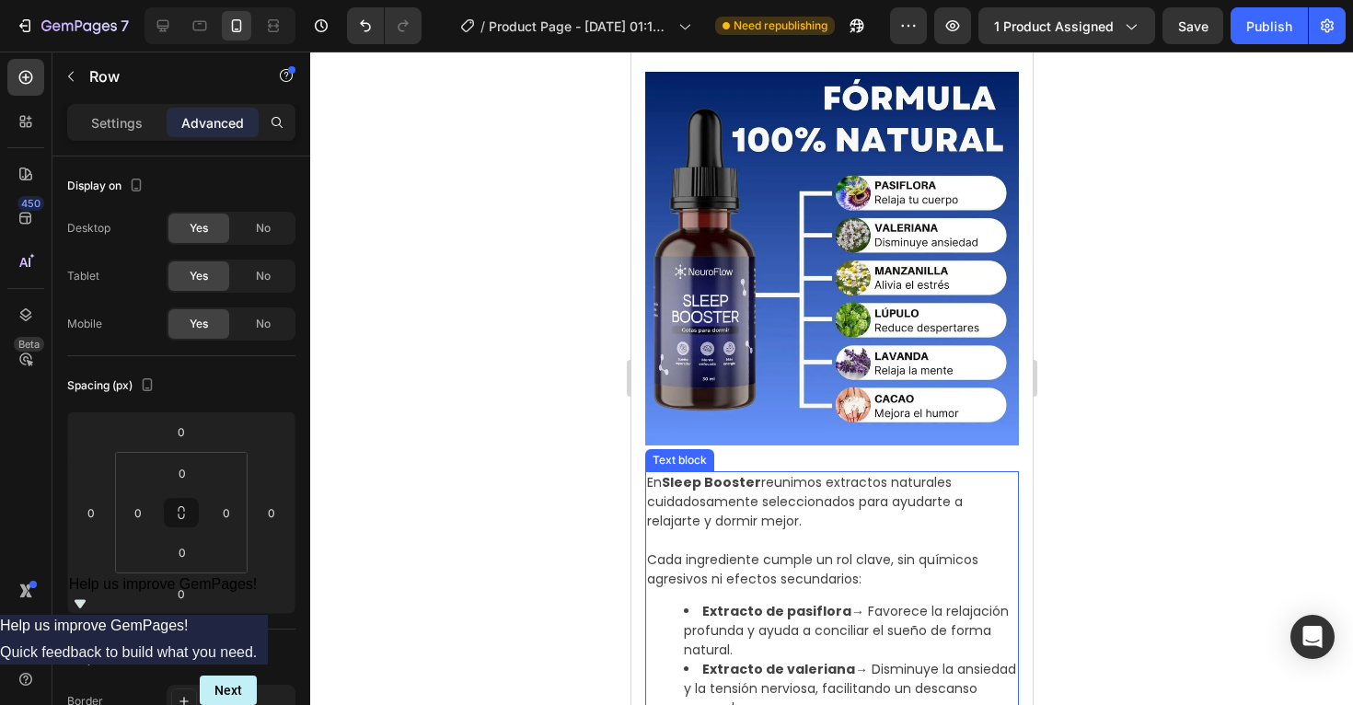
click at [954, 528] on p "En Sleep Booster reunimos extractos naturales cuidadosamente seleccionados para…" at bounding box center [831, 502] width 370 height 58
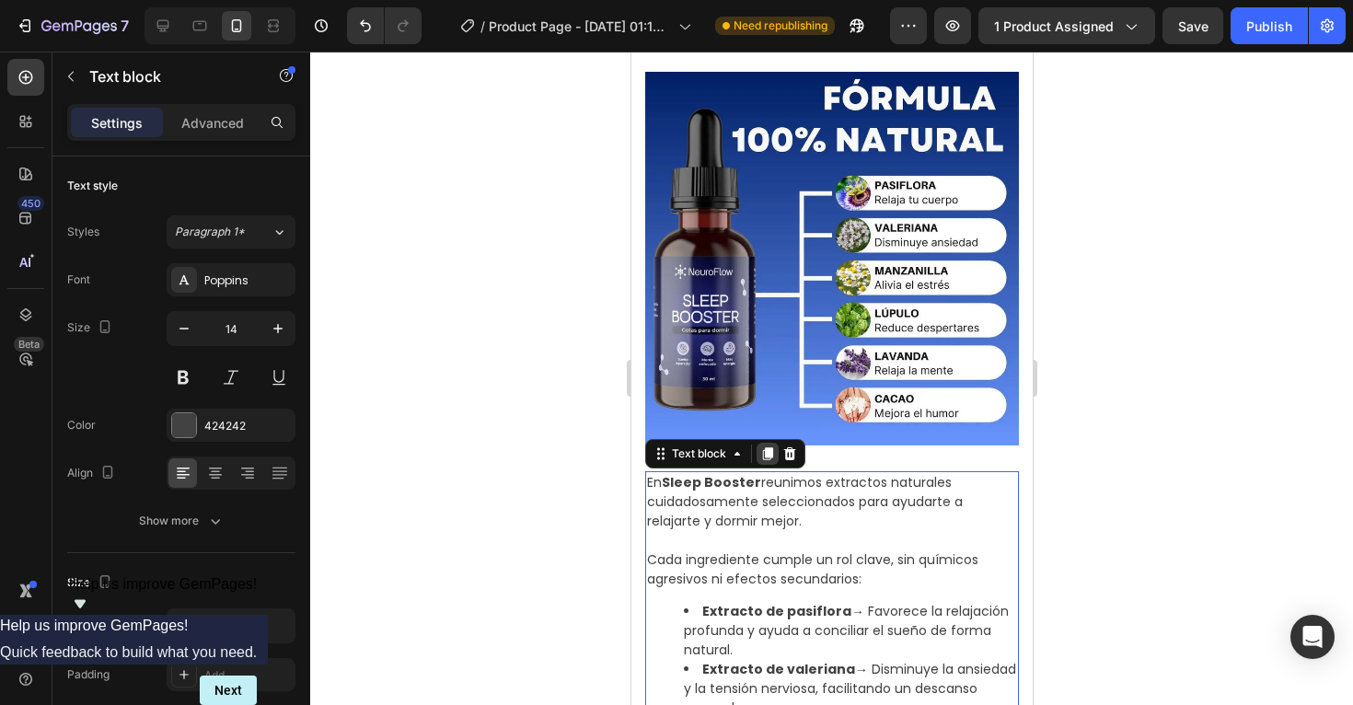
click at [768, 454] on icon at bounding box center [767, 453] width 10 height 13
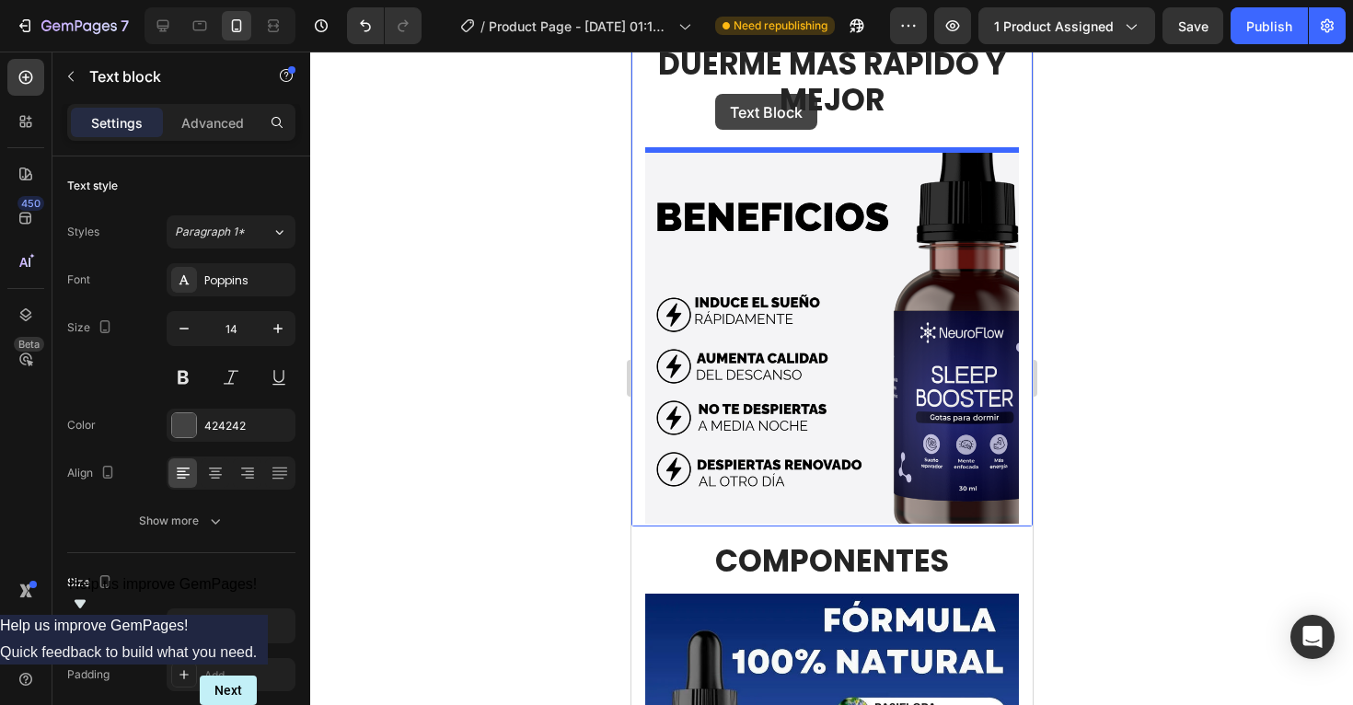
scroll to position [847, 0]
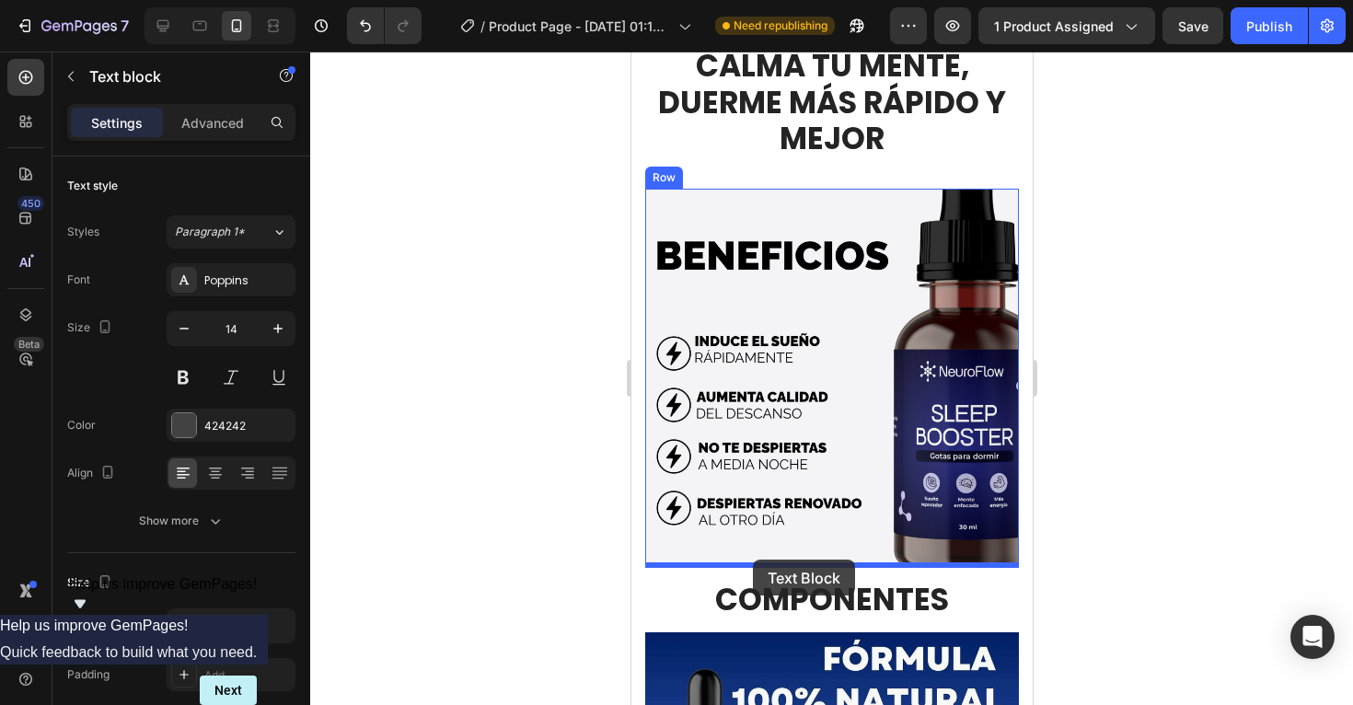
drag, startPoint x: 672, startPoint y: 105, endPoint x: 752, endPoint y: 560, distance: 461.8
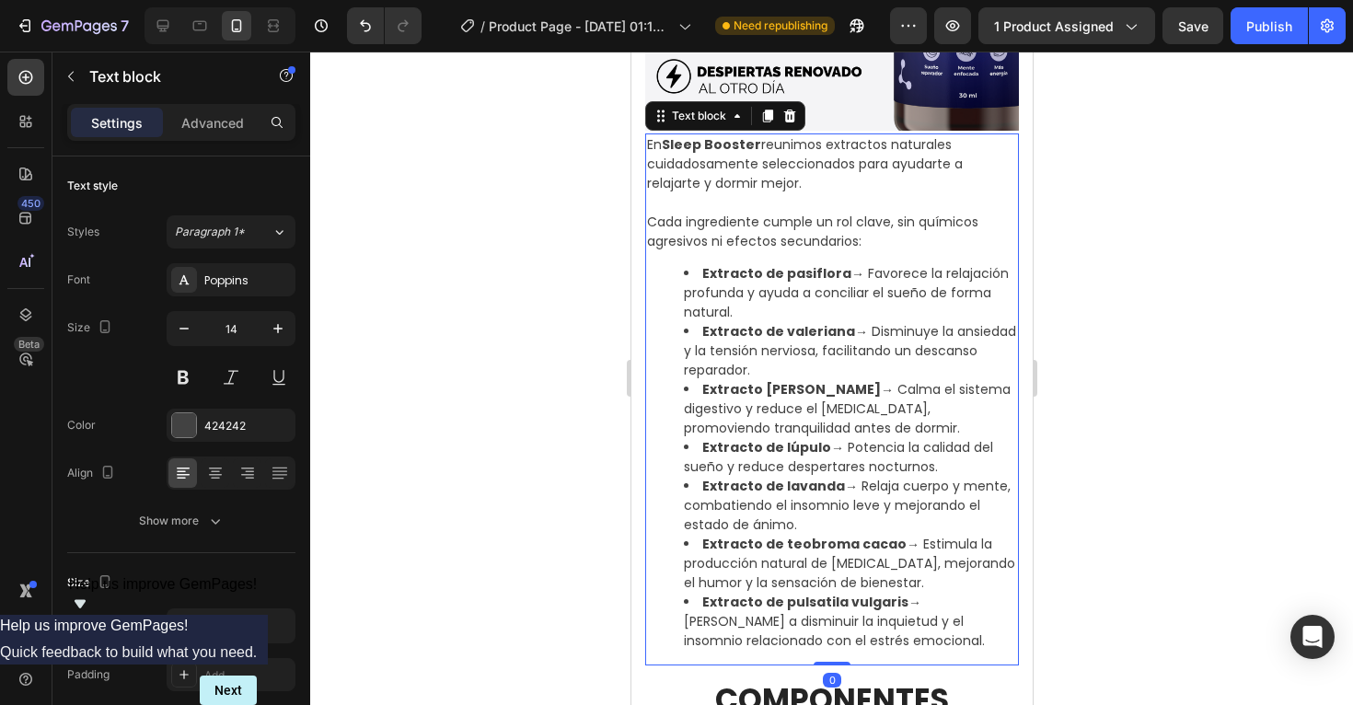
scroll to position [1283, 0]
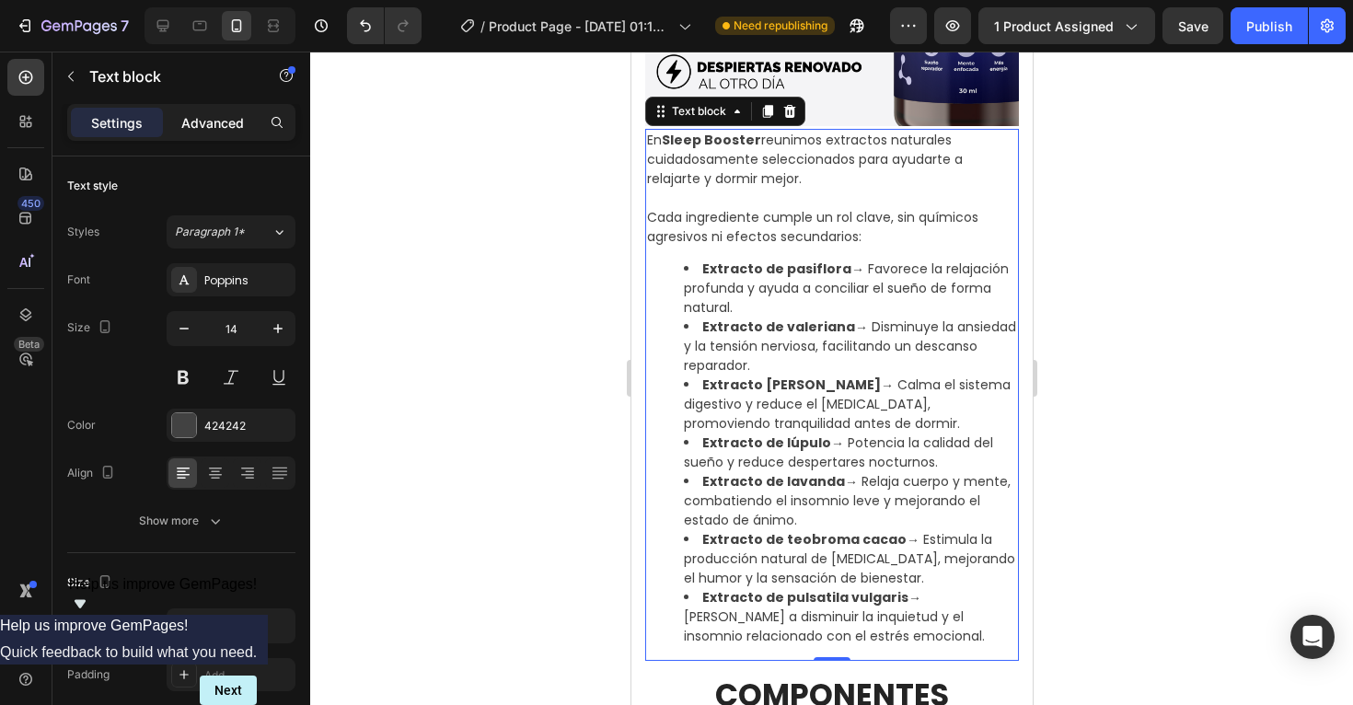
click at [223, 124] on p "Advanced" at bounding box center [212, 122] width 63 height 19
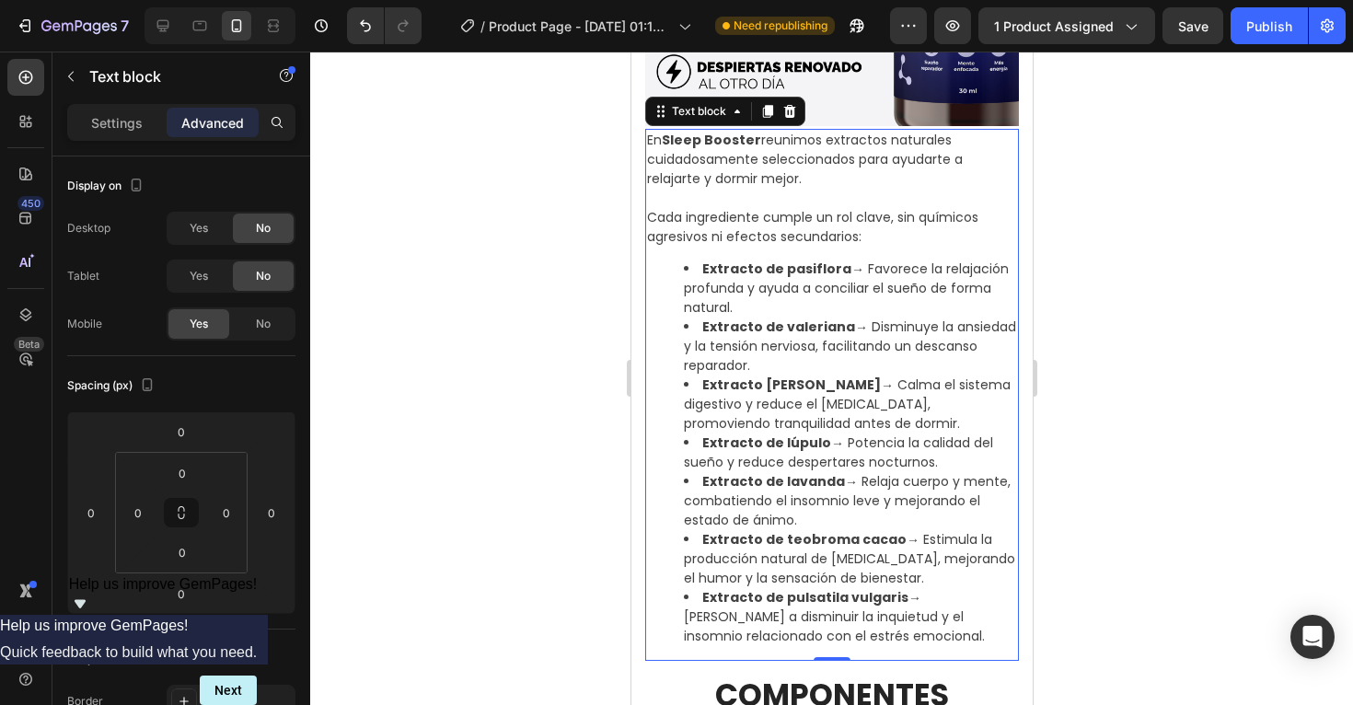
click at [1220, 305] on div at bounding box center [831, 379] width 1043 height 654
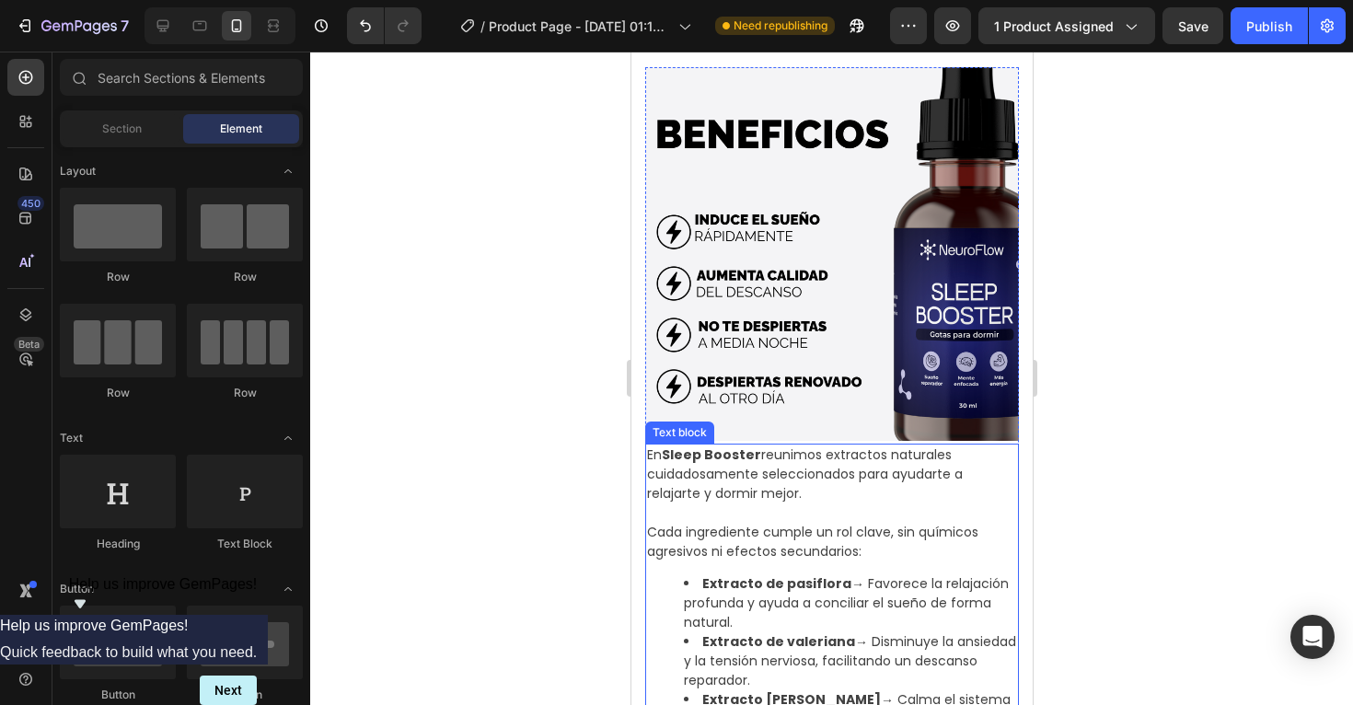
scroll to position [972, 0]
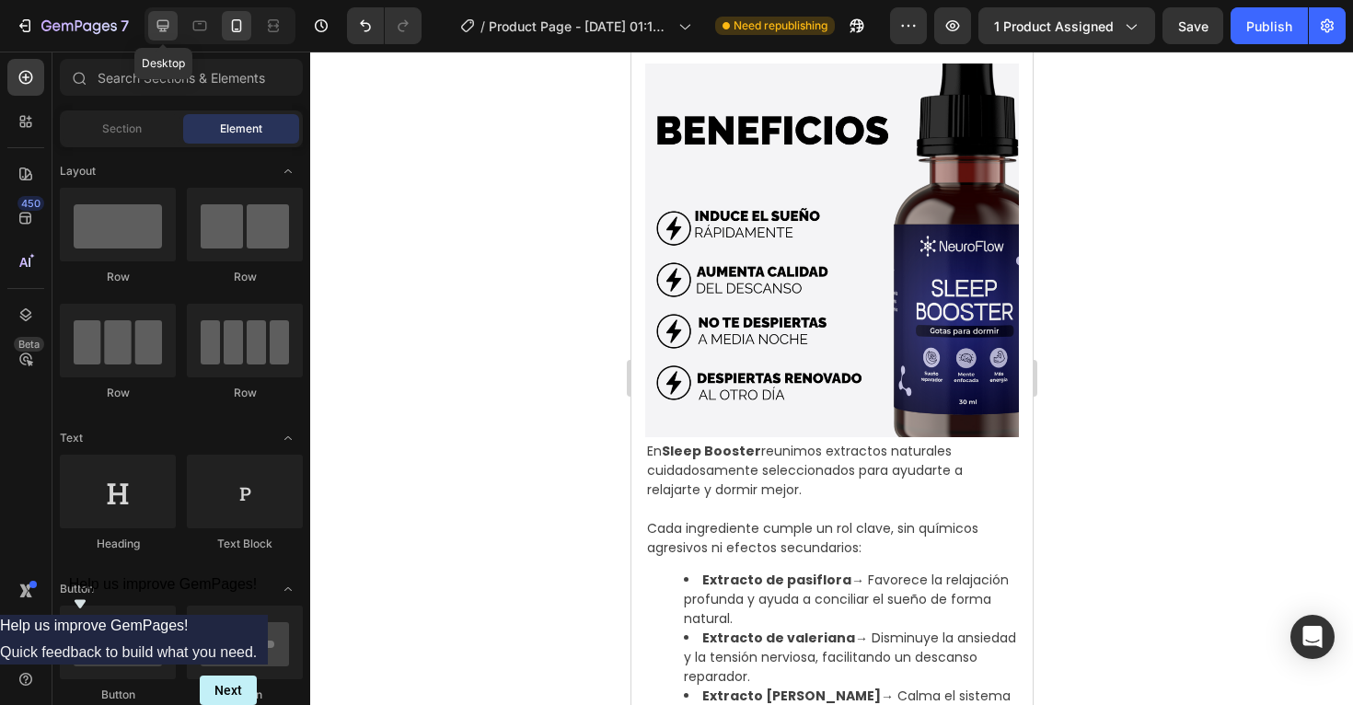
click at [168, 28] on icon at bounding box center [163, 26] width 18 height 18
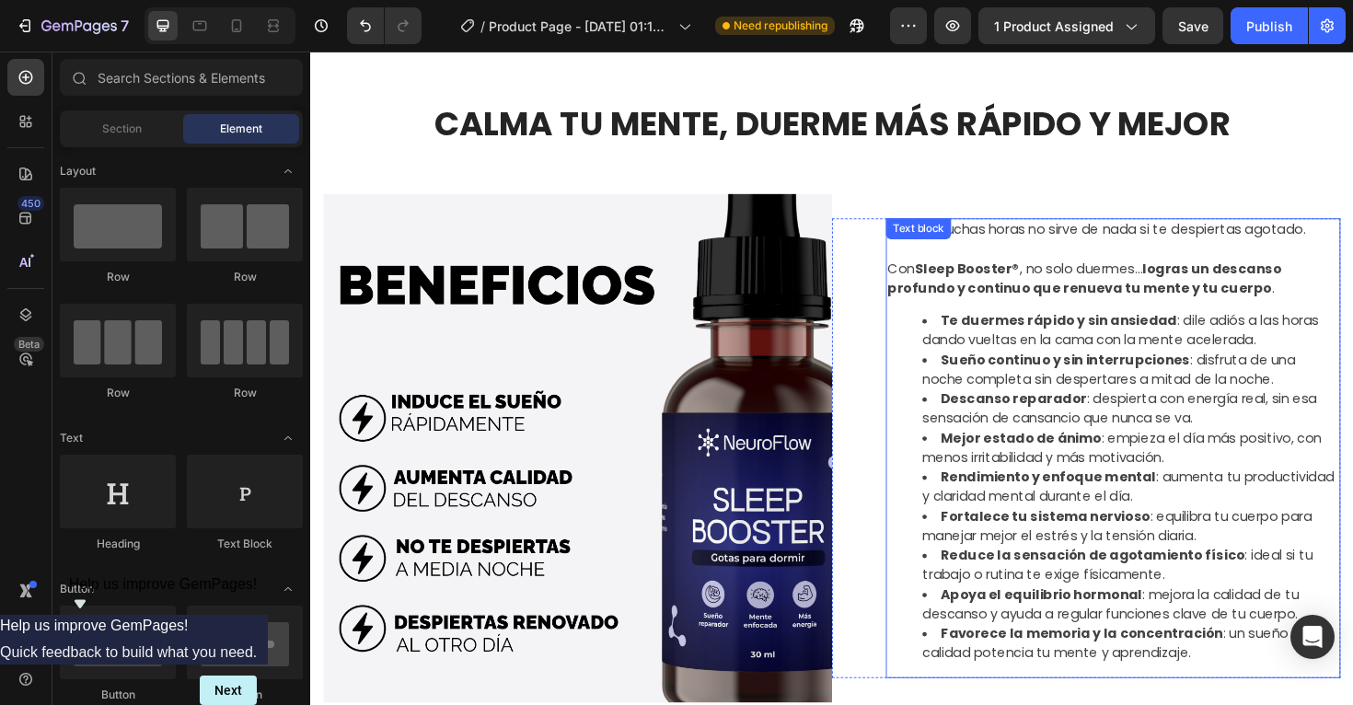
scroll to position [787, 0]
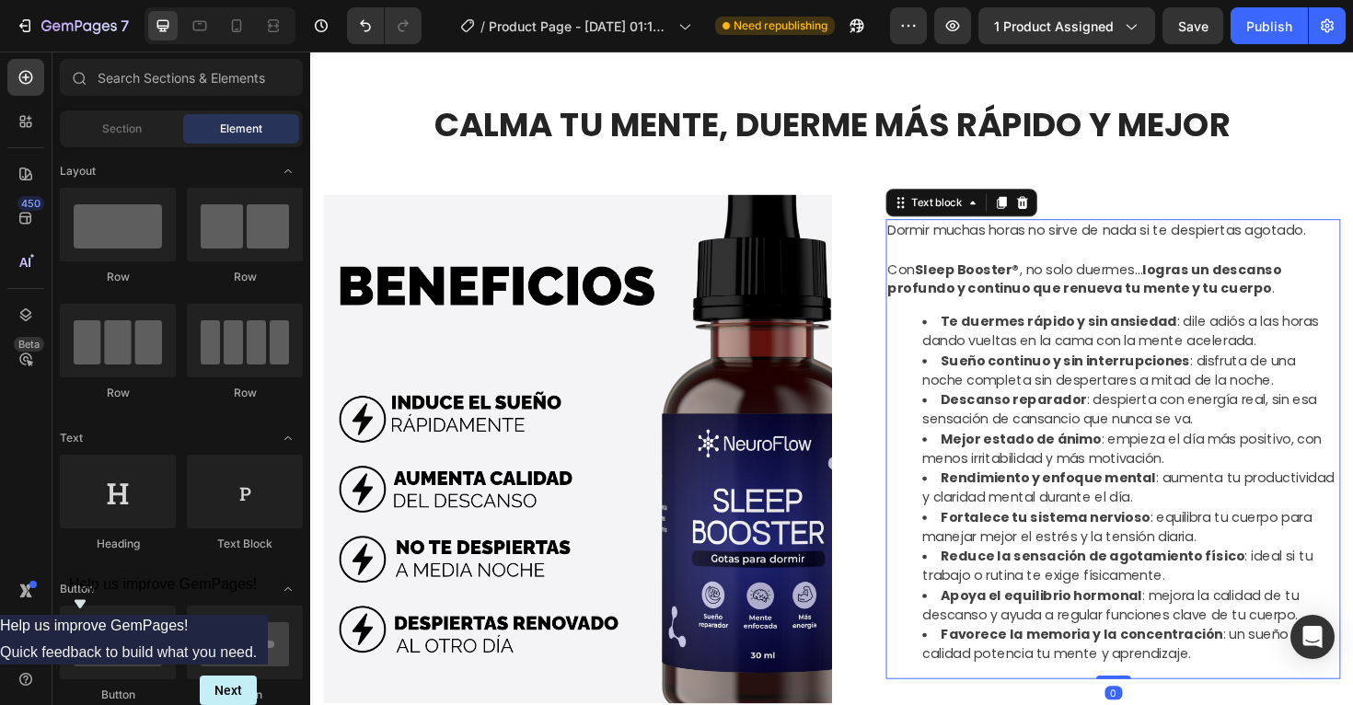
click at [1069, 325] on div "Dormir muchas horas no sirve de nada si te despiertas agotado. Con Sleep Booste…" at bounding box center [1161, 472] width 482 height 487
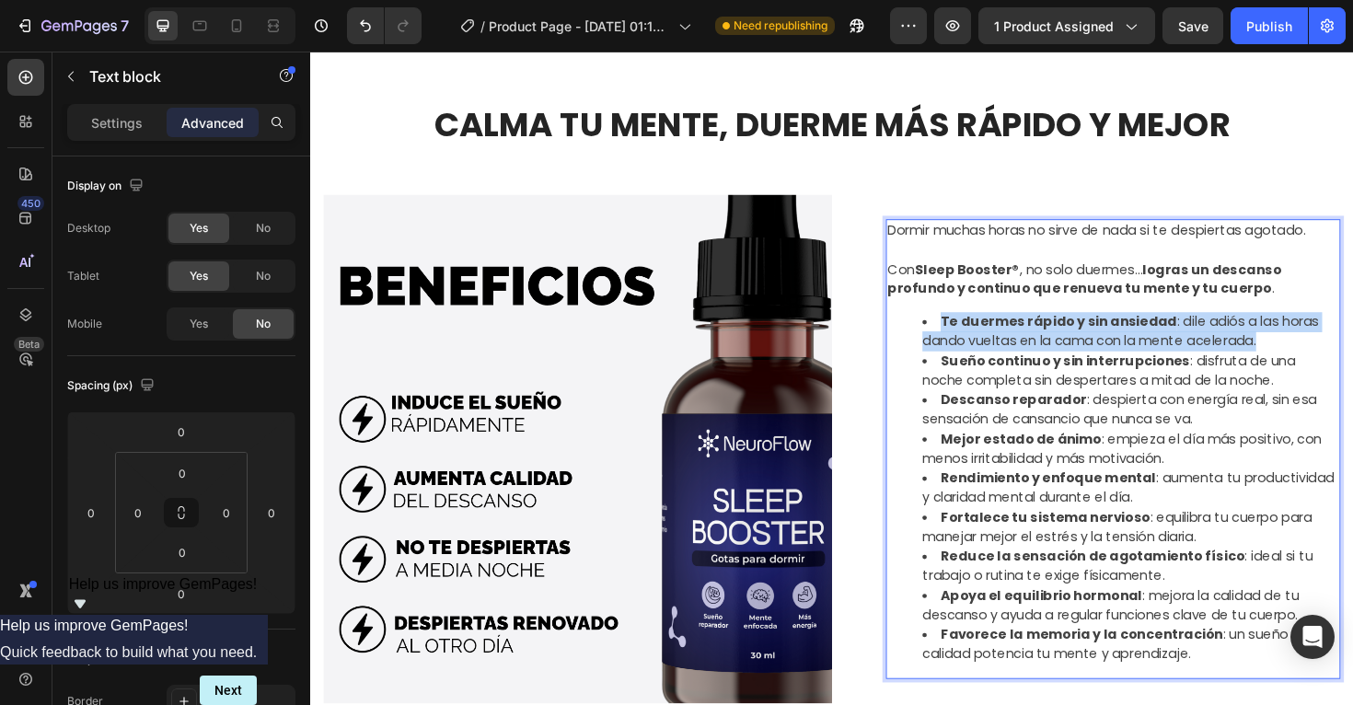
click at [1069, 325] on div "Dormir muchas horas no sirve de nada si te despiertas agotado. Con Sleep Booste…" at bounding box center [1161, 472] width 482 height 487
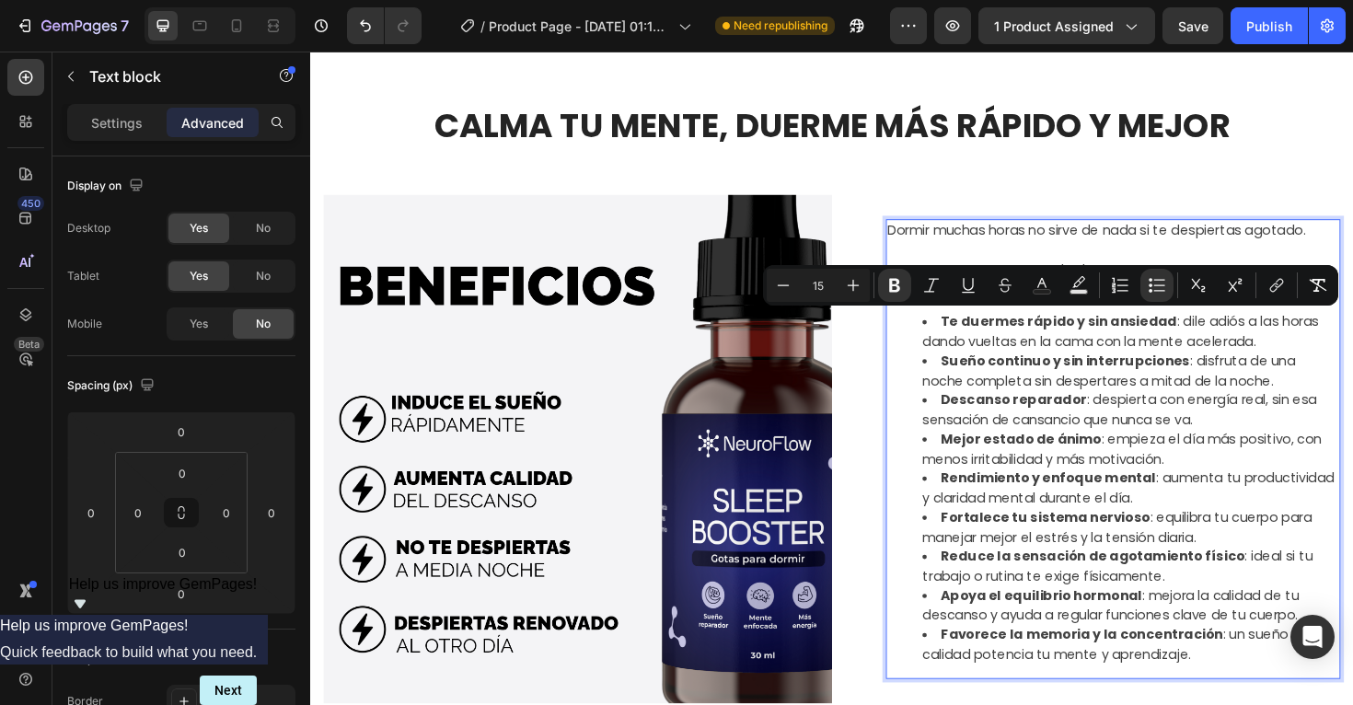
click at [1035, 383] on strong "Sueño continuo y sin interrupciones" at bounding box center [1110, 378] width 264 height 19
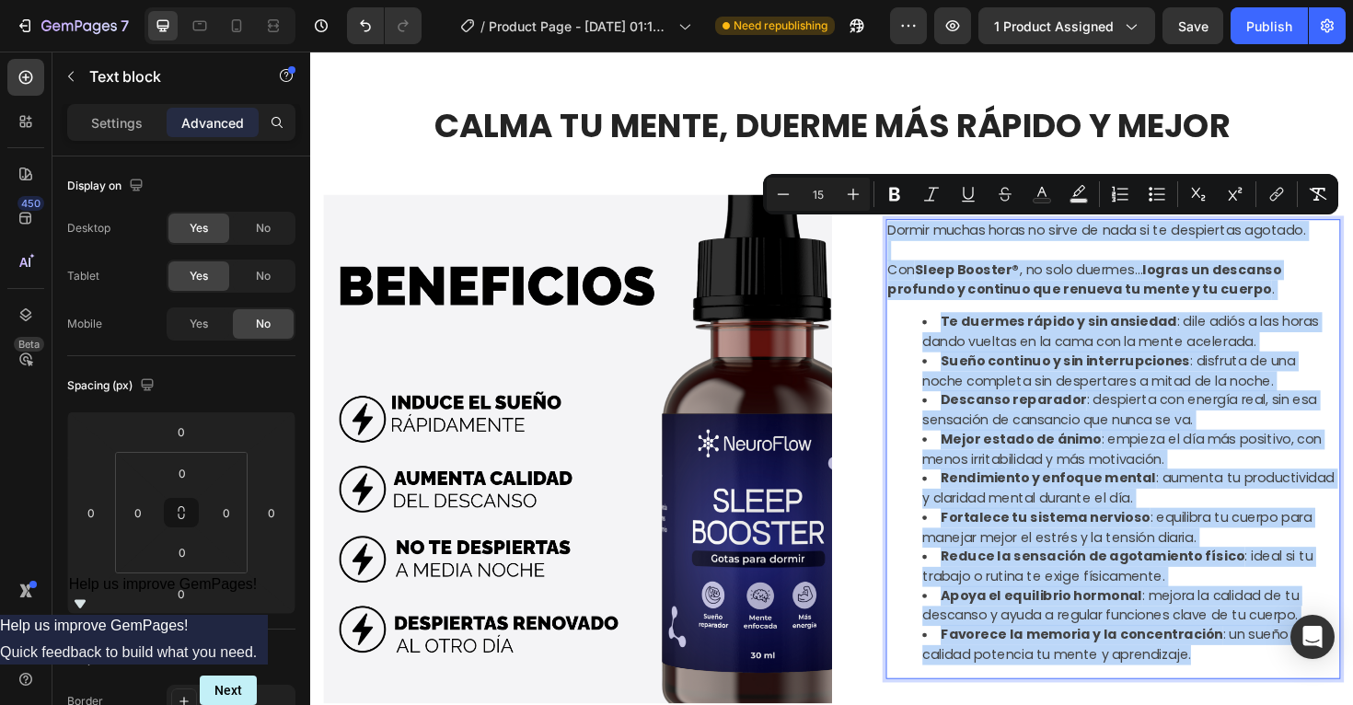
drag, startPoint x: 924, startPoint y: 241, endPoint x: 1563, endPoint y: 721, distance: 799.0
click at [1312, 704] on div "Dormir muchas horas no sirve de nada si te despiertas agotado. Con Sleep Booste…" at bounding box center [1161, 472] width 482 height 487
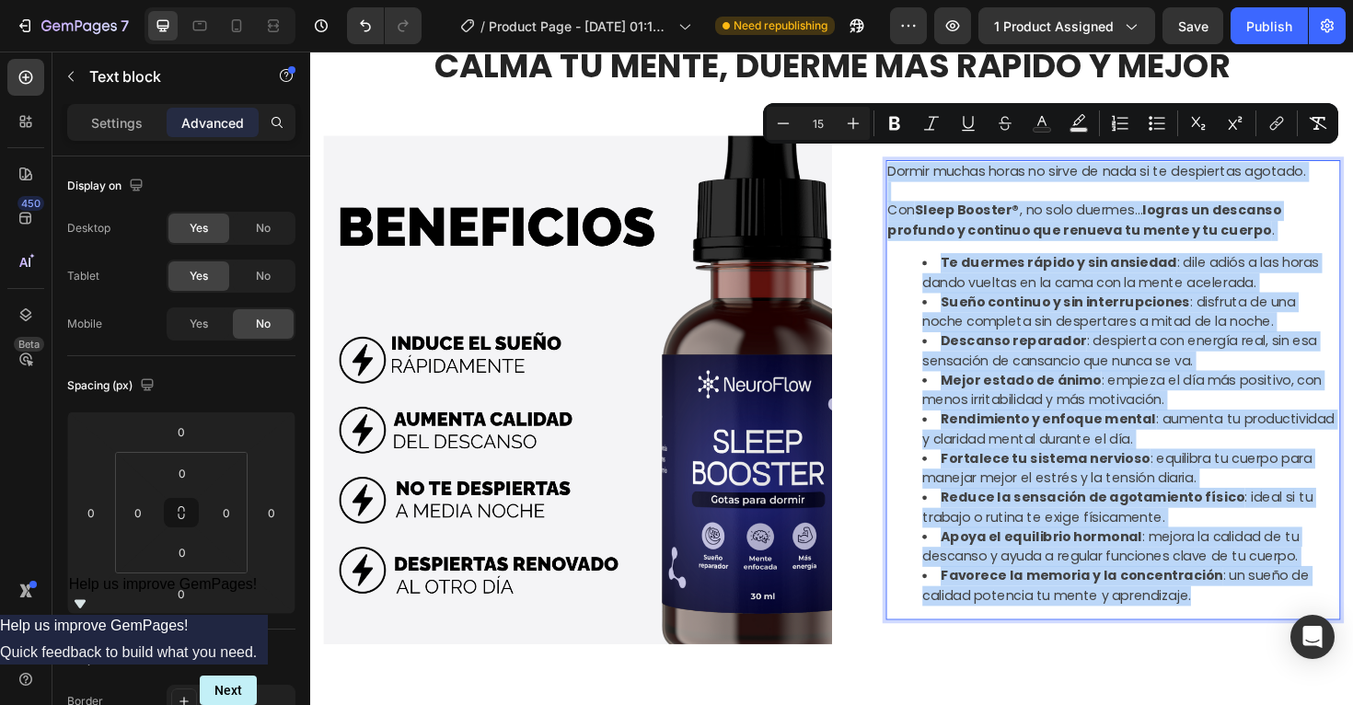
scroll to position [834, 0]
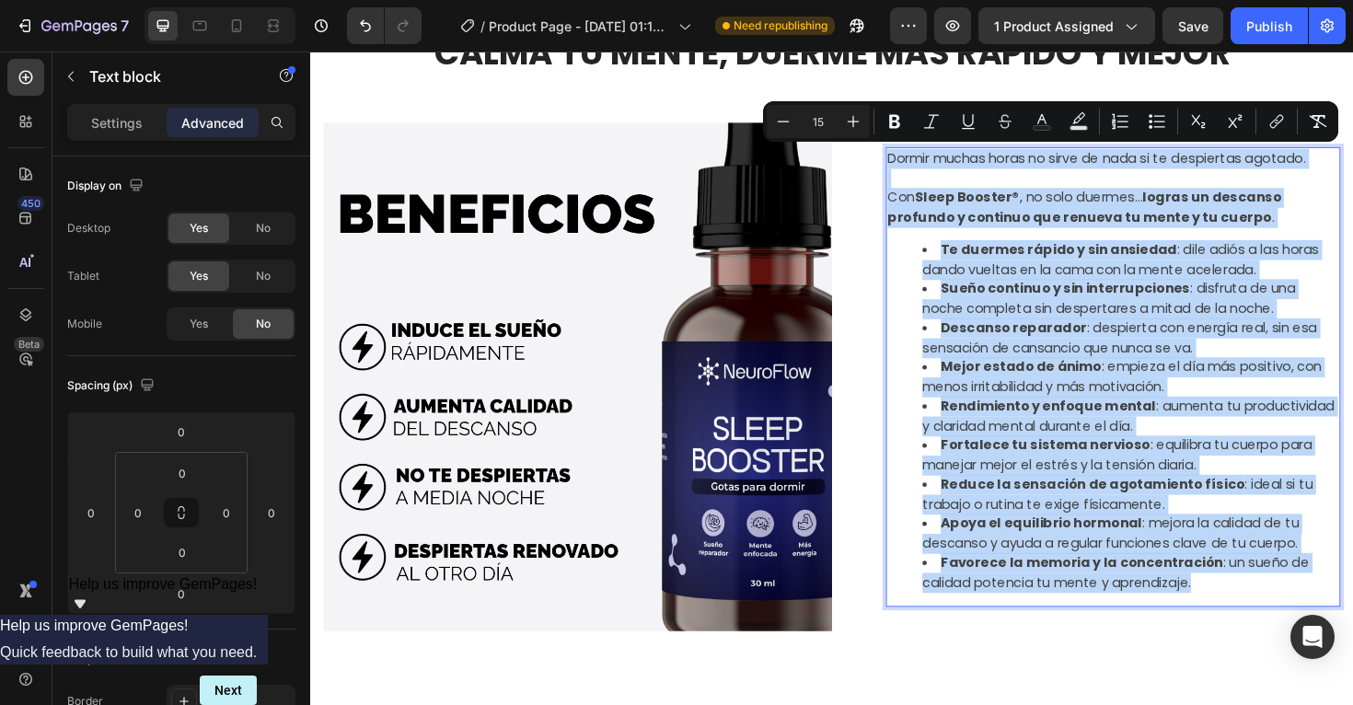
copy div "Loremi dolors ametc ad elits do eius te in utlaboreet dolorem. Ali Enima Minimv…"
click at [721, 109] on div "CALMA TU MENTE, DUERME MÁS RÁPIDO Y MEJOR Heading COMPONENTES Heading Image En …" at bounding box center [862, 360] width 1077 height 661
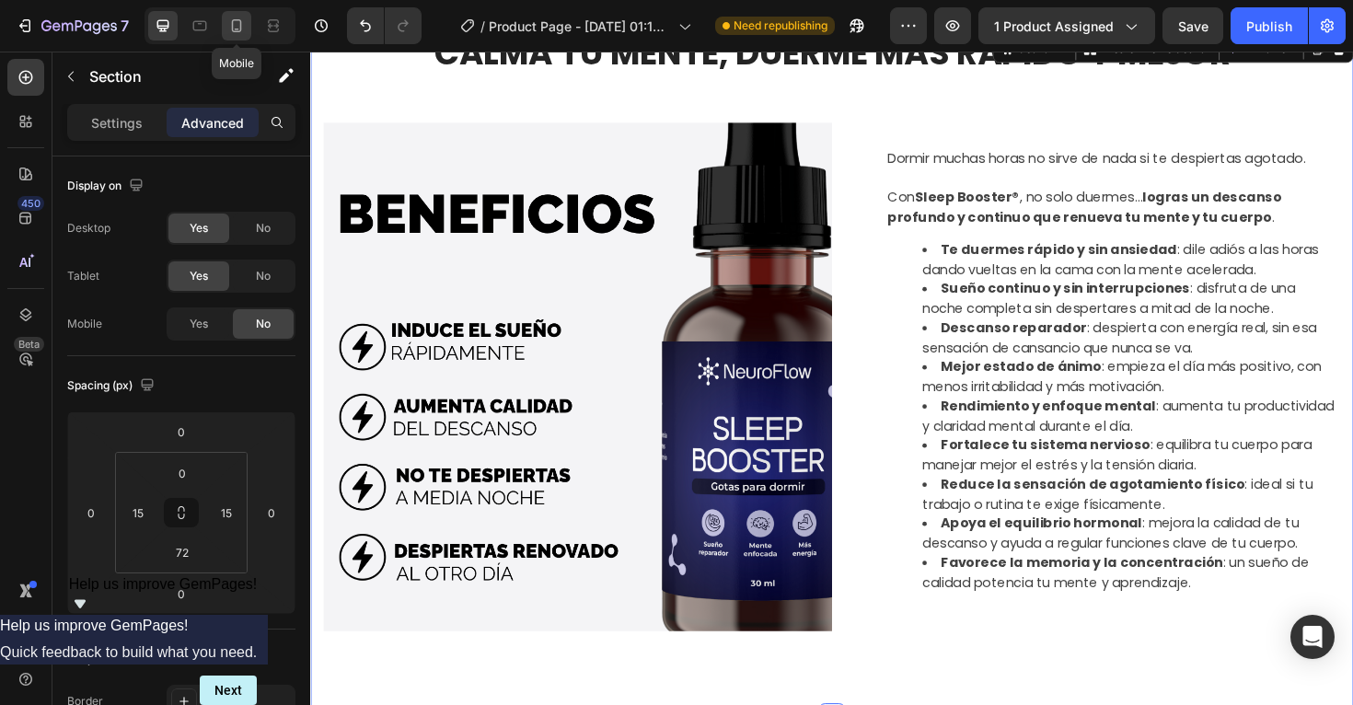
click at [236, 34] on icon at bounding box center [236, 26] width 18 height 18
type input "0"
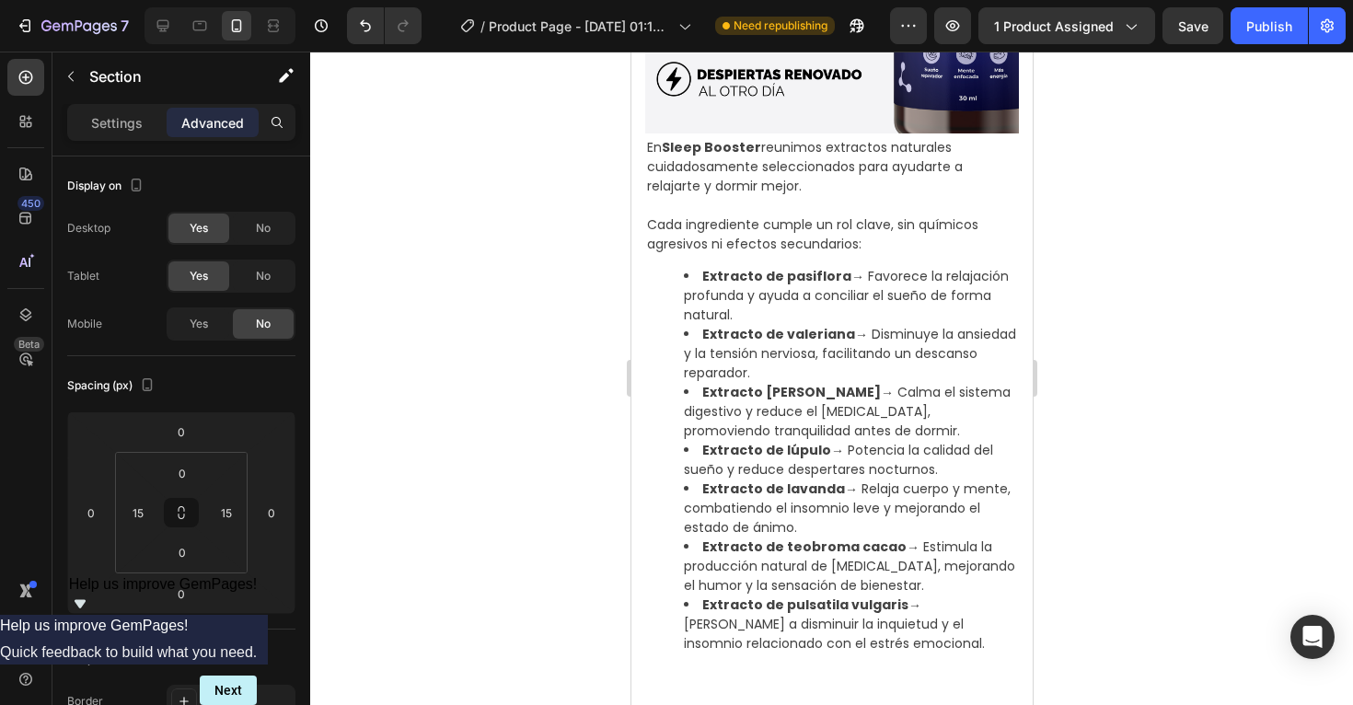
scroll to position [1256, 0]
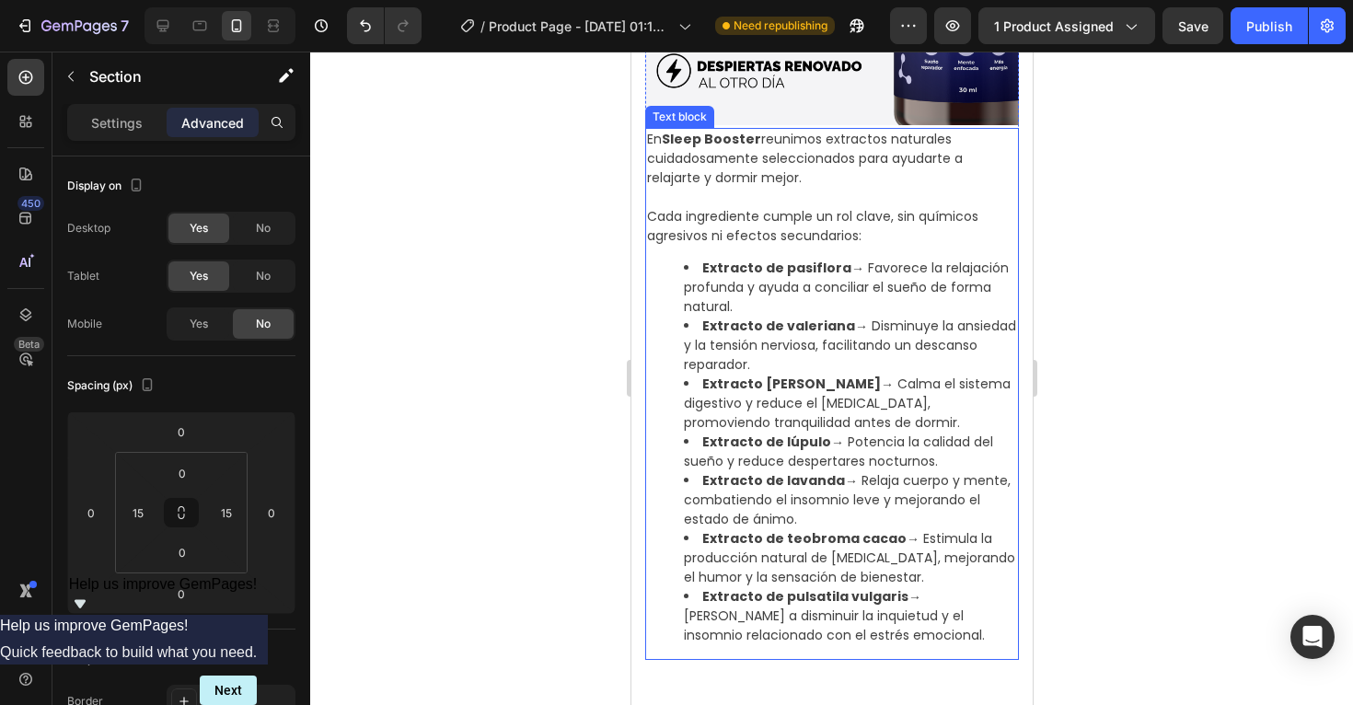
click at [795, 455] on li "Extracto de lúpulo → Potencia la calidad del sueño y reduce despertares nocturn…" at bounding box center [849, 452] width 333 height 39
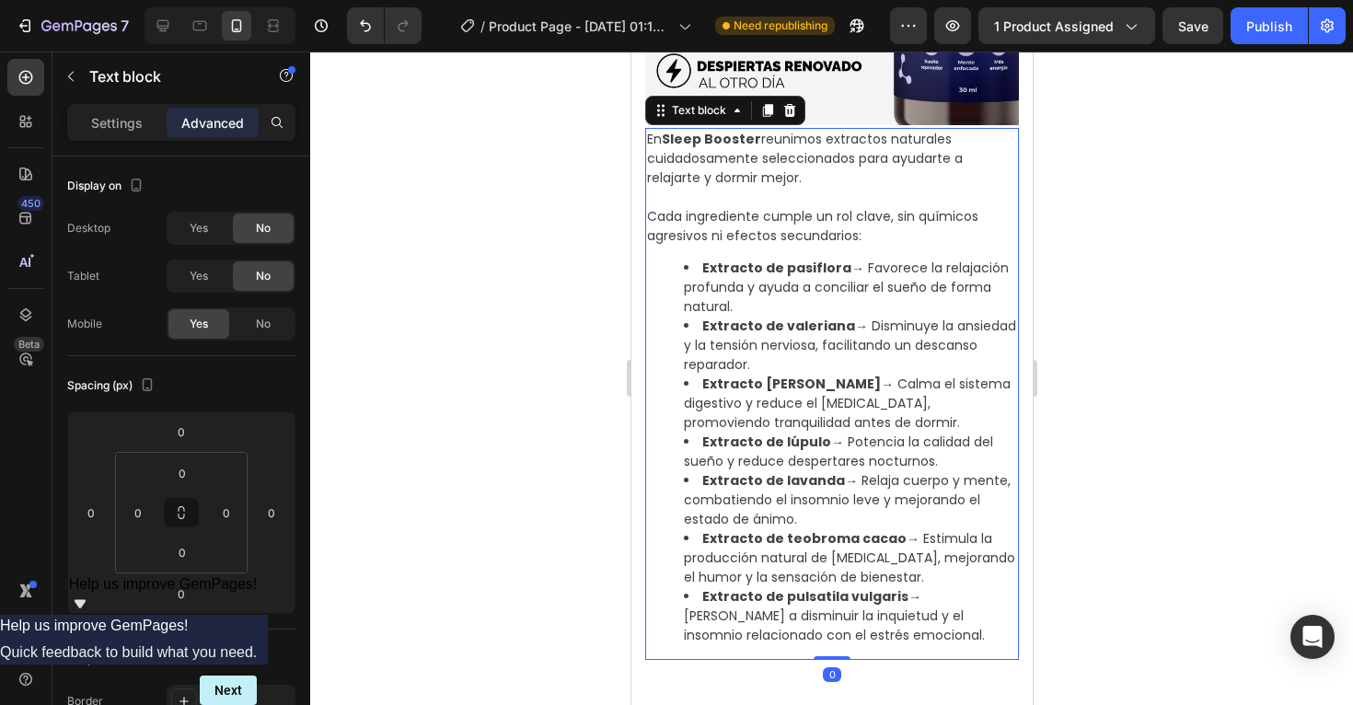
click at [853, 633] on li "Extracto de pulsatila vulgaris → Ayuda a disminuir la inquietud y el insomnio r…" at bounding box center [849, 616] width 333 height 58
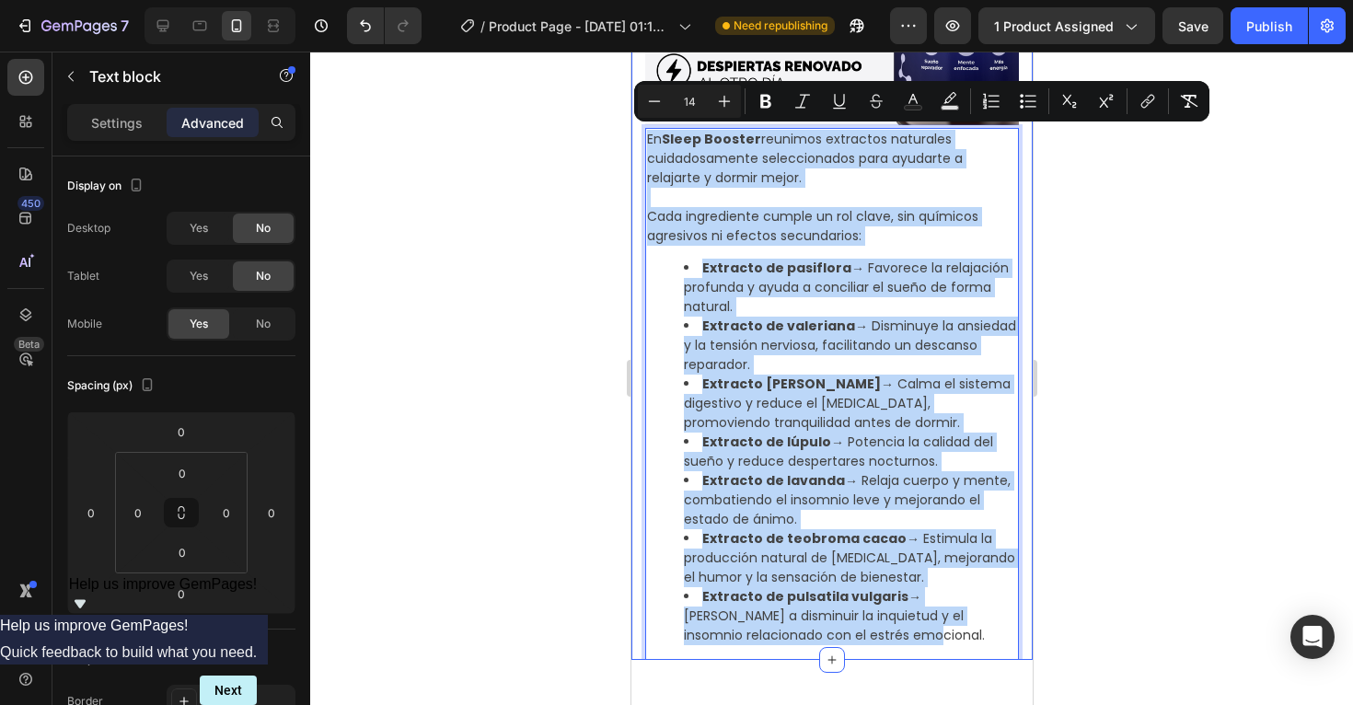
drag, startPoint x: 865, startPoint y: 635, endPoint x: 640, endPoint y: 137, distance: 546.4
click at [640, 137] on div "CALMA TU MENTE, DUERME MÁS RÁPIDO Y MEJOR Heading Image En Sleep Booster reunim…" at bounding box center [831, 134] width 401 height 1051
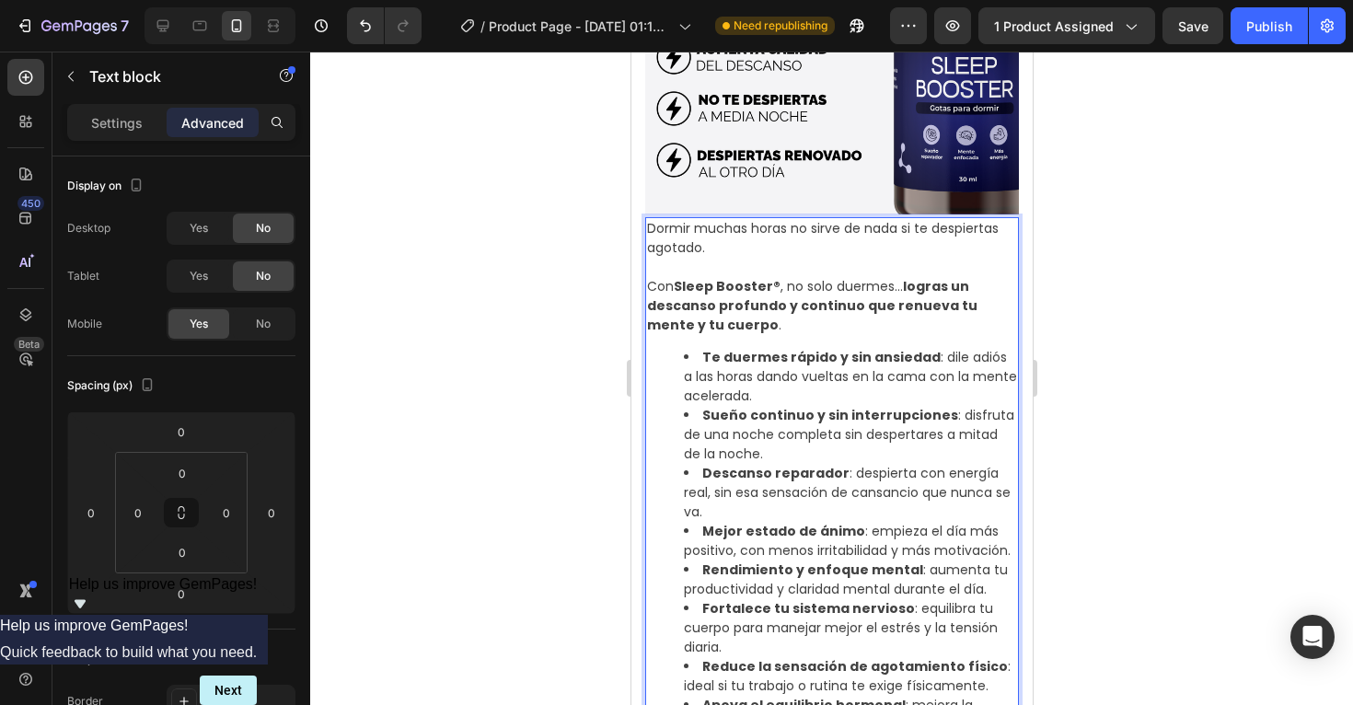
scroll to position [1104, 0]
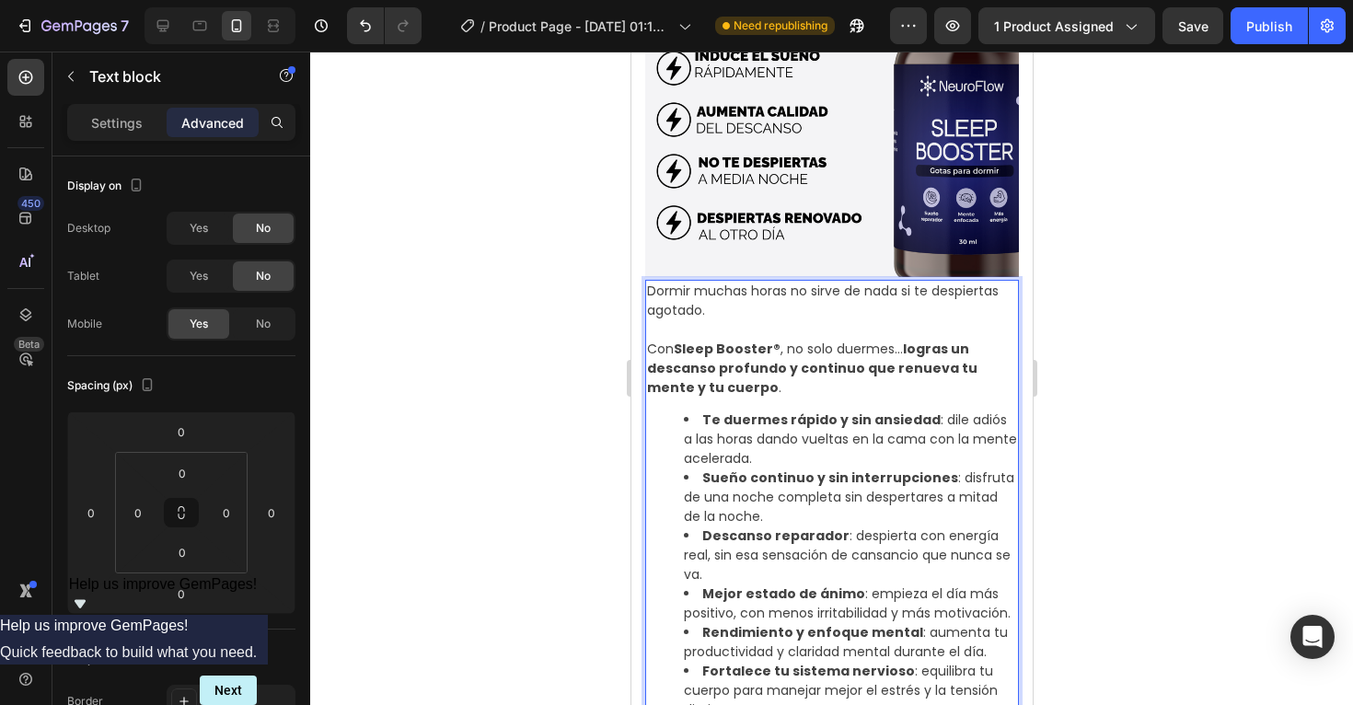
click at [735, 326] on p "Rich Text Editor. Editing area: main" at bounding box center [831, 329] width 370 height 19
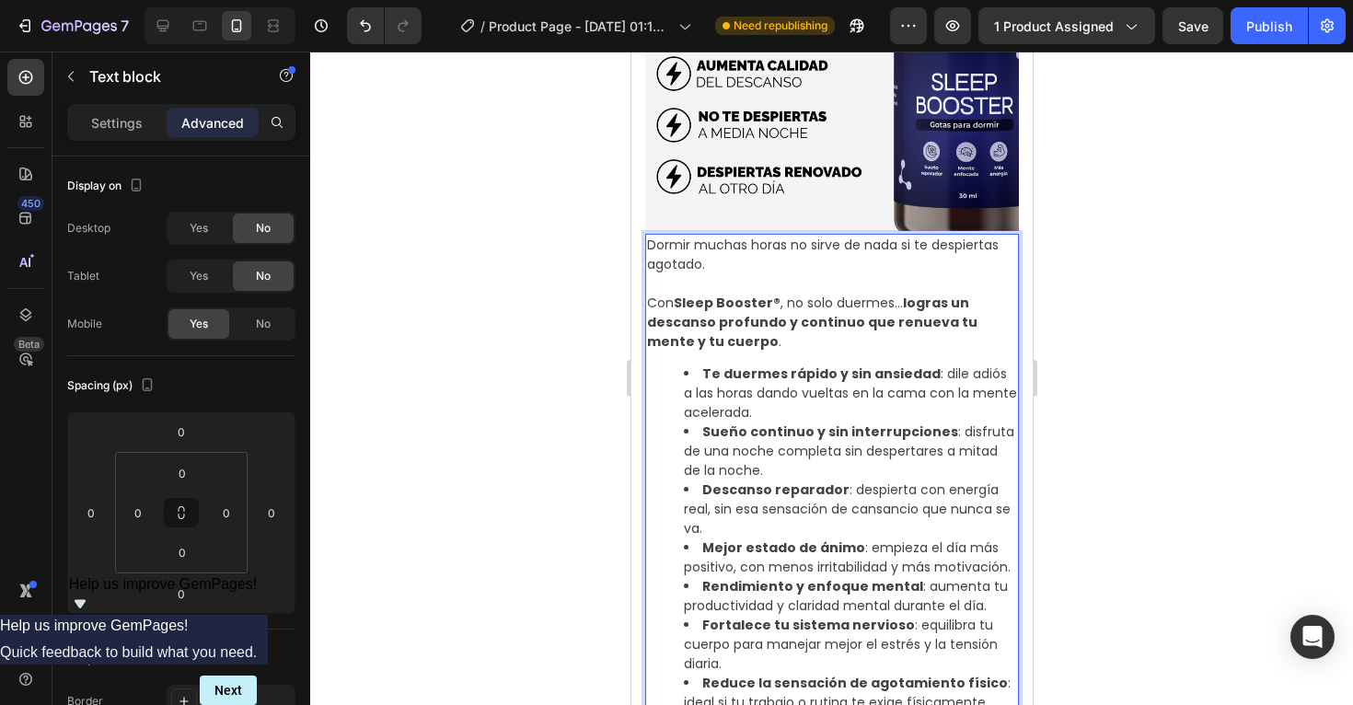
scroll to position [1161, 0]
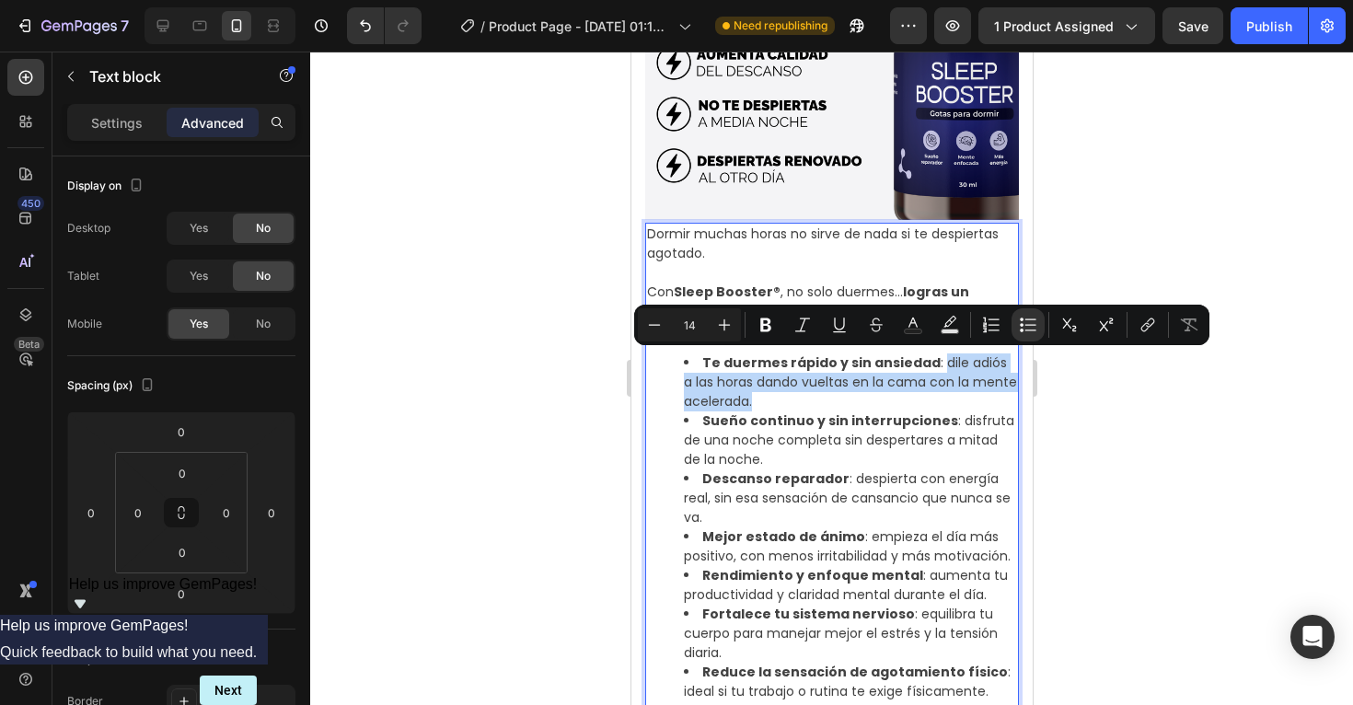
drag, startPoint x: 798, startPoint y: 398, endPoint x: 931, endPoint y: 366, distance: 136.4
click at [931, 366] on li "Te duermes rápido y sin ansiedad : dile adiós a las horas dando vueltas en la c…" at bounding box center [849, 383] width 333 height 58
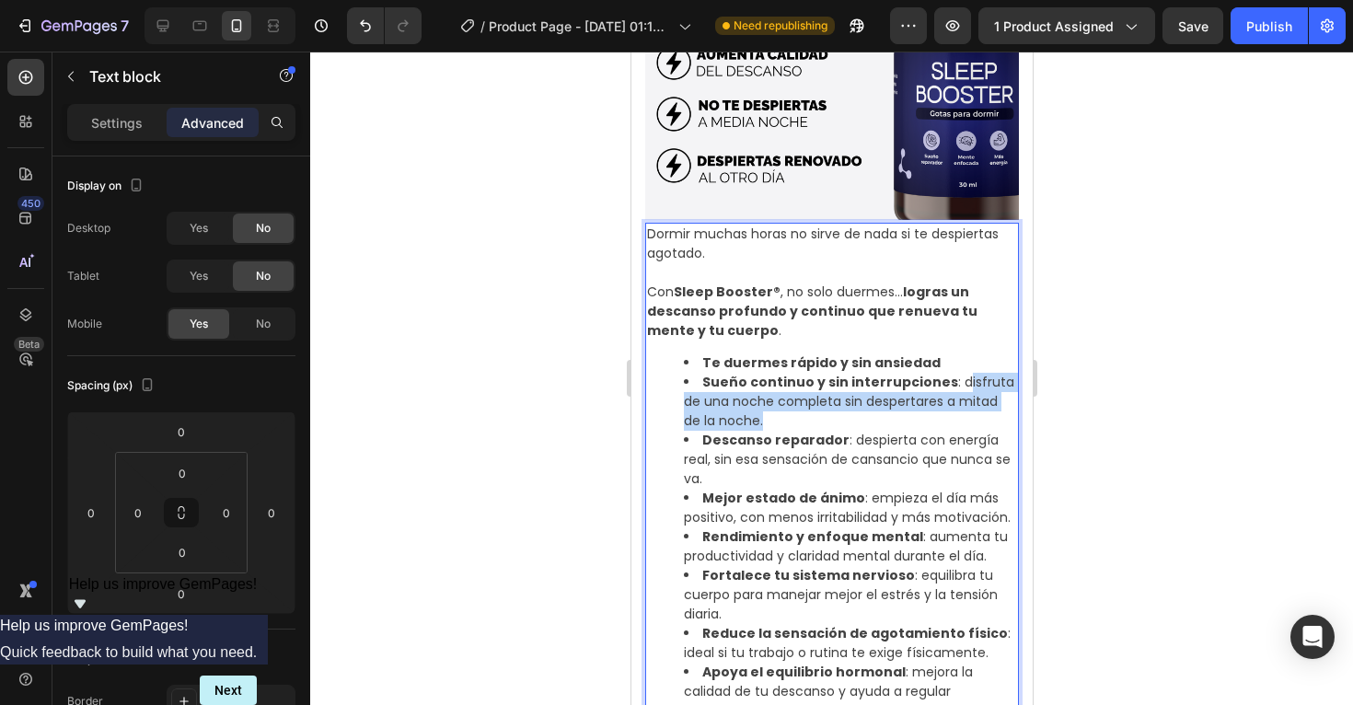
drag, startPoint x: 835, startPoint y: 414, endPoint x: 951, endPoint y: 383, distance: 120.2
click at [951, 383] on li "Sueño continuo y sin interrupciones : disfruta de una noche completa sin desper…" at bounding box center [849, 402] width 333 height 58
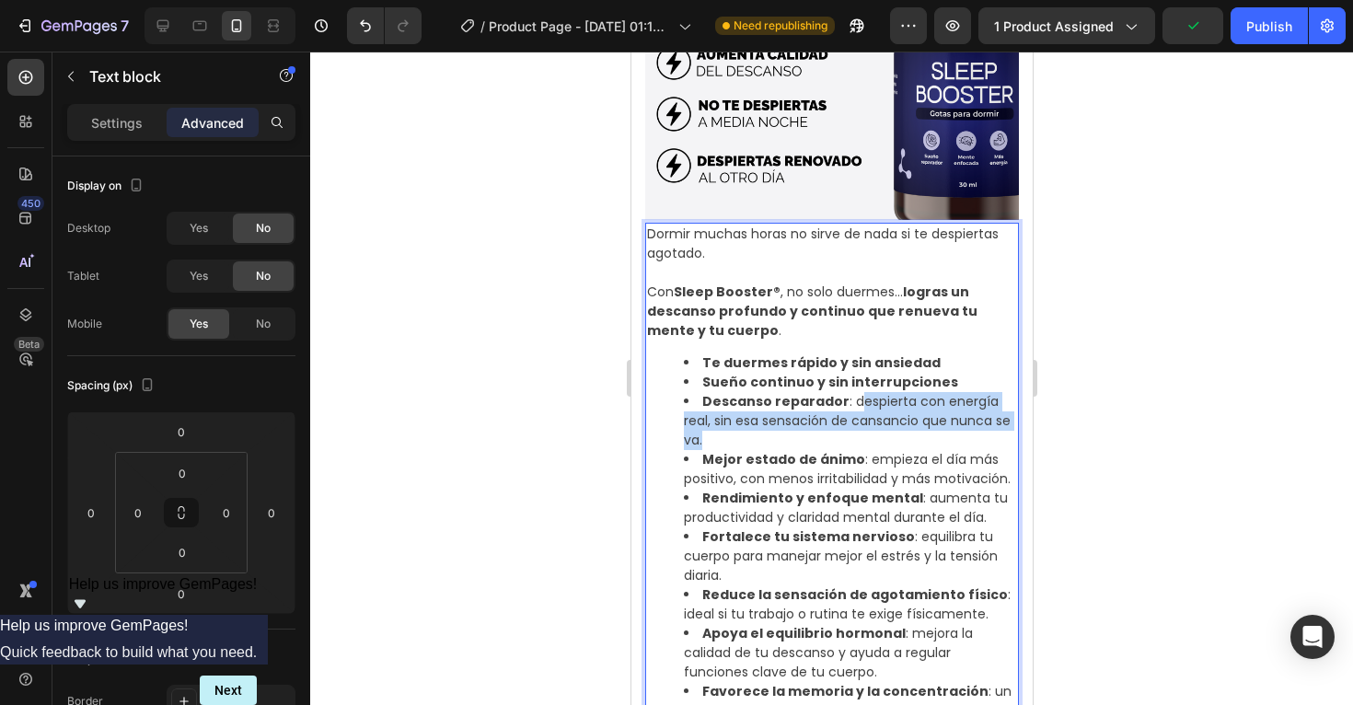
drag, startPoint x: 1005, startPoint y: 419, endPoint x: 850, endPoint y: 402, distance: 156.5
click at [850, 402] on li "Descanso reparador : despierta con energía real, sin esa sensación de cansancio…" at bounding box center [849, 421] width 333 height 58
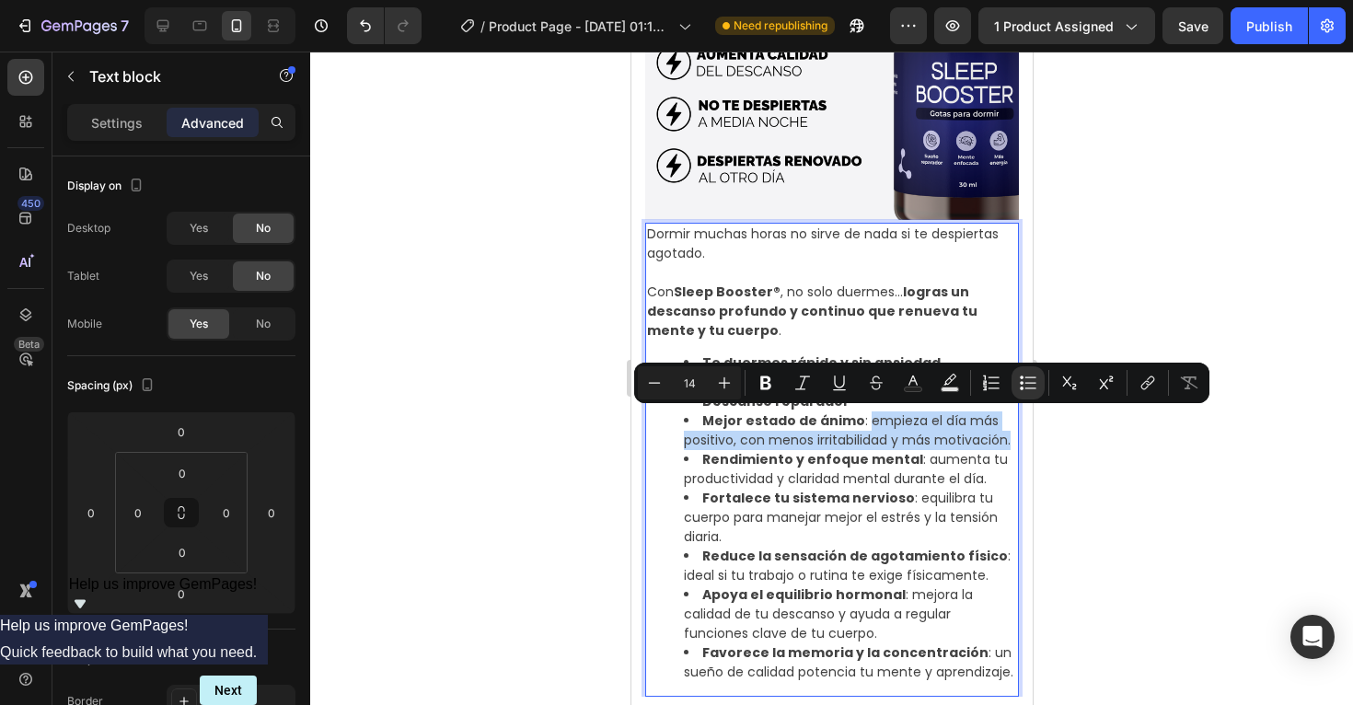
drag, startPoint x: 1010, startPoint y: 440, endPoint x: 858, endPoint y: 422, distance: 153.0
click at [858, 422] on li "Mejor estado de ánimo : empieza el día más positivo, con menos irritabilidad y …" at bounding box center [849, 431] width 333 height 39
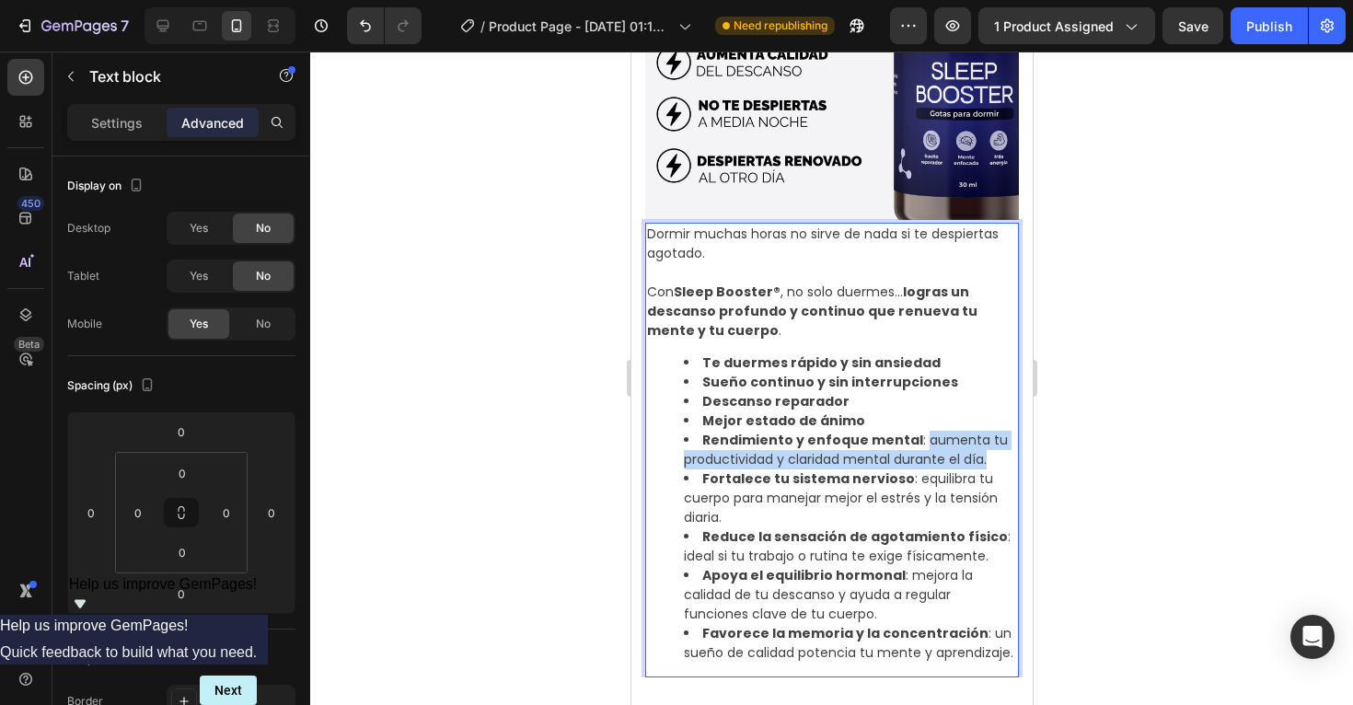
drag, startPoint x: 994, startPoint y: 458, endPoint x: 911, endPoint y: 447, distance: 84.5
click at [911, 447] on li "Rendimiento y enfoque mental : aumenta tu productividad y claridad mental duran…" at bounding box center [849, 450] width 333 height 39
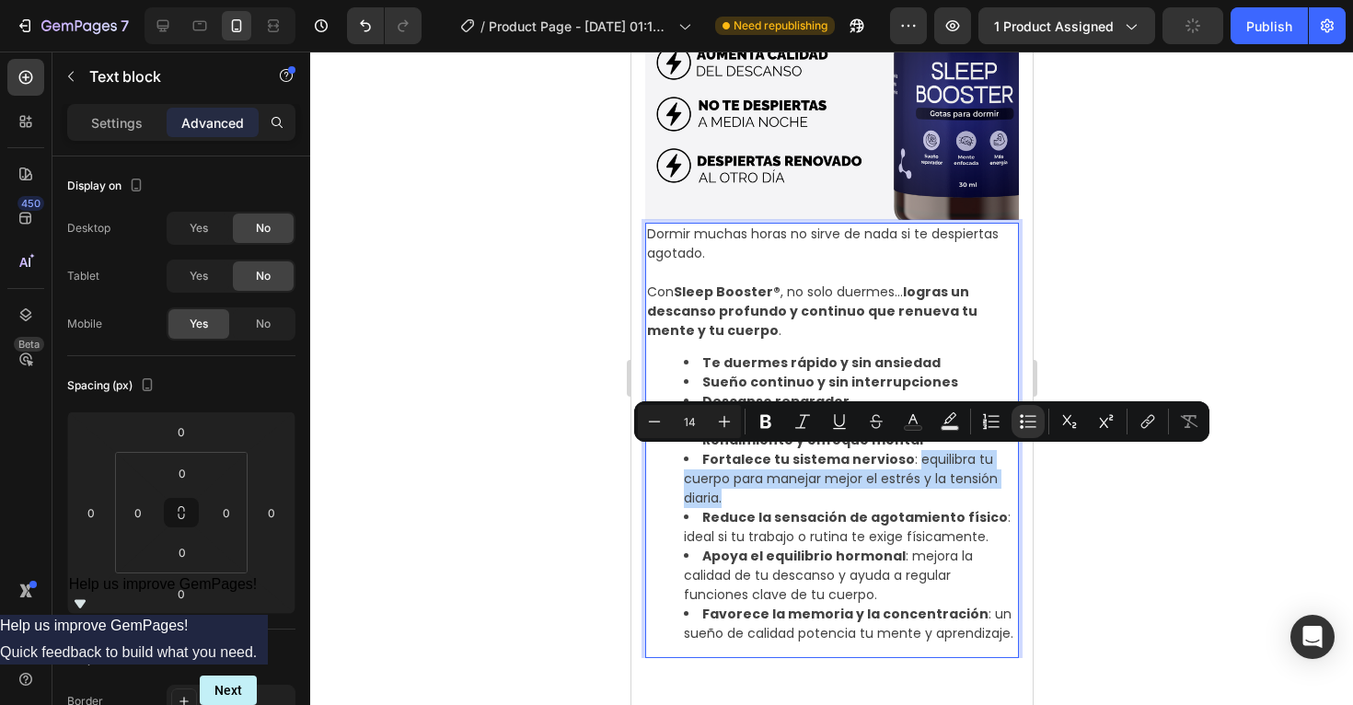
drag, startPoint x: 812, startPoint y: 496, endPoint x: 904, endPoint y: 466, distance: 97.0
click at [904, 466] on li "Fortalece tu sistema nervioso : equilibra tu cuerpo para manejar mejor el estré…" at bounding box center [849, 479] width 333 height 58
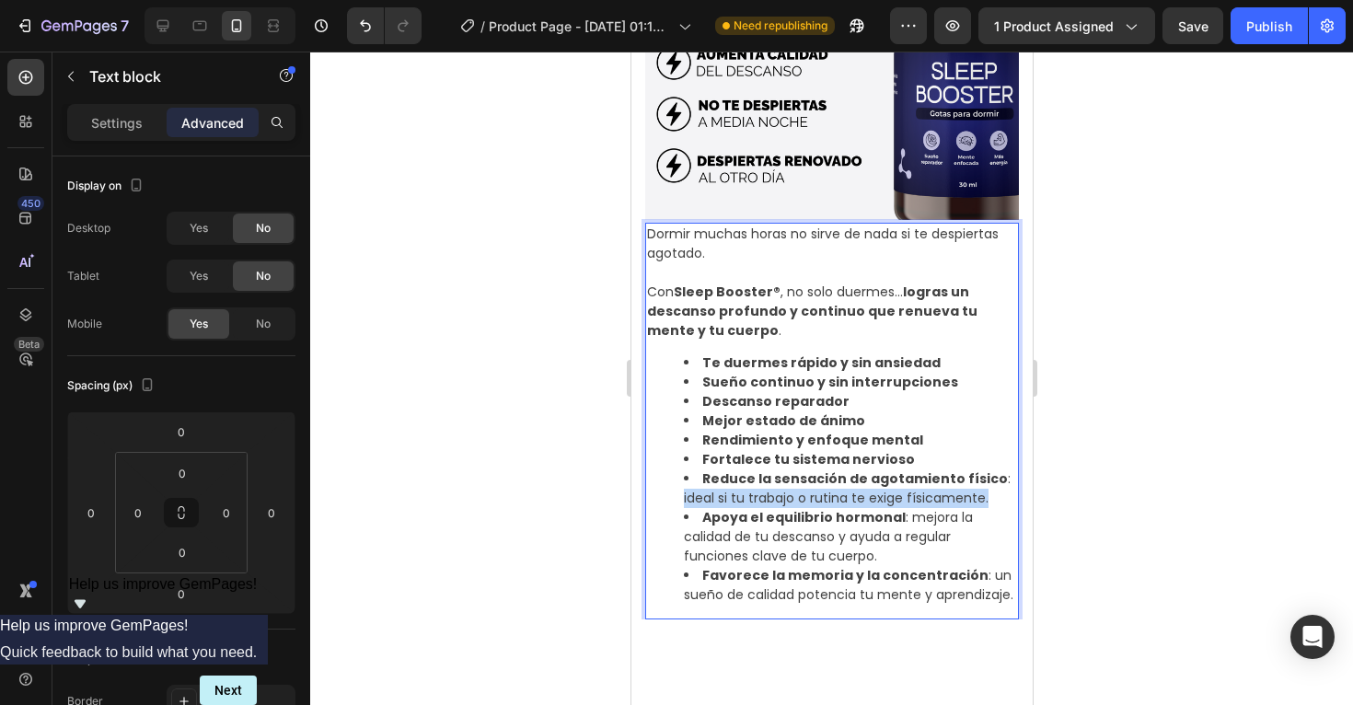
drag, startPoint x: 991, startPoint y: 502, endPoint x: 673, endPoint y: 498, distance: 317.7
click at [673, 498] on ul "Te duermes rápido y sin ansiedad Sueño continuo y sin interrupciones Descanso r…" at bounding box center [831, 479] width 370 height 251
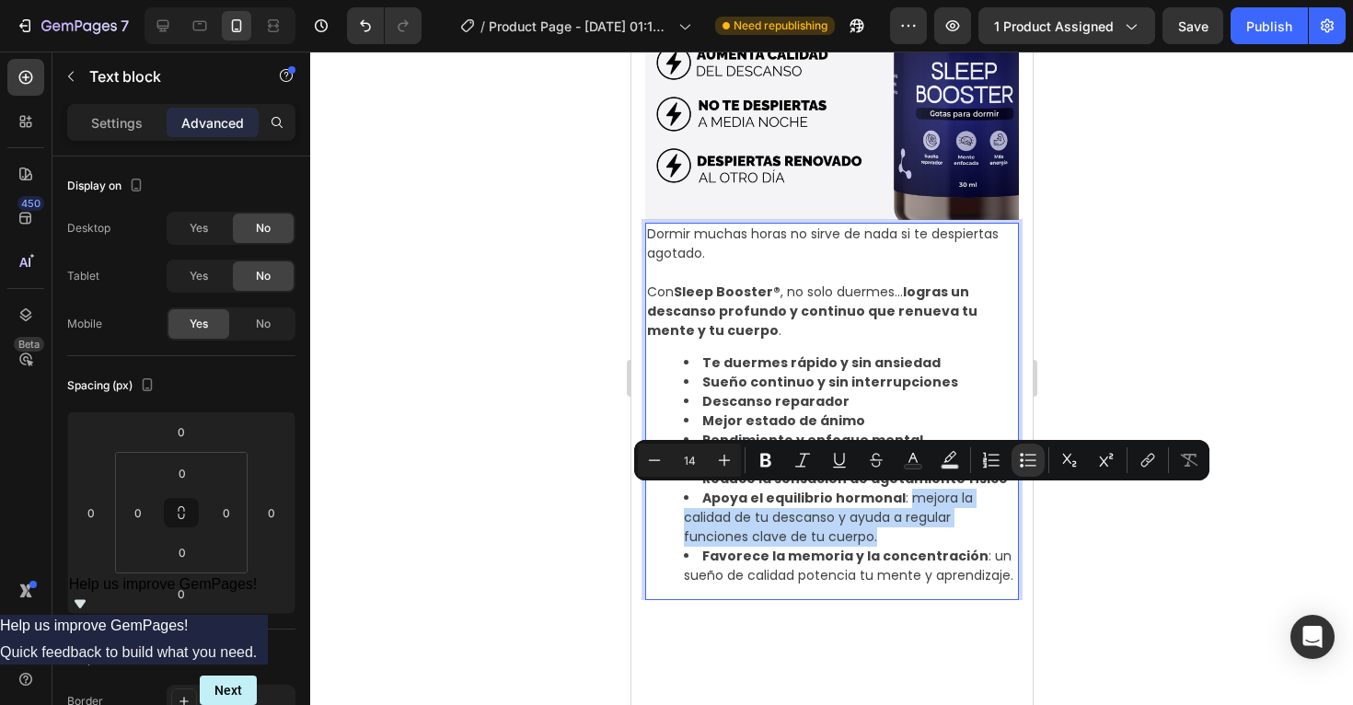
drag, startPoint x: 787, startPoint y: 535, endPoint x: 899, endPoint y: 500, distance: 116.8
click at [899, 500] on li "Apoya el equilibrio hormonal : mejora la calidad de tu descanso y ayuda a regul…" at bounding box center [849, 518] width 333 height 58
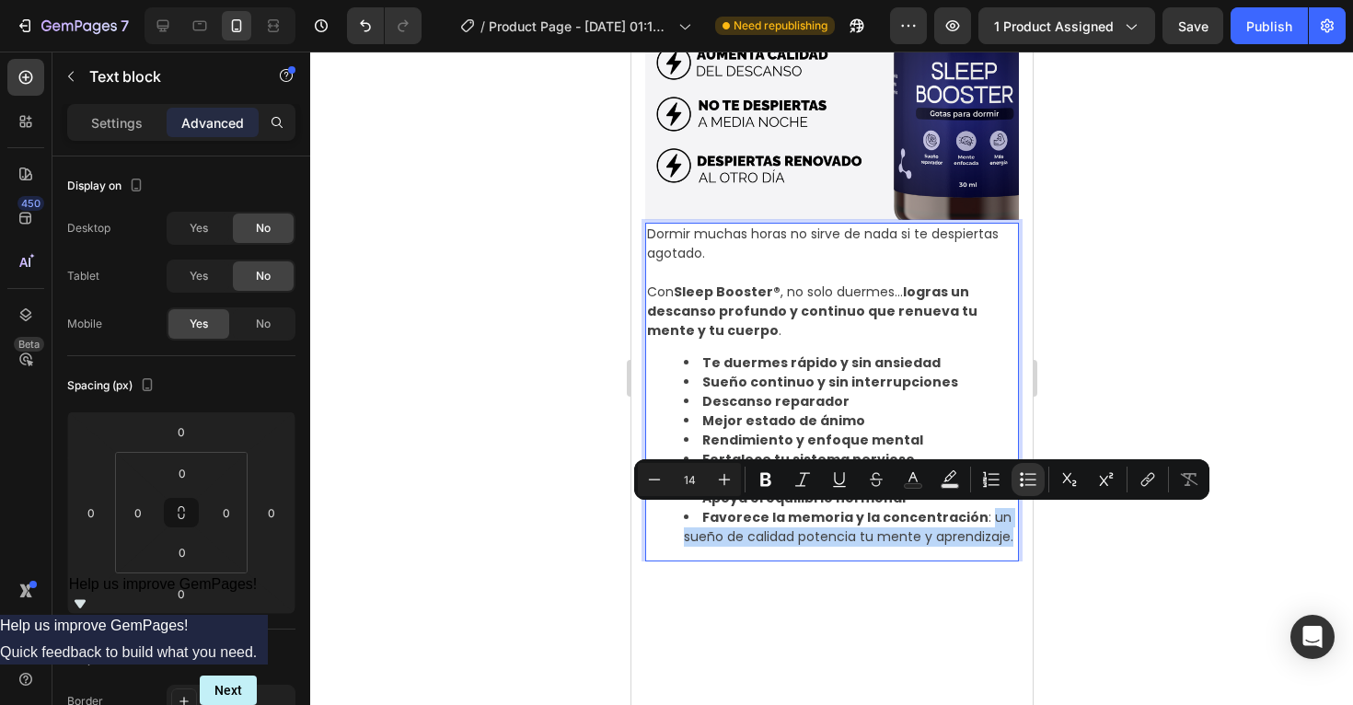
drag, startPoint x: 1011, startPoint y: 541, endPoint x: 974, endPoint y: 524, distance: 40.8
click at [974, 524] on li "Favorece la memoria y la concentración : un sueño de calidad potencia tu mente …" at bounding box center [849, 527] width 333 height 39
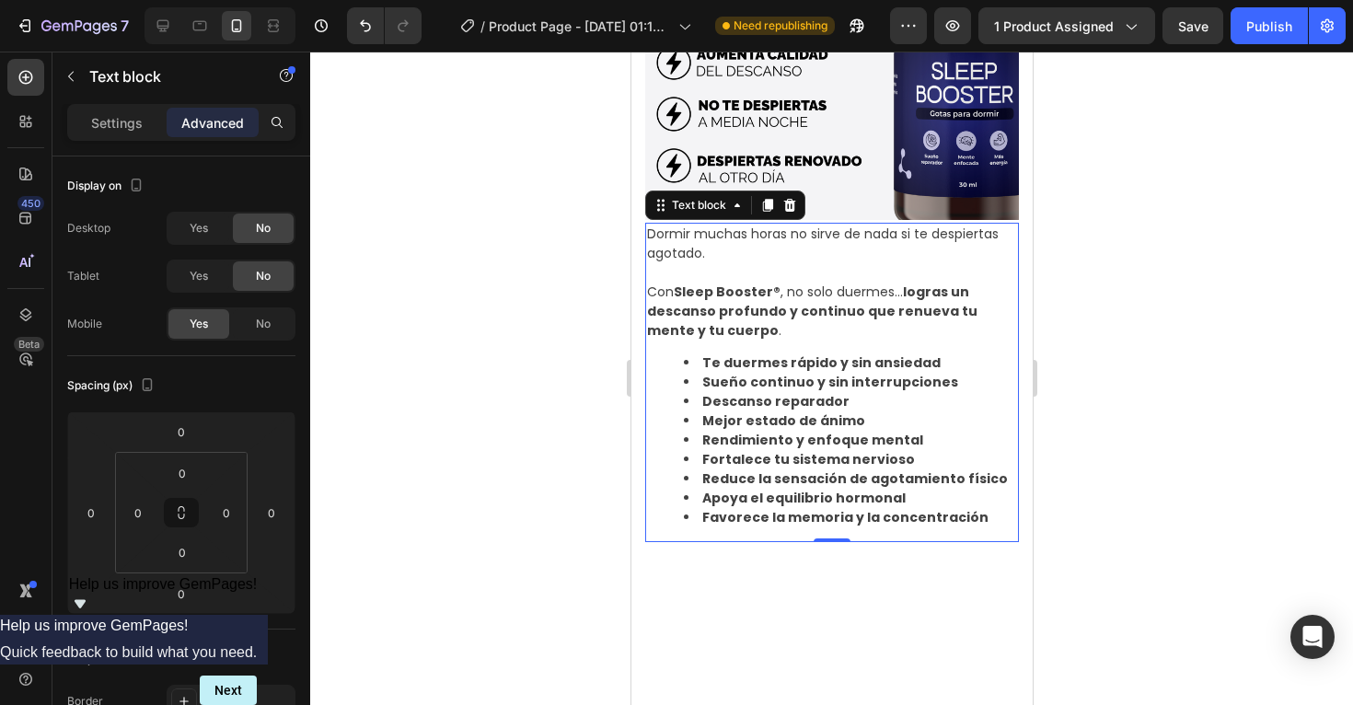
click at [1330, 399] on div at bounding box center [831, 379] width 1043 height 654
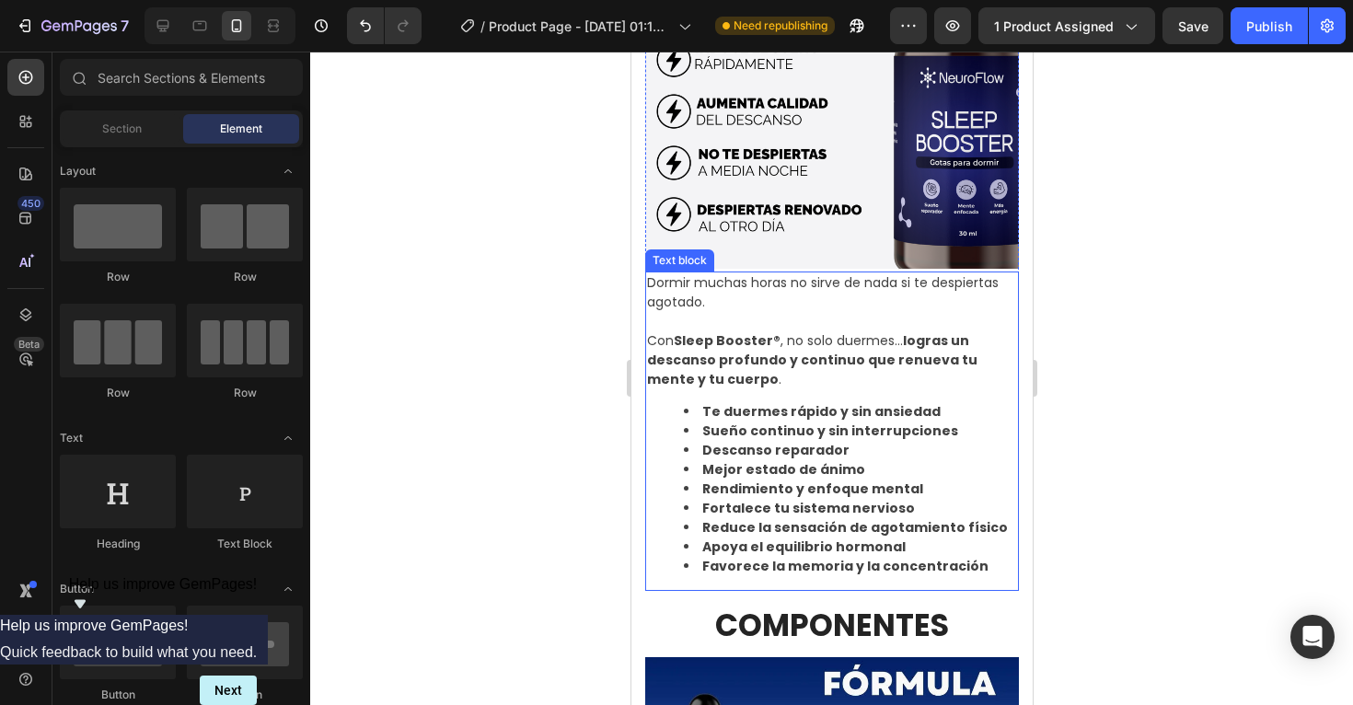
scroll to position [1102, 0]
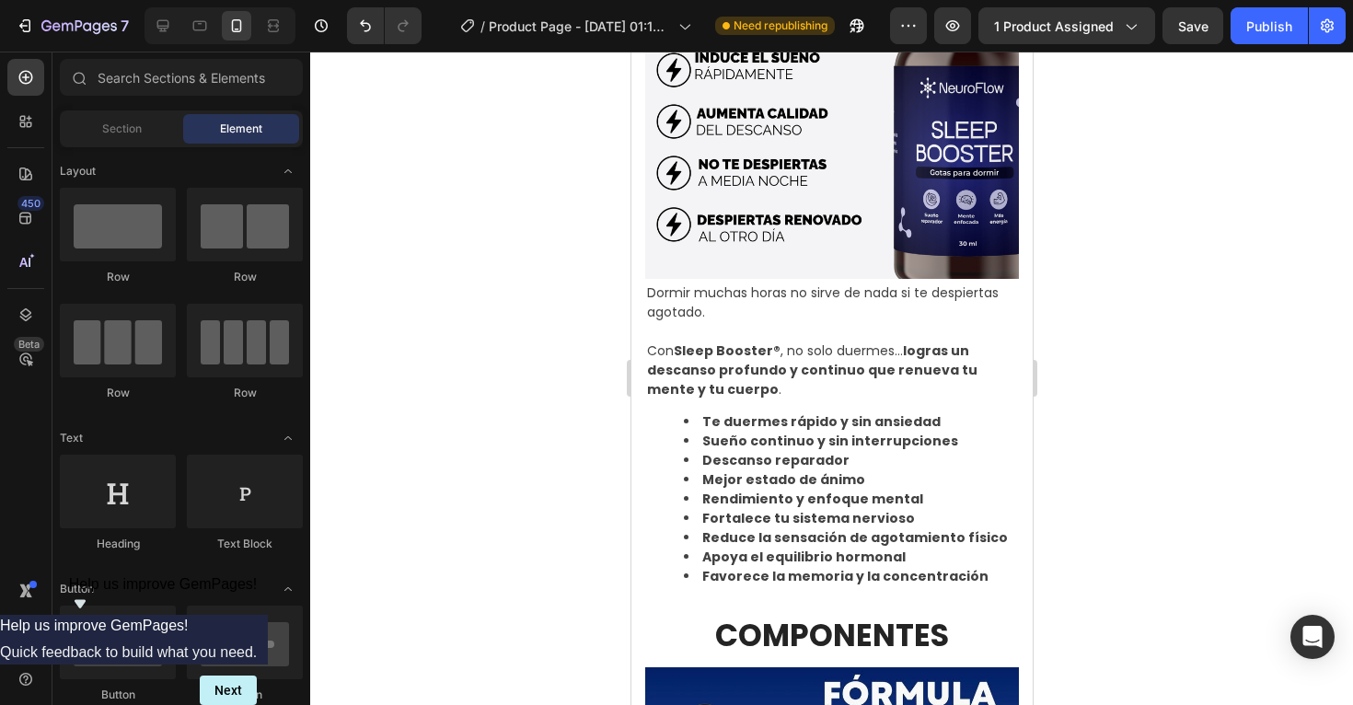
click at [1150, 309] on div at bounding box center [831, 379] width 1043 height 654
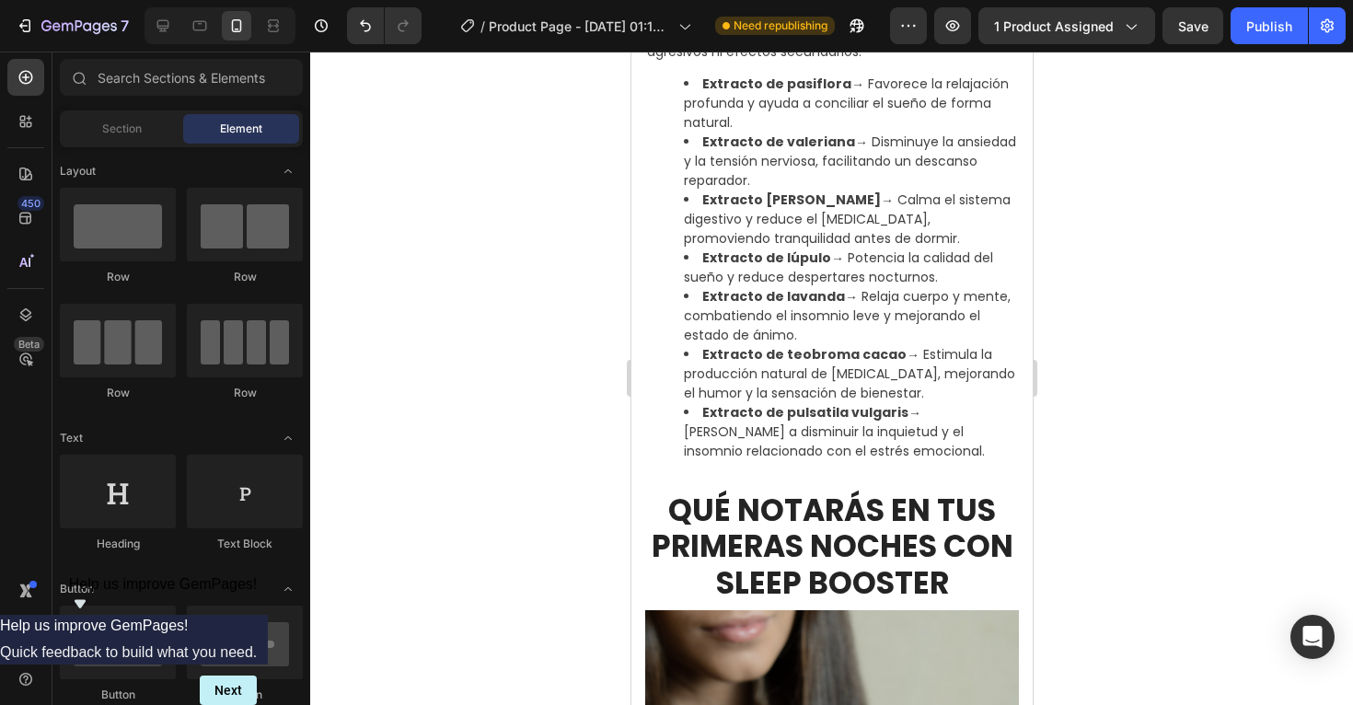
scroll to position [2259, 0]
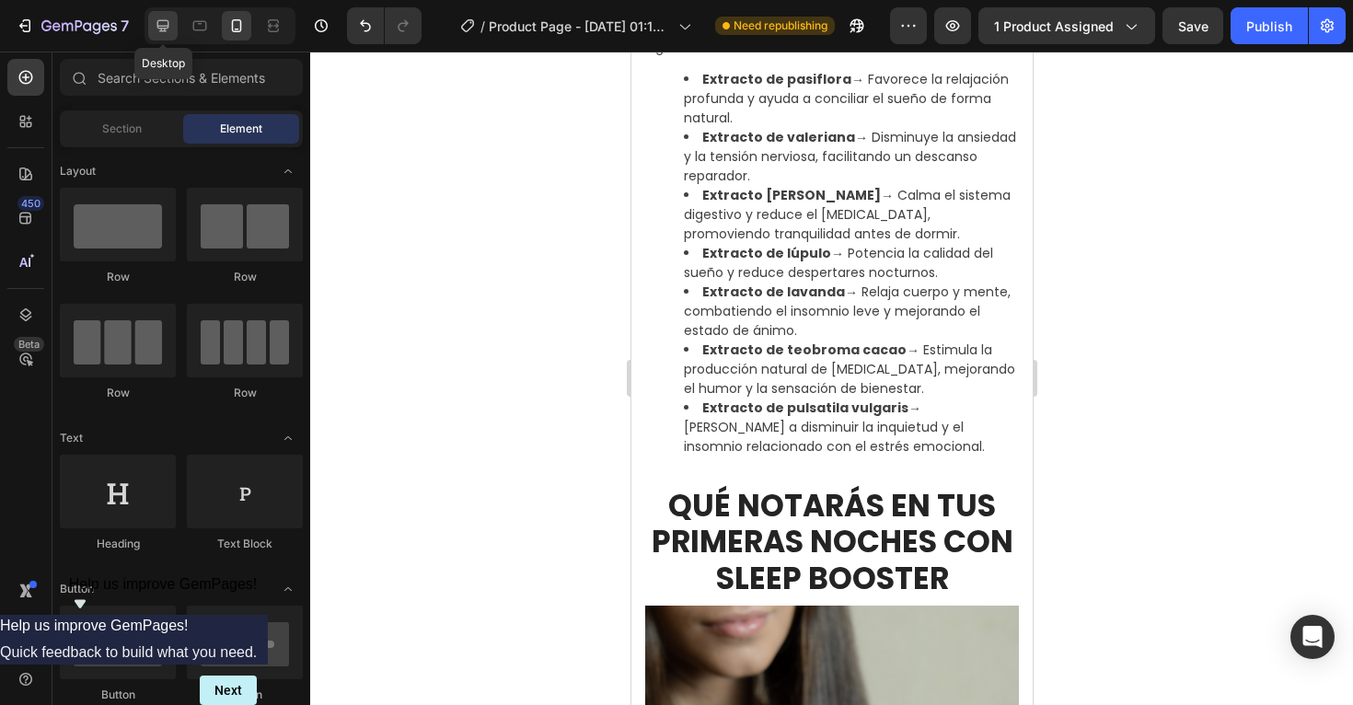
click at [164, 24] on icon at bounding box center [163, 26] width 18 height 18
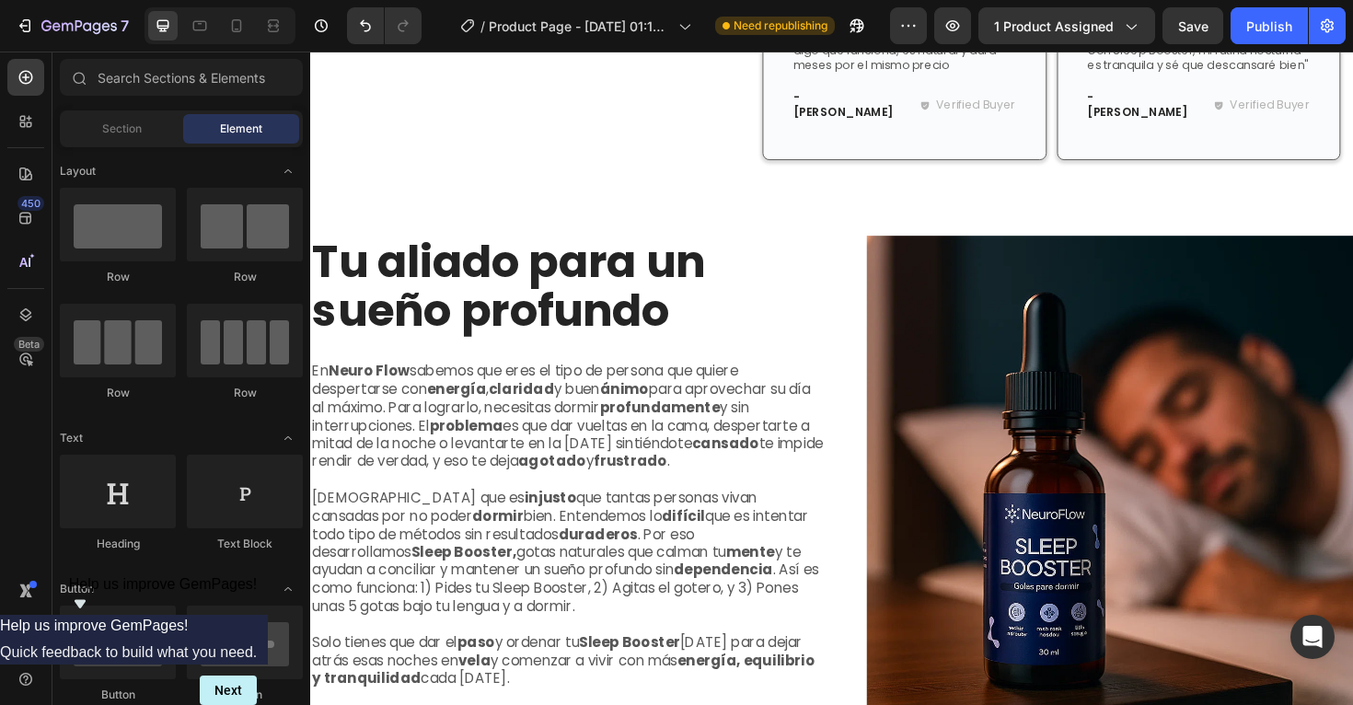
scroll to position [3960, 0]
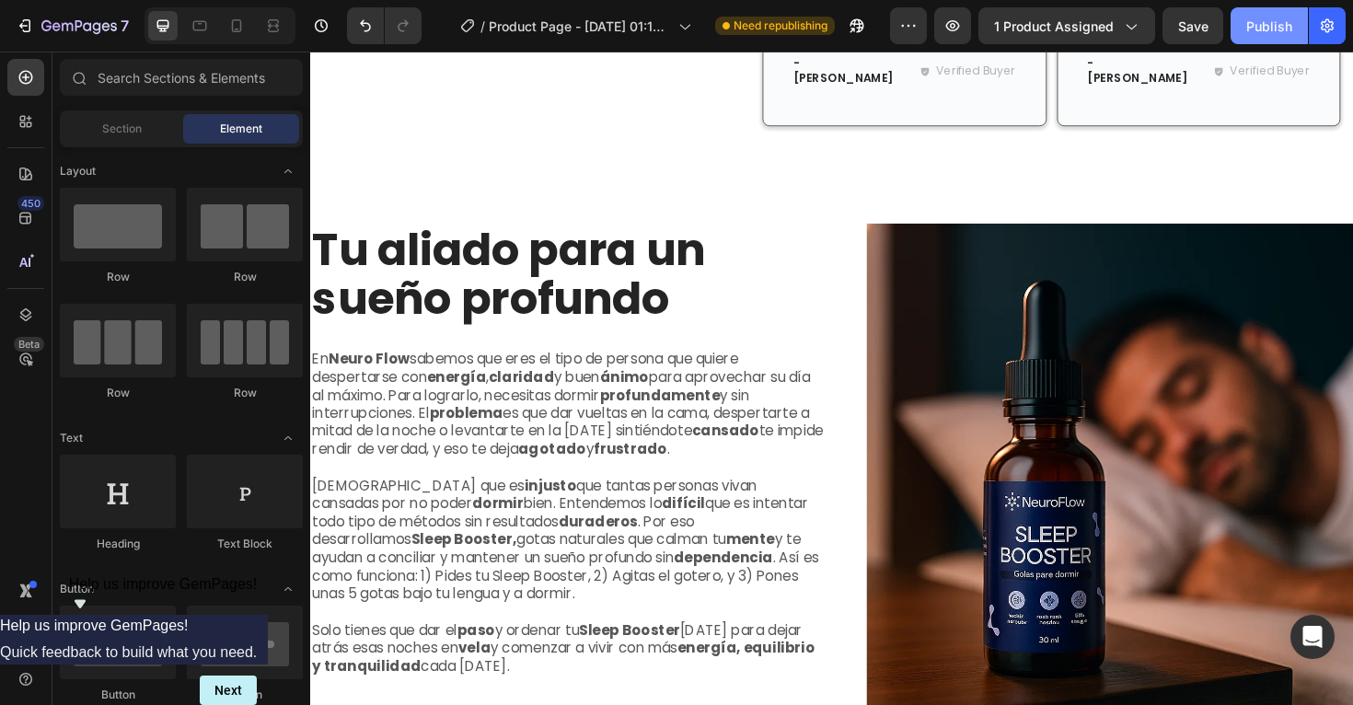
click at [1268, 31] on div "Publish" at bounding box center [1270, 26] width 46 height 19
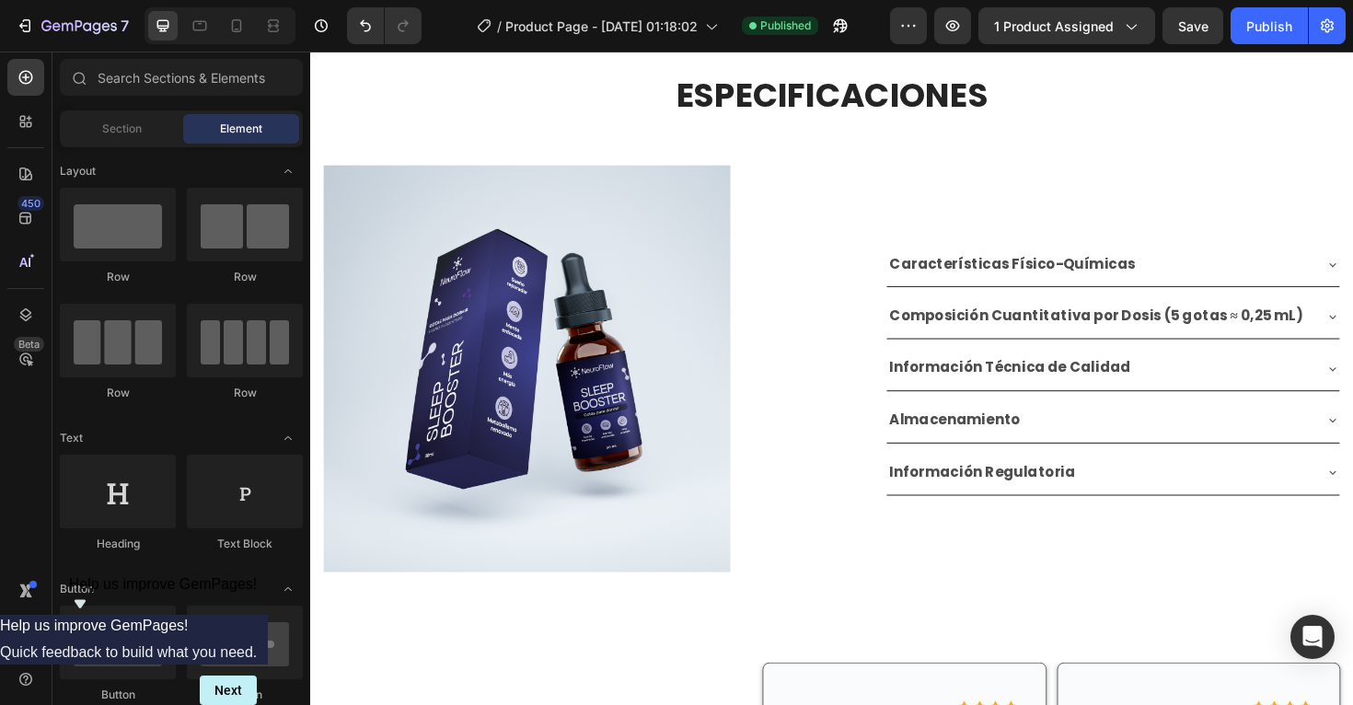
scroll to position [2862, 0]
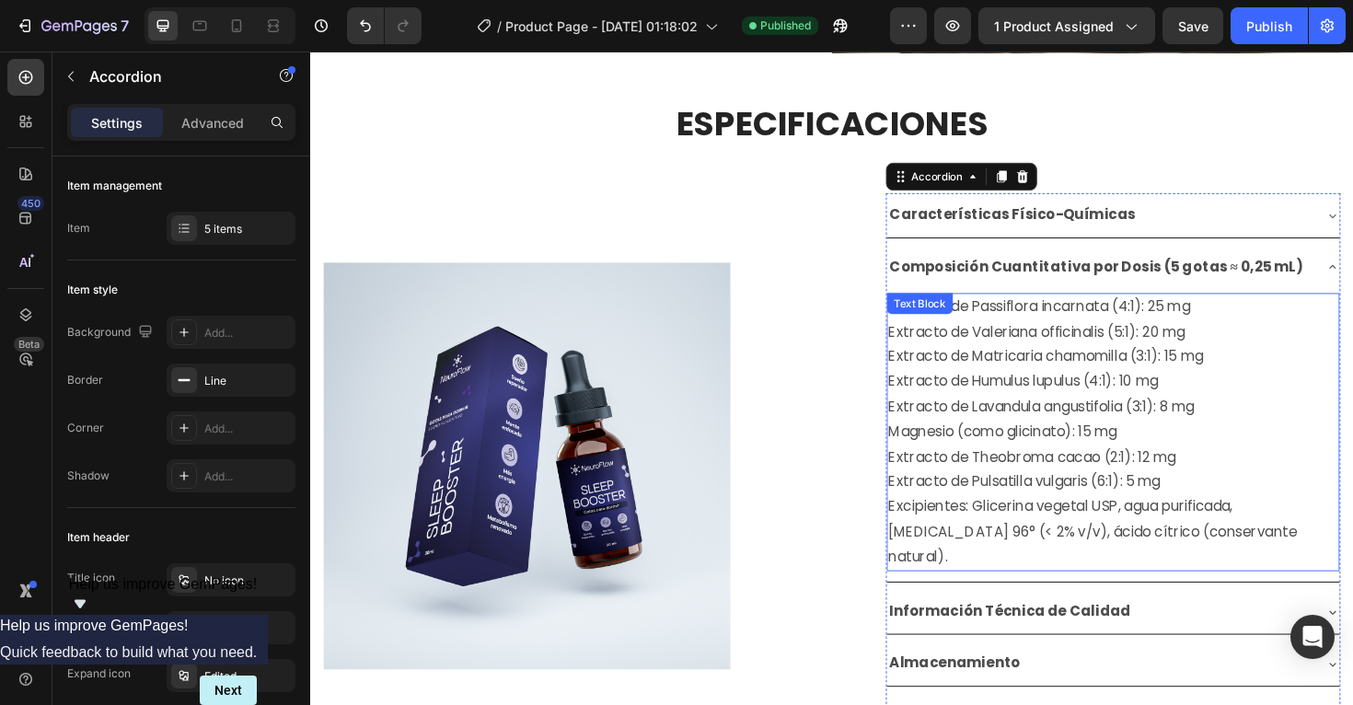
click at [1026, 455] on p "Extracto de Passiflora incarnata (4:1): 25 mg Extracto de Valeriana officinalis…" at bounding box center [1161, 415] width 476 height 212
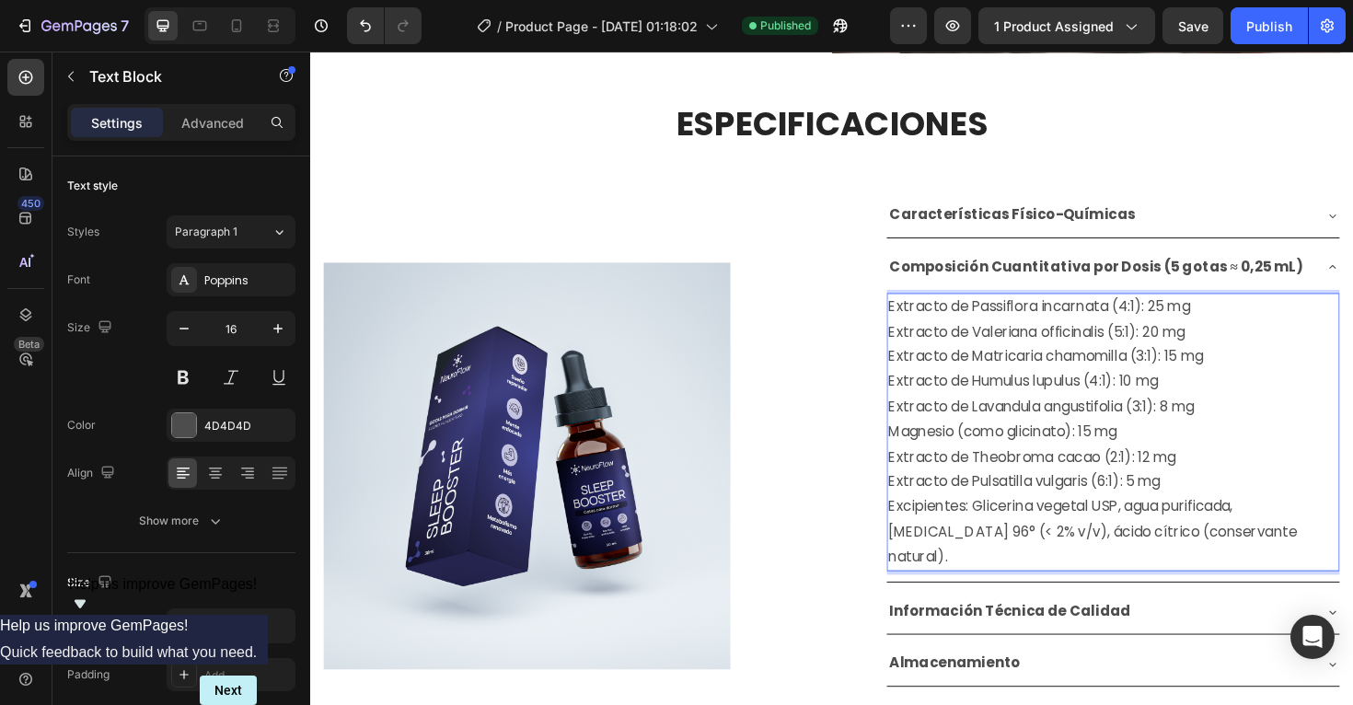
click at [1064, 459] on p "Extracto de Passiflora incarnata (4:1): 25 mg Extracto de Valeriana officinalis…" at bounding box center [1161, 415] width 476 height 212
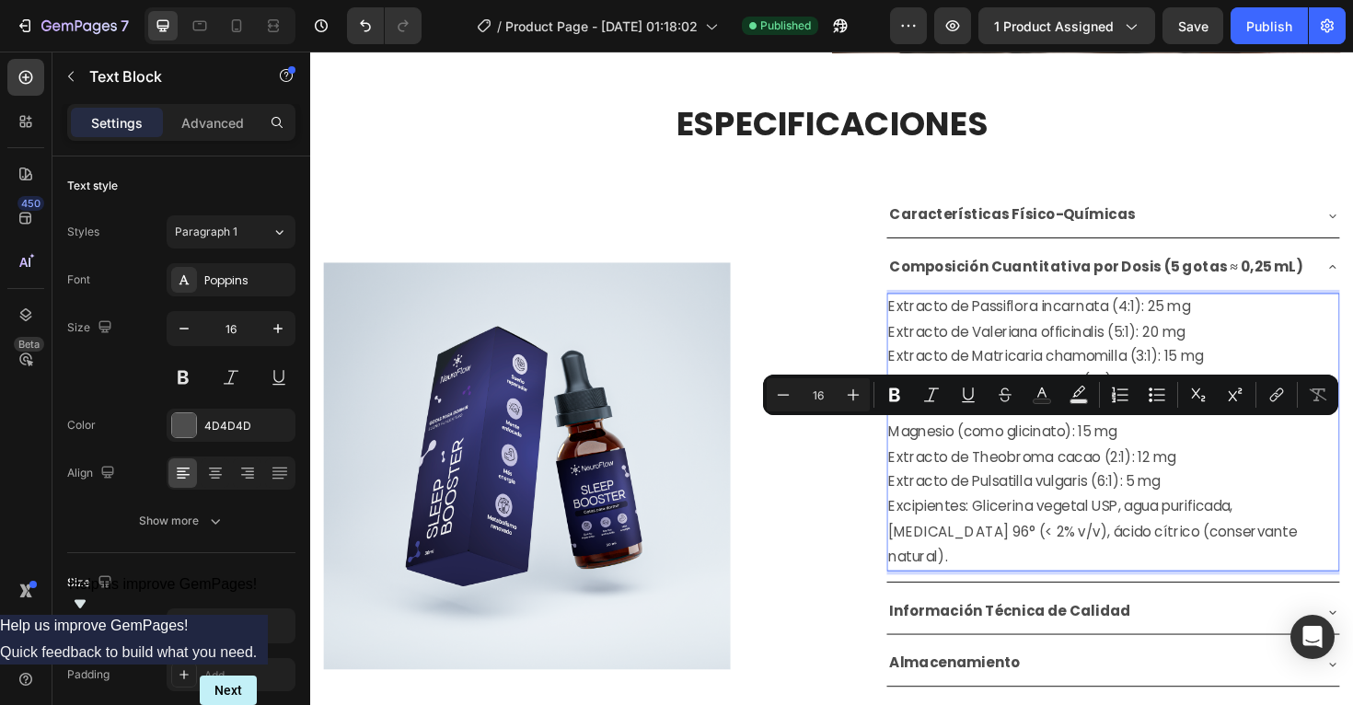
click at [1158, 455] on p "Extracto de Passiflora incarnata (4:1): 25 mg Extracto de Valeriana officinalis…" at bounding box center [1161, 415] width 476 height 212
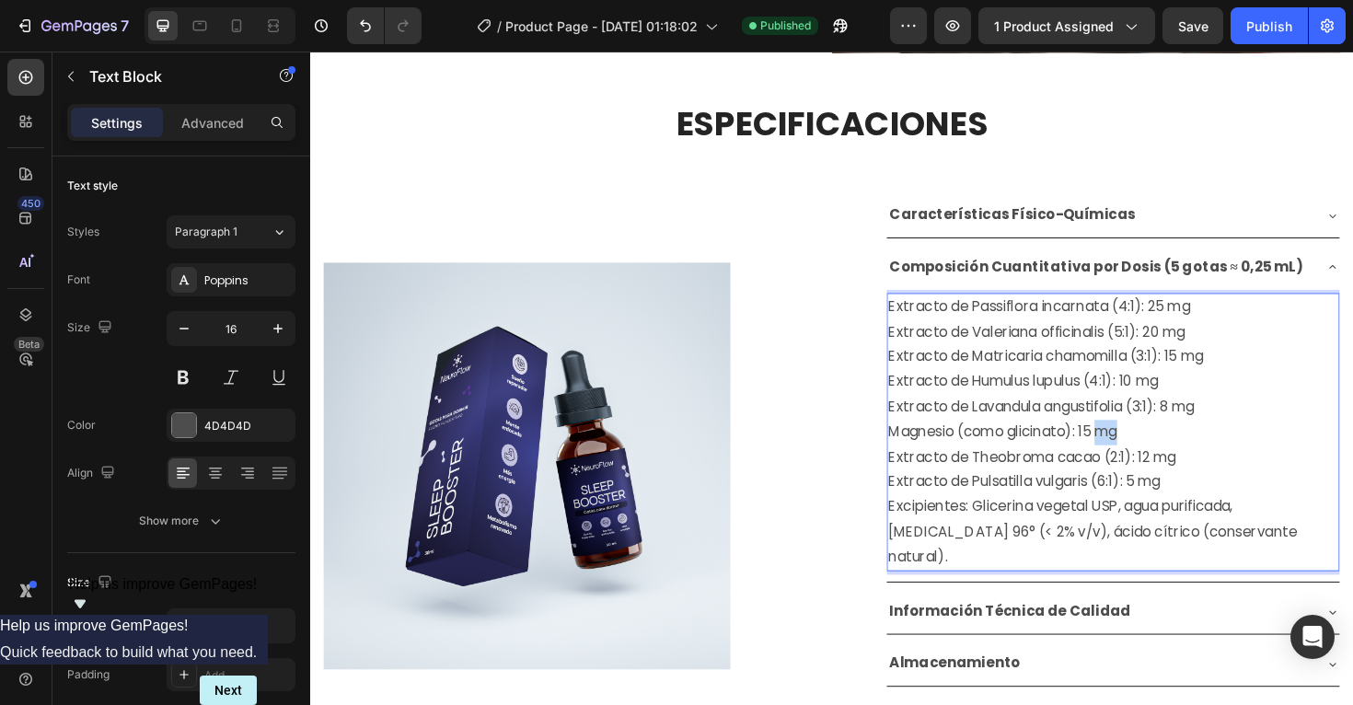
click at [1158, 455] on p "Extracto de Passiflora incarnata (4:1): 25 mg Extracto de Valeriana officinalis…" at bounding box center [1161, 415] width 476 height 212
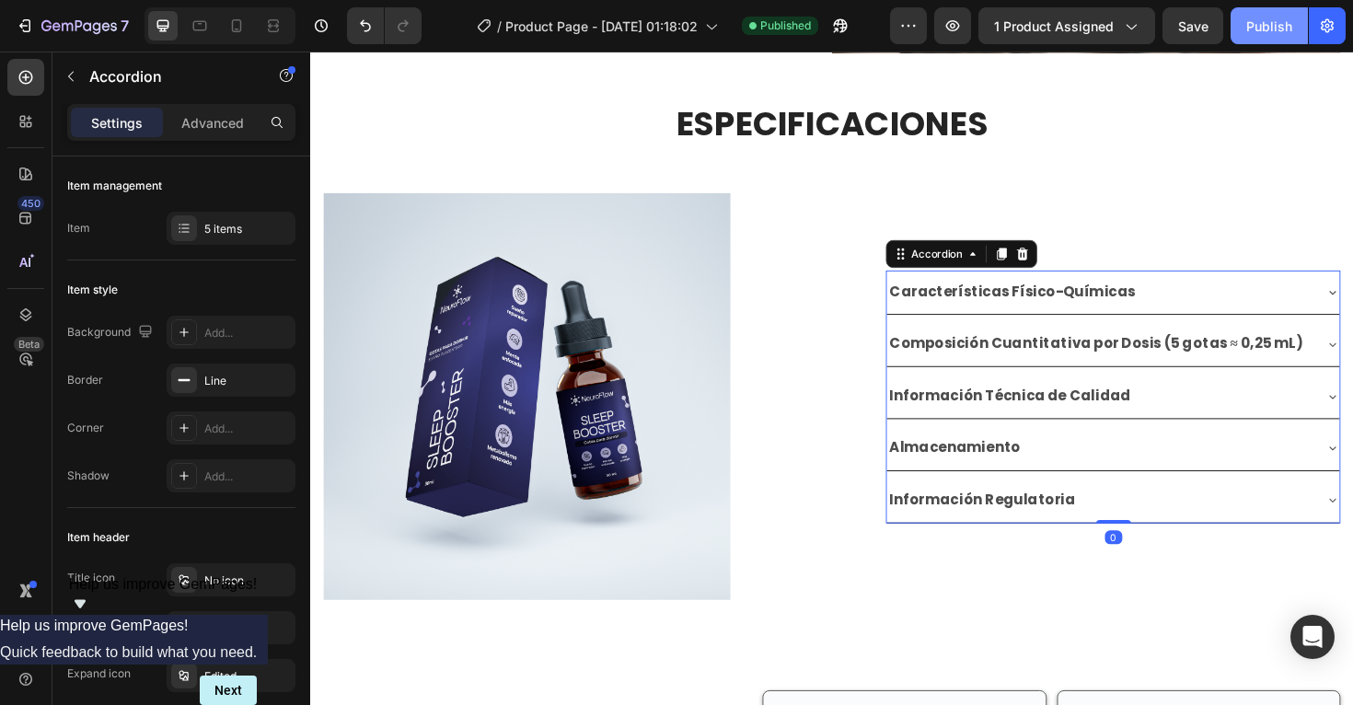
click at [1265, 34] on div "Publish" at bounding box center [1270, 26] width 46 height 19
click at [235, 35] on div at bounding box center [236, 25] width 29 height 29
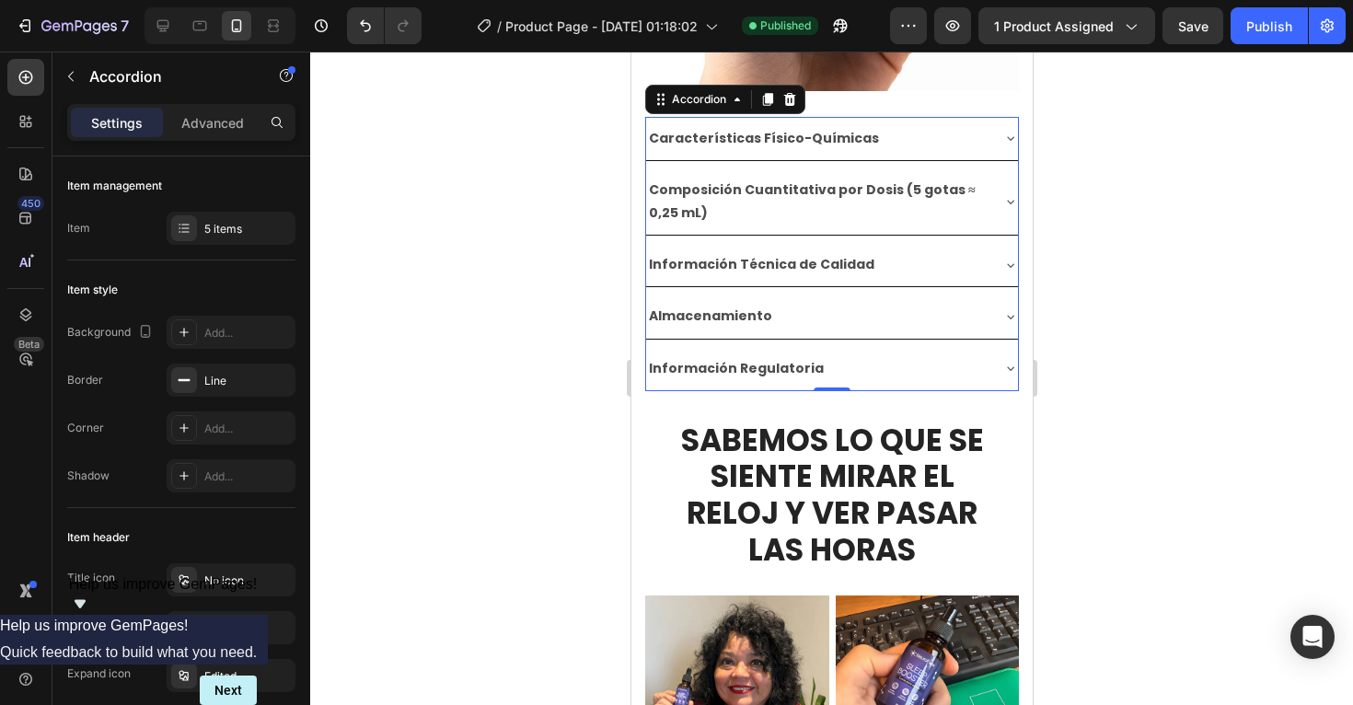
scroll to position [4359, 0]
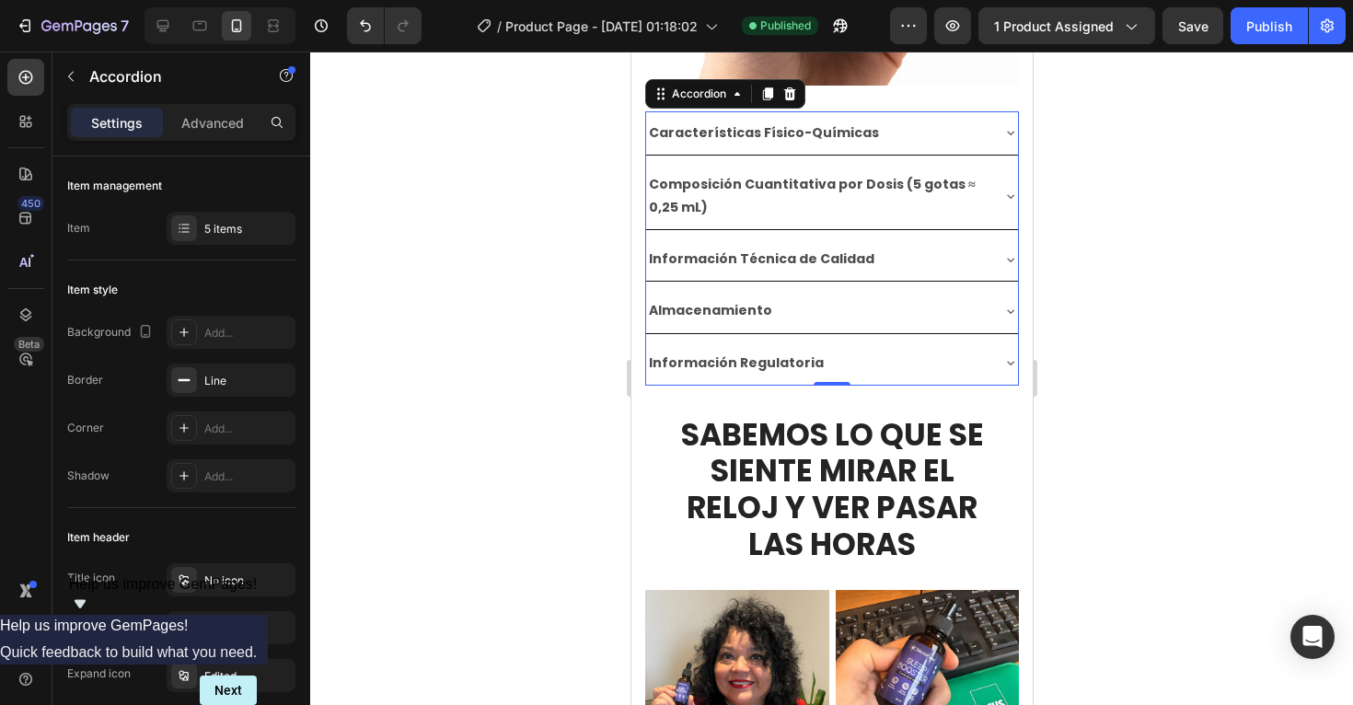
click at [1010, 192] on icon at bounding box center [1010, 196] width 15 height 15
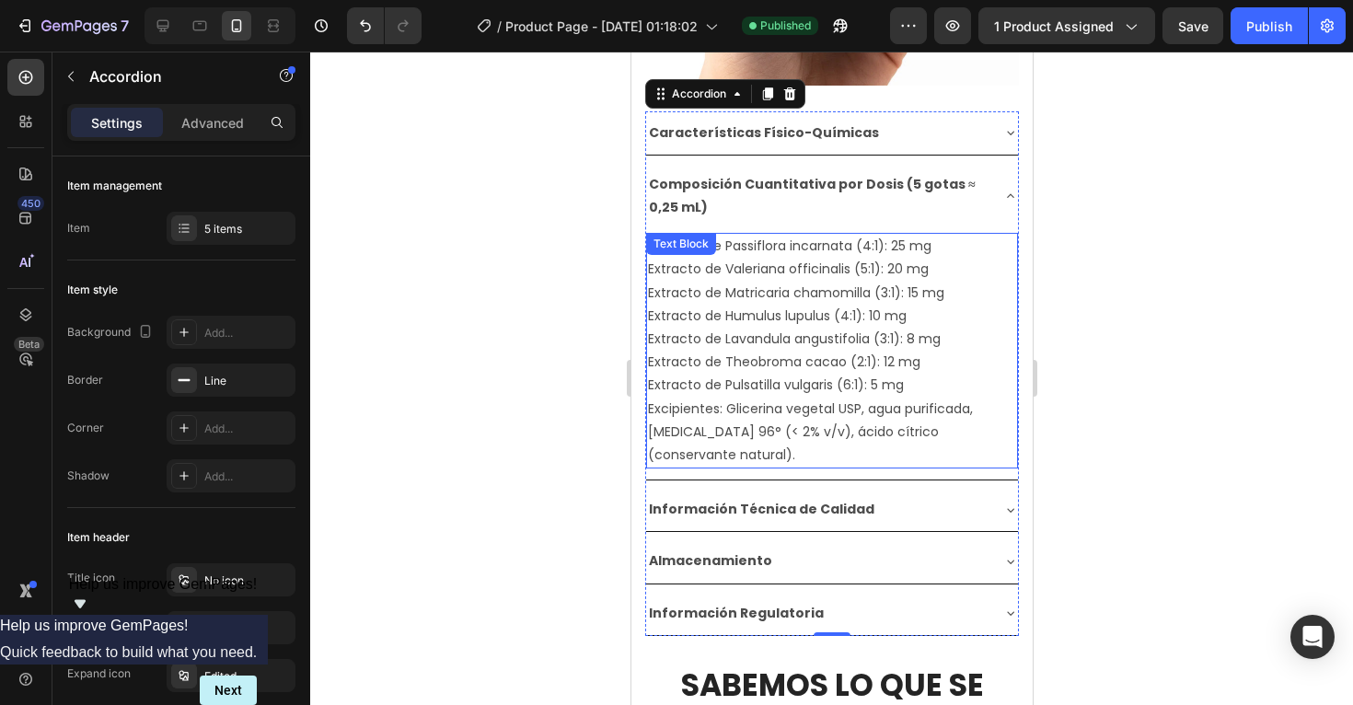
scroll to position [4336, 0]
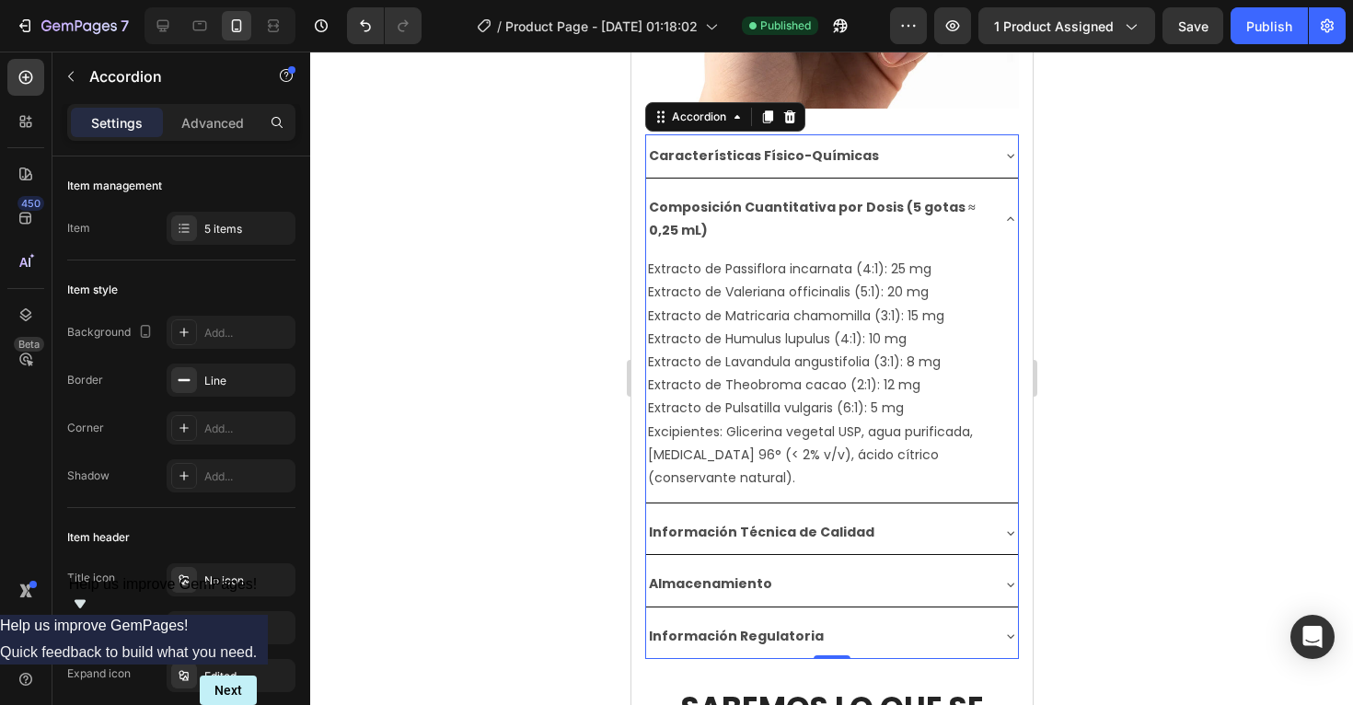
click at [1004, 217] on icon at bounding box center [1010, 219] width 15 height 15
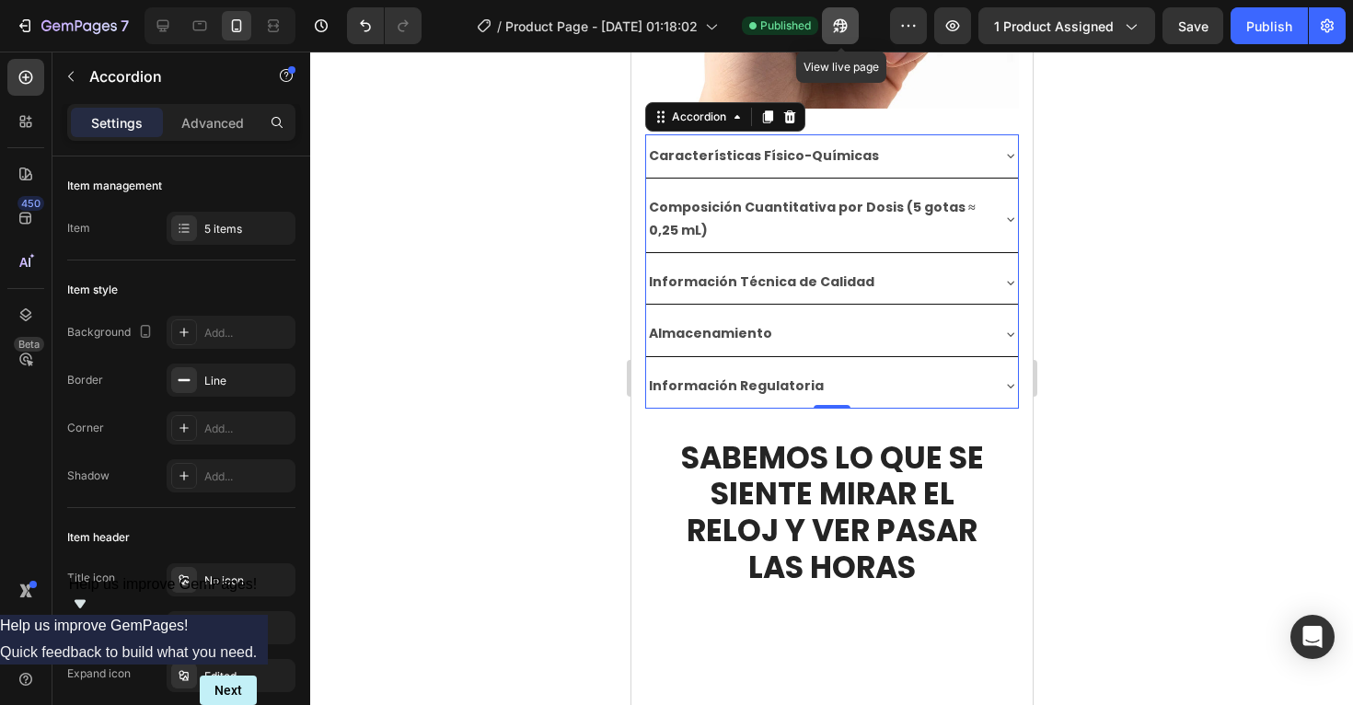
click at [844, 37] on button "button" at bounding box center [840, 25] width 37 height 37
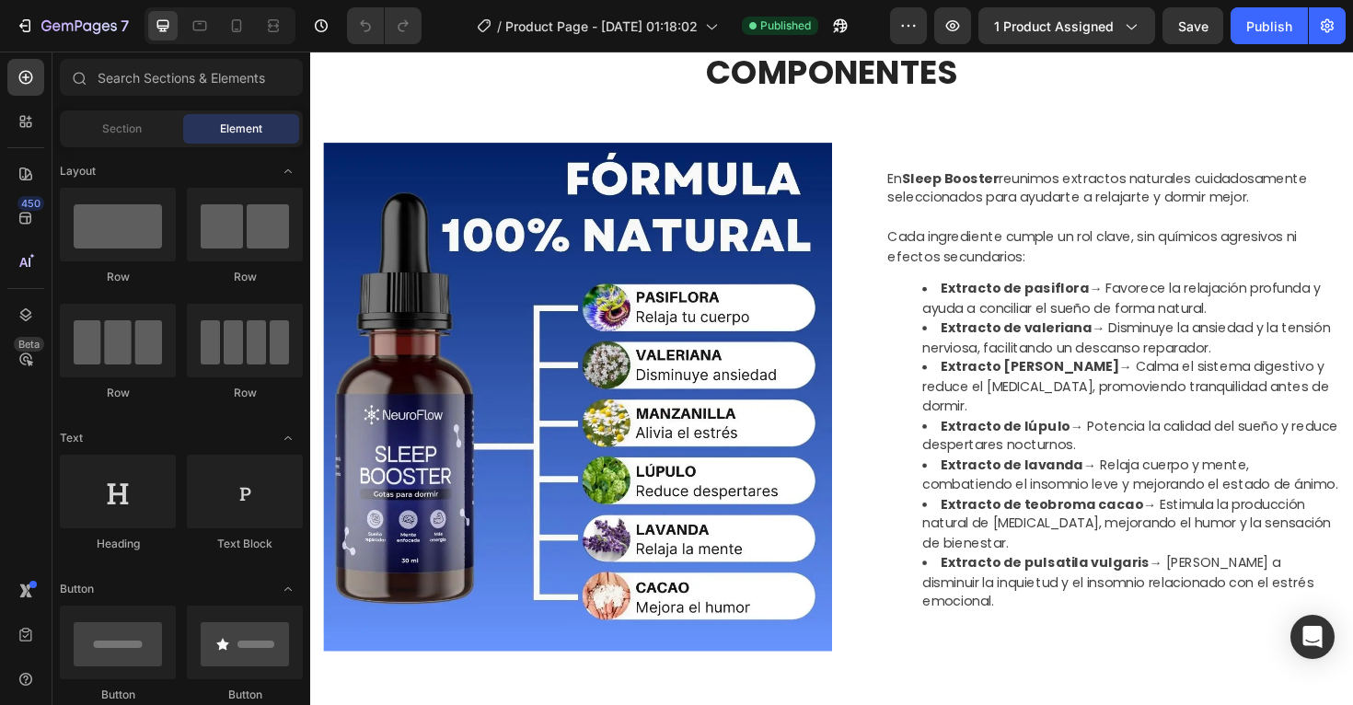
scroll to position [1495, 0]
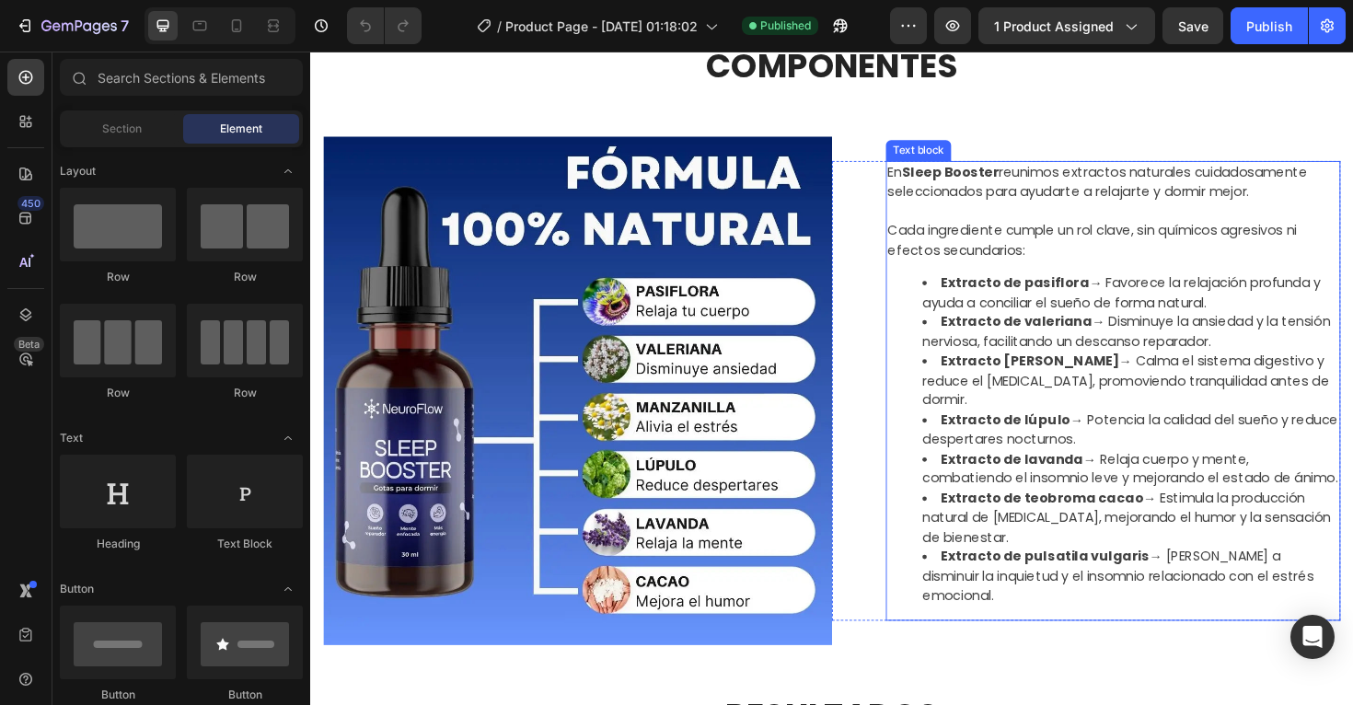
click at [1100, 273] on p "Cada ingrediente cumple un rol clave, sin químicos agresivos ni efectos secunda…" at bounding box center [1161, 242] width 478 height 63
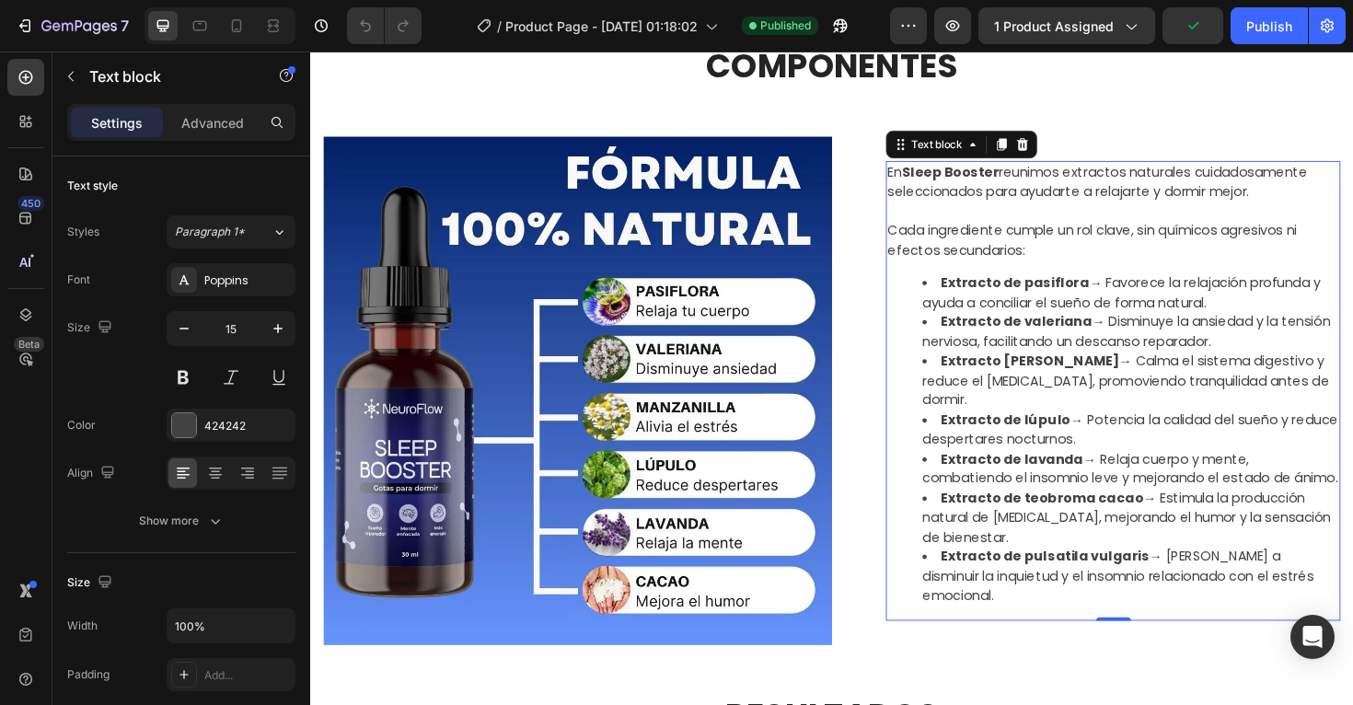
click at [1062, 273] on p "Cada ingrediente cumple un rol clave, sin químicos agresivos ni efectos secunda…" at bounding box center [1161, 242] width 478 height 63
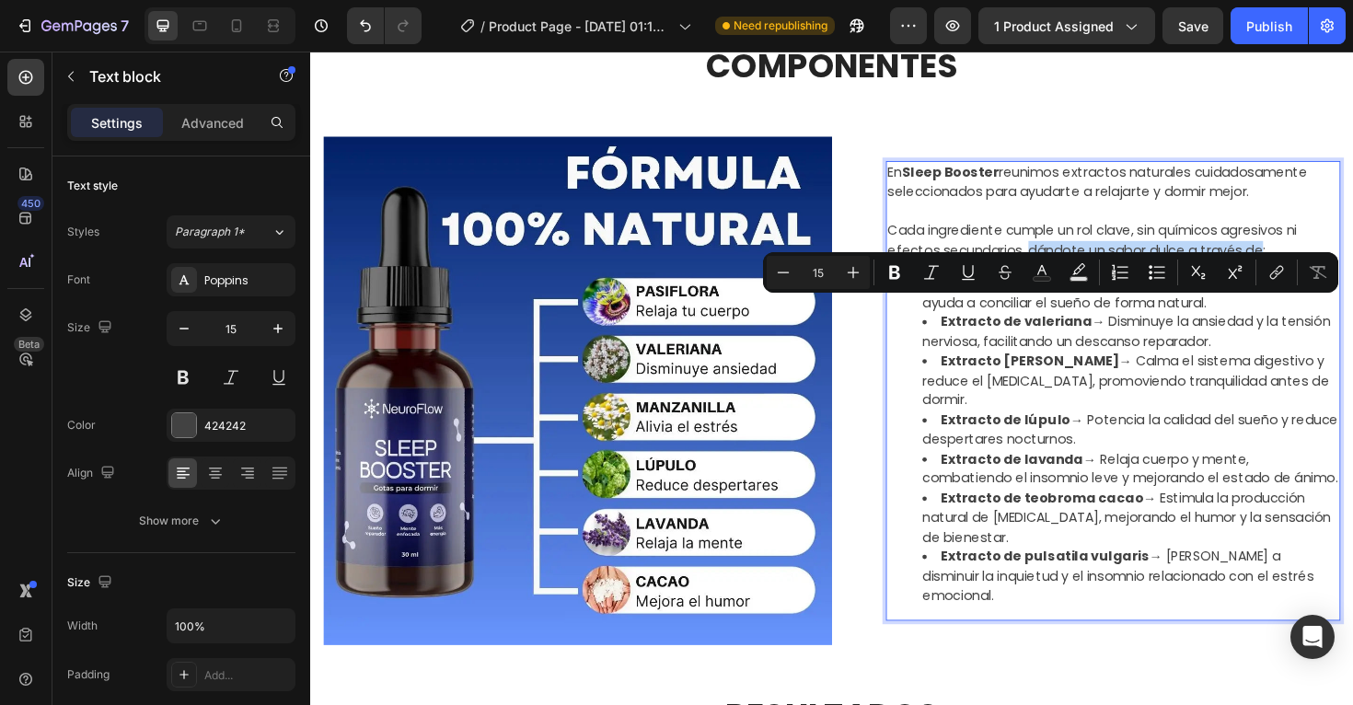
drag, startPoint x: 1072, startPoint y: 328, endPoint x: 1312, endPoint y: 329, distance: 240.3
click at [1312, 273] on p "Cada ingrediente cumple un rol clave, sin químicos agresivos ni efectos secunda…" at bounding box center [1161, 242] width 478 height 63
click at [893, 267] on icon "Editor contextual toolbar" at bounding box center [894, 273] width 11 height 14
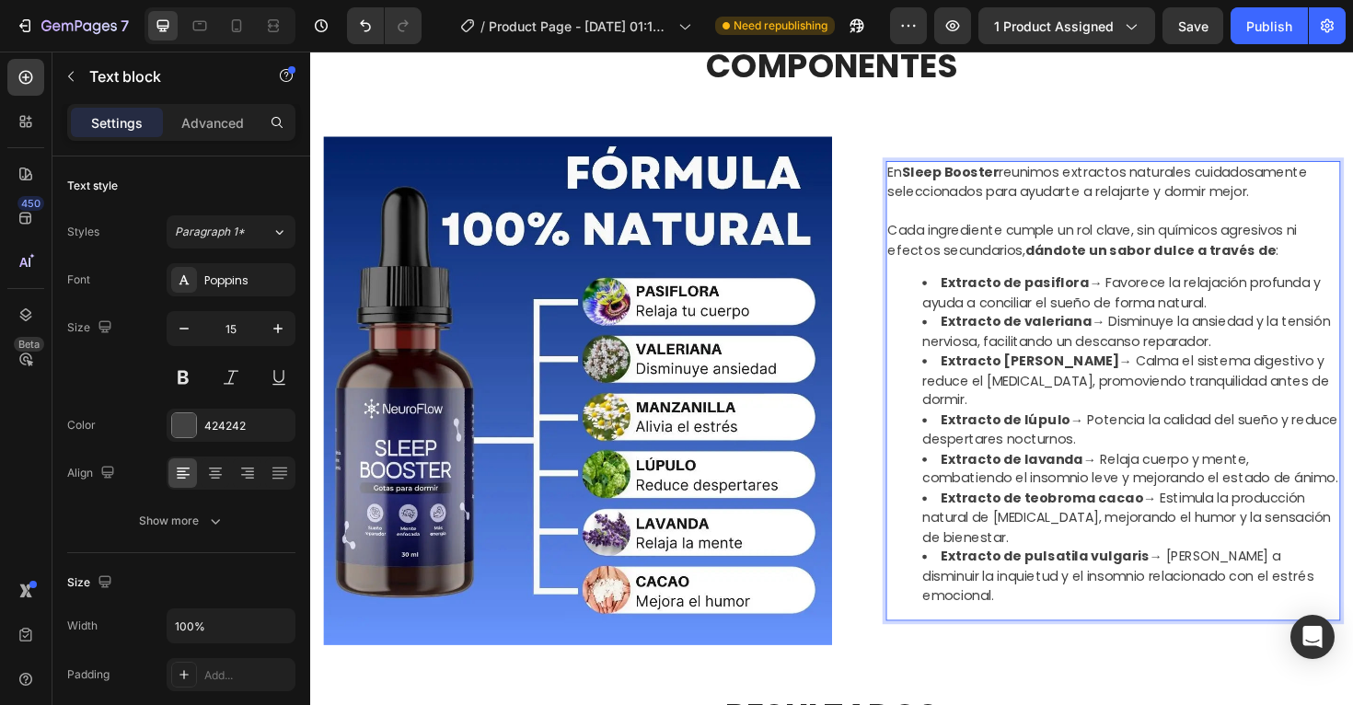
click at [1187, 328] on li "Extracto de pasiflora → Favorece la relajación profunda y ayuda a conciliar el …" at bounding box center [1178, 306] width 441 height 41
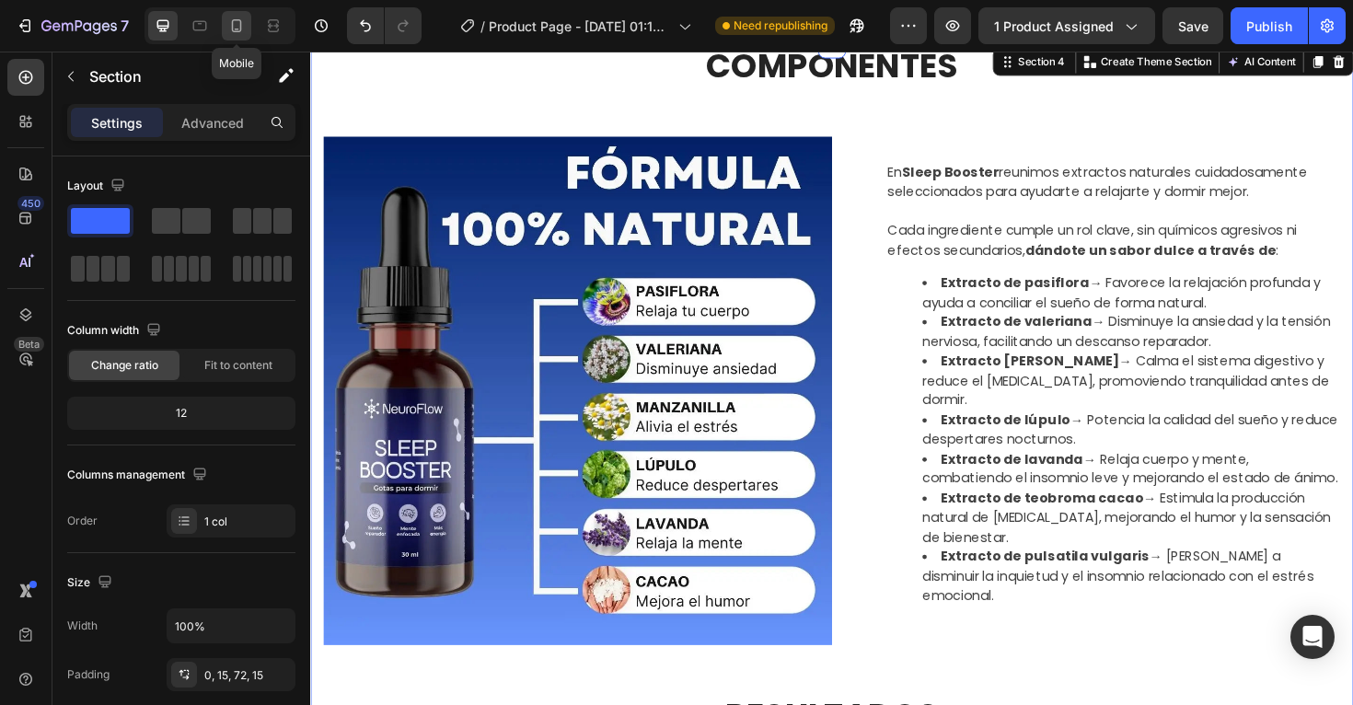
click at [241, 34] on icon at bounding box center [236, 26] width 18 height 18
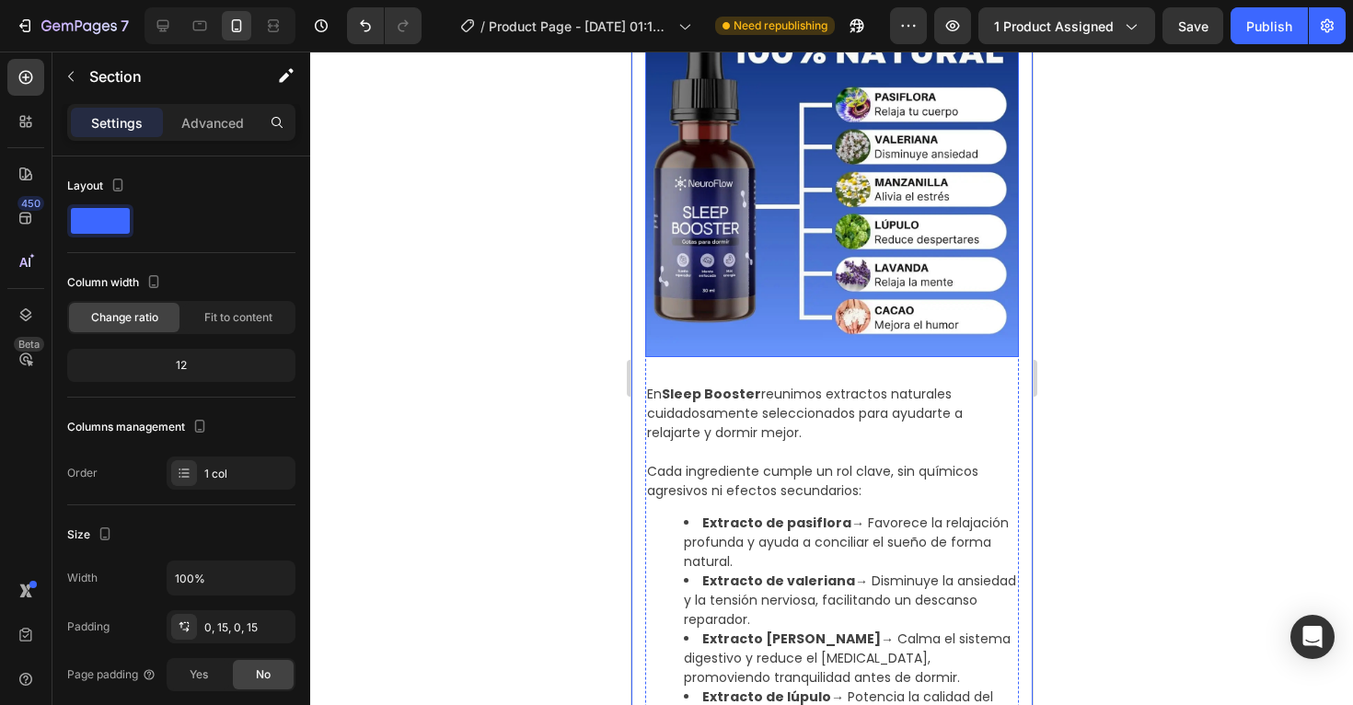
scroll to position [1922, 0]
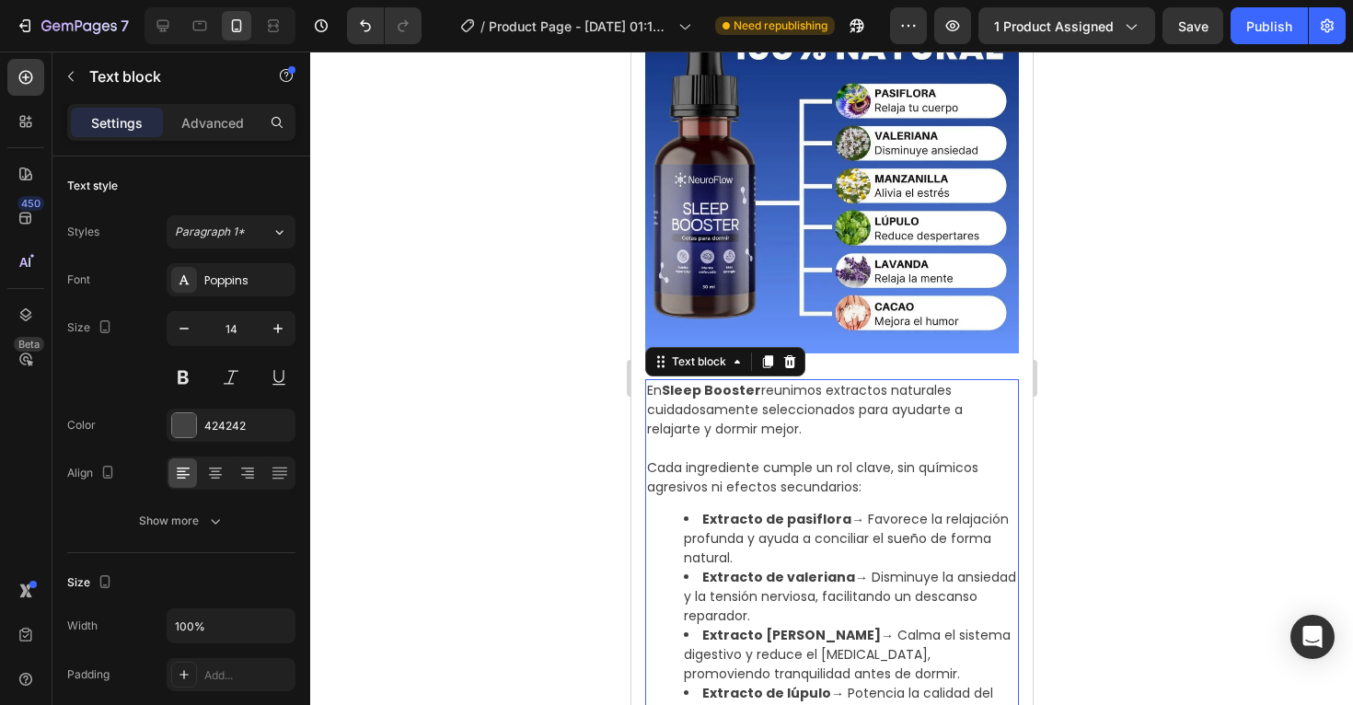
click at [827, 486] on p "Cada ingrediente cumple un rol clave, sin químicos agresivos ni efectos secunda…" at bounding box center [831, 468] width 370 height 58
click at [839, 488] on p "Cada ingrediente cumple un rol clave, sin químicos agresivos ni efectos secunda…" at bounding box center [831, 468] width 370 height 58
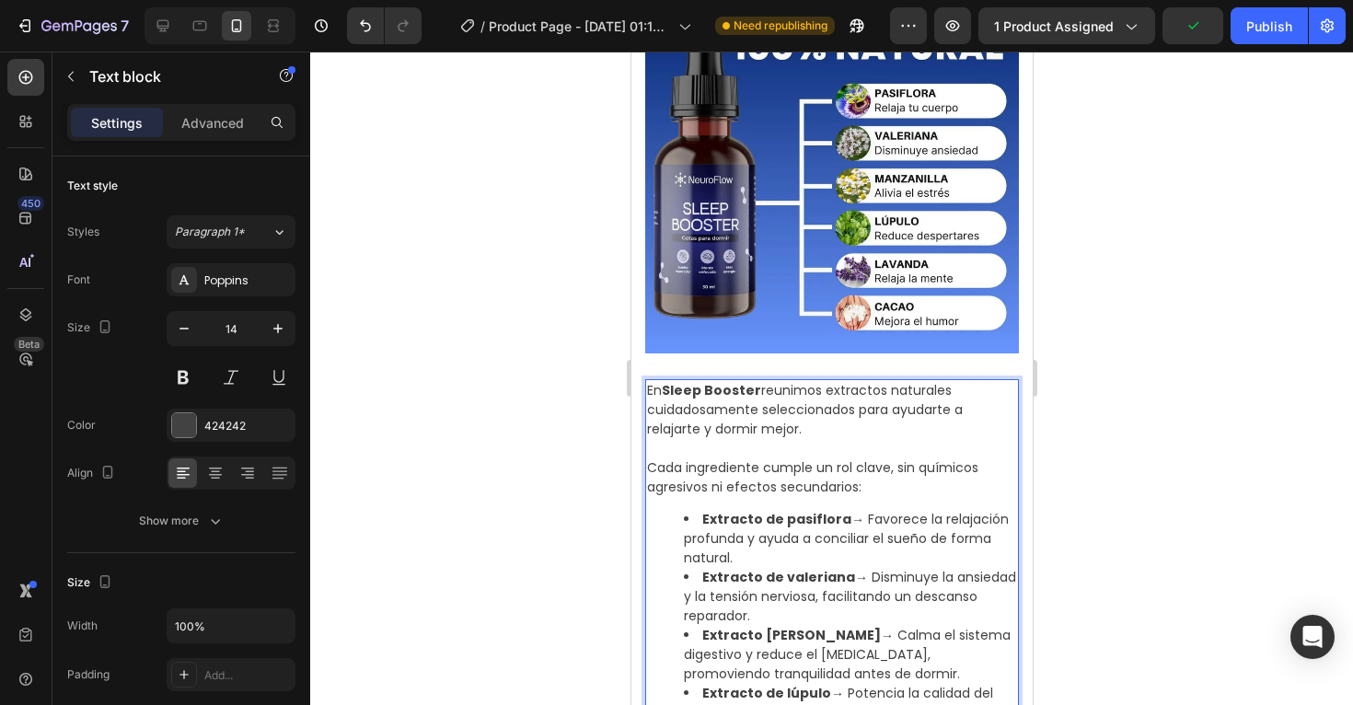
click at [856, 490] on p "Cada ingrediente cumple un rol clave, sin químicos agresivos ni efectos secunda…" at bounding box center [831, 468] width 370 height 58
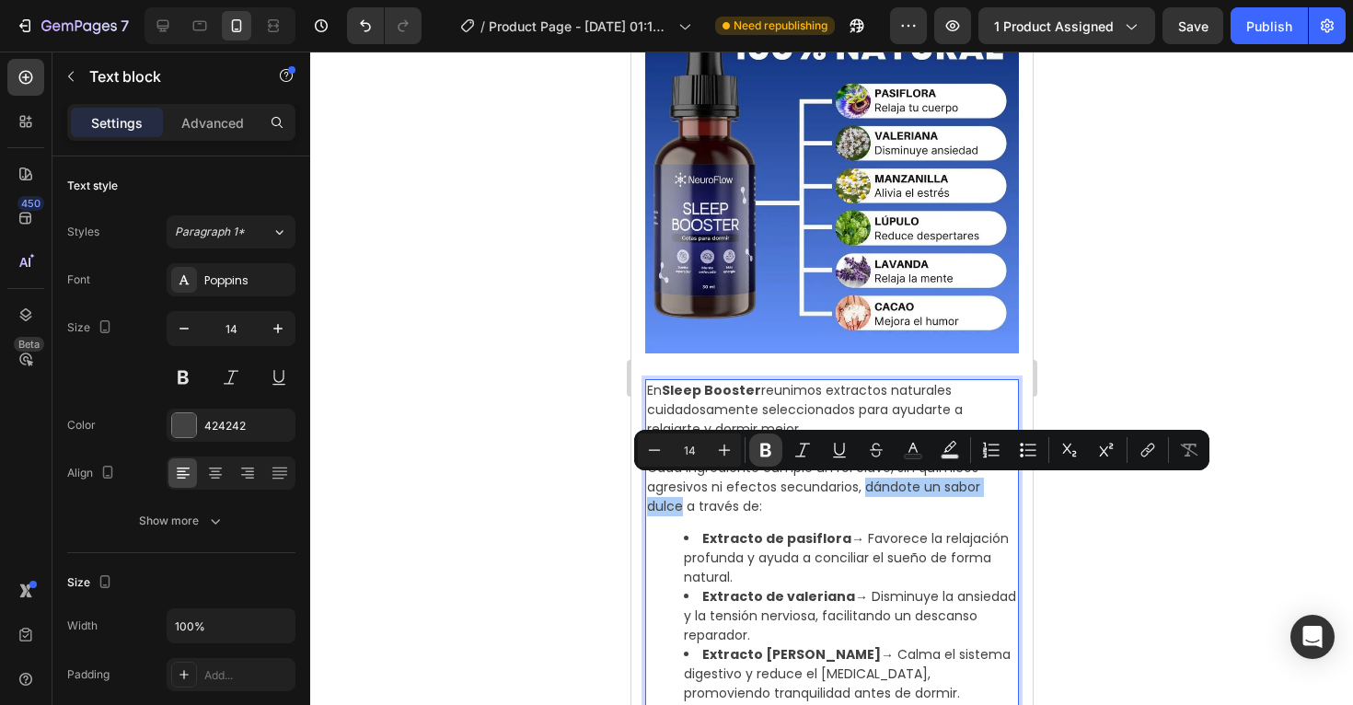
click at [772, 451] on icon "Editor contextual toolbar" at bounding box center [766, 450] width 18 height 18
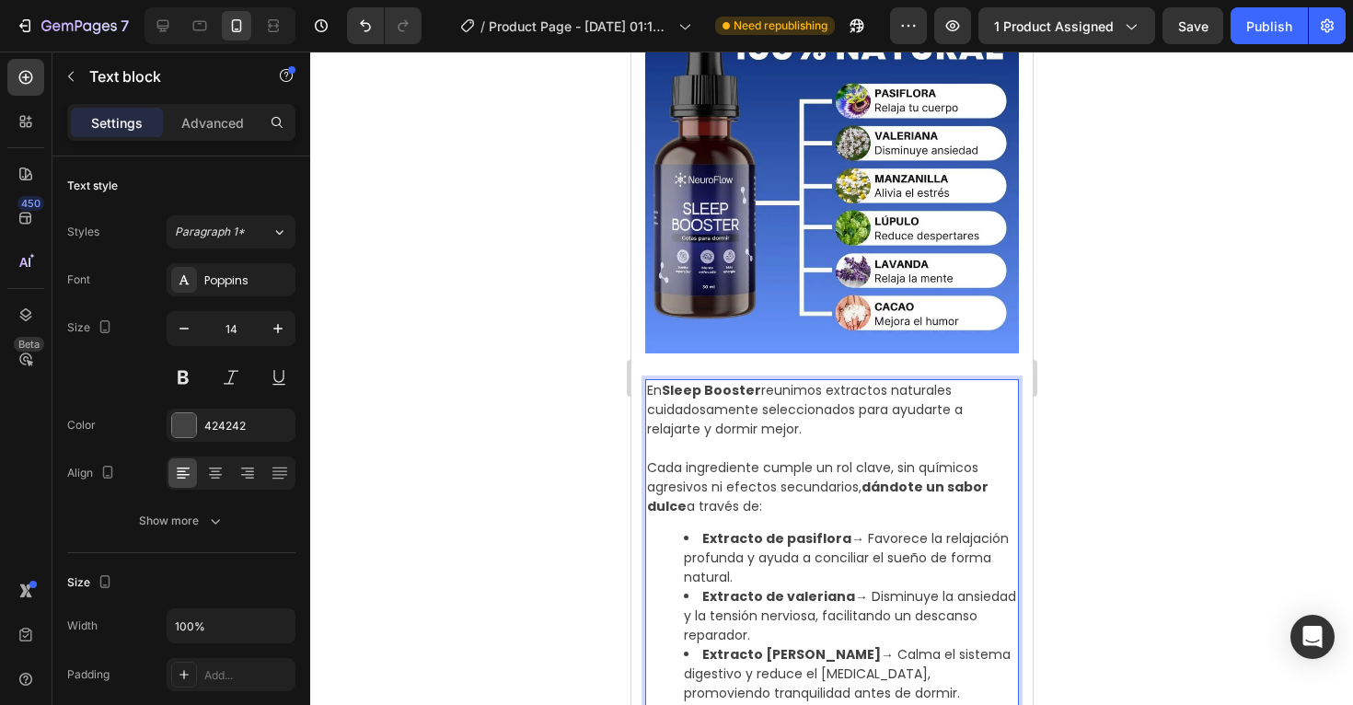
click at [846, 529] on li "Extracto de pasiflora → Favorece la relajación profunda y ayuda a conciliar el …" at bounding box center [849, 558] width 333 height 58
click at [1161, 443] on div at bounding box center [831, 379] width 1043 height 654
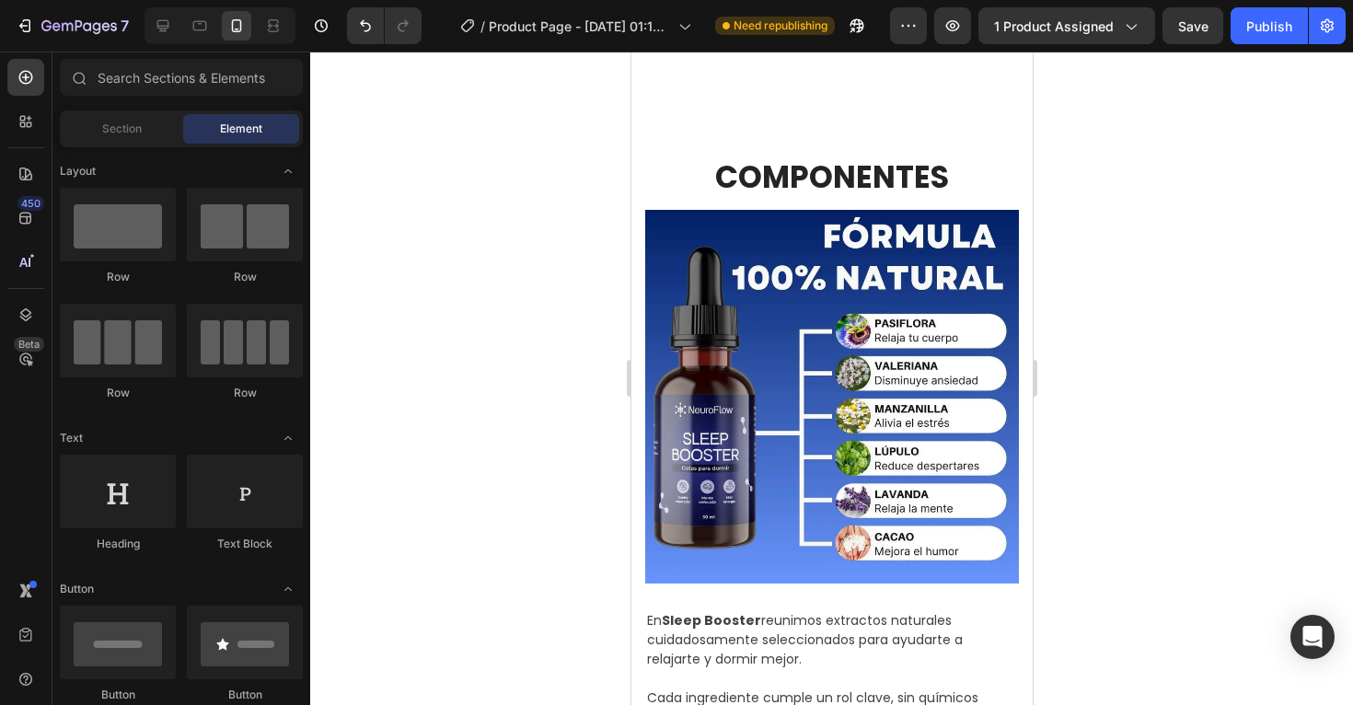
scroll to position [1585, 0]
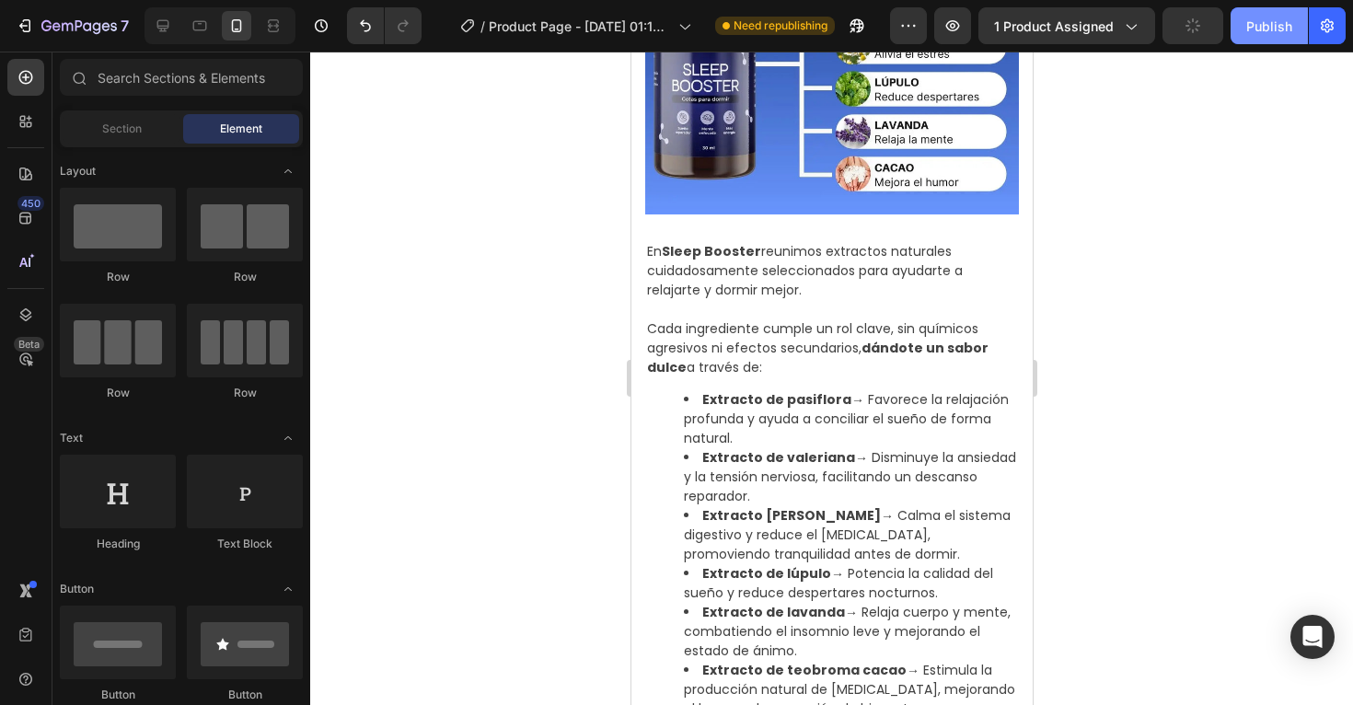
click at [1234, 35] on button "Publish" at bounding box center [1269, 25] width 77 height 37
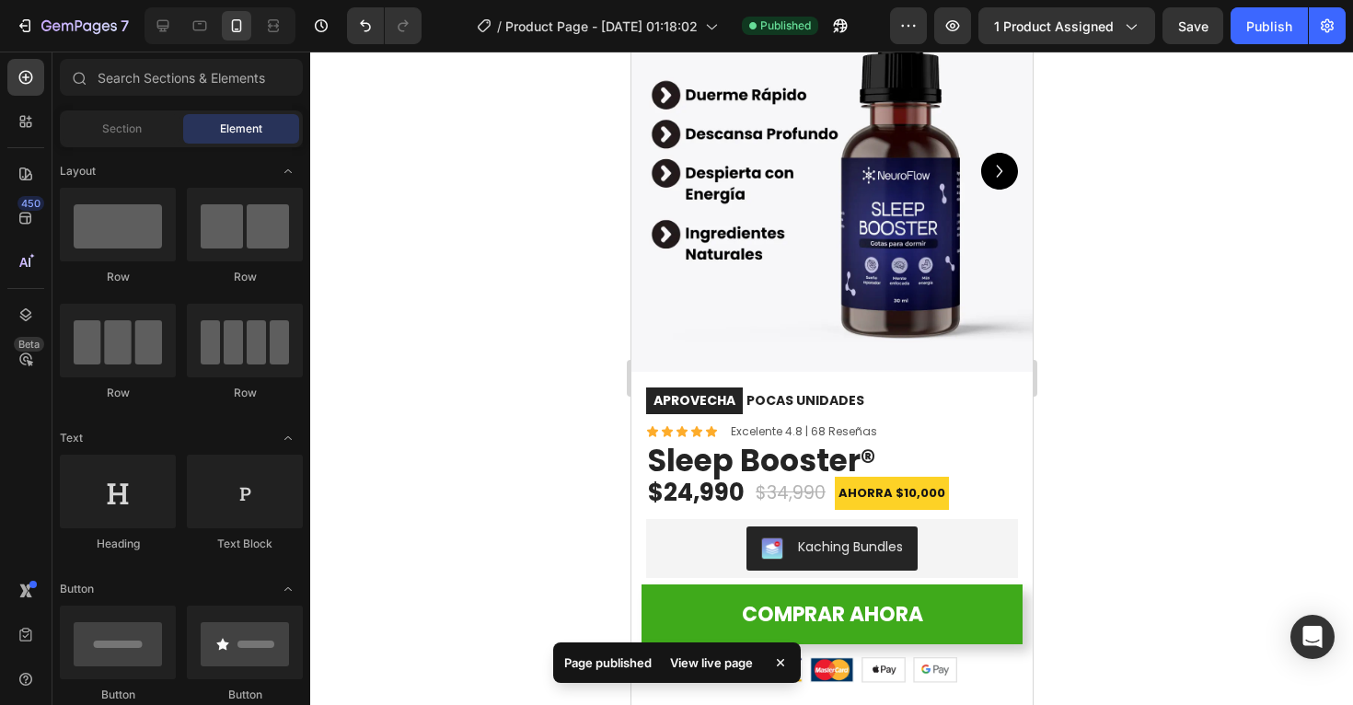
scroll to position [0, 0]
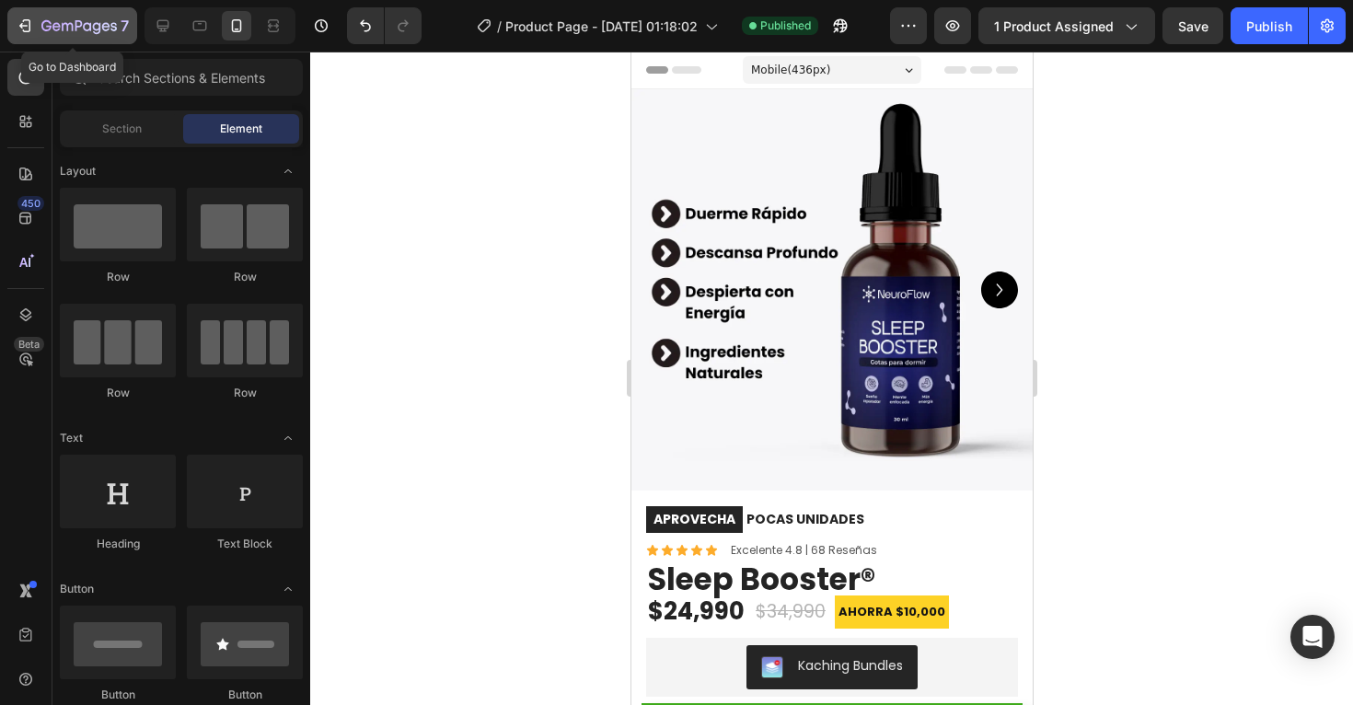
click at [53, 32] on icon "button" at bounding box center [78, 27] width 75 height 16
